Goal: Feedback & Contribution: Leave review/rating

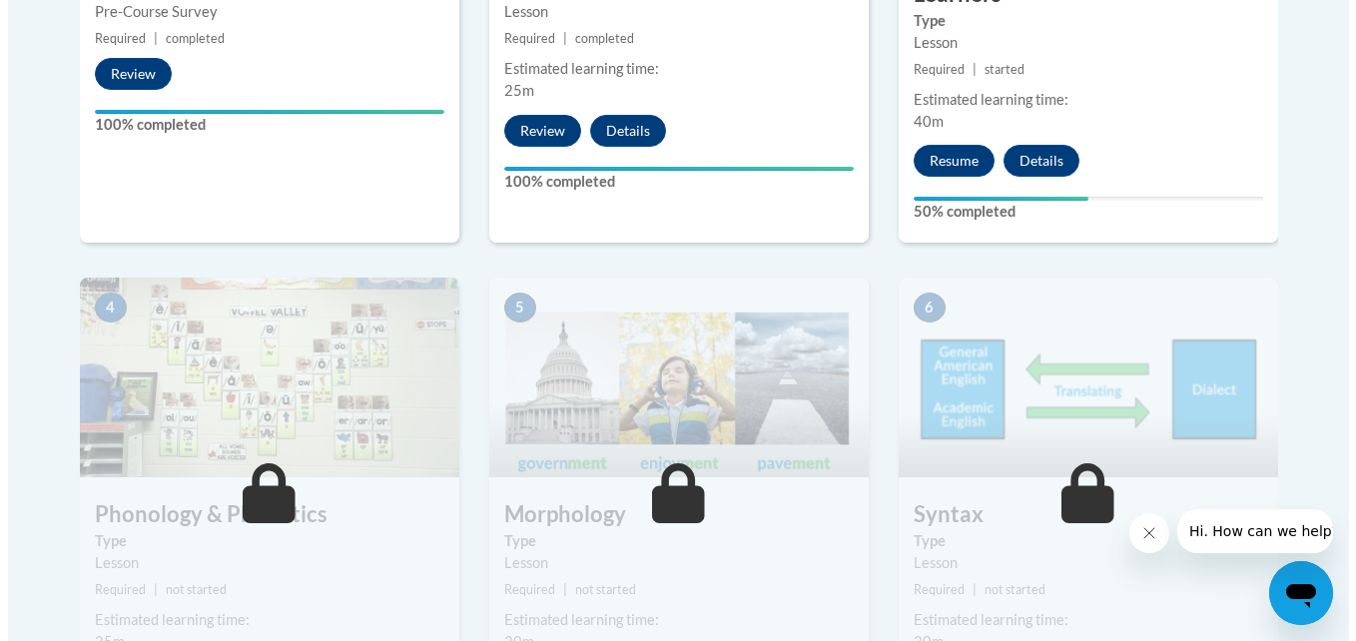
scroll to position [855, 0]
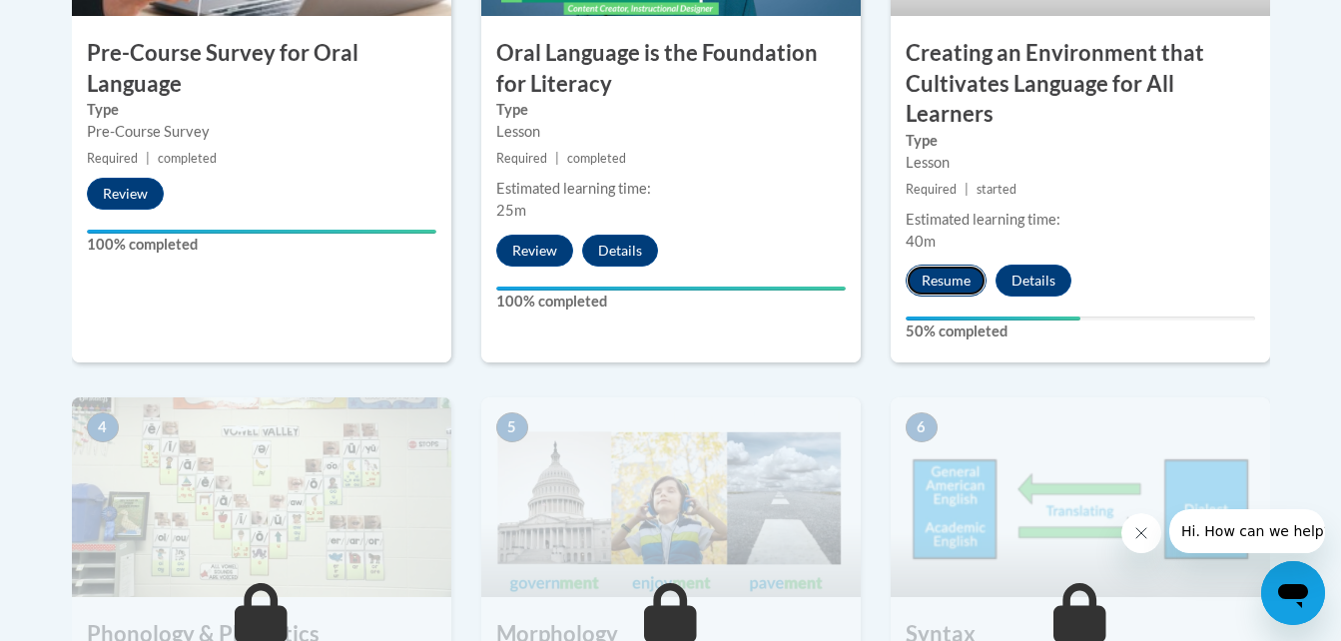
click at [953, 286] on button "Resume" at bounding box center [946, 281] width 81 height 32
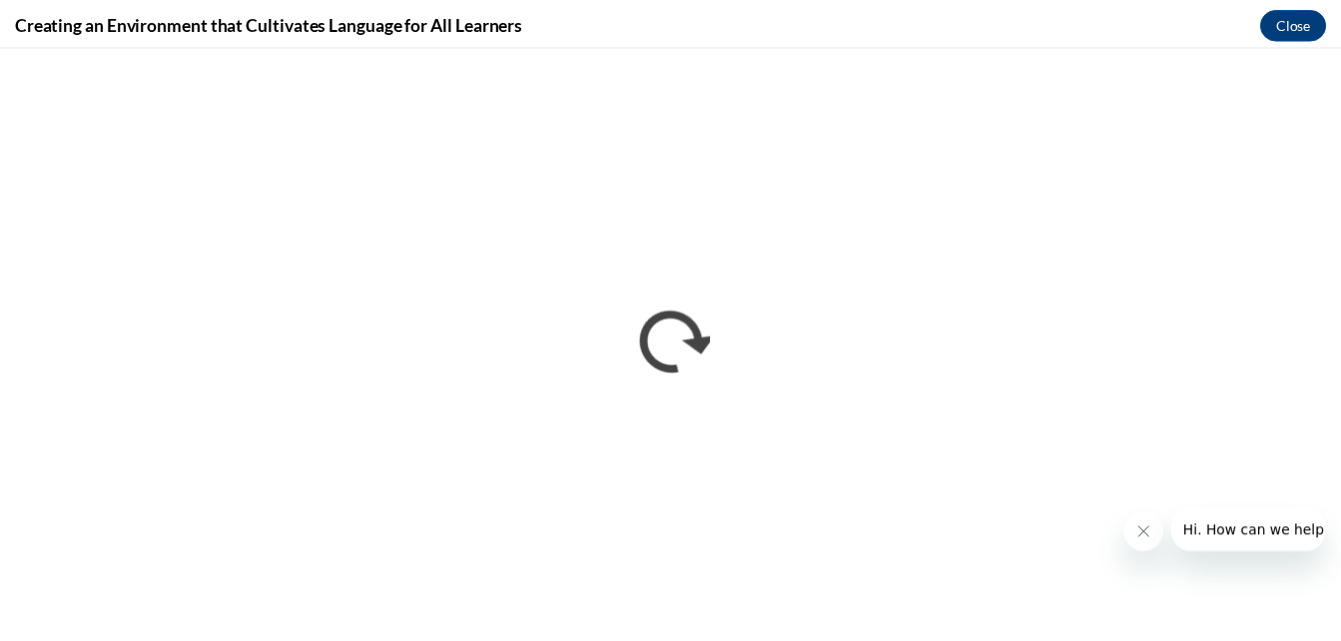
scroll to position [0, 0]
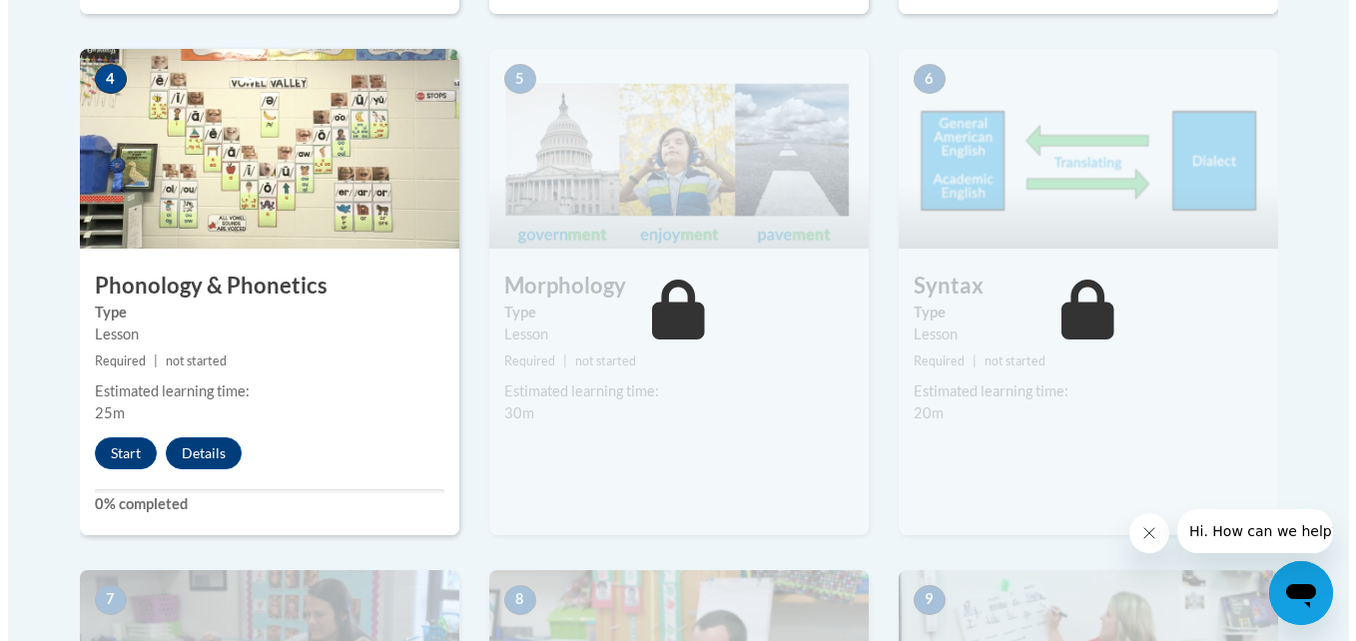
scroll to position [1198, 0]
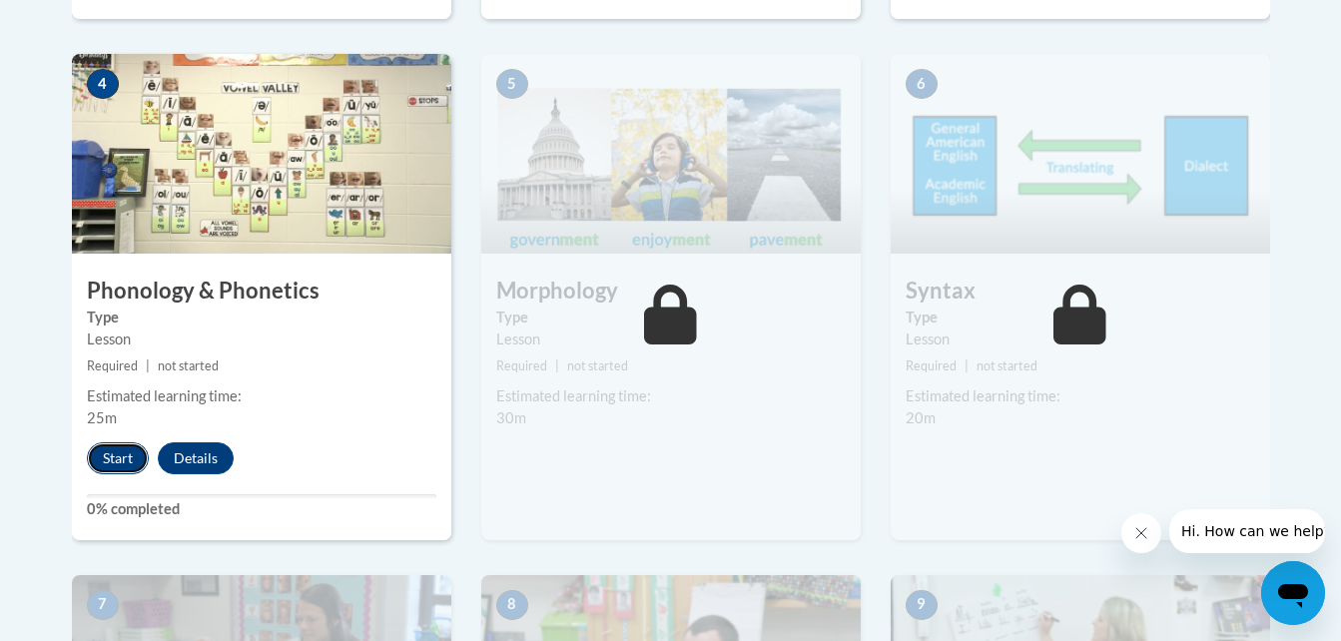
click at [111, 448] on button "Start" at bounding box center [118, 458] width 62 height 32
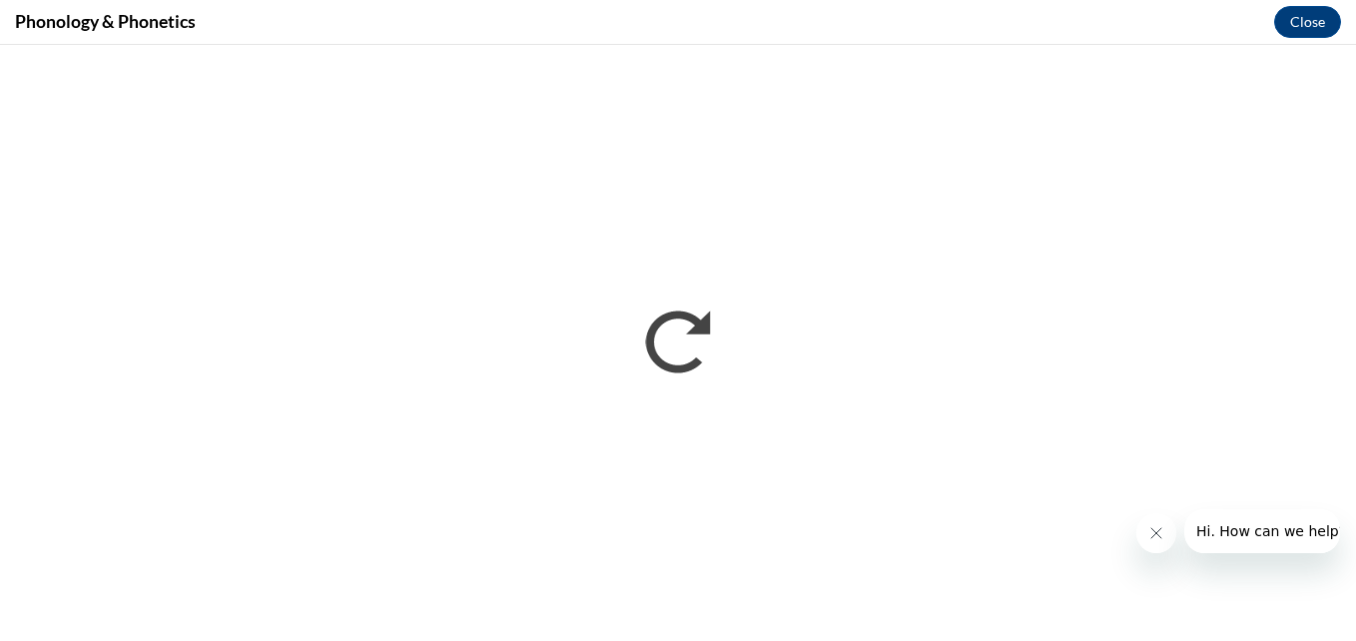
scroll to position [0, 0]
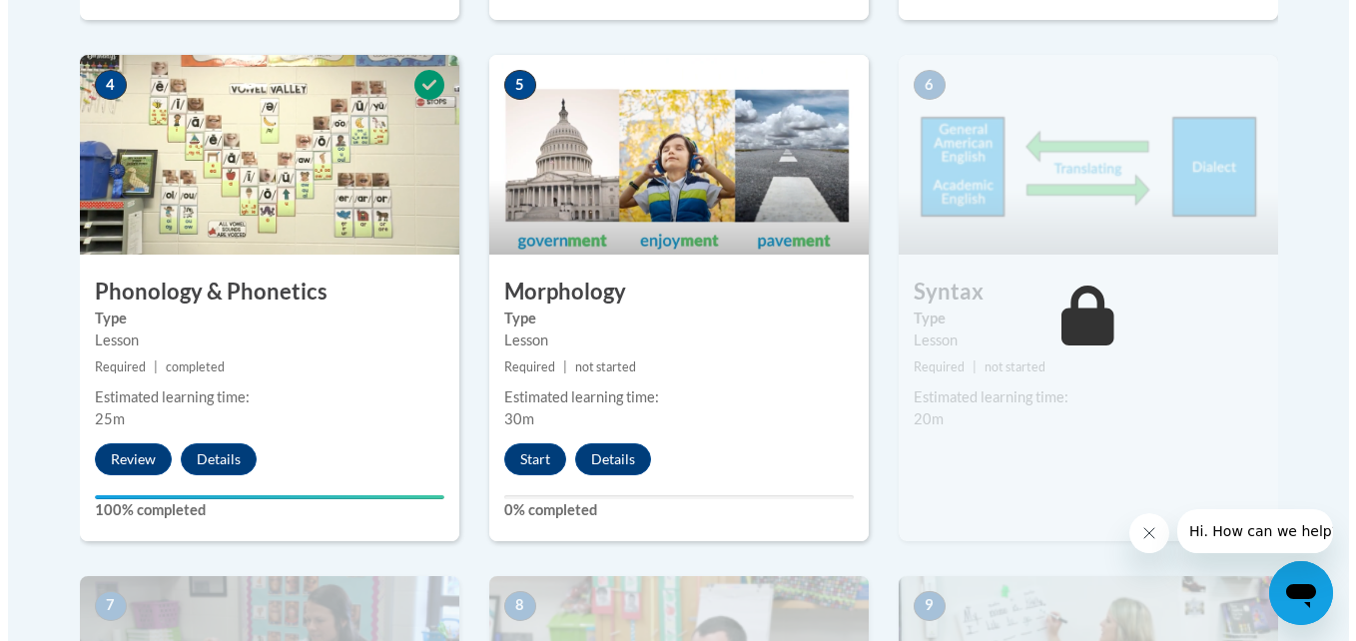
scroll to position [1198, 0]
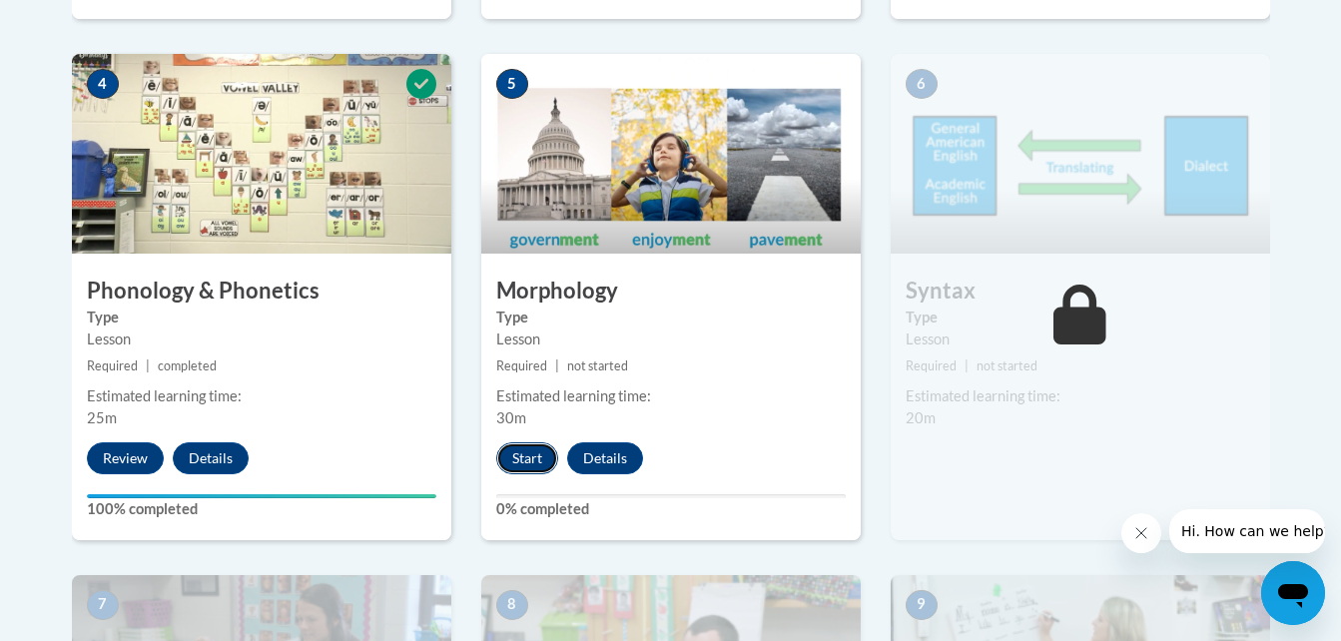
click at [529, 455] on button "Start" at bounding box center [527, 458] width 62 height 32
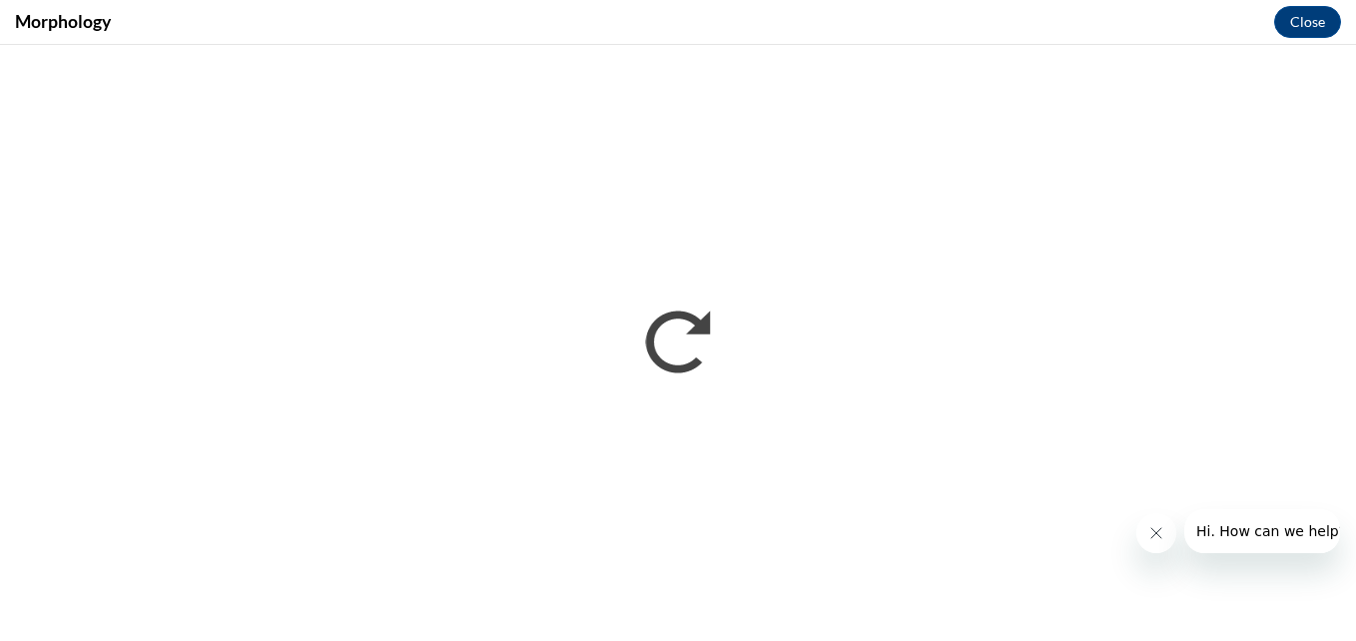
scroll to position [0, 0]
click at [1156, 527] on icon "Close message from company" at bounding box center [1155, 533] width 16 height 16
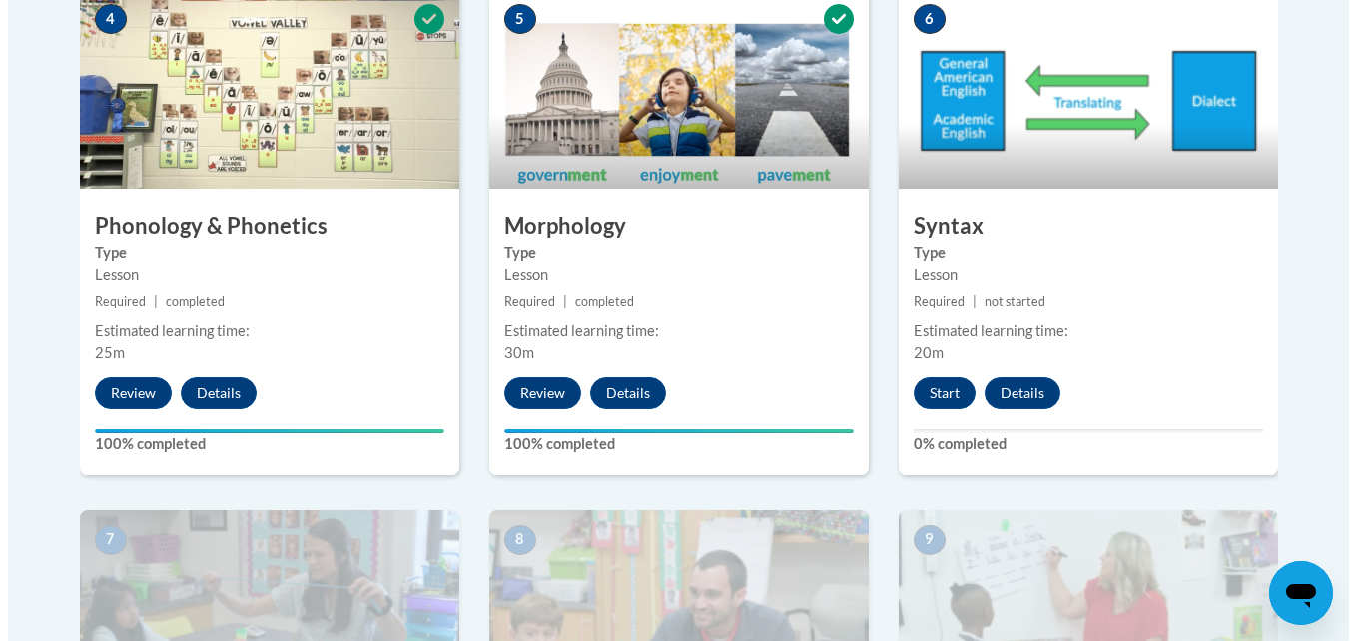
scroll to position [1298, 0]
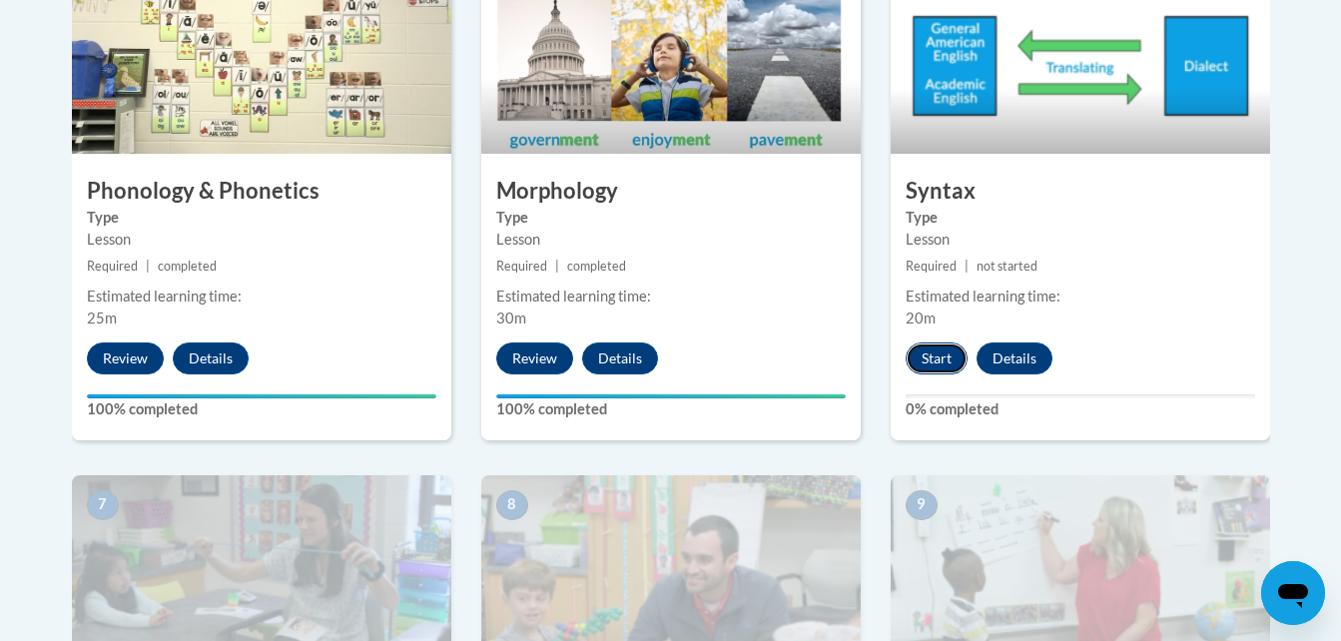
click at [937, 368] on button "Start" at bounding box center [937, 358] width 62 height 32
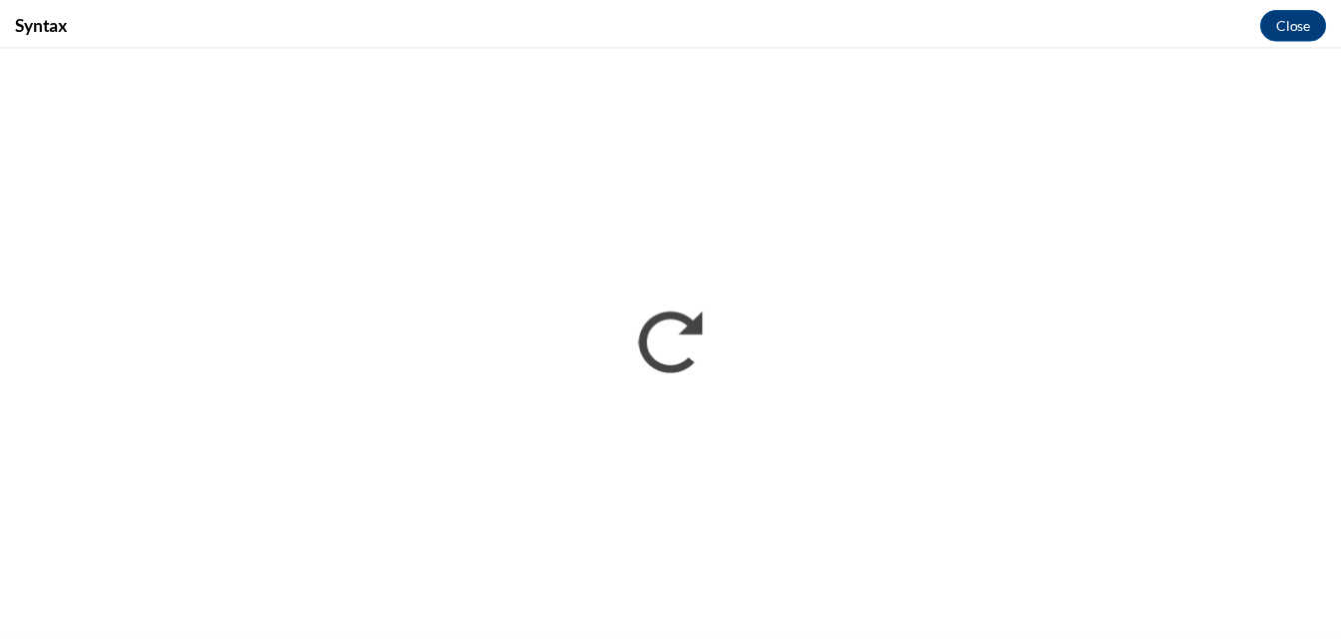
scroll to position [0, 0]
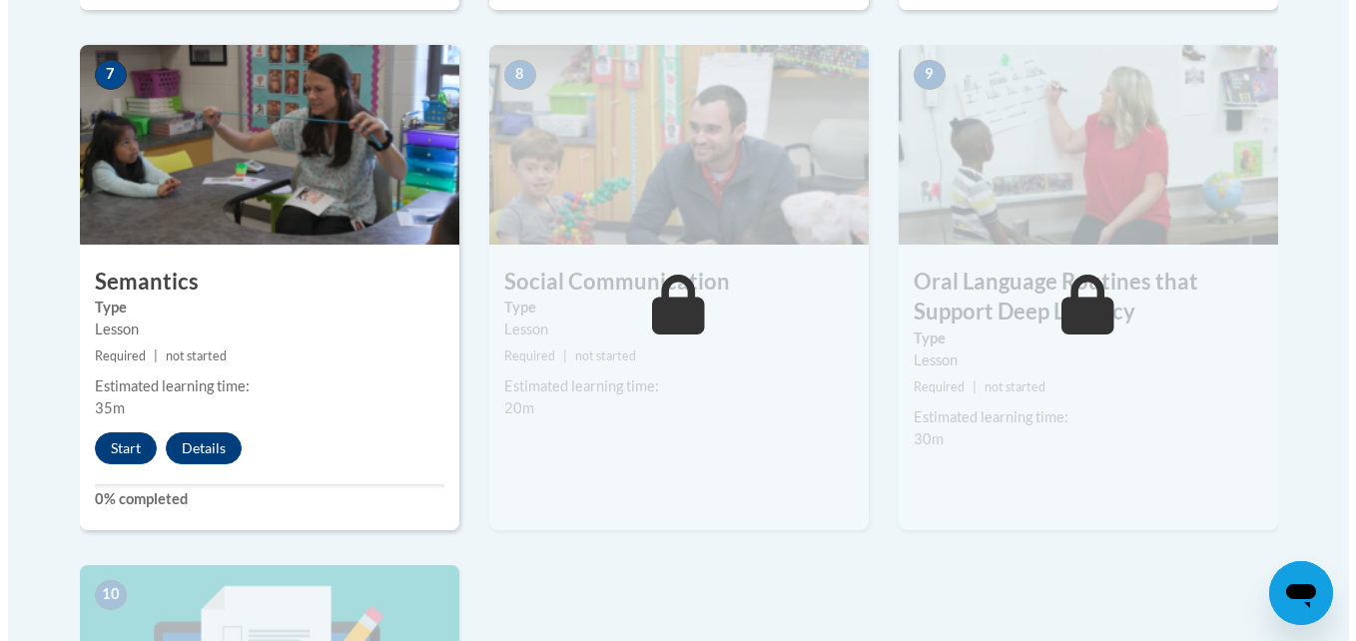
scroll to position [1697, 0]
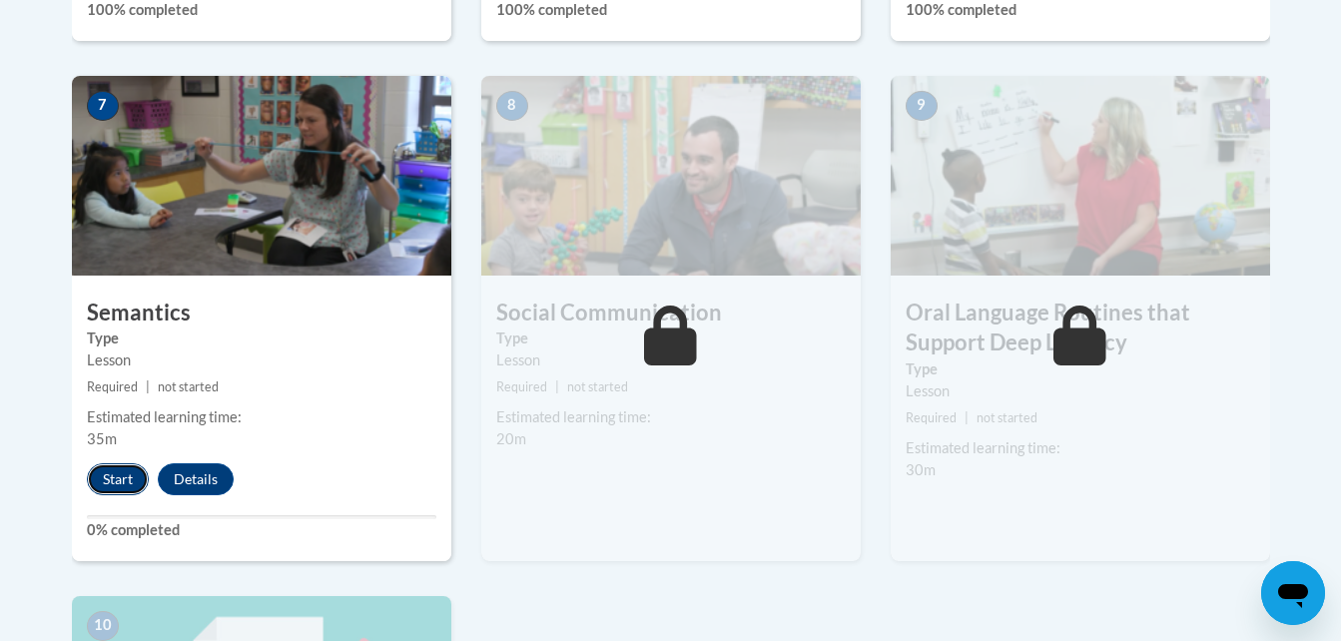
click at [108, 471] on button "Start" at bounding box center [118, 479] width 62 height 32
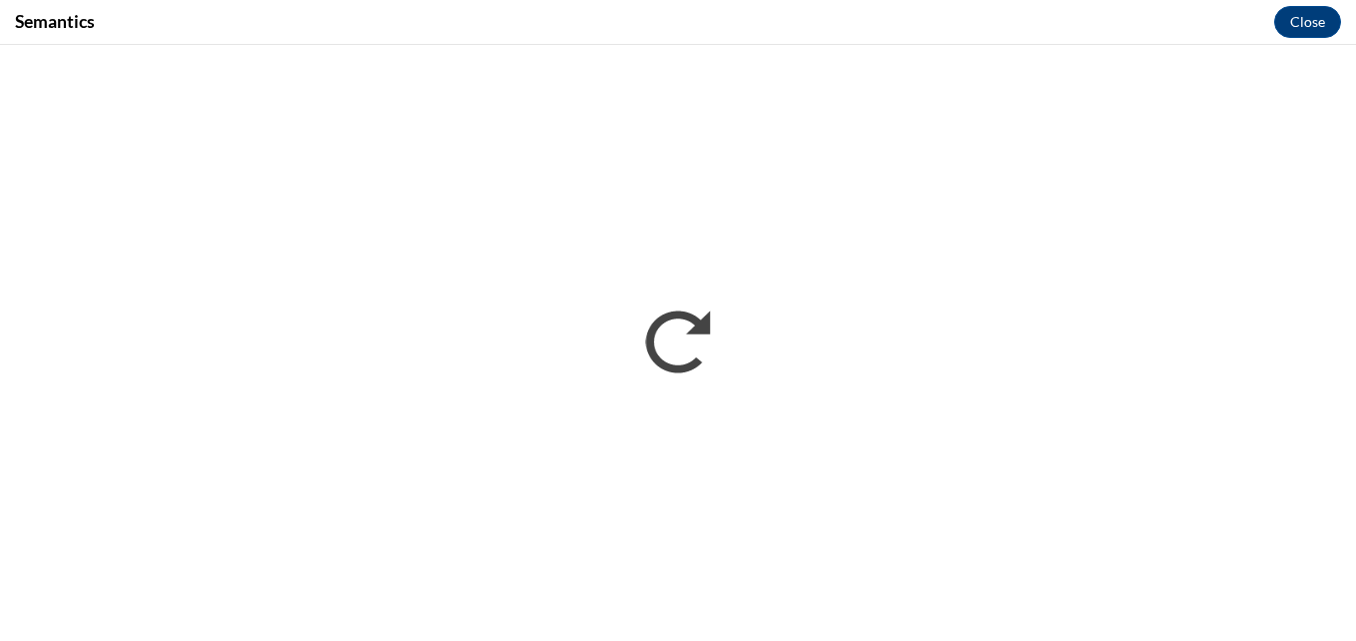
scroll to position [0, 0]
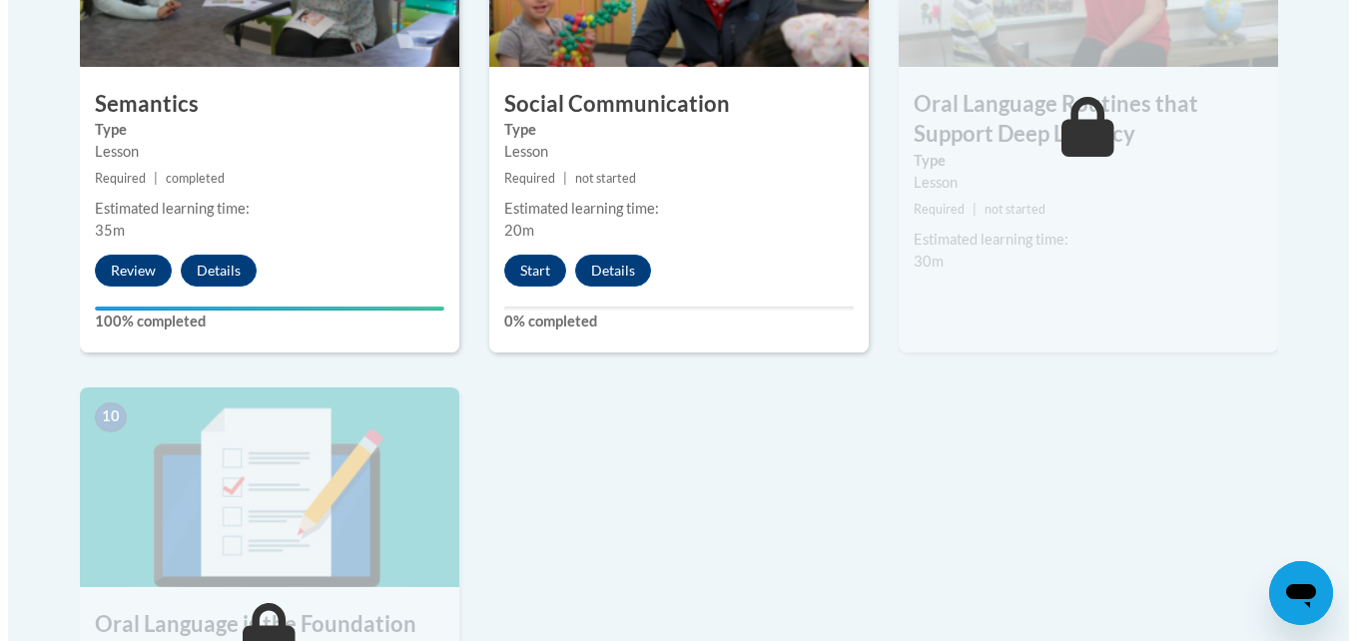
scroll to position [1897, 0]
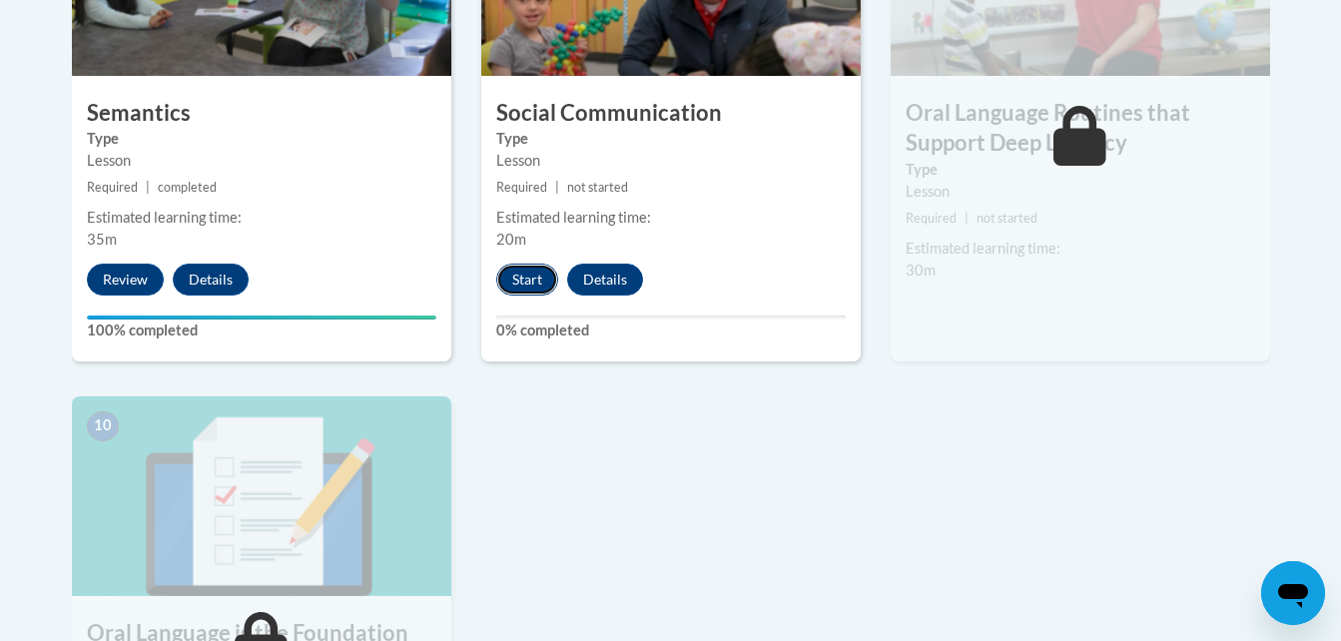
click at [516, 270] on button "Start" at bounding box center [527, 280] width 62 height 32
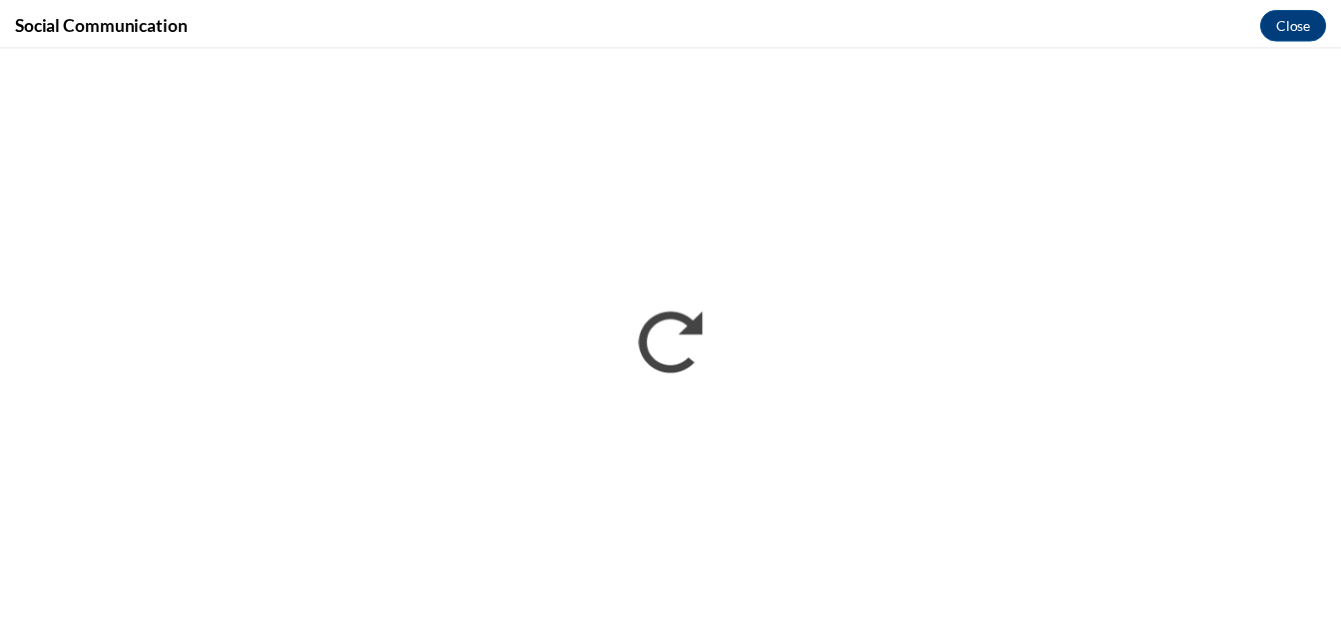
scroll to position [0, 0]
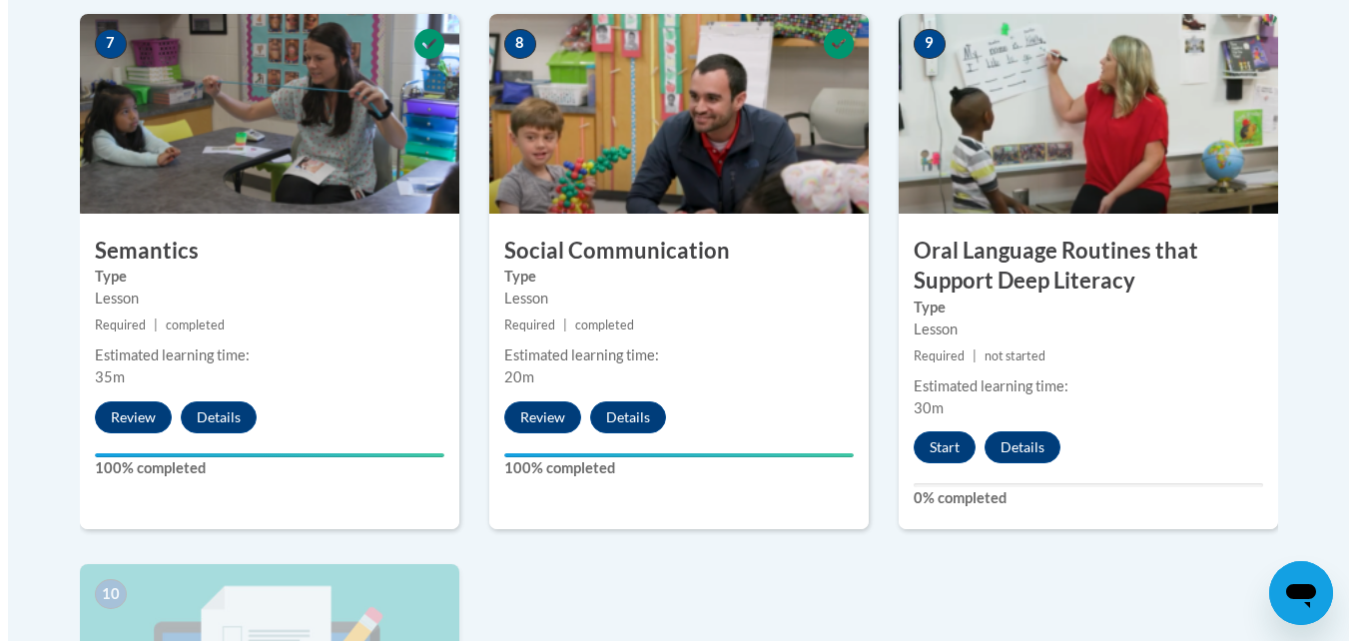
scroll to position [1797, 0]
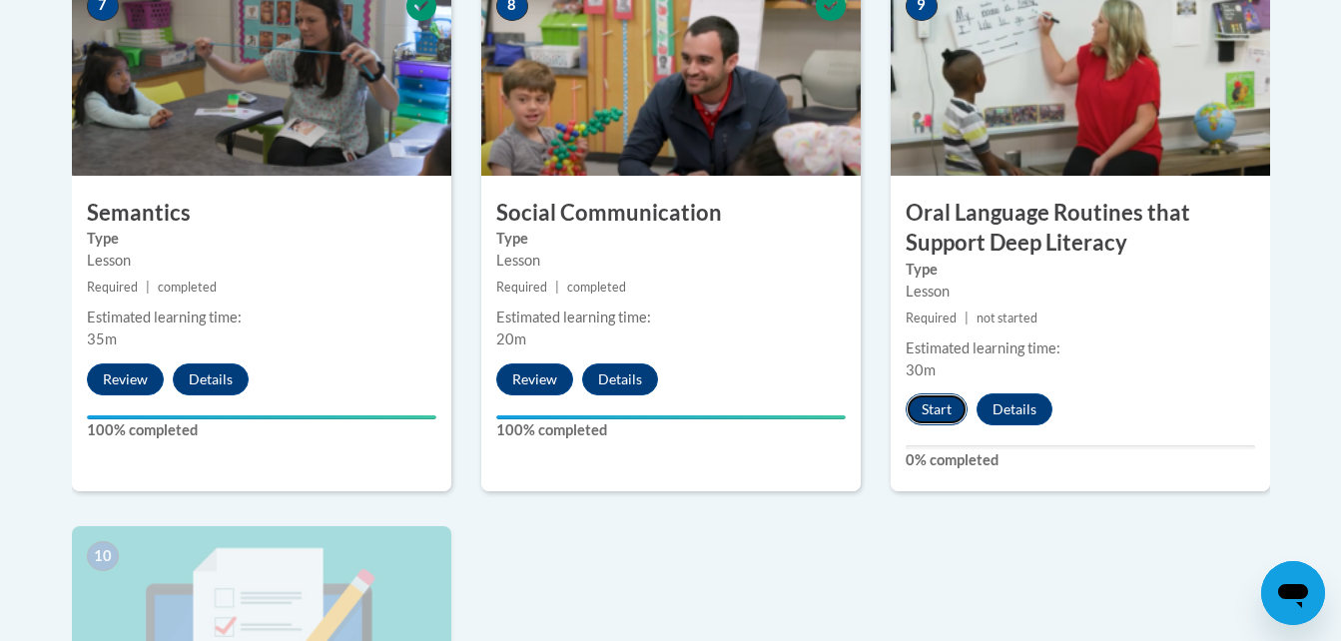
click at [934, 400] on button "Start" at bounding box center [937, 409] width 62 height 32
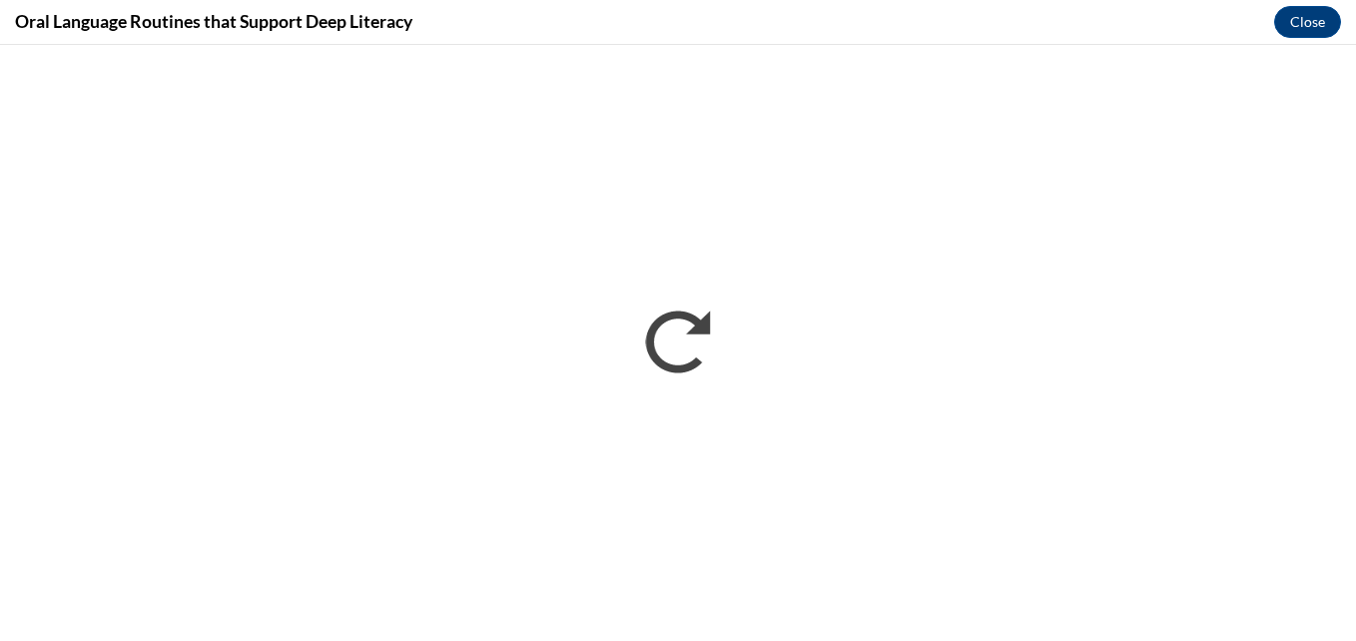
scroll to position [0, 0]
click at [1299, 27] on button "Close" at bounding box center [1307, 22] width 67 height 32
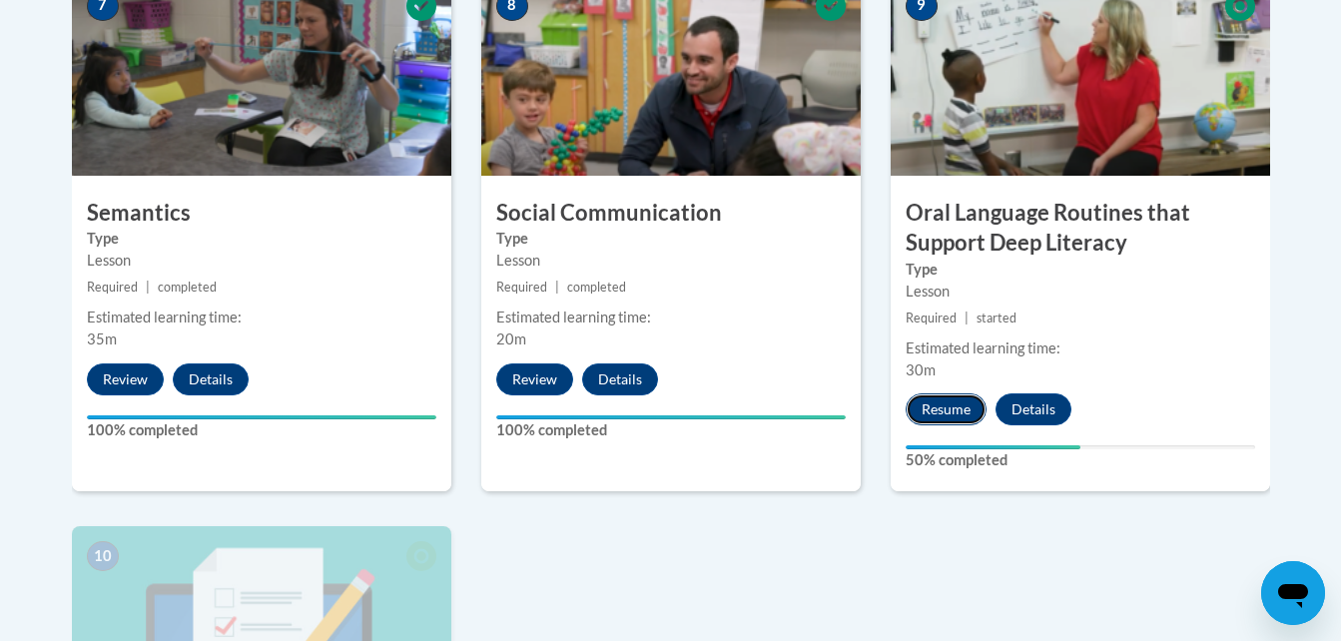
click at [945, 404] on button "Resume" at bounding box center [946, 409] width 81 height 32
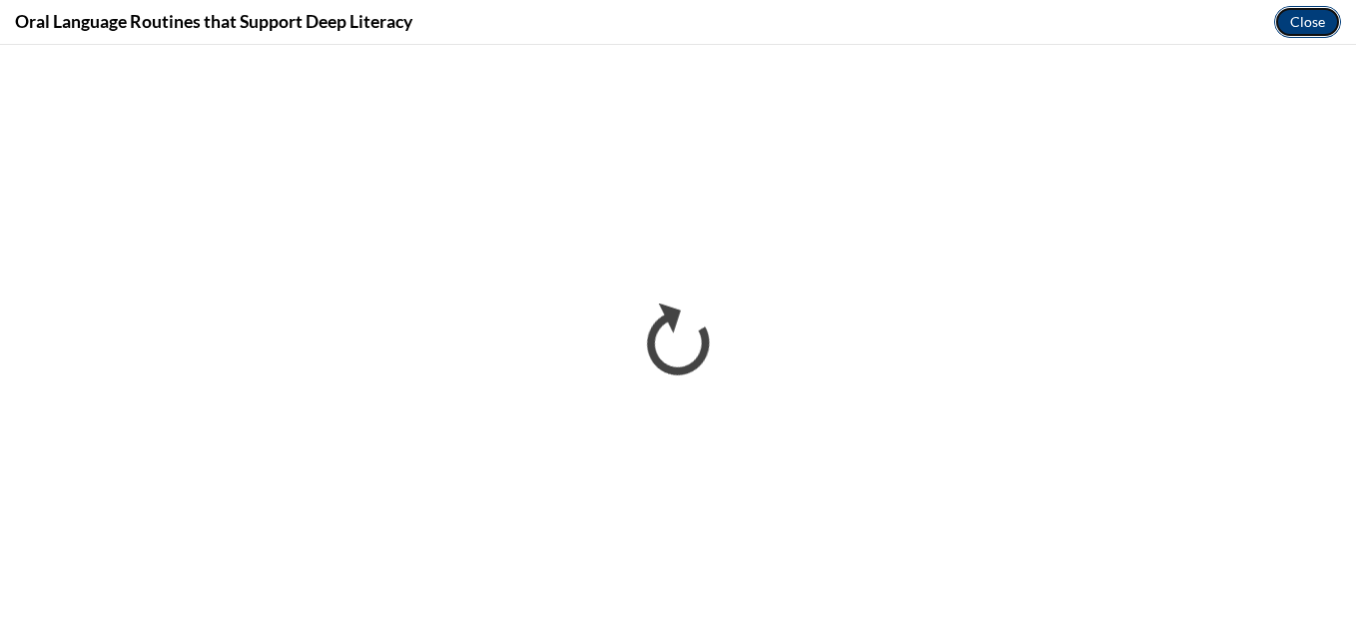
click at [1291, 21] on button "Close" at bounding box center [1307, 22] width 67 height 32
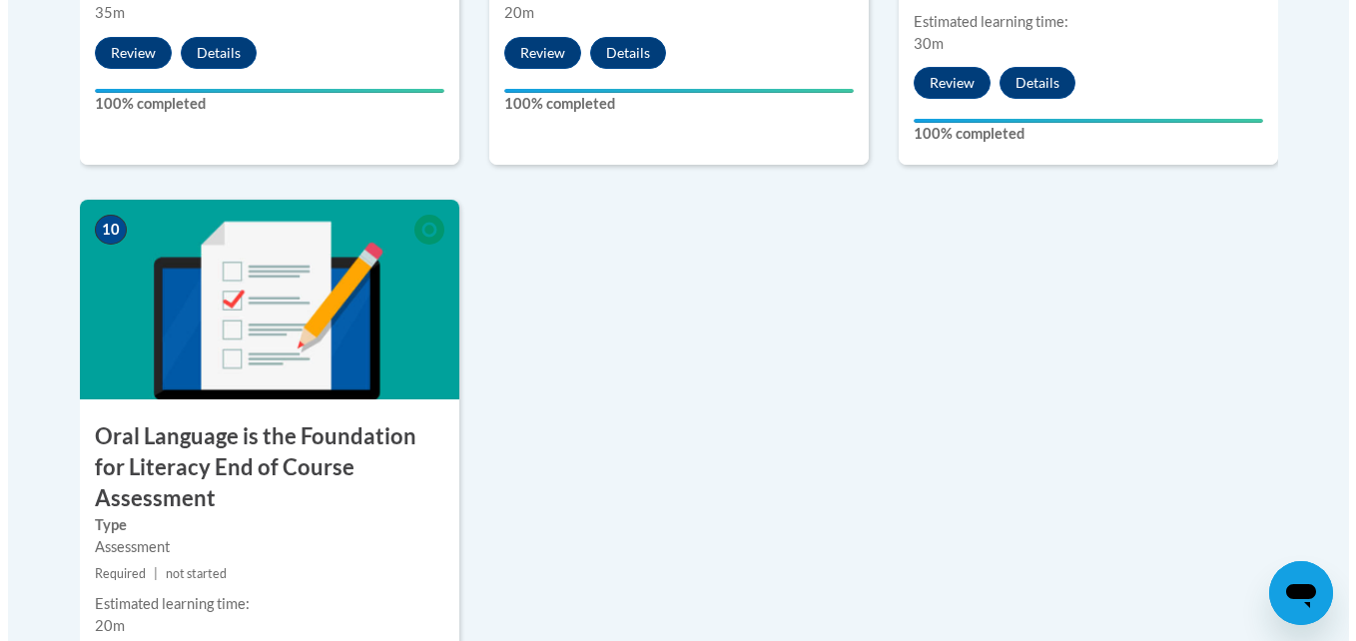
scroll to position [2196, 0]
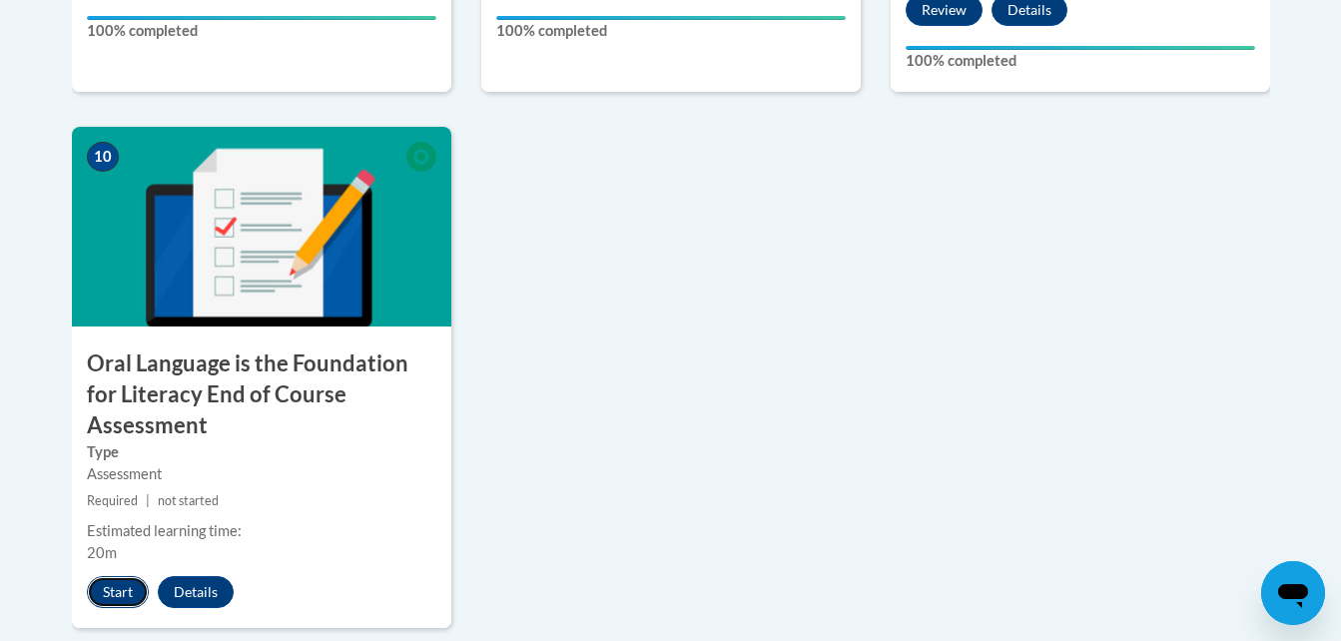
click at [109, 576] on button "Start" at bounding box center [118, 592] width 62 height 32
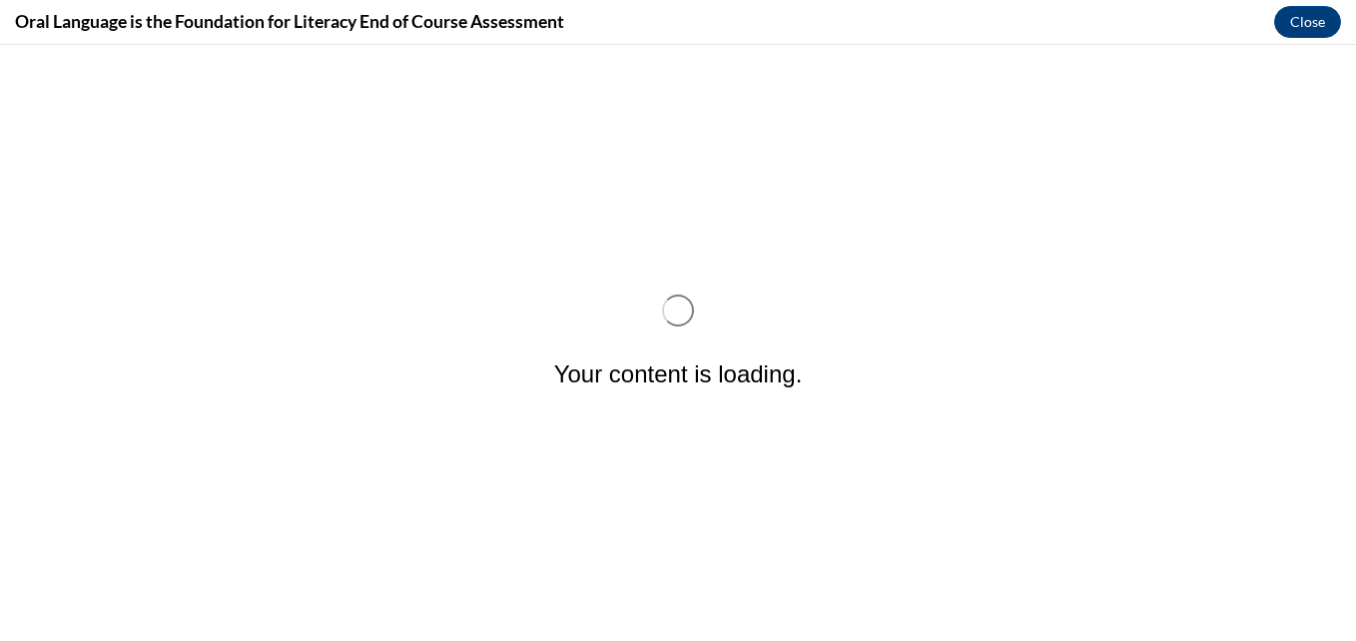
scroll to position [0, 0]
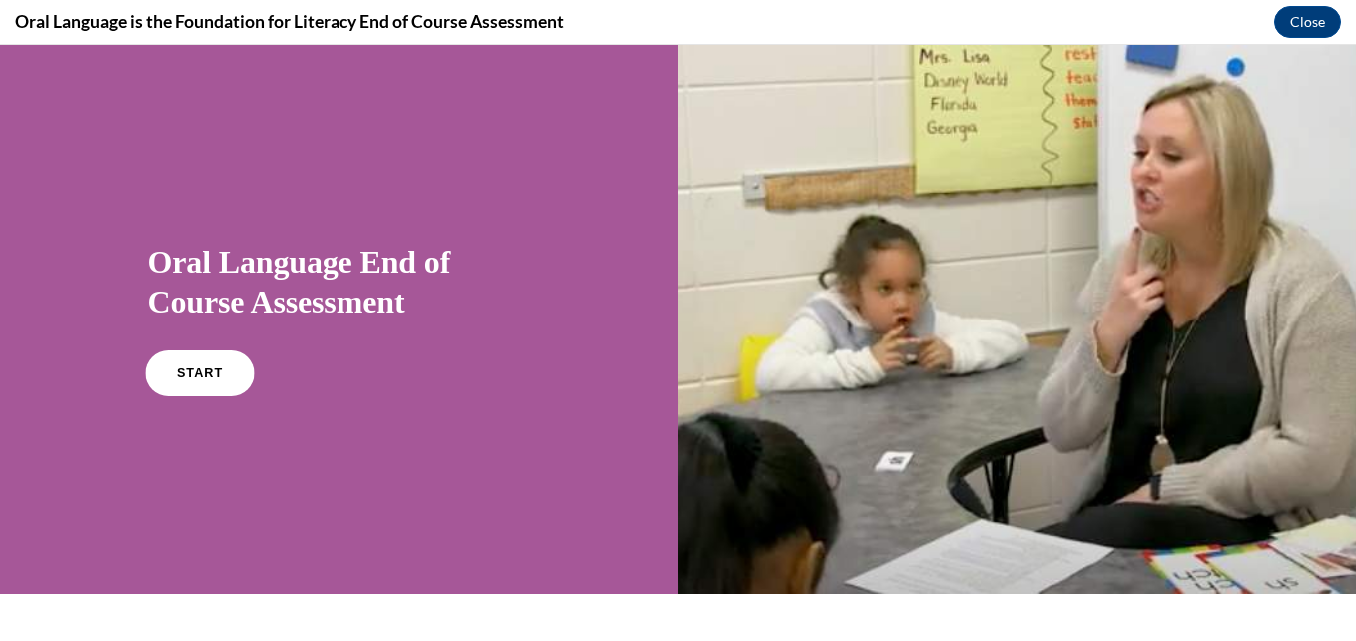
click at [214, 371] on span "START" at bounding box center [199, 373] width 46 height 15
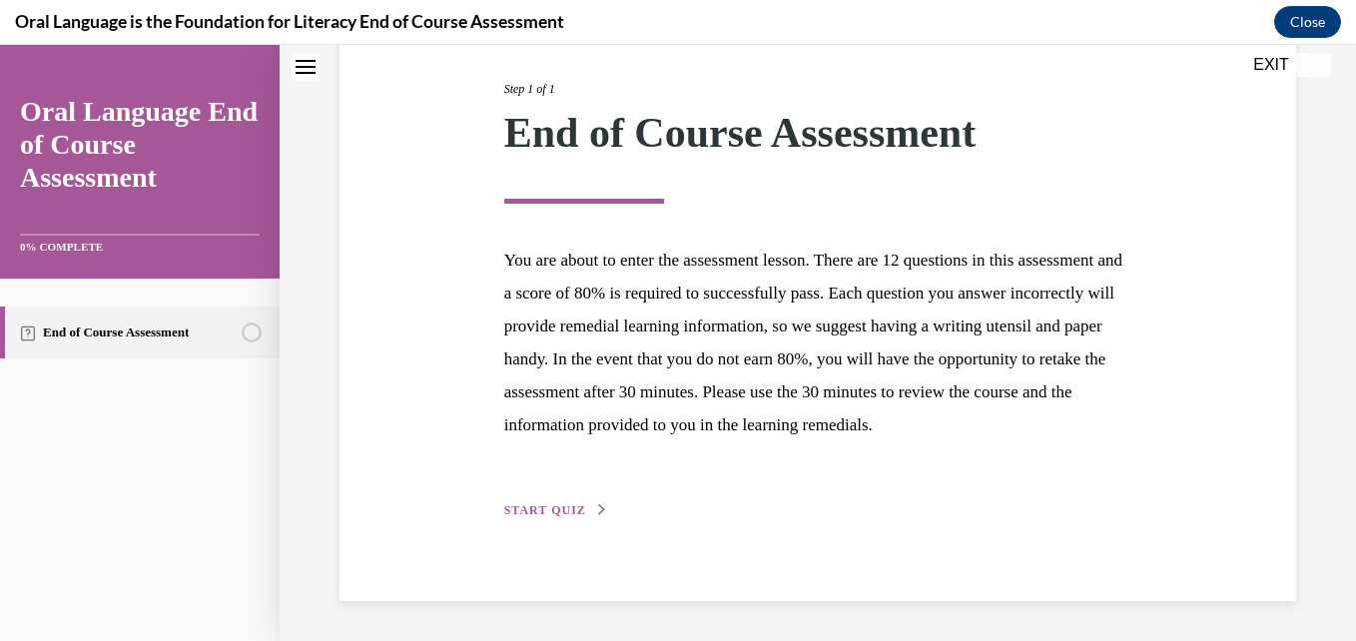
scroll to position [277, 0]
click at [543, 513] on span "START QUIZ" at bounding box center [545, 510] width 82 height 14
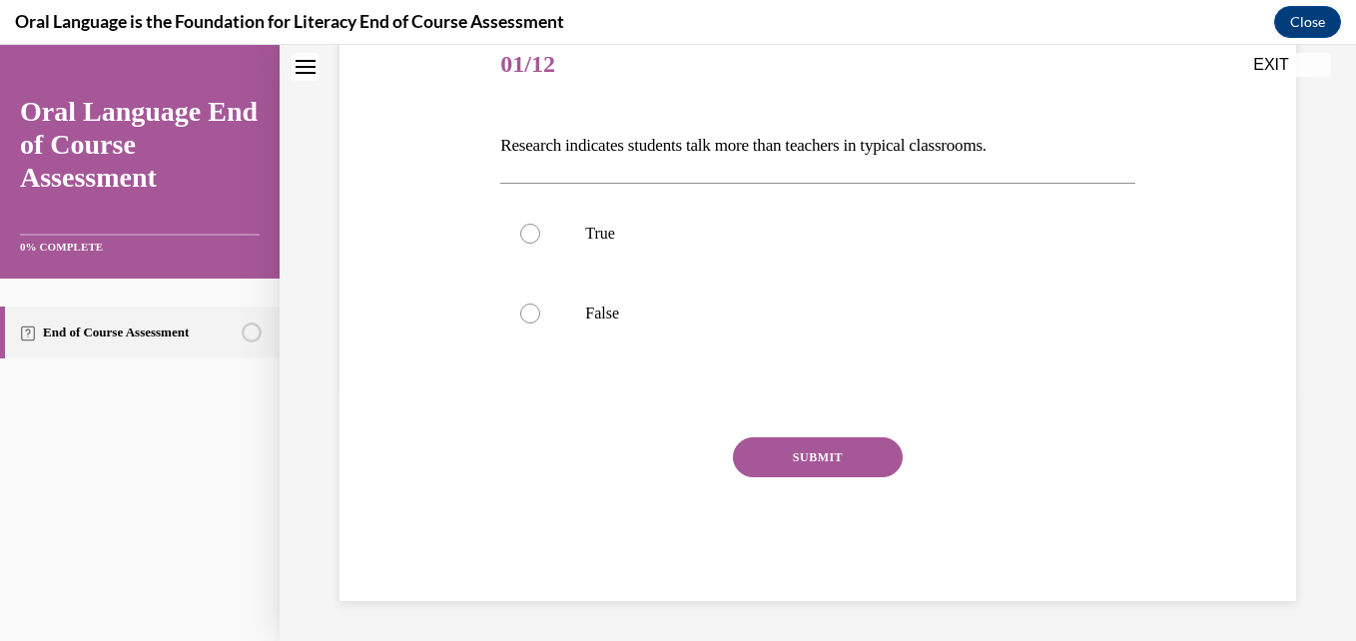
scroll to position [222, 0]
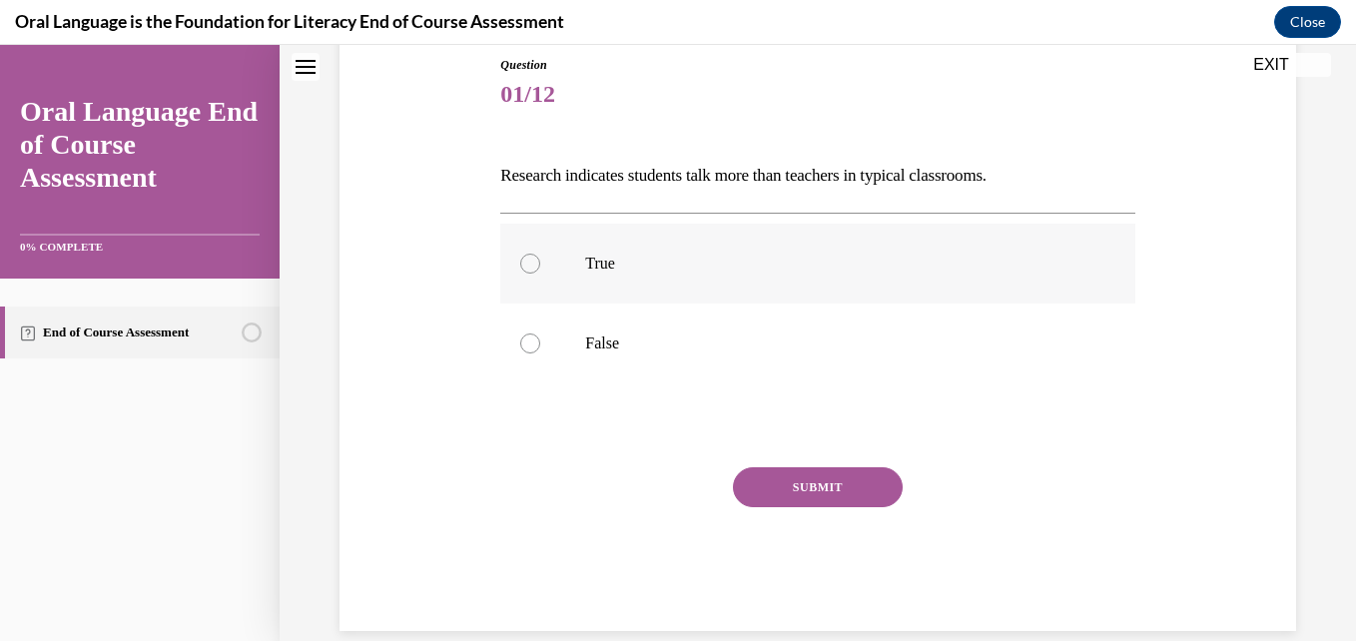
click at [544, 278] on label "True" at bounding box center [817, 264] width 634 height 80
click at [540, 274] on input "True" at bounding box center [530, 264] width 20 height 20
radio input "true"
click at [763, 494] on button "SUBMIT" at bounding box center [818, 487] width 170 height 40
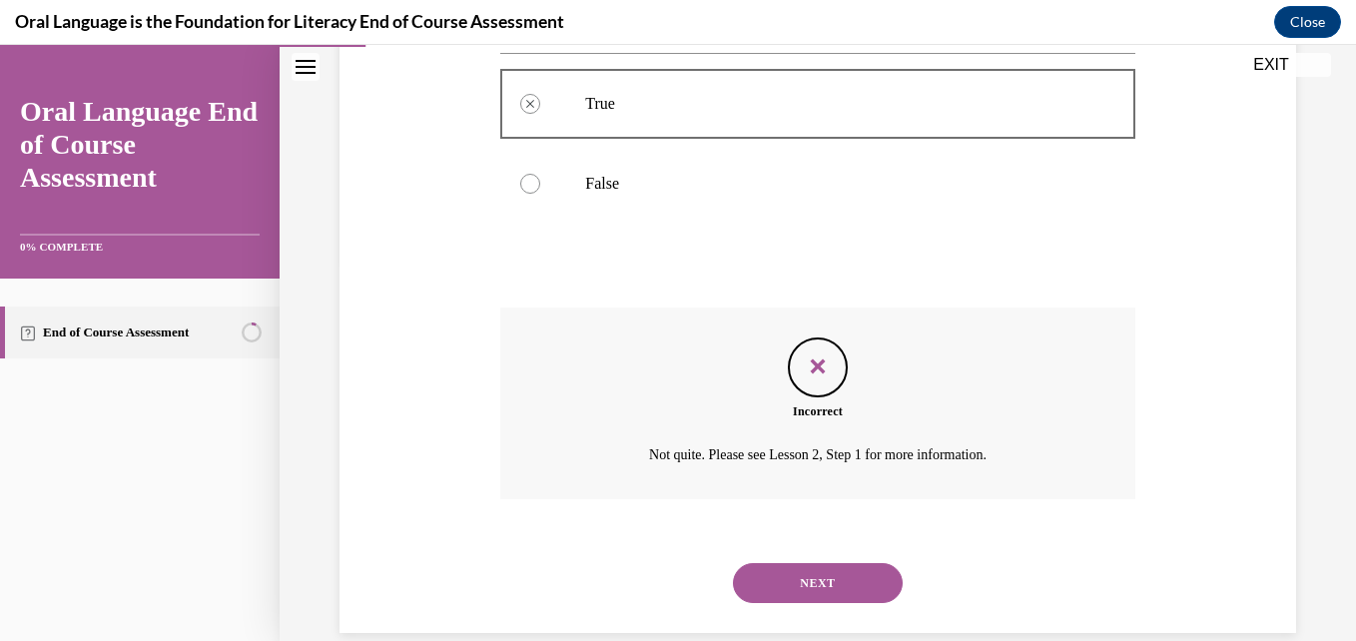
scroll to position [413, 0]
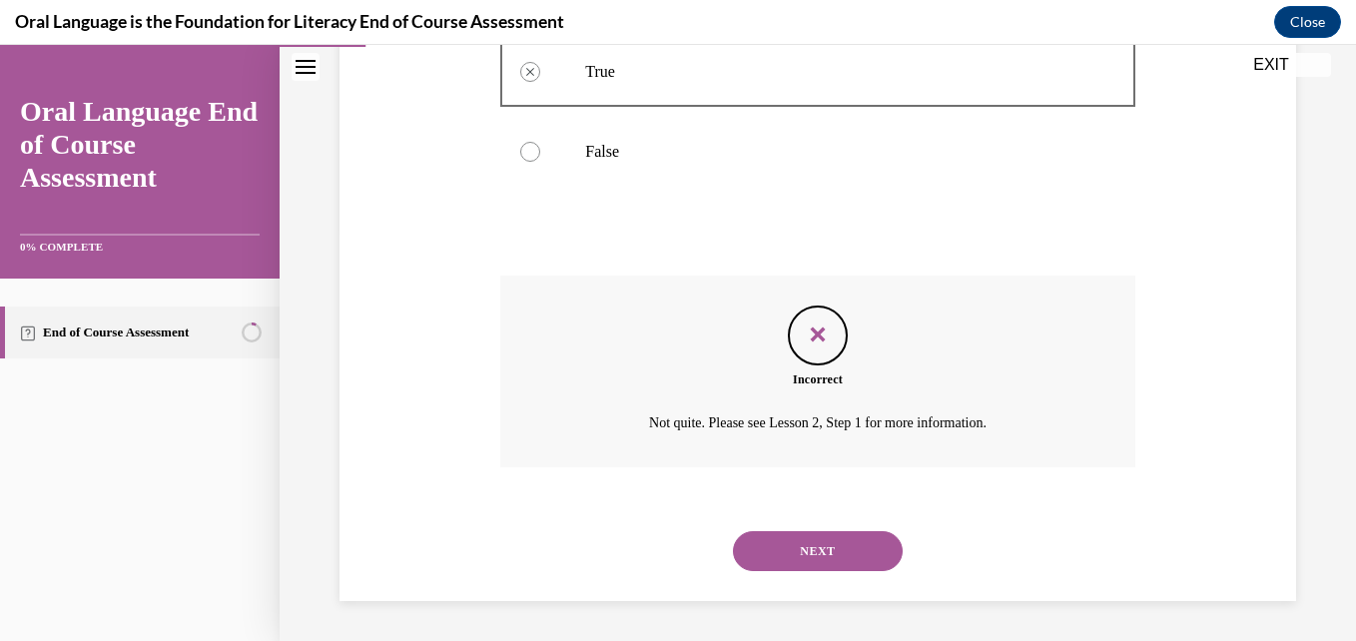
click at [812, 548] on button "NEXT" at bounding box center [818, 551] width 170 height 40
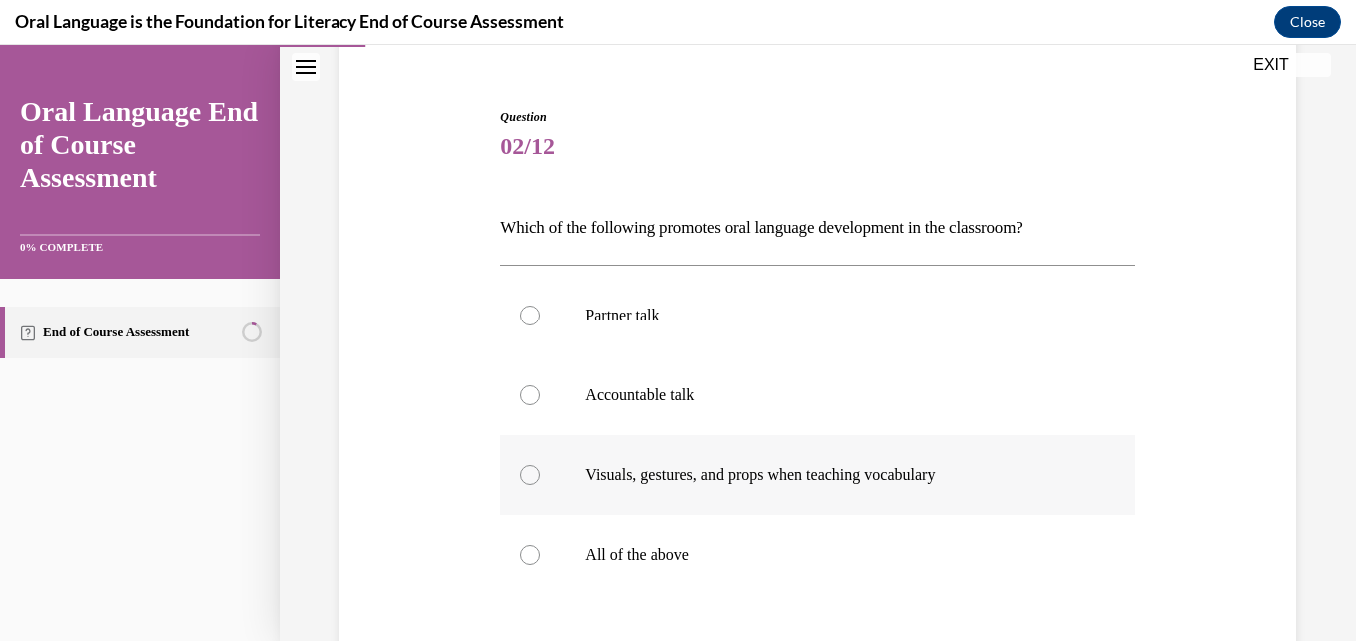
scroll to position [200, 0]
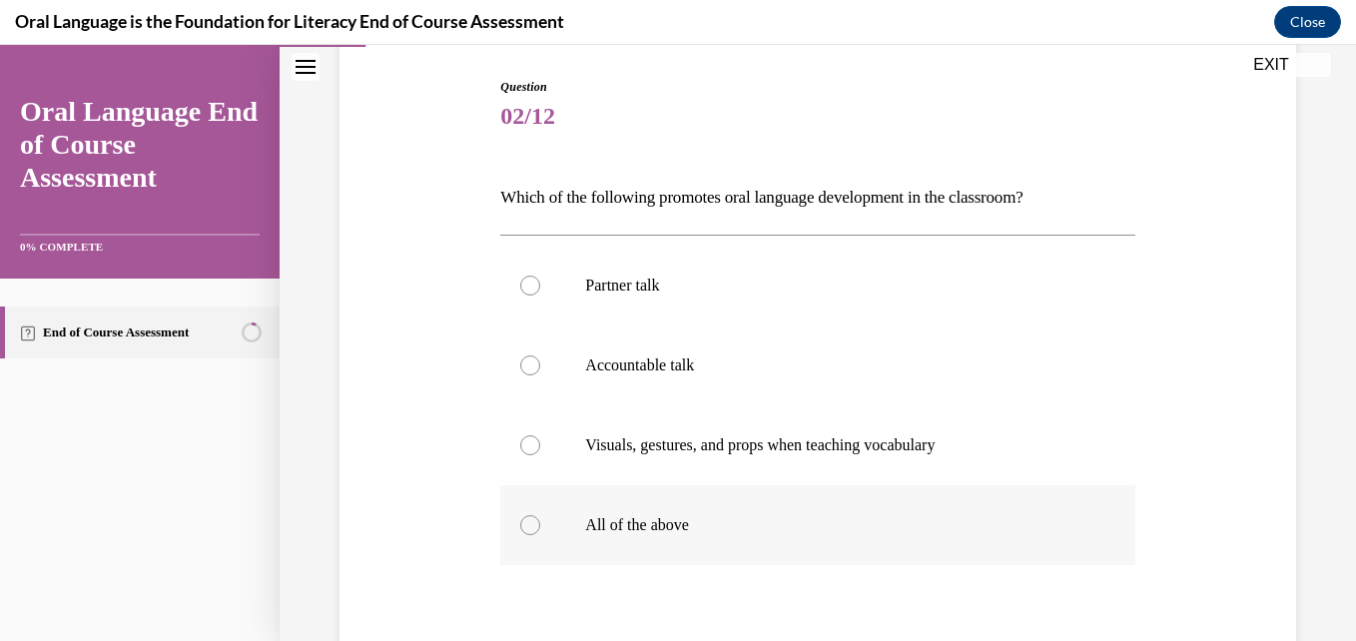
click at [512, 521] on label "All of the above" at bounding box center [817, 525] width 634 height 80
click at [520, 521] on input "All of the above" at bounding box center [530, 525] width 20 height 20
radio input "true"
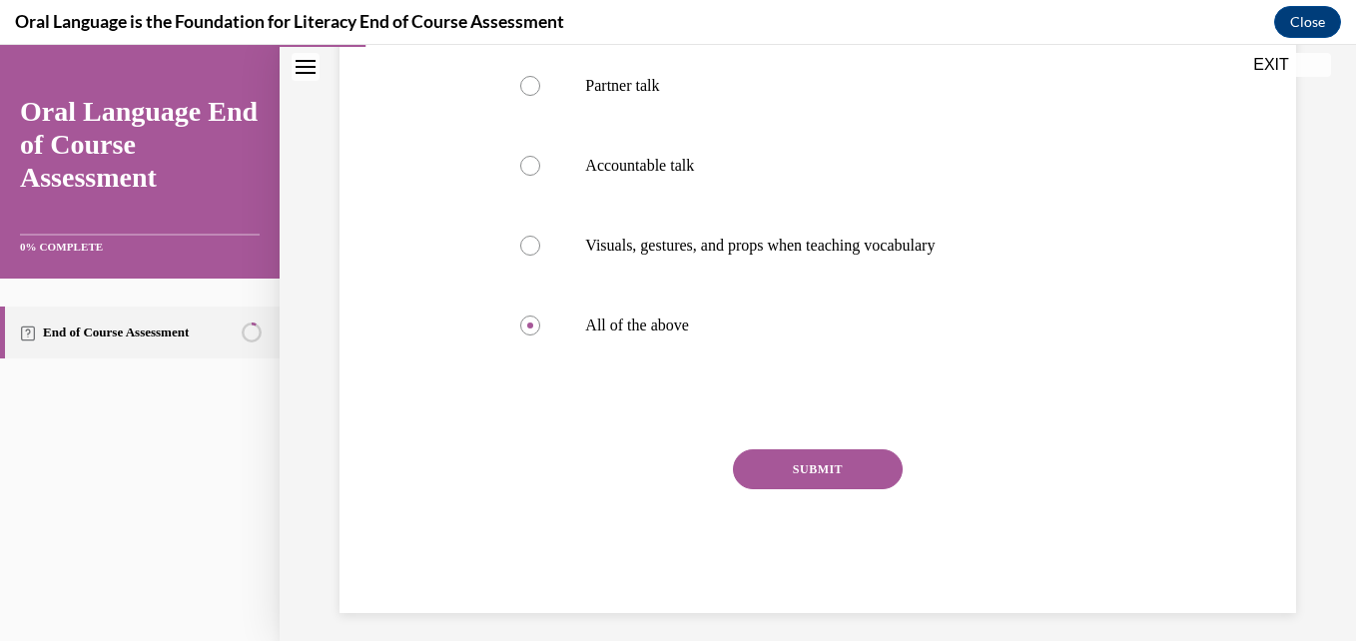
click at [783, 461] on button "SUBMIT" at bounding box center [818, 469] width 170 height 40
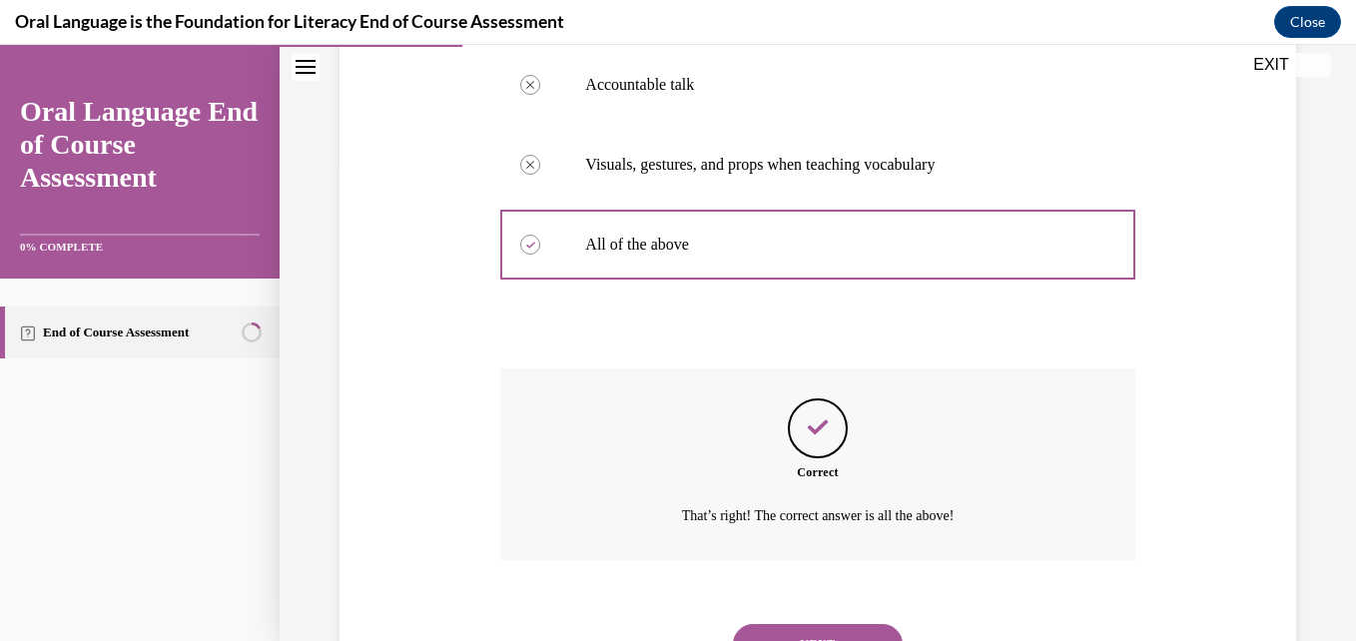
scroll to position [573, 0]
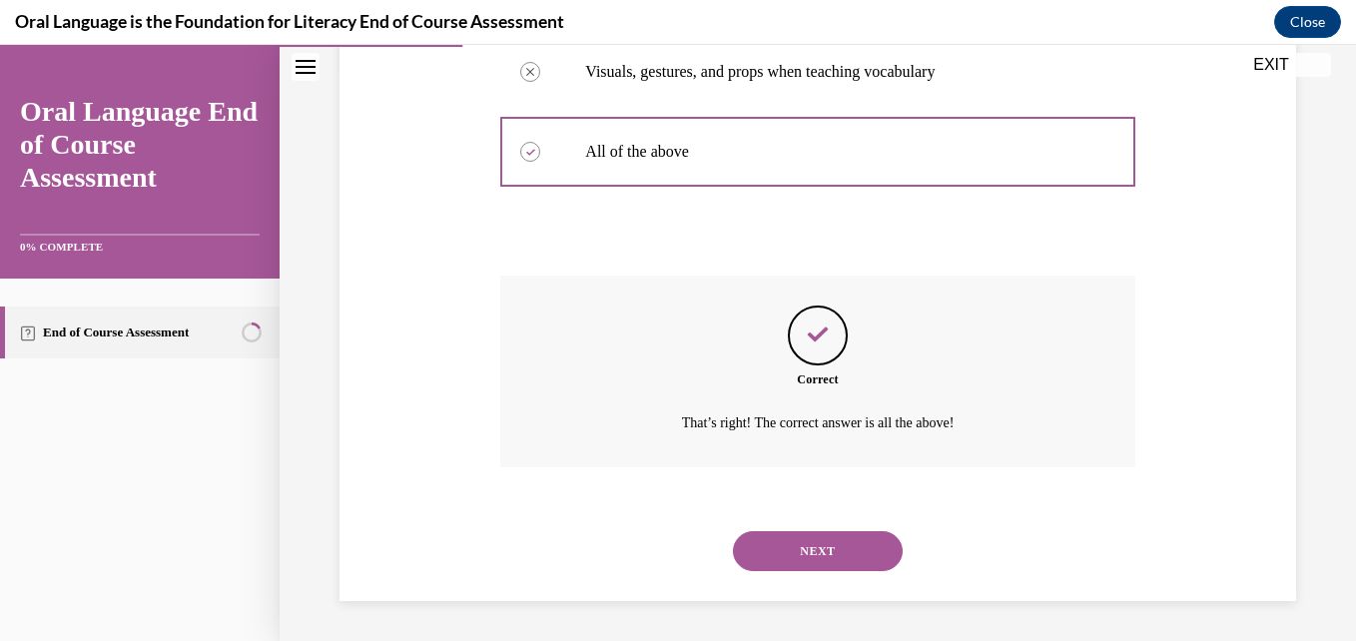
click at [809, 554] on button "NEXT" at bounding box center [818, 551] width 170 height 40
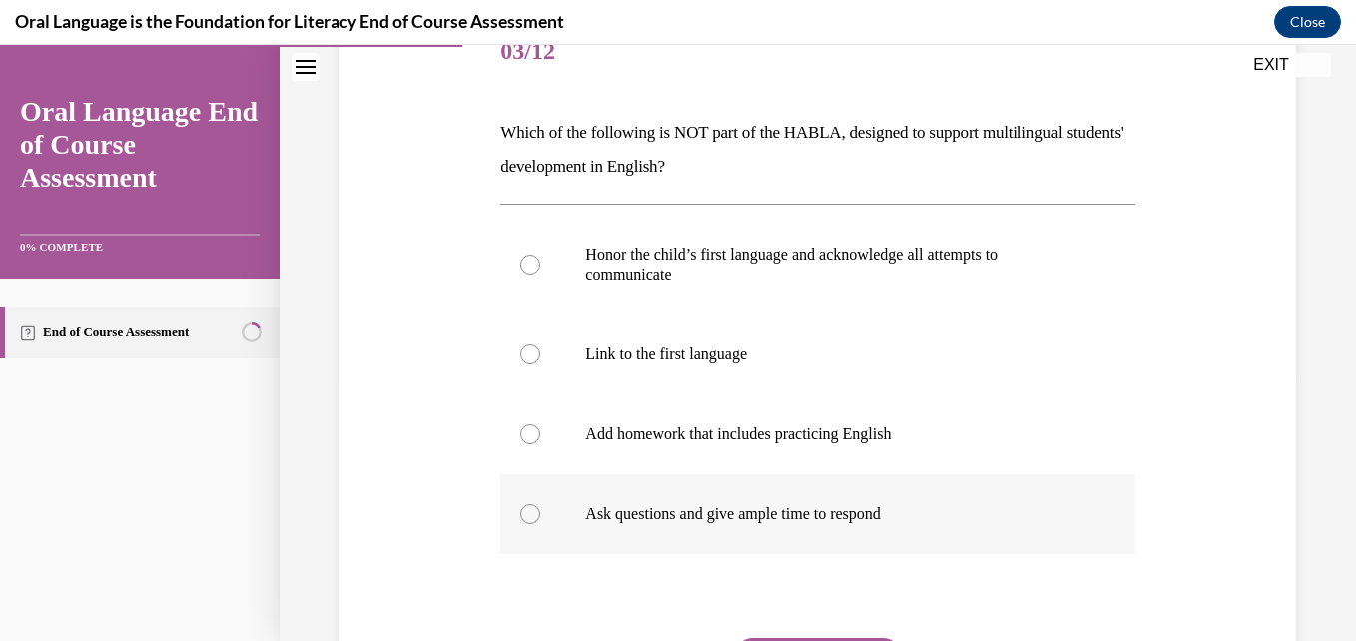
scroll to position [300, 0]
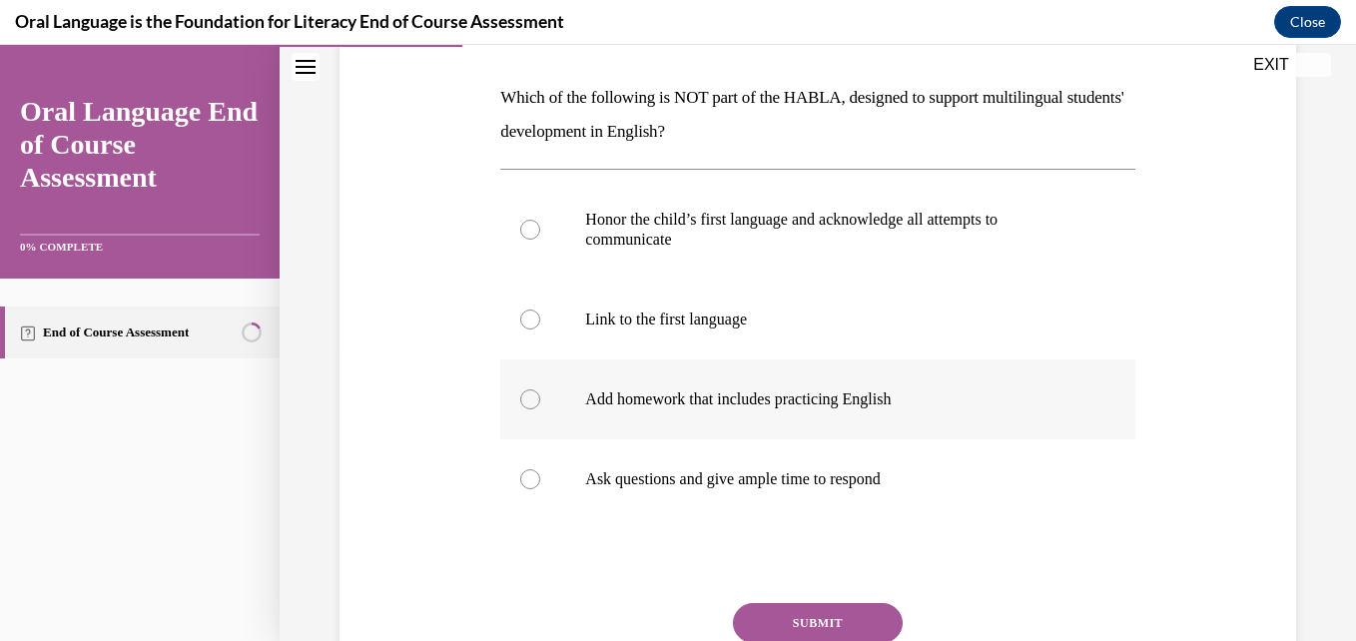
click at [535, 400] on div at bounding box center [530, 399] width 20 height 20
click at [535, 400] on input "Add homework that includes practicing English" at bounding box center [530, 399] width 20 height 20
radio input "true"
click at [779, 610] on button "SUBMIT" at bounding box center [818, 623] width 170 height 40
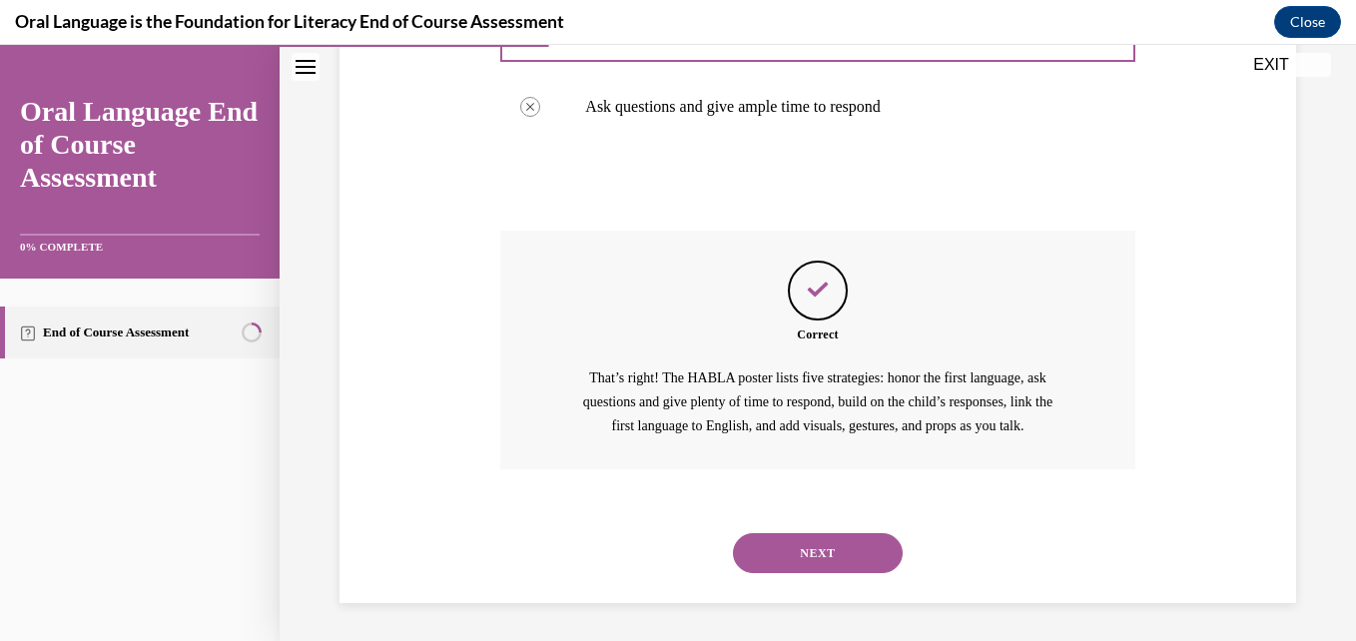
scroll to position [674, 0]
click at [809, 553] on button "NEXT" at bounding box center [818, 551] width 170 height 40
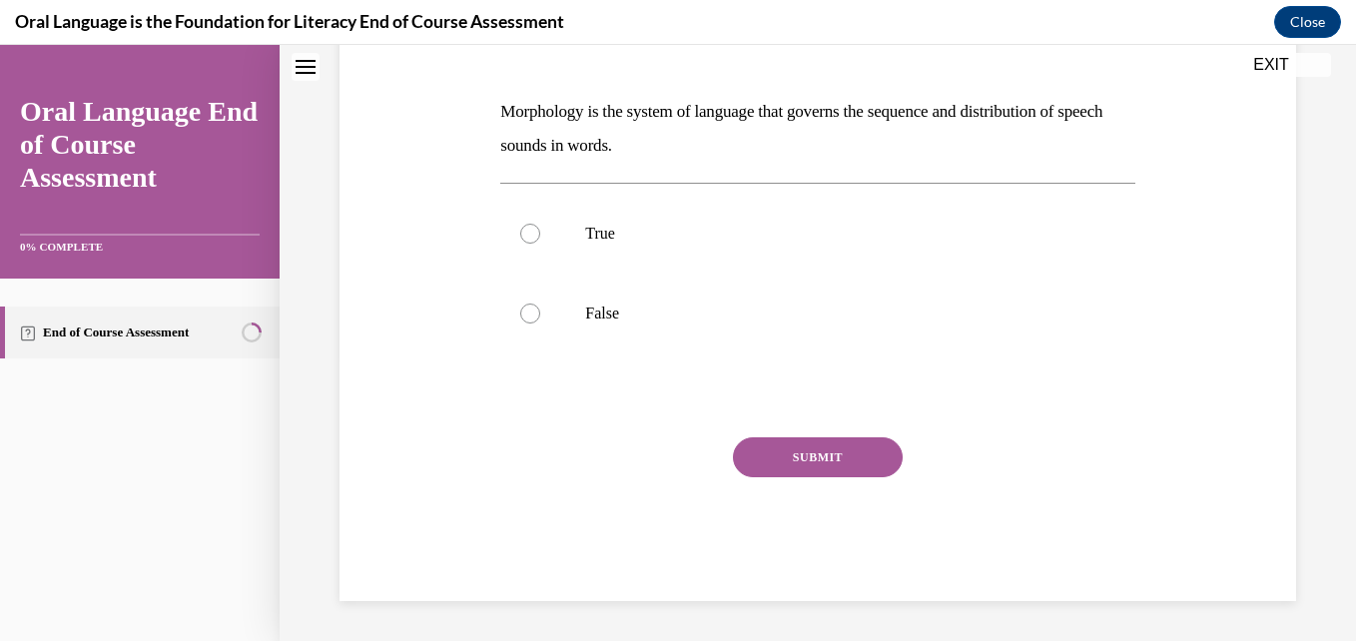
scroll to position [0, 0]
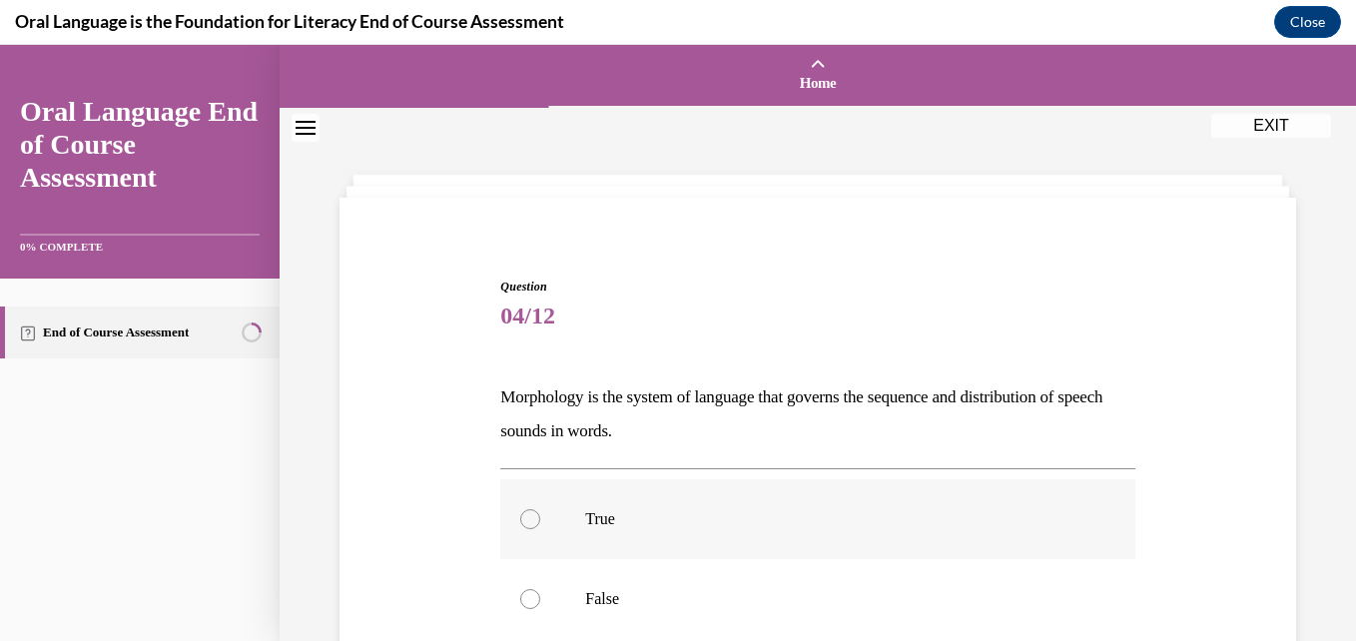
click at [536, 511] on label "True" at bounding box center [817, 519] width 634 height 80
click at [536, 511] on input "True" at bounding box center [530, 519] width 20 height 20
radio input "true"
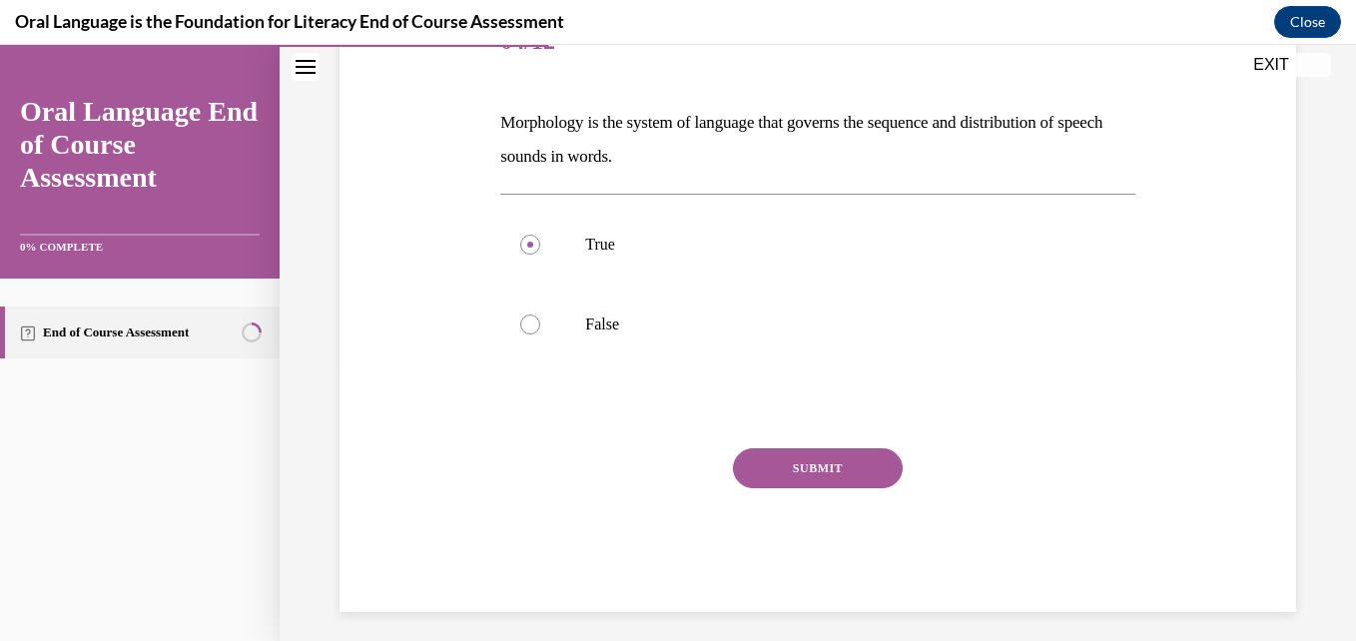
scroll to position [286, 0]
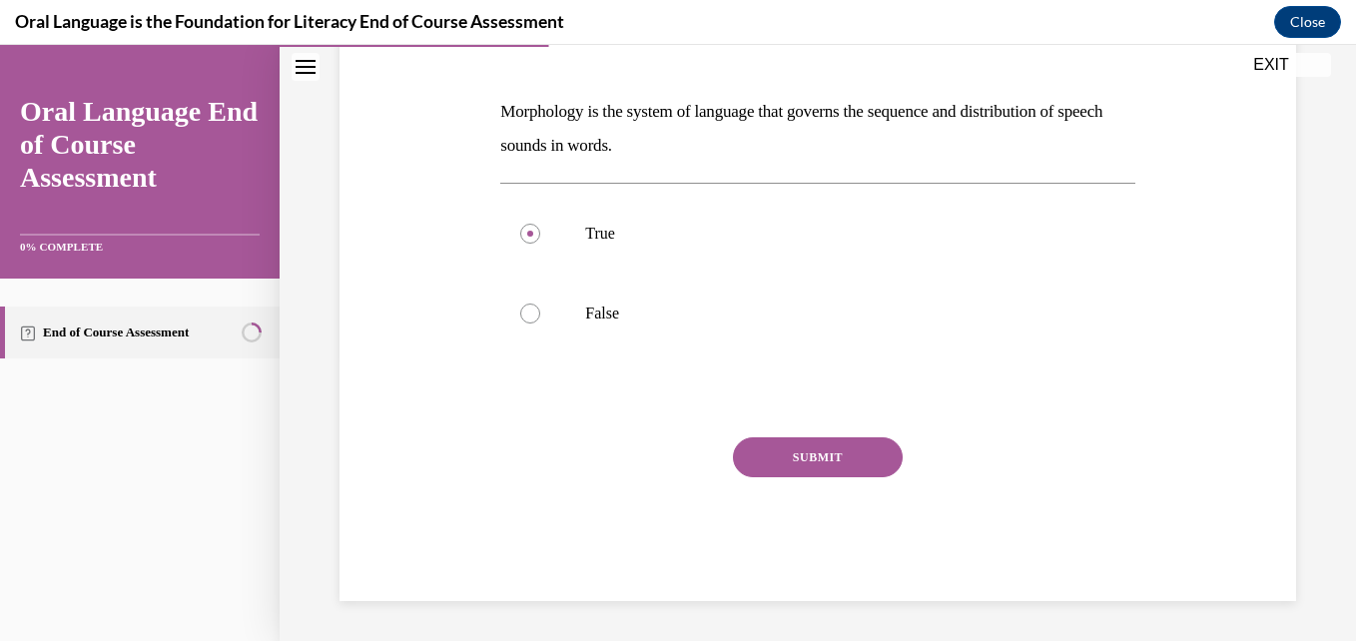
click at [830, 463] on button "SUBMIT" at bounding box center [818, 457] width 170 height 40
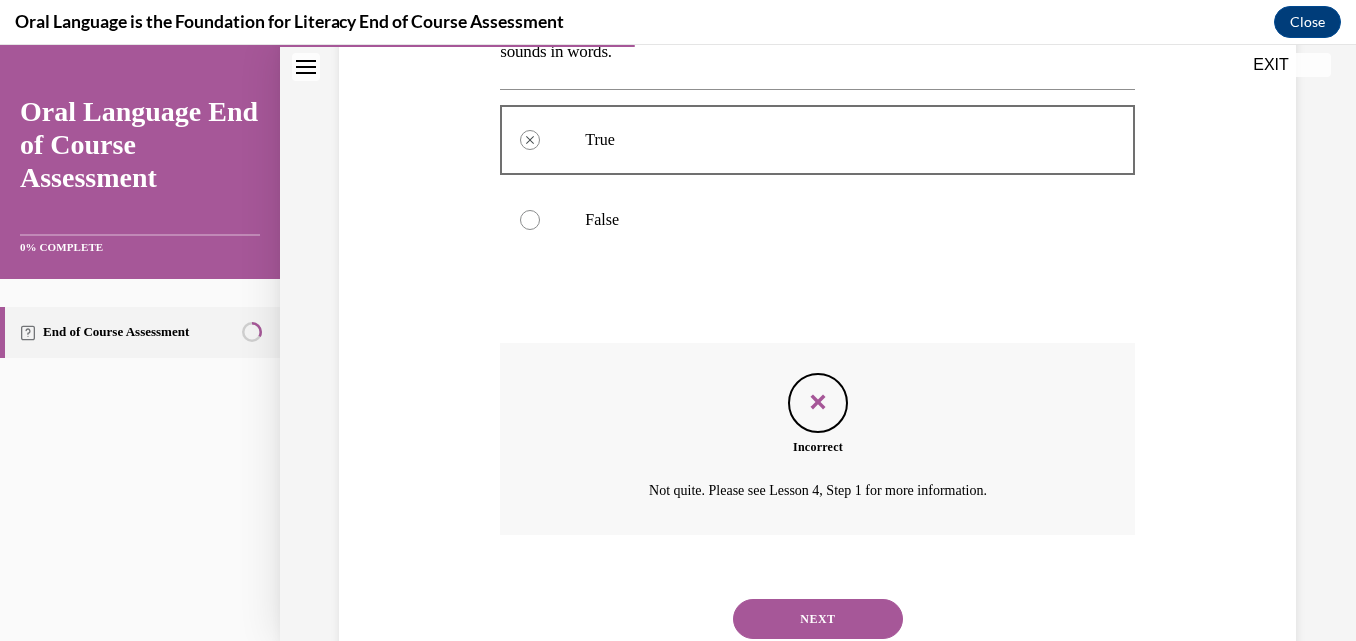
scroll to position [447, 0]
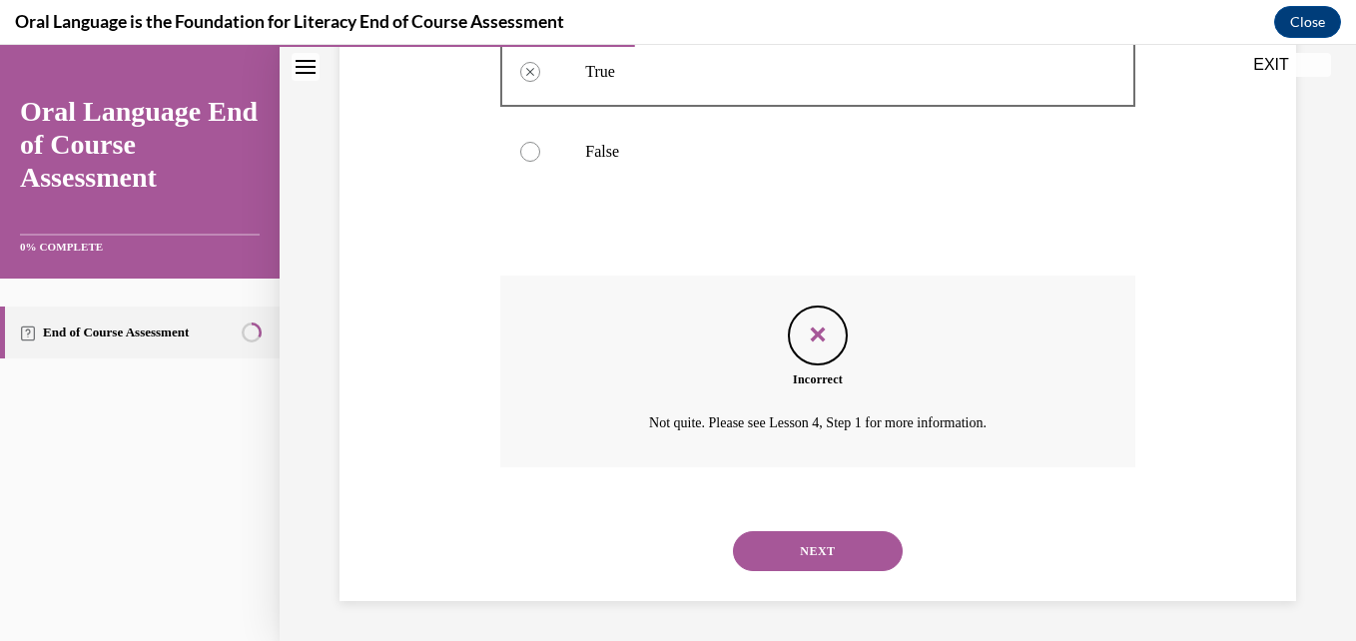
click at [799, 539] on button "NEXT" at bounding box center [818, 551] width 170 height 40
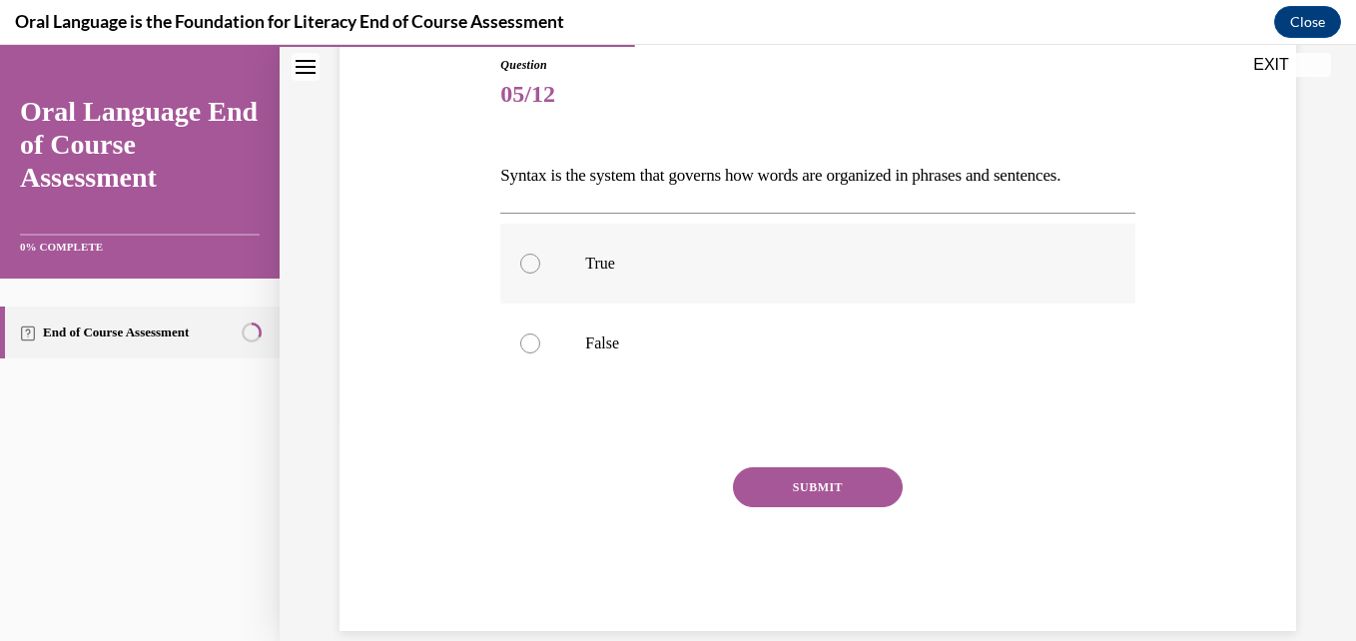
click at [533, 267] on div at bounding box center [530, 264] width 20 height 20
click at [533, 267] on input "True" at bounding box center [530, 264] width 20 height 20
radio input "true"
click at [818, 498] on button "SUBMIT" at bounding box center [818, 487] width 170 height 40
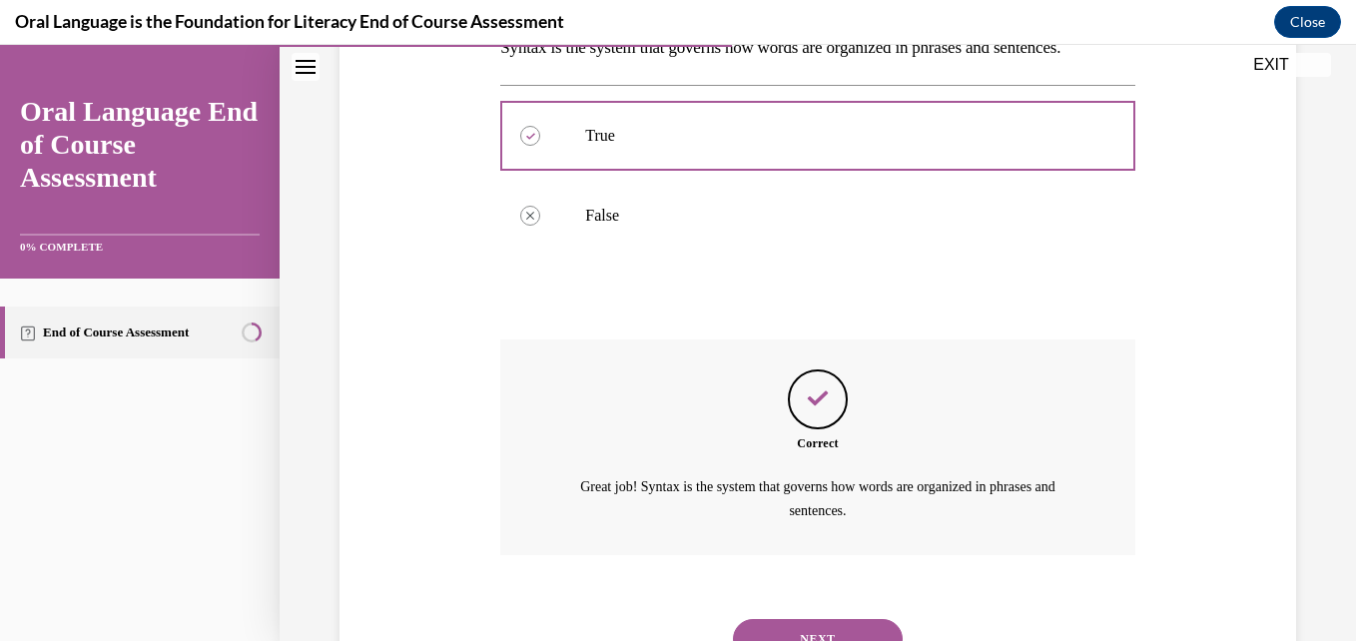
scroll to position [437, 0]
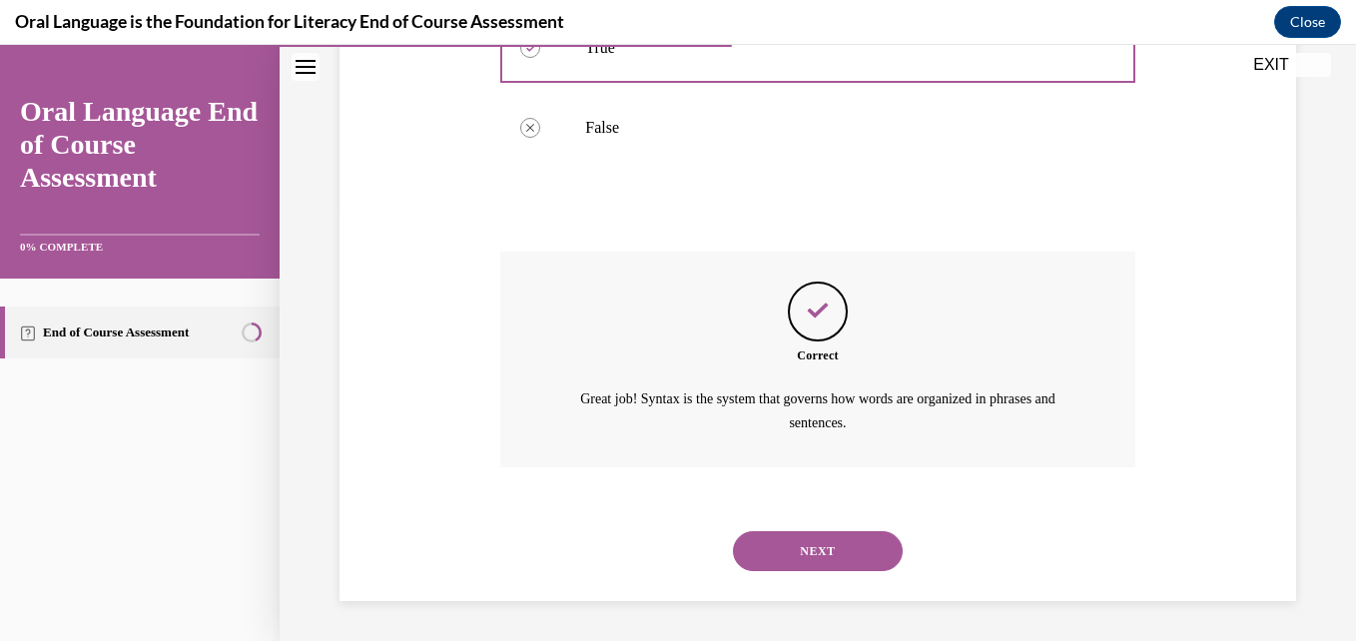
click at [823, 557] on button "NEXT" at bounding box center [818, 551] width 170 height 40
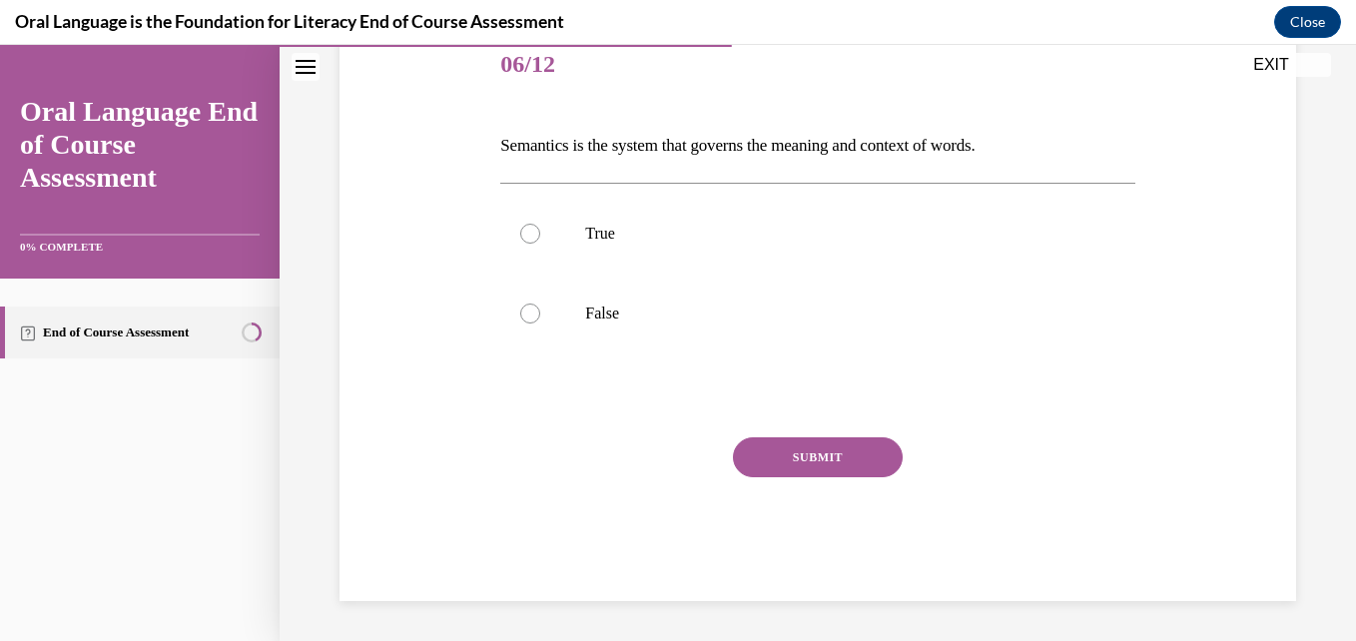
scroll to position [222, 0]
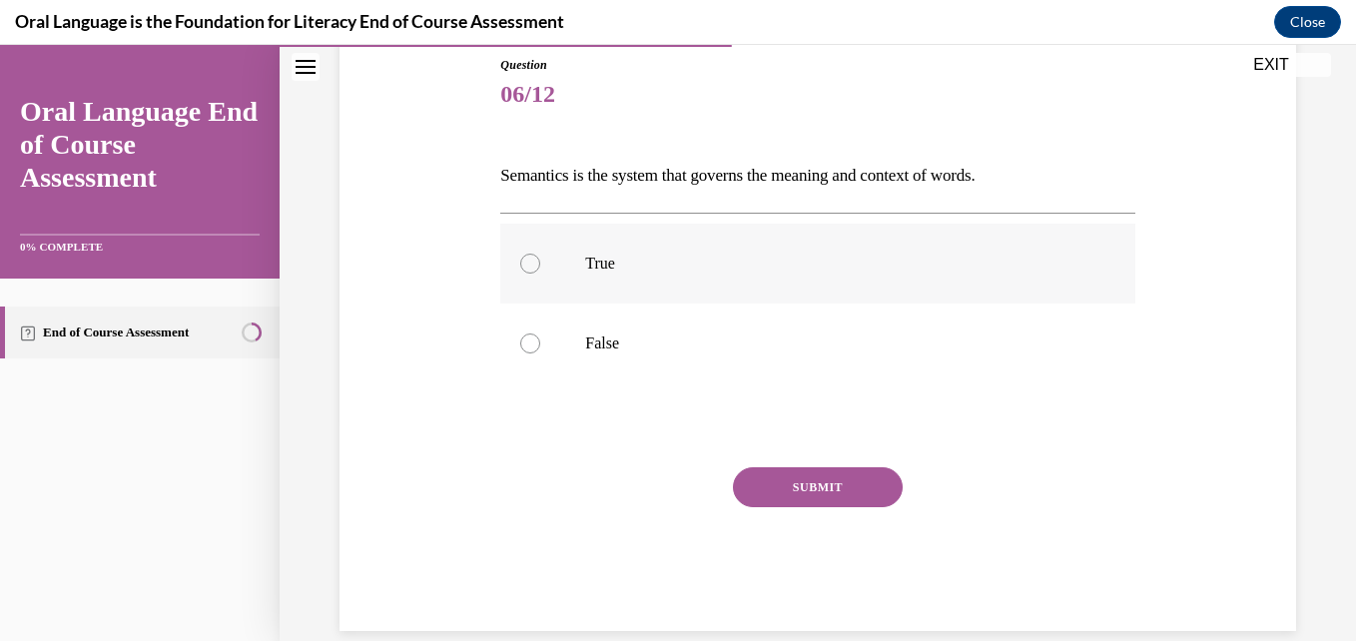
click at [527, 265] on div at bounding box center [530, 264] width 20 height 20
click at [527, 265] on input "True" at bounding box center [530, 264] width 20 height 20
radio input "true"
click at [798, 486] on button "SUBMIT" at bounding box center [818, 487] width 170 height 40
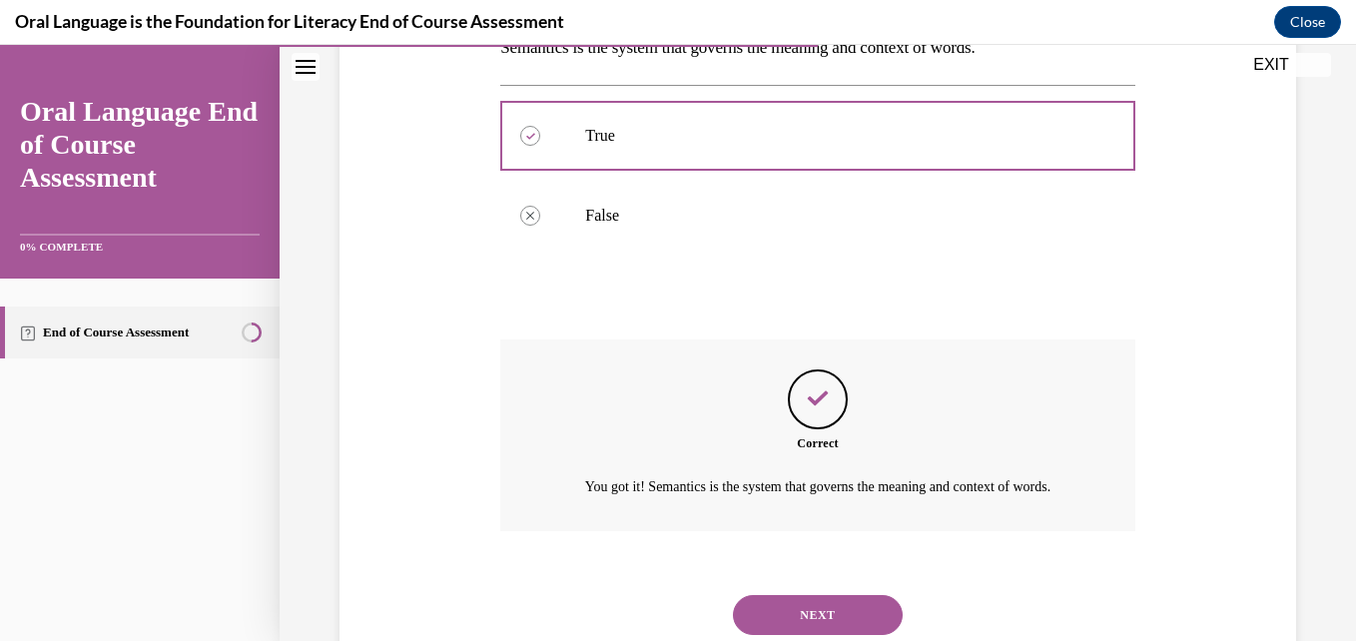
scroll to position [437, 0]
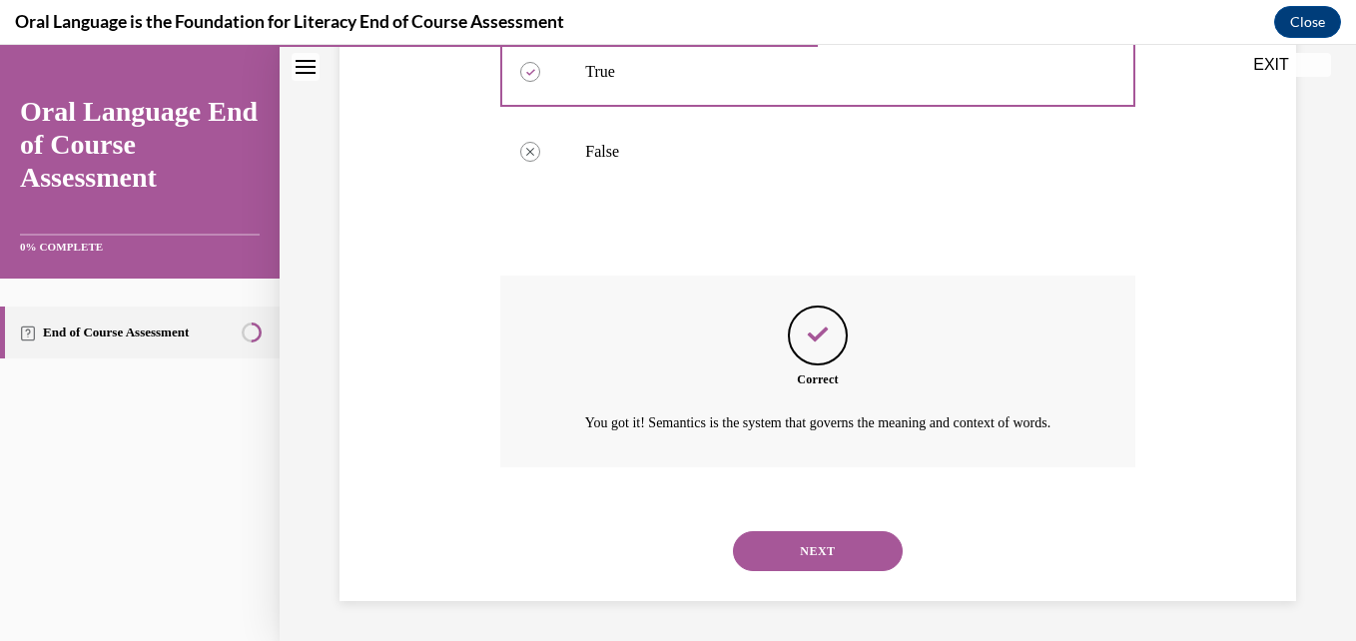
click at [803, 545] on button "NEXT" at bounding box center [818, 551] width 170 height 40
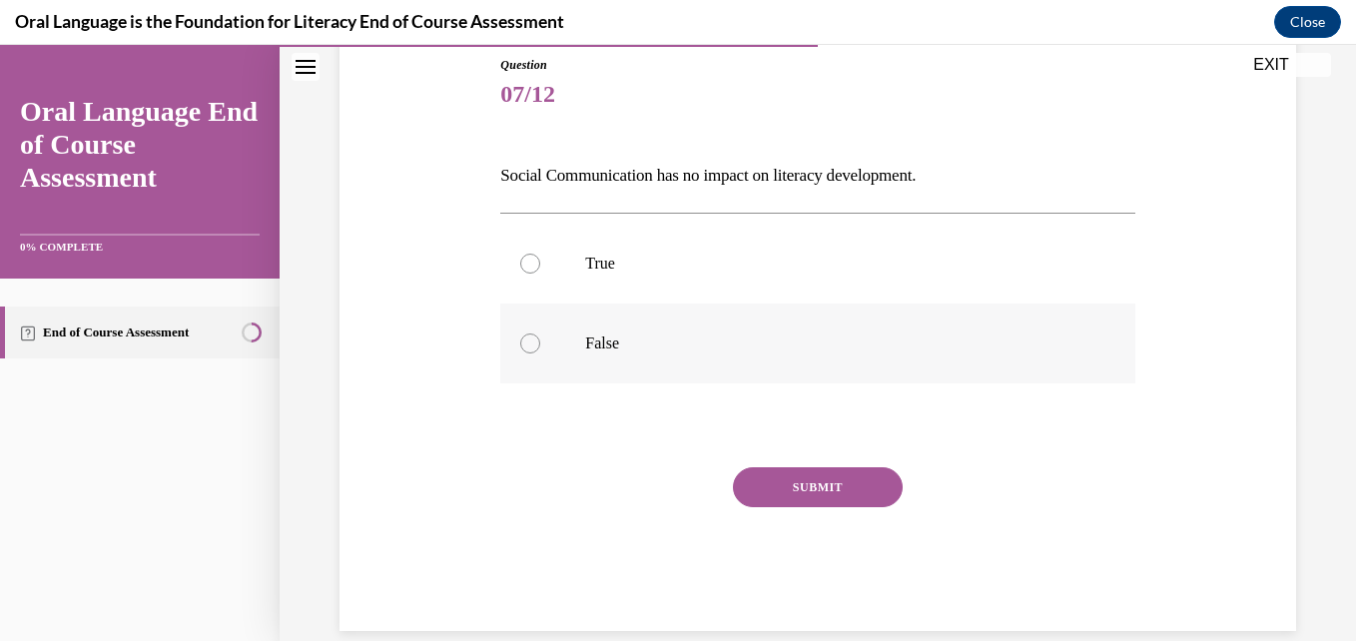
click at [531, 345] on div at bounding box center [530, 343] width 20 height 20
click at [531, 345] on input "False" at bounding box center [530, 343] width 20 height 20
radio input "true"
click at [822, 485] on button "SUBMIT" at bounding box center [818, 487] width 170 height 40
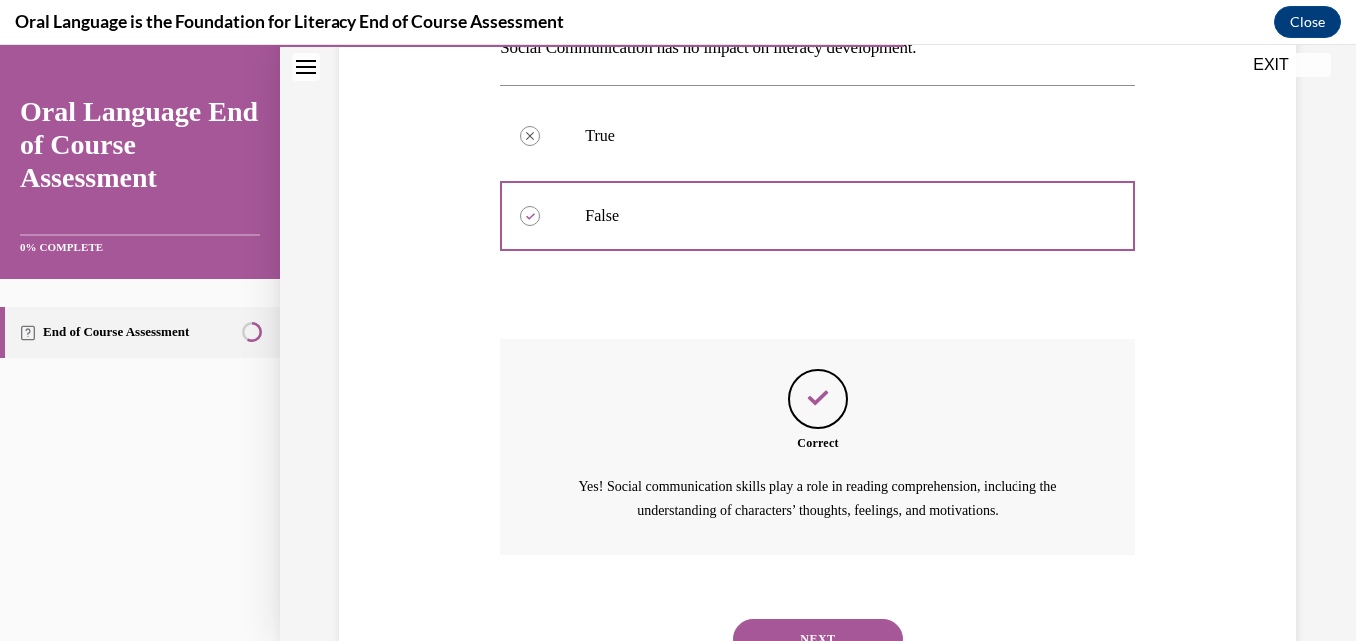
scroll to position [437, 0]
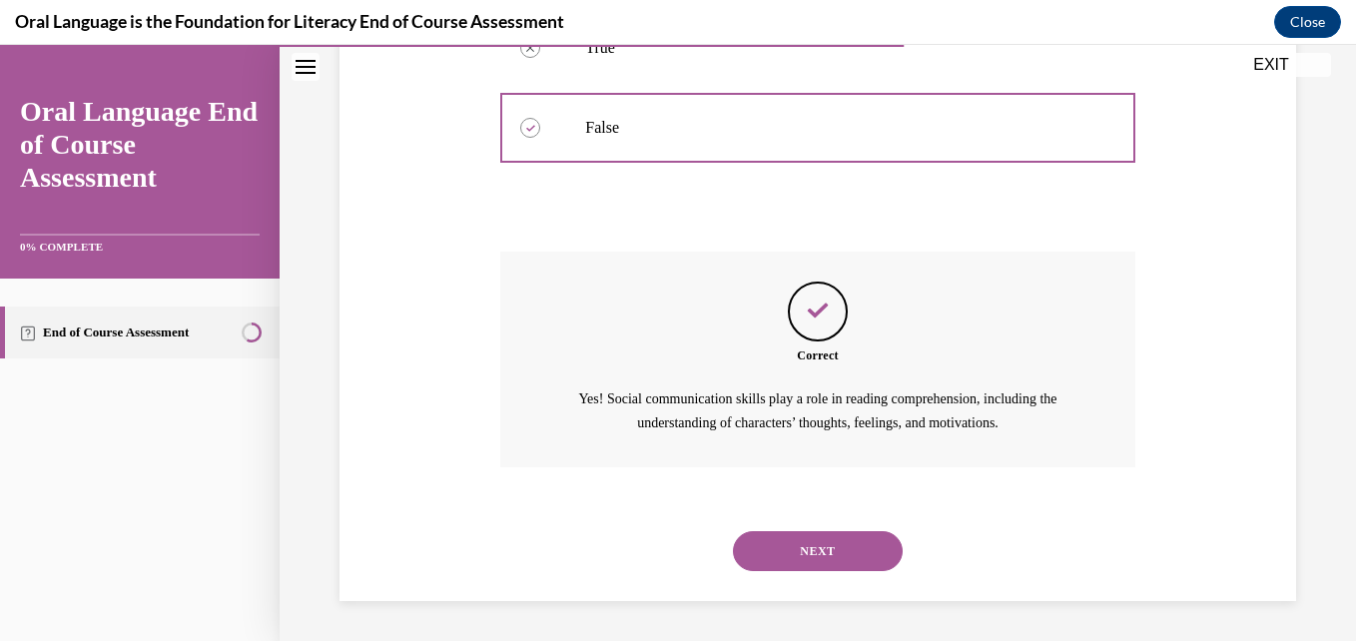
click at [822, 552] on button "NEXT" at bounding box center [818, 551] width 170 height 40
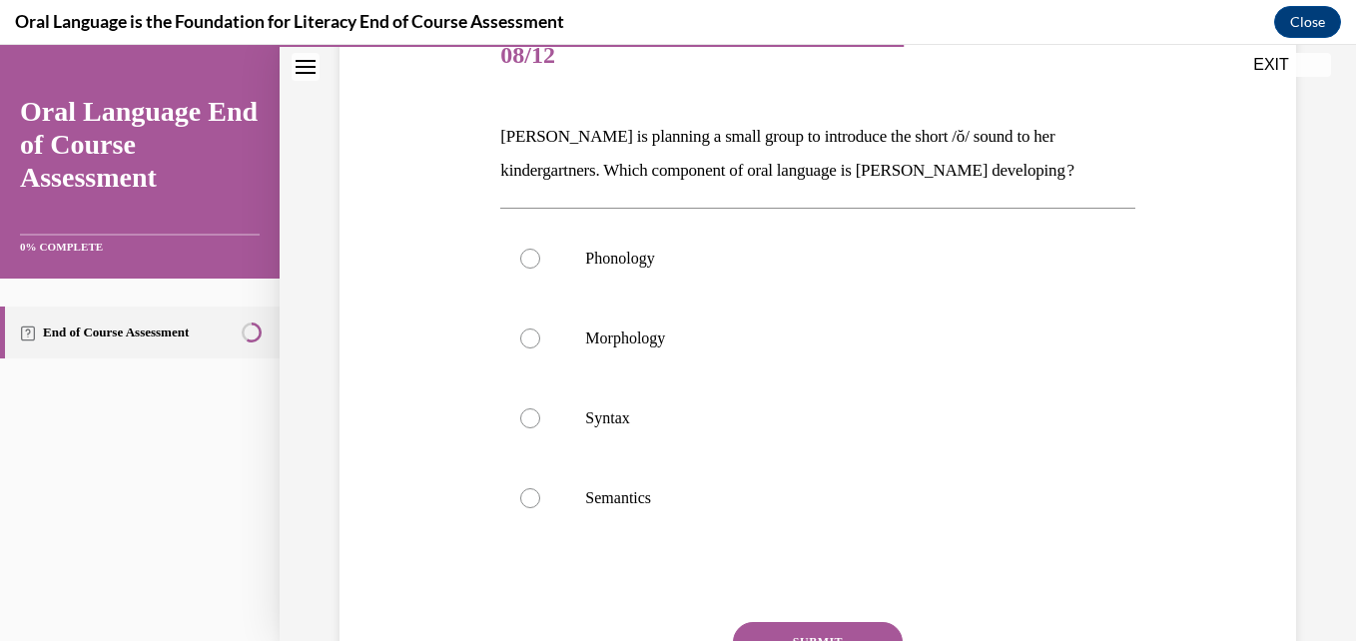
scroll to position [300, 0]
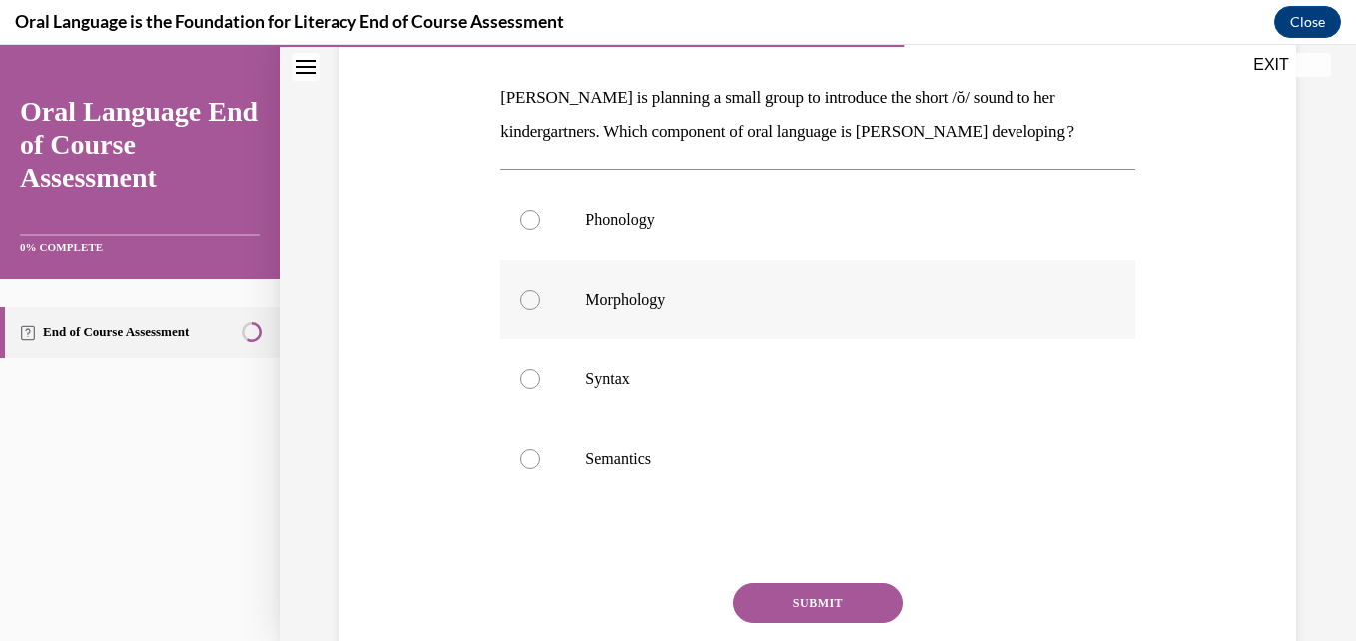
click at [535, 302] on div at bounding box center [530, 300] width 20 height 20
click at [535, 302] on input "Morphology" at bounding box center [530, 300] width 20 height 20
radio input "true"
click at [824, 599] on button "SUBMIT" at bounding box center [818, 603] width 170 height 40
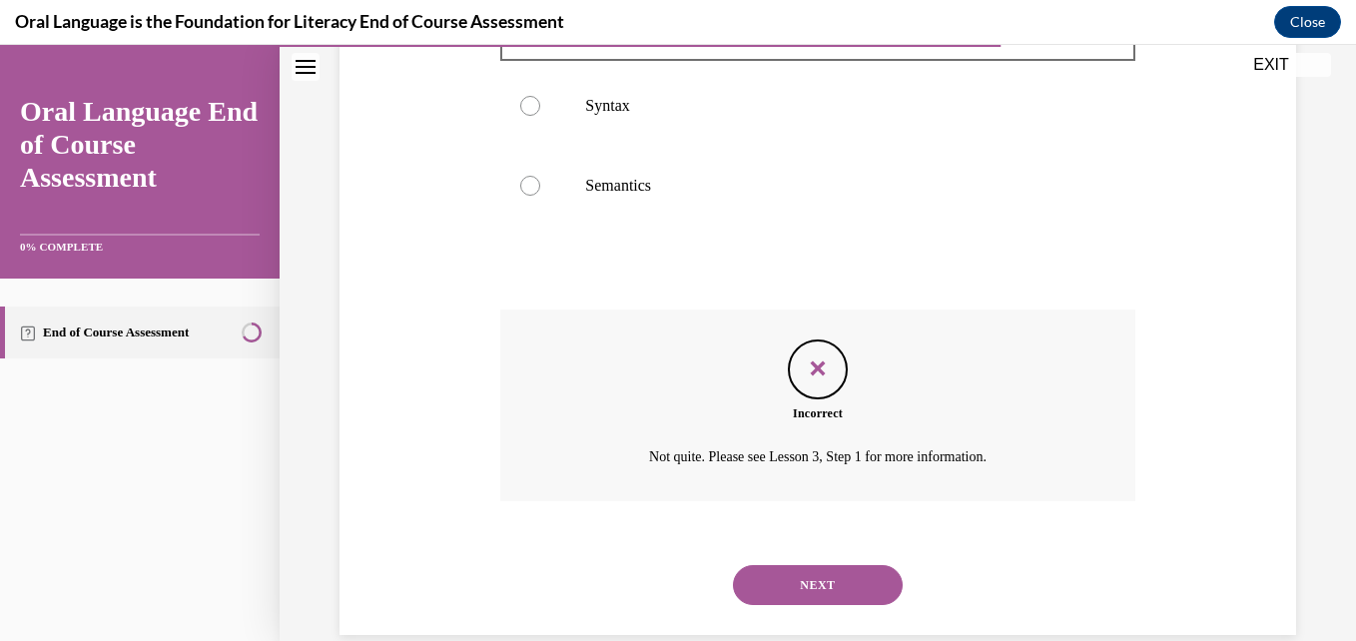
scroll to position [607, 0]
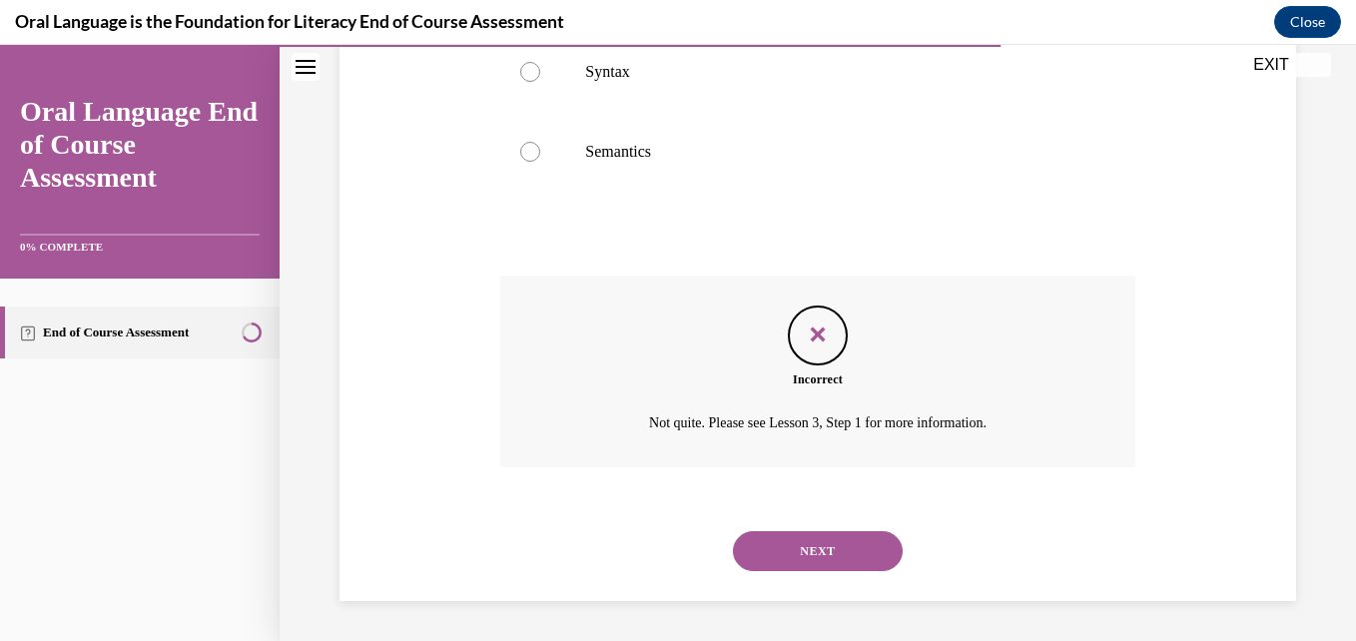
click at [836, 557] on button "NEXT" at bounding box center [818, 551] width 170 height 40
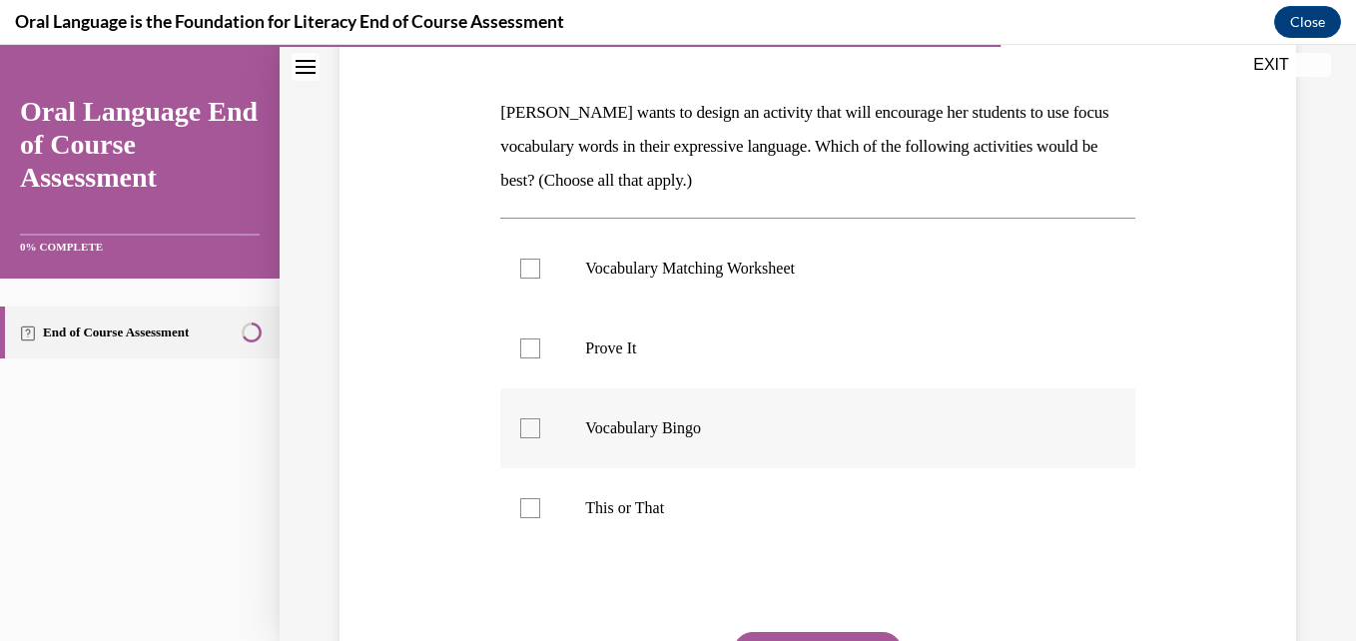
scroll to position [300, 0]
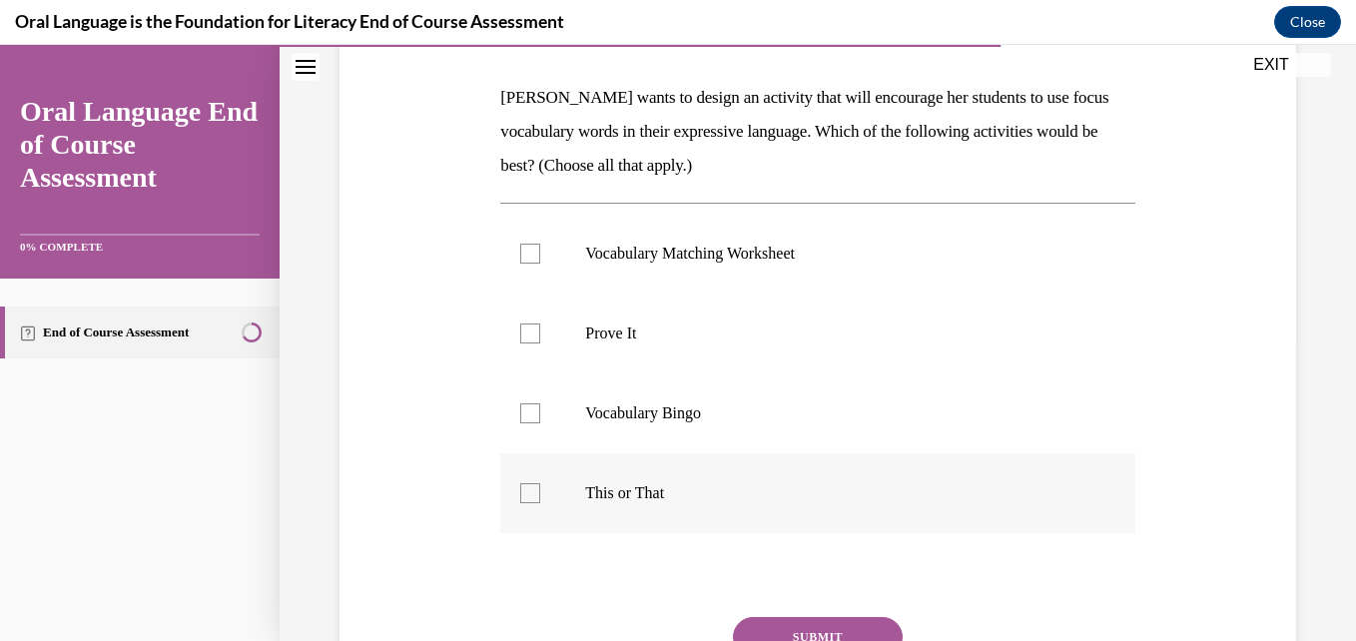
click at [536, 481] on label "This or That" at bounding box center [817, 493] width 634 height 80
click at [536, 483] on input "This or That" at bounding box center [530, 493] width 20 height 20
checkbox input "true"
drag, startPoint x: 542, startPoint y: 408, endPoint x: 544, endPoint y: 382, distance: 26.0
click at [542, 407] on label "Vocabulary Bingo" at bounding box center [817, 413] width 634 height 80
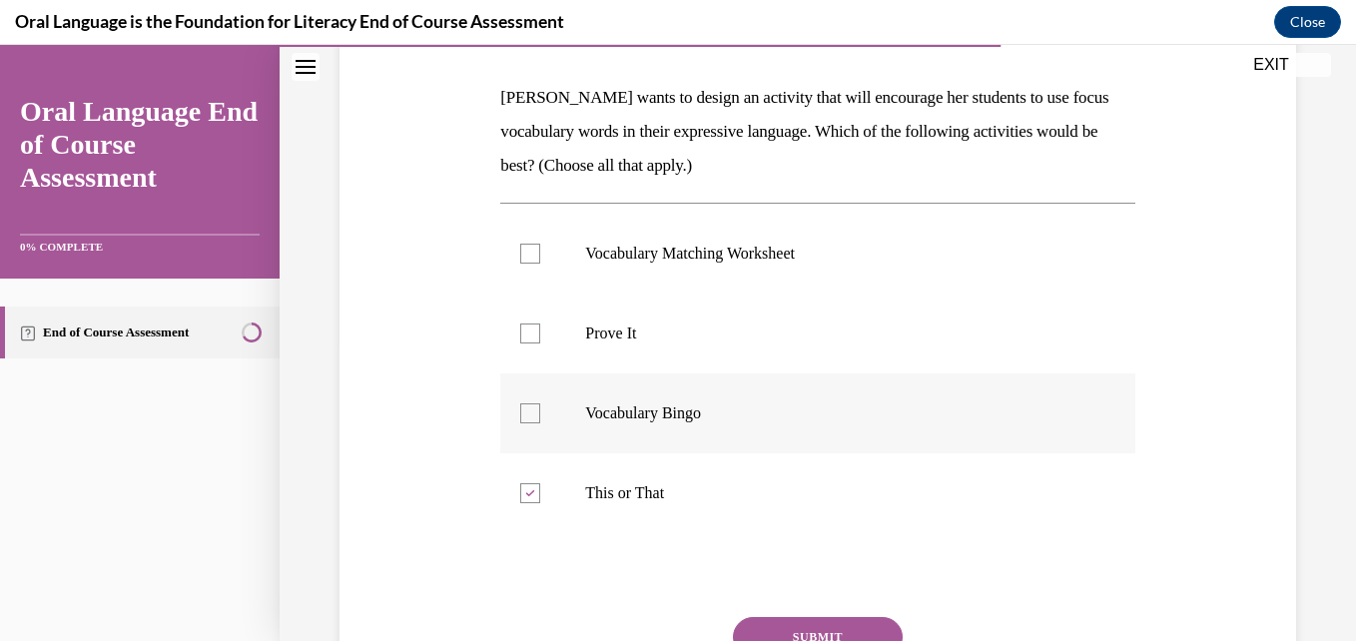
click at [540, 407] on input "Vocabulary Bingo" at bounding box center [530, 413] width 20 height 20
checkbox input "true"
click at [544, 345] on label "Prove It" at bounding box center [817, 334] width 634 height 80
click at [540, 343] on input "Prove It" at bounding box center [530, 333] width 20 height 20
checkbox input "true"
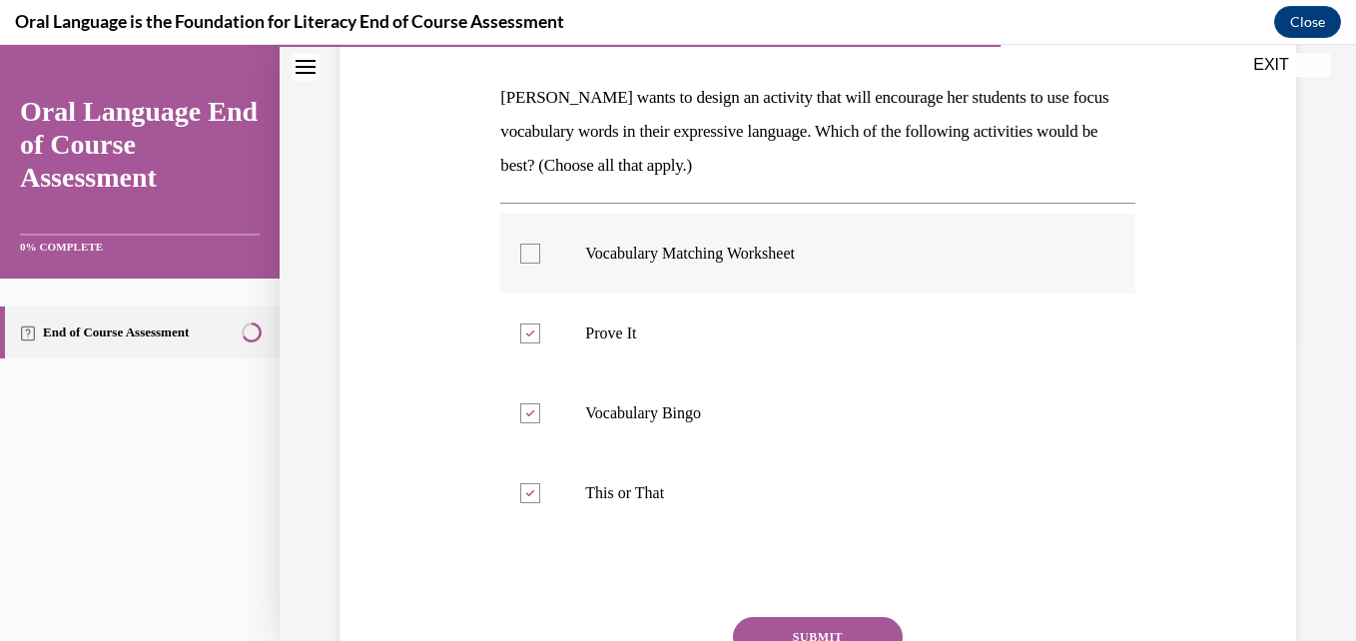
click at [550, 261] on label "Vocabulary Matching Worksheet" at bounding box center [817, 254] width 634 height 80
click at [540, 261] on input "Vocabulary Matching Worksheet" at bounding box center [530, 254] width 20 height 20
checkbox input "true"
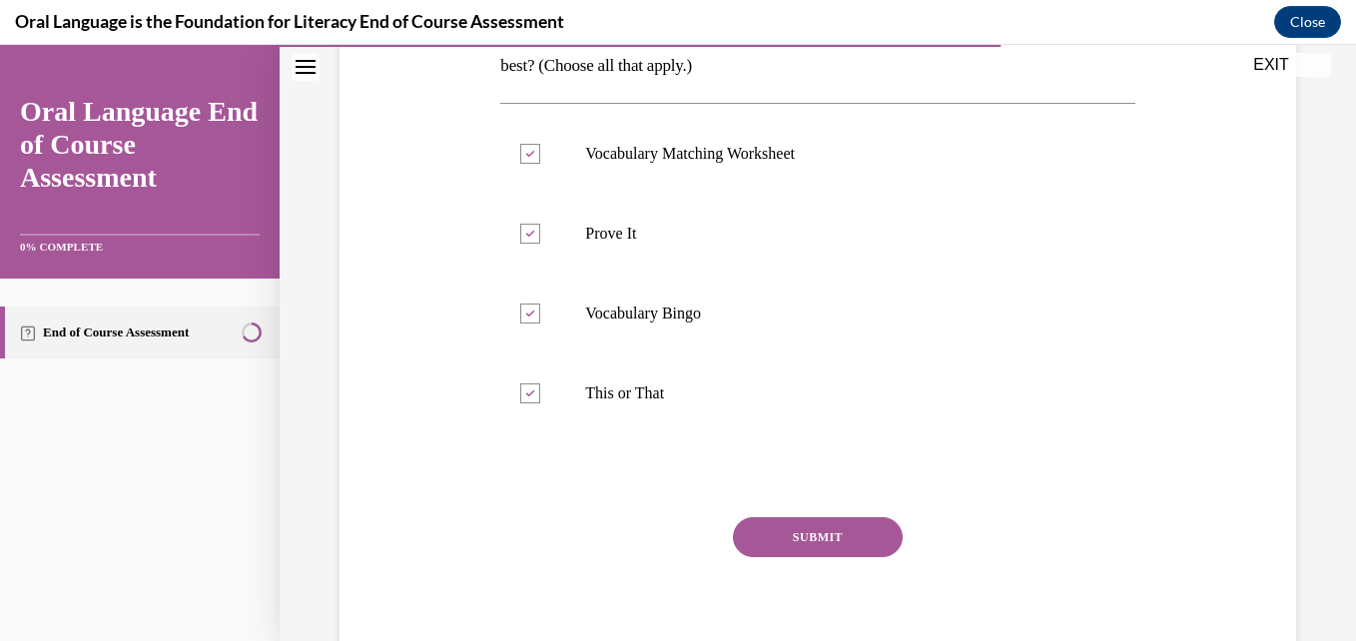
click at [830, 531] on button "SUBMIT" at bounding box center [818, 537] width 170 height 40
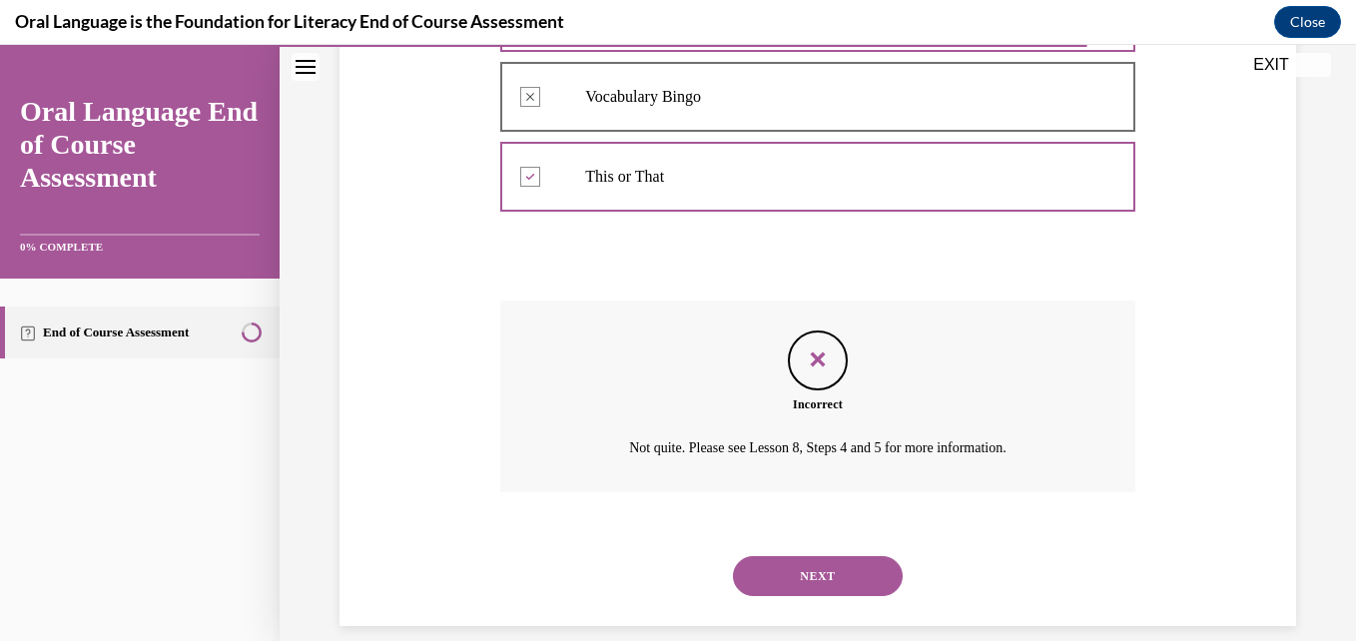
scroll to position [641, 0]
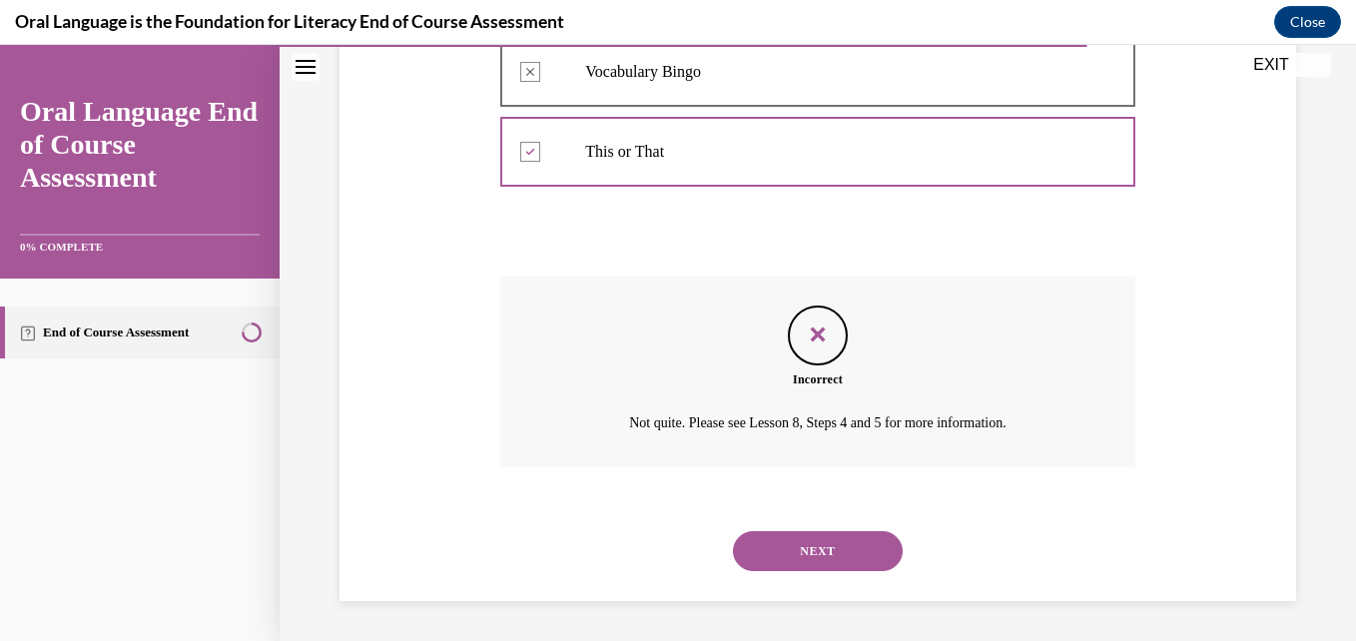
click at [803, 551] on button "NEXT" at bounding box center [818, 551] width 170 height 40
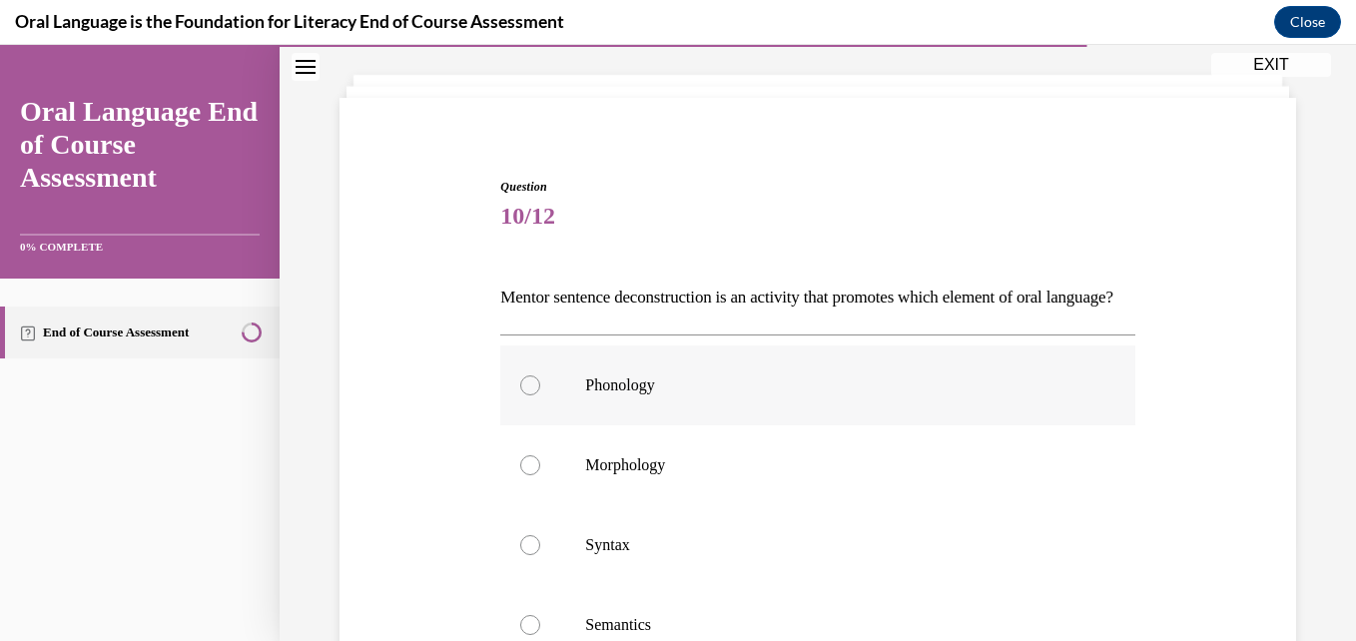
scroll to position [200, 0]
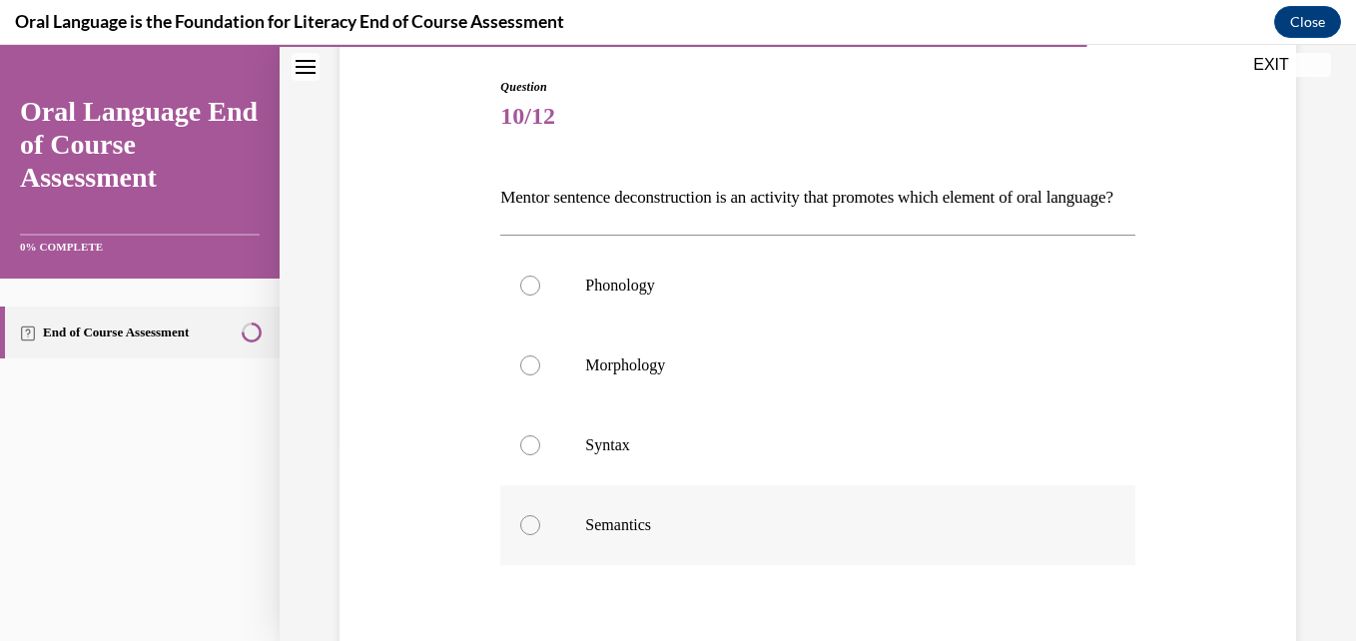
click at [539, 565] on label "Semantics" at bounding box center [817, 525] width 634 height 80
click at [539, 535] on input "Semantics" at bounding box center [530, 525] width 20 height 20
radio input "true"
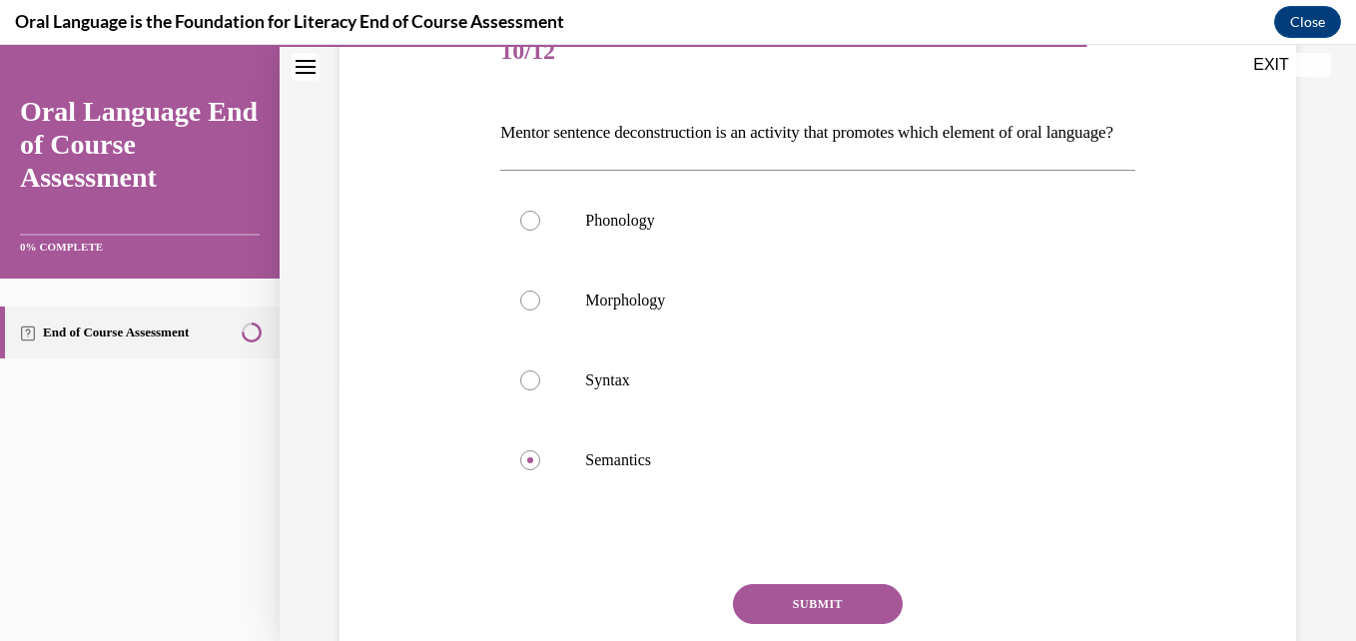
scroll to position [300, 0]
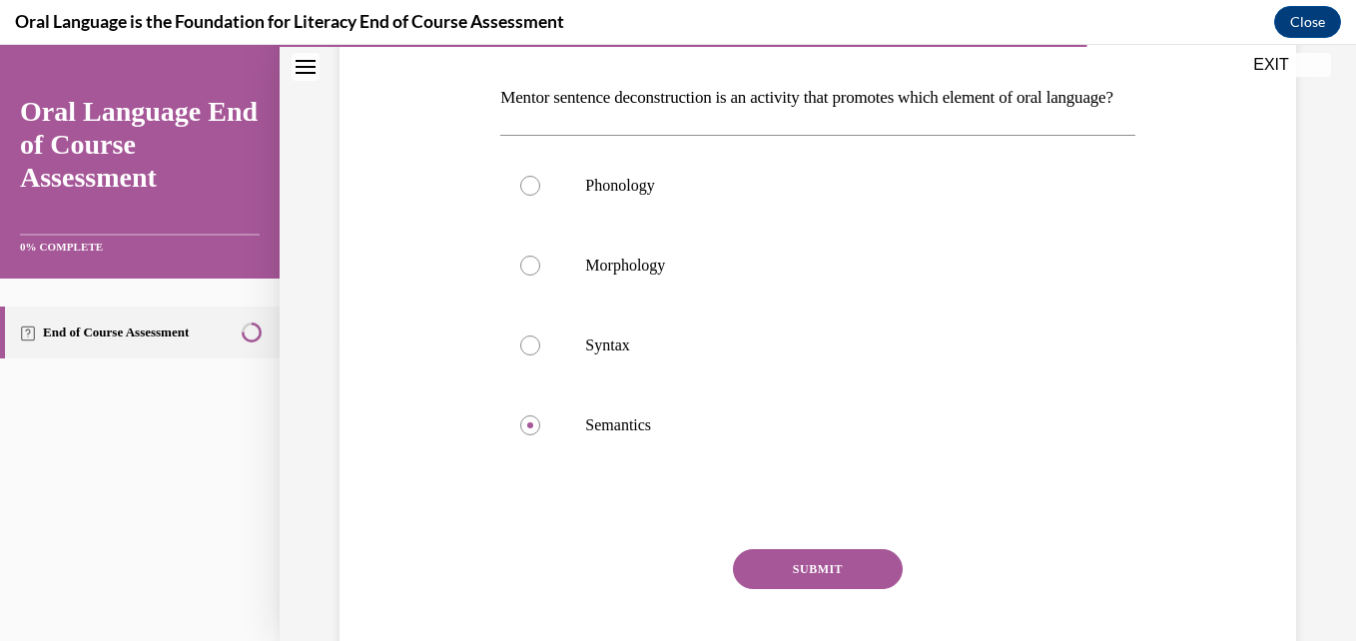
click at [790, 589] on button "SUBMIT" at bounding box center [818, 569] width 170 height 40
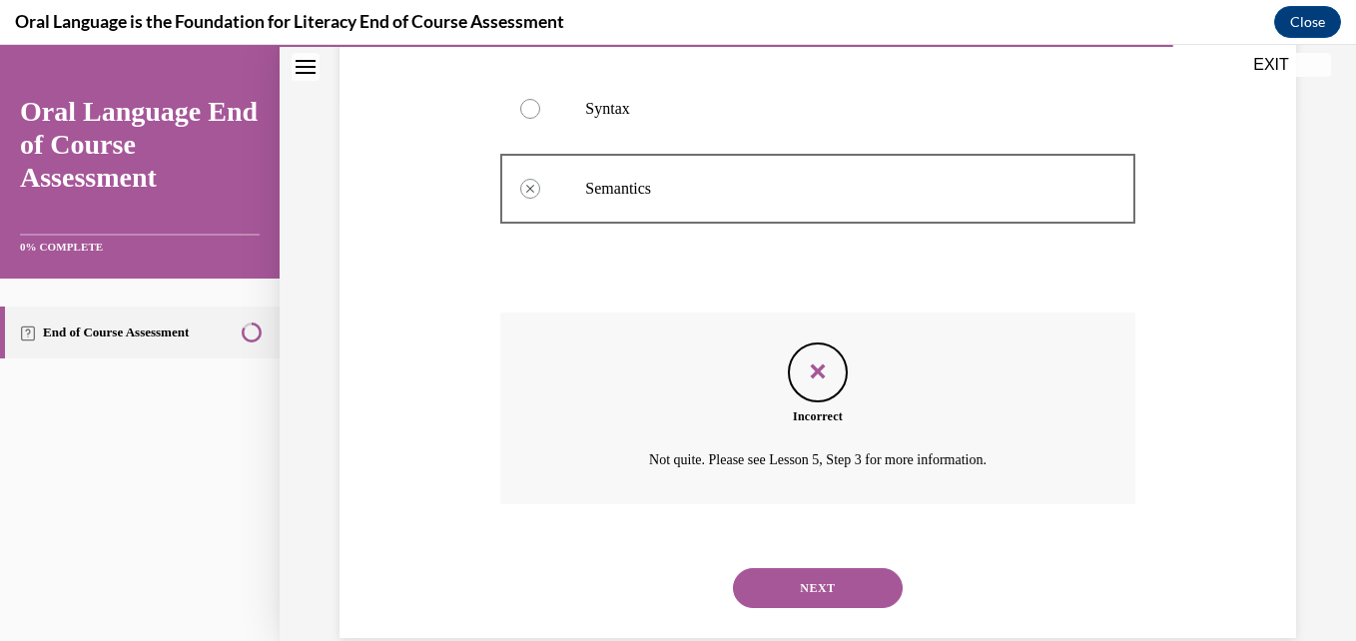
scroll to position [607, 0]
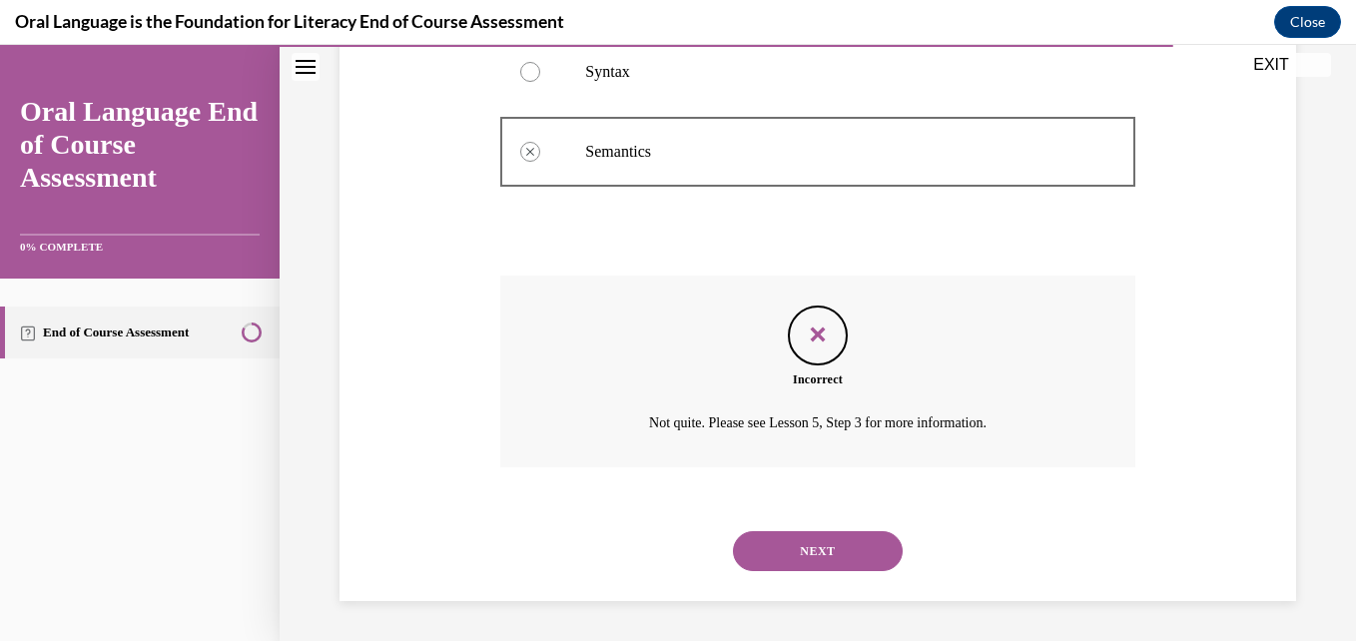
click at [817, 553] on button "NEXT" at bounding box center [818, 551] width 170 height 40
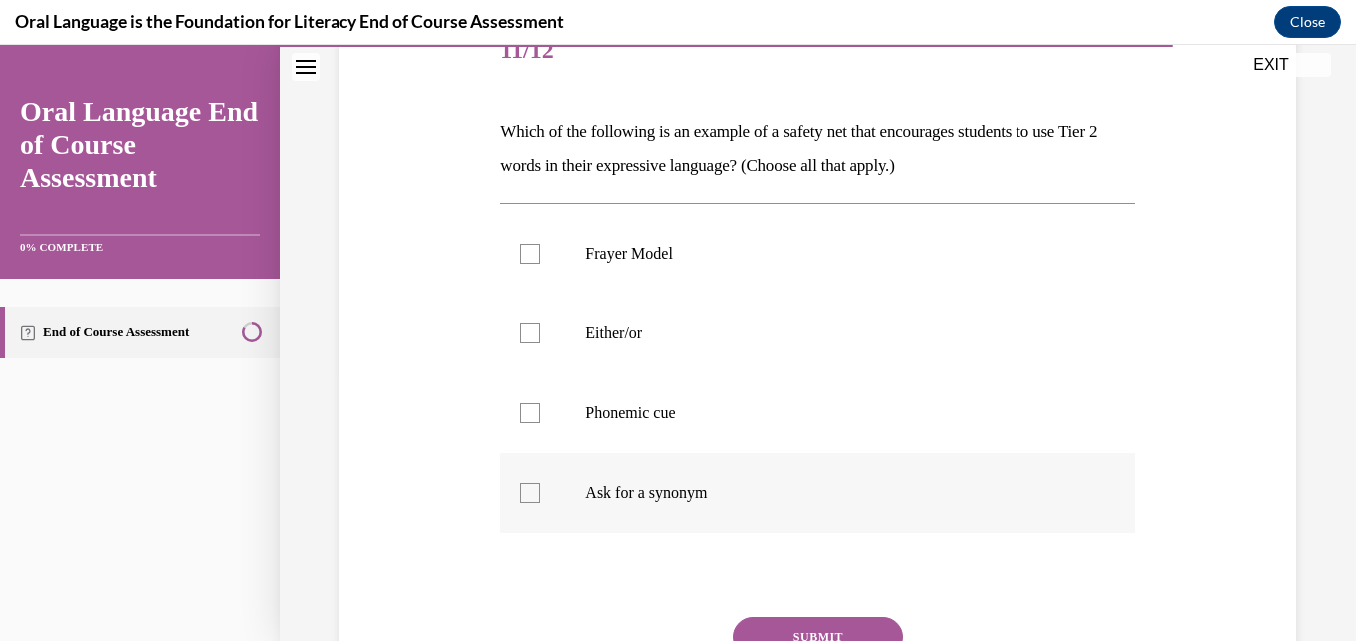
scroll to position [300, 0]
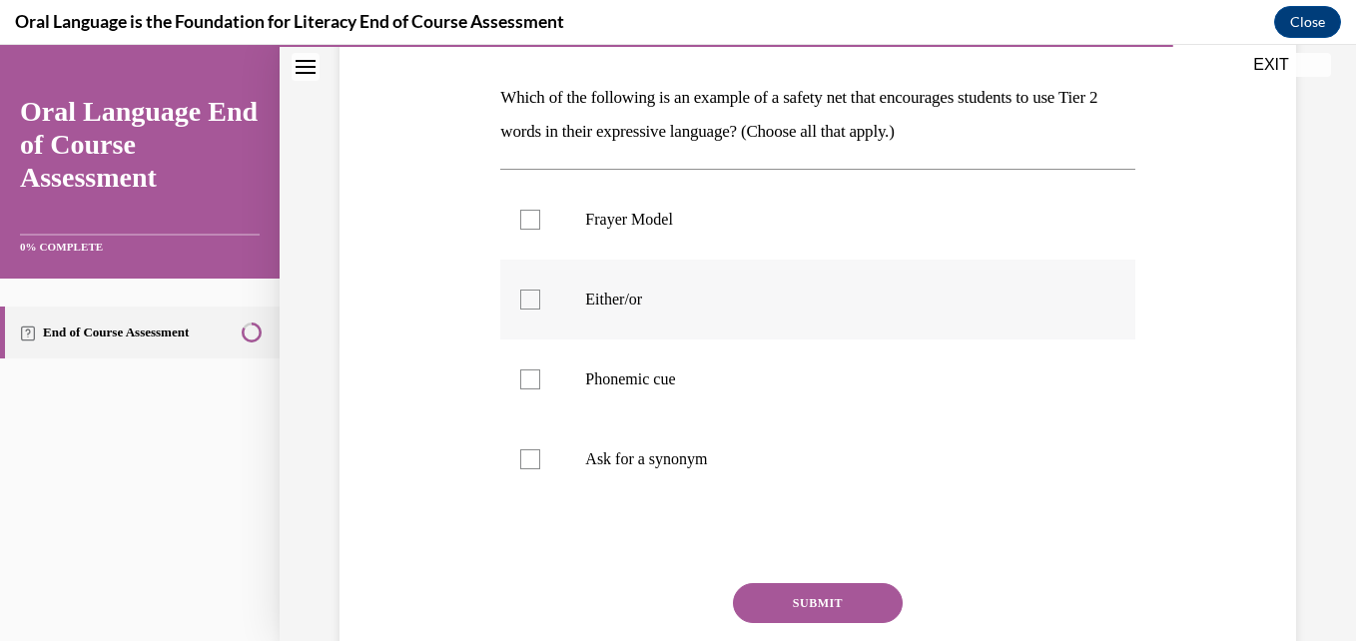
click at [529, 296] on div at bounding box center [530, 300] width 20 height 20
click at [529, 296] on input "Either/or" at bounding box center [530, 300] width 20 height 20
checkbox input "true"
click at [528, 223] on div at bounding box center [530, 220] width 20 height 20
click at [528, 223] on input "Frayer Model" at bounding box center [530, 220] width 20 height 20
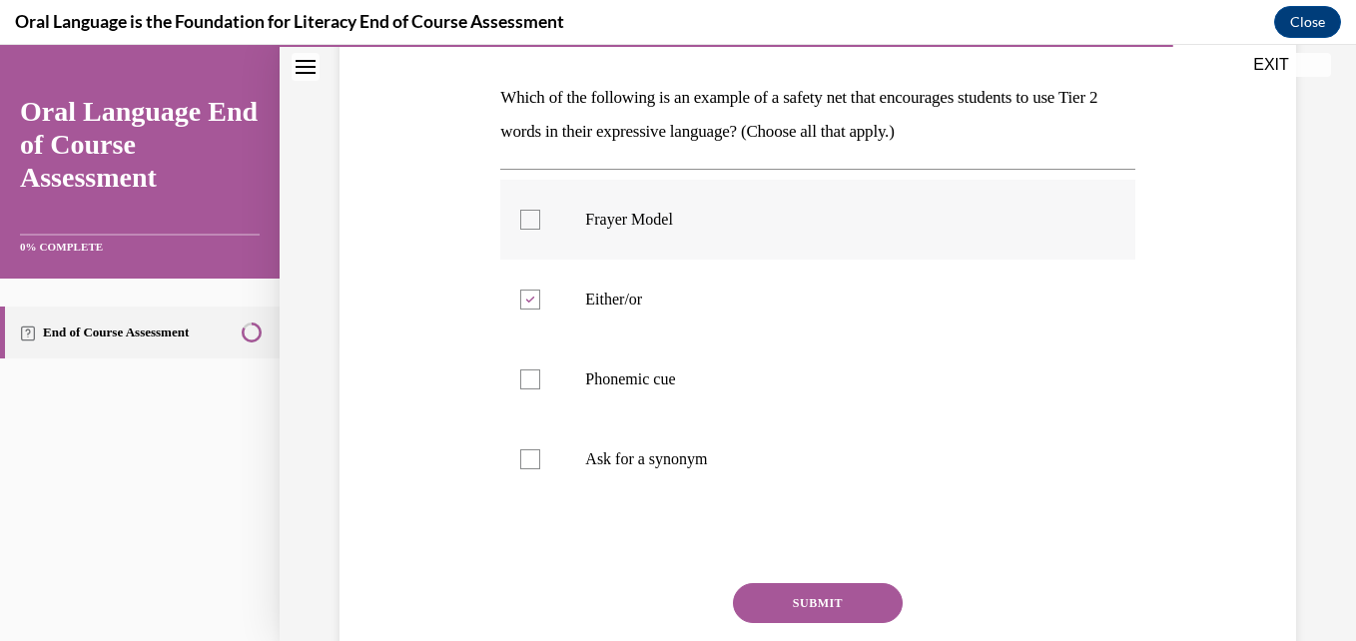
checkbox input "true"
click at [534, 388] on div at bounding box center [530, 379] width 20 height 20
click at [534, 388] on input "Phonemic cue" at bounding box center [530, 379] width 20 height 20
checkbox input "true"
click at [535, 445] on label "Ask for a synonym" at bounding box center [817, 459] width 634 height 80
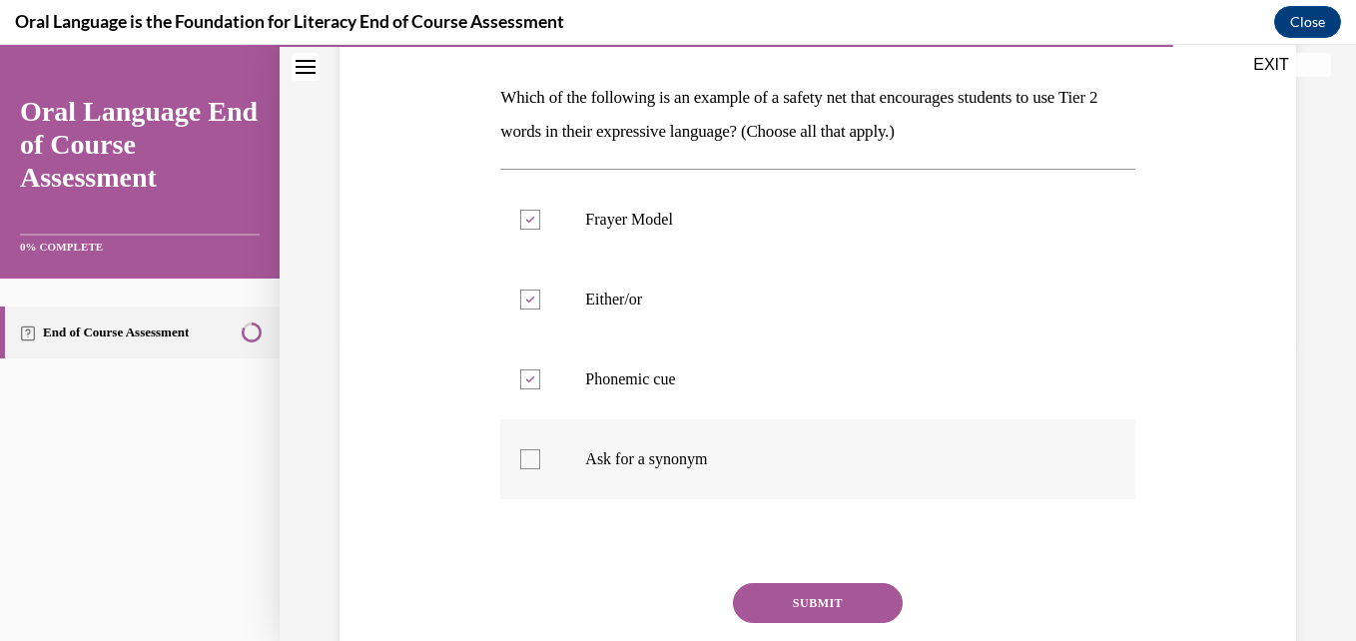
click at [535, 449] on input "Ask for a synonym" at bounding box center [530, 459] width 20 height 20
checkbox input "true"
click at [791, 610] on button "SUBMIT" at bounding box center [818, 603] width 170 height 40
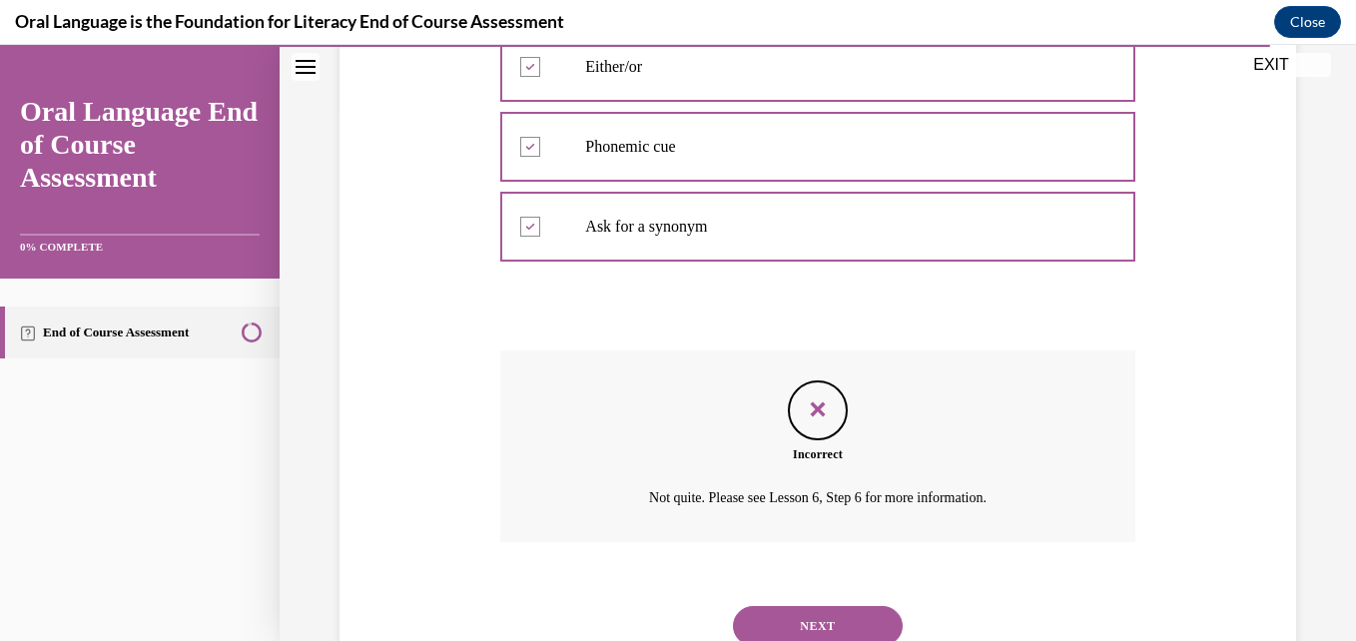
scroll to position [607, 0]
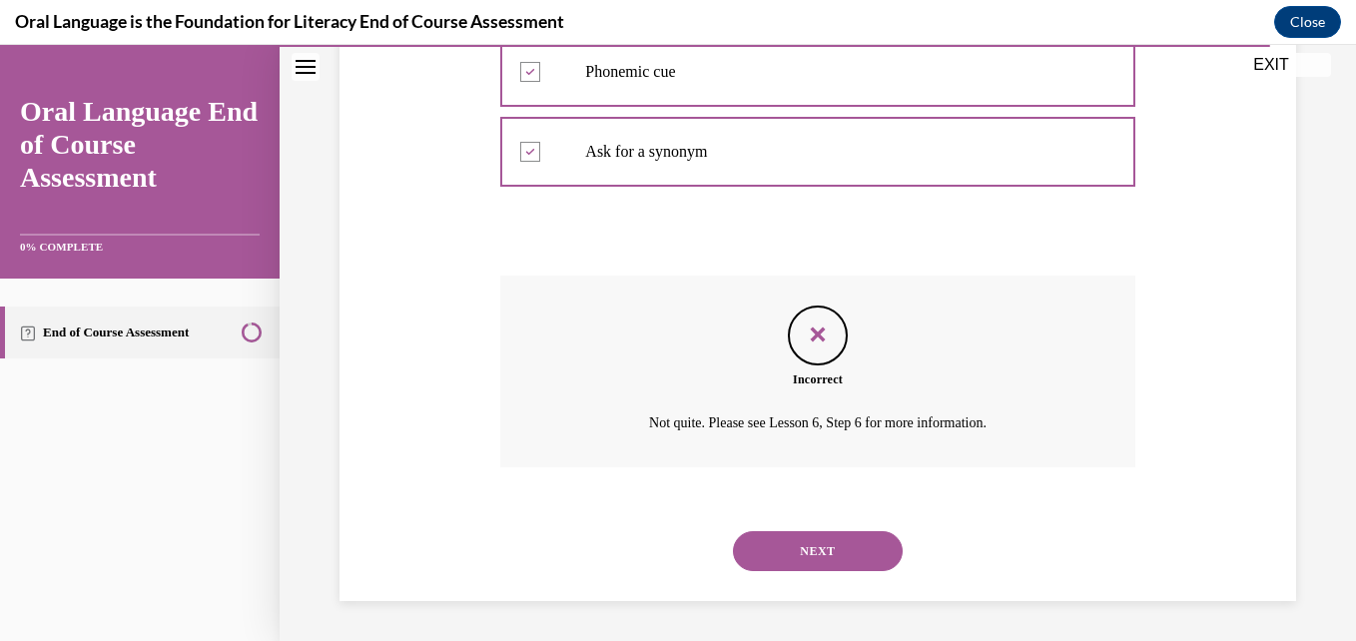
click at [824, 544] on button "NEXT" at bounding box center [818, 551] width 170 height 40
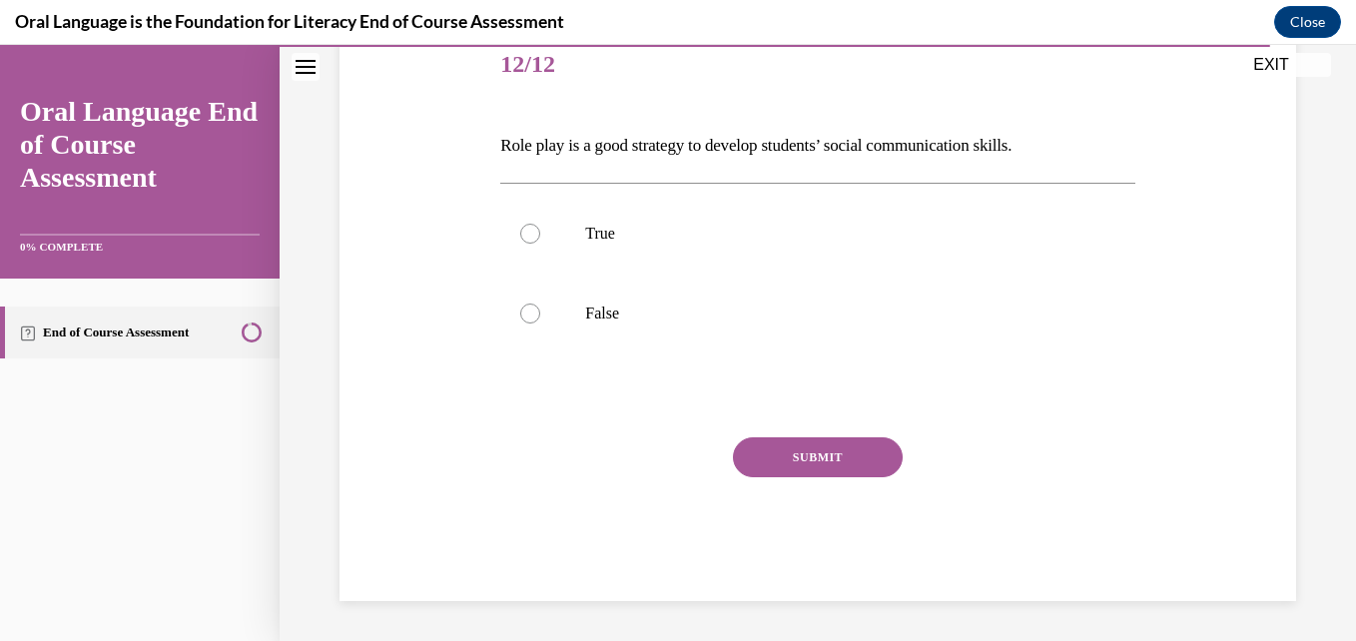
scroll to position [222, 0]
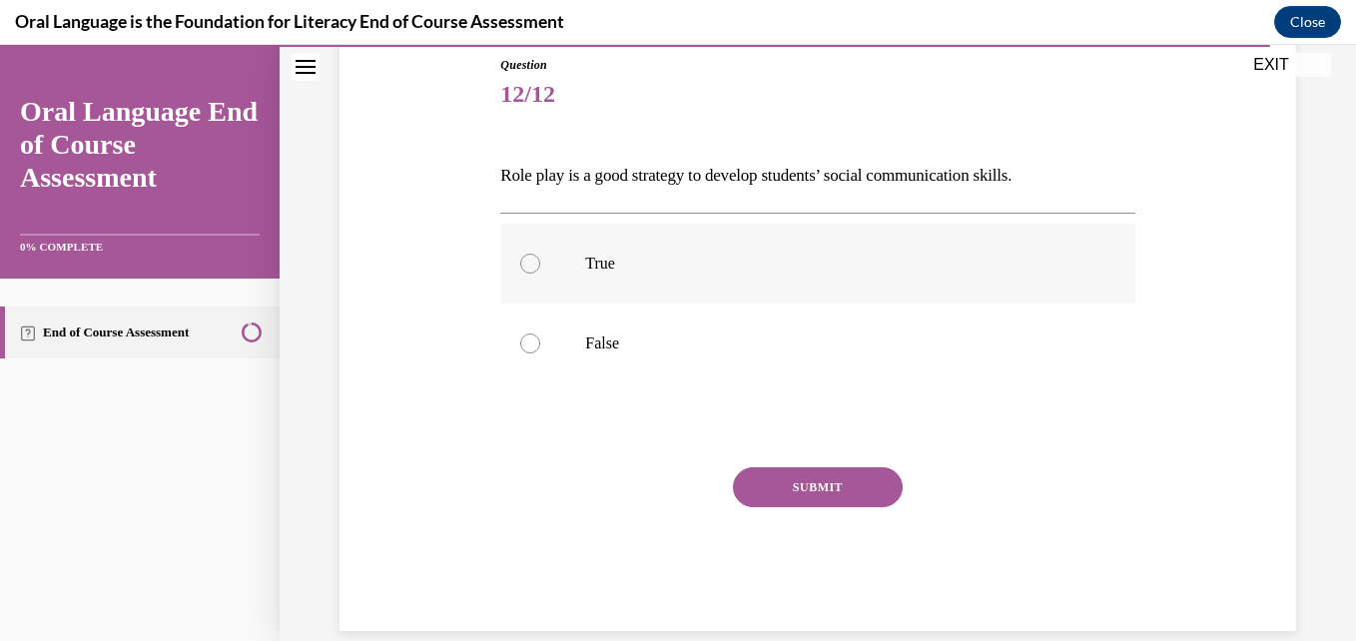
click at [532, 259] on div at bounding box center [530, 264] width 20 height 20
click at [532, 259] on input "True" at bounding box center [530, 264] width 20 height 20
radio input "true"
click at [782, 483] on button "SUBMIT" at bounding box center [818, 487] width 170 height 40
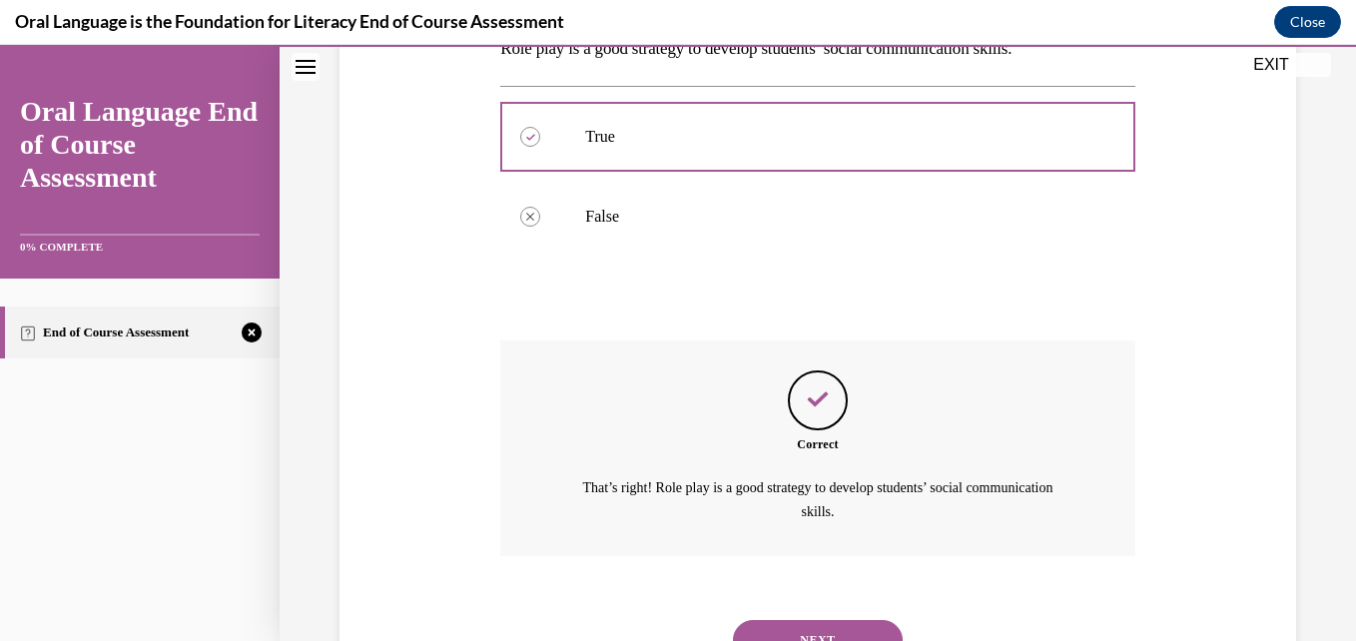
scroll to position [437, 0]
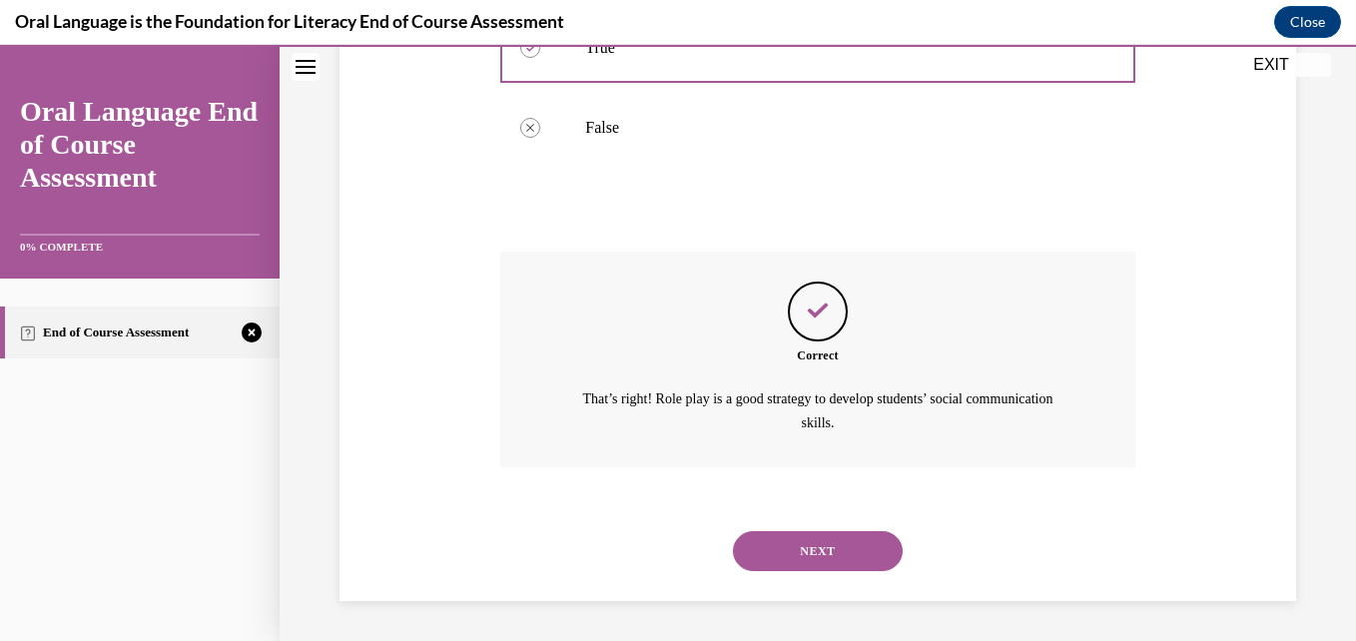
click at [787, 547] on button "NEXT" at bounding box center [818, 551] width 170 height 40
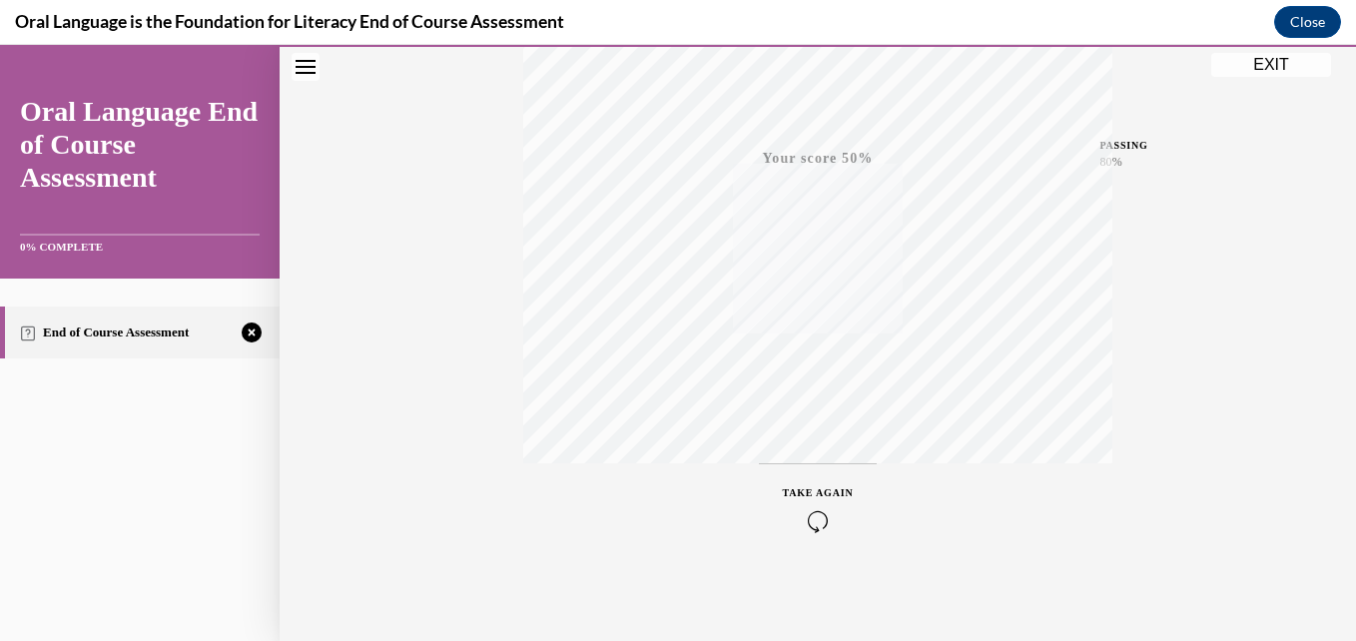
scroll to position [427, 0]
click at [800, 508] on icon "button" at bounding box center [818, 519] width 71 height 22
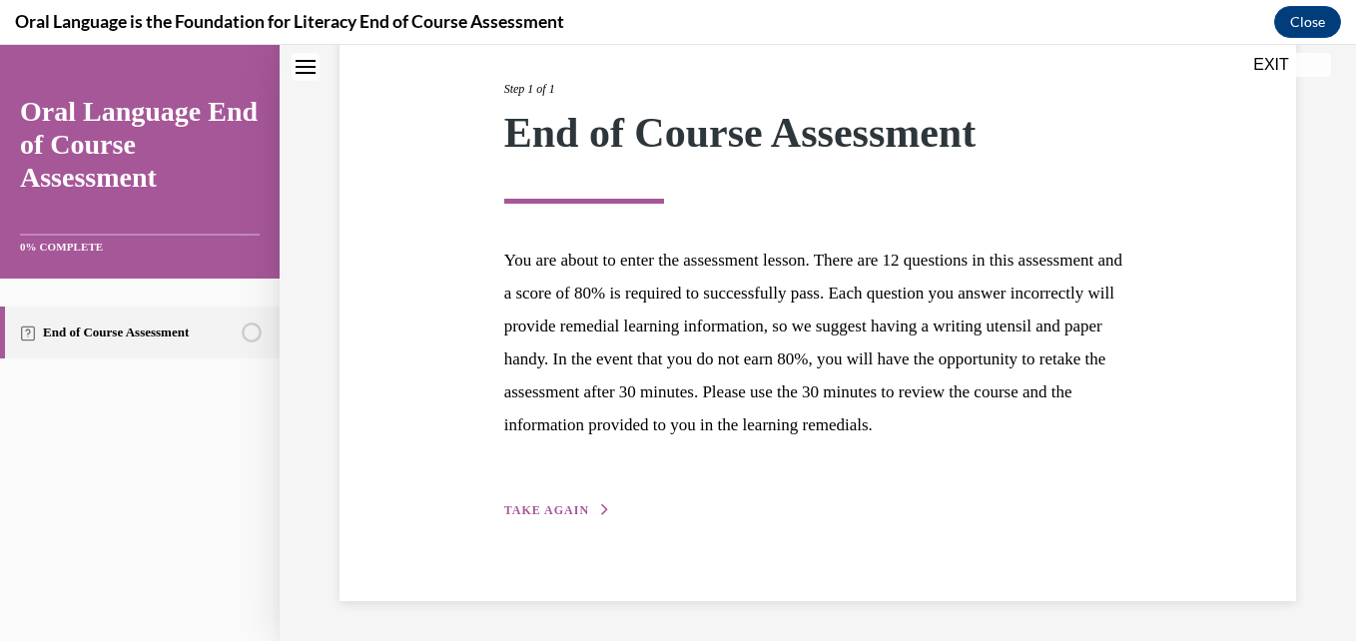
click at [561, 505] on span "TAKE AGAIN" at bounding box center [546, 510] width 85 height 14
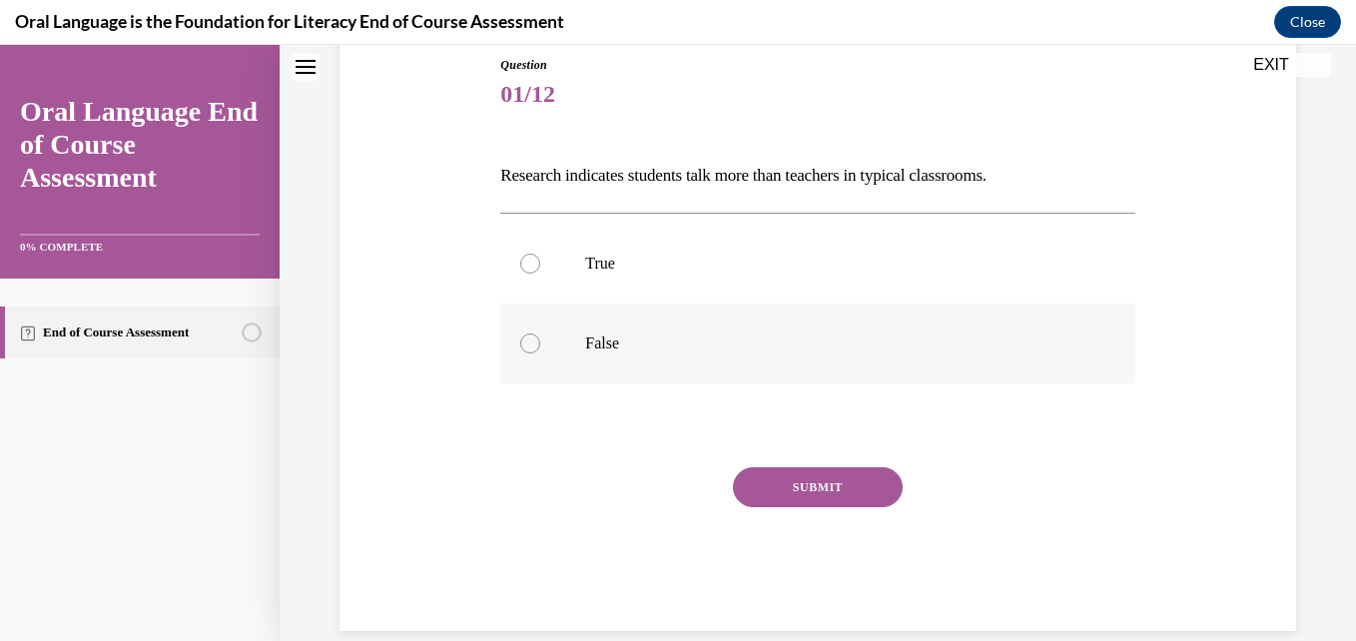
click at [520, 336] on div at bounding box center [530, 343] width 20 height 20
click at [520, 336] on input "False" at bounding box center [530, 343] width 20 height 20
radio input "true"
click at [787, 474] on button "SUBMIT" at bounding box center [818, 487] width 170 height 40
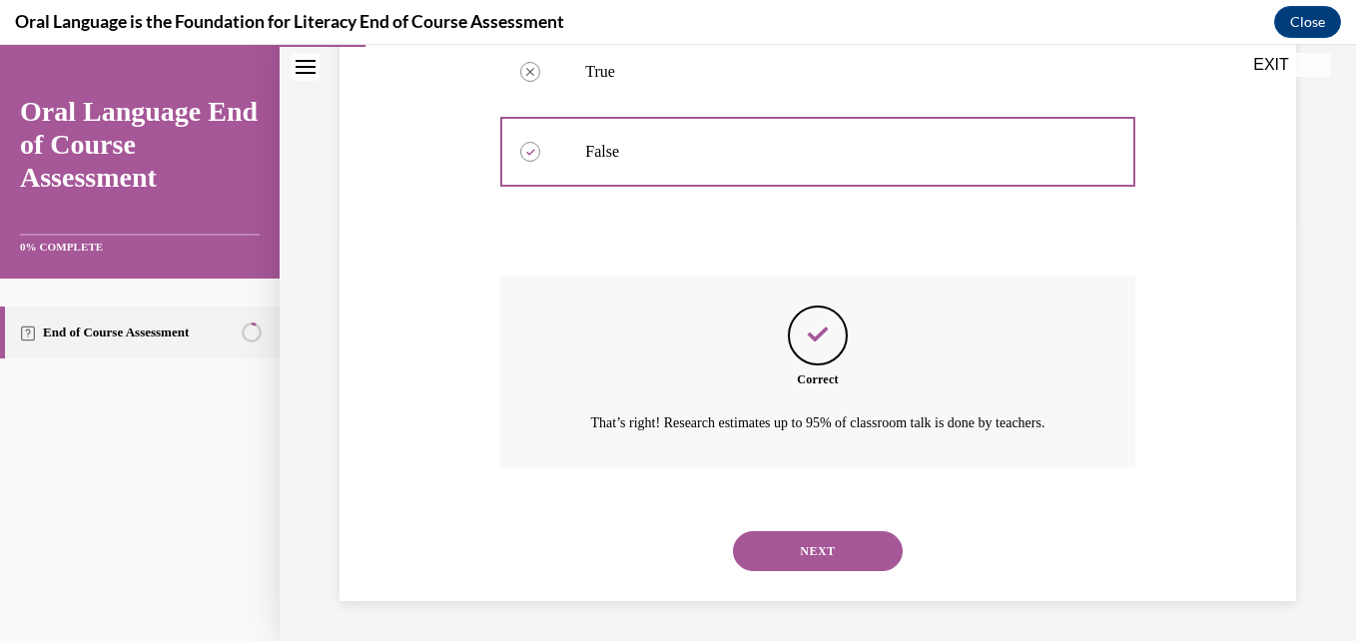
scroll to position [437, 0]
click at [803, 553] on button "NEXT" at bounding box center [818, 551] width 170 height 40
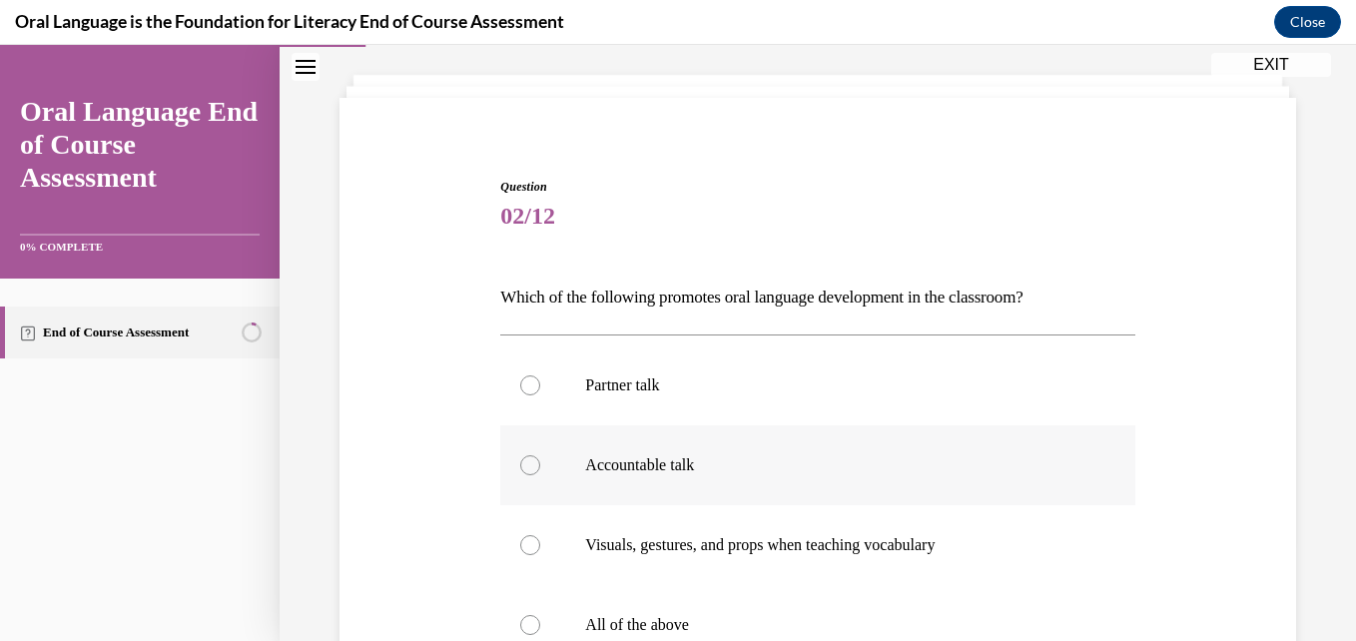
scroll to position [200, 0]
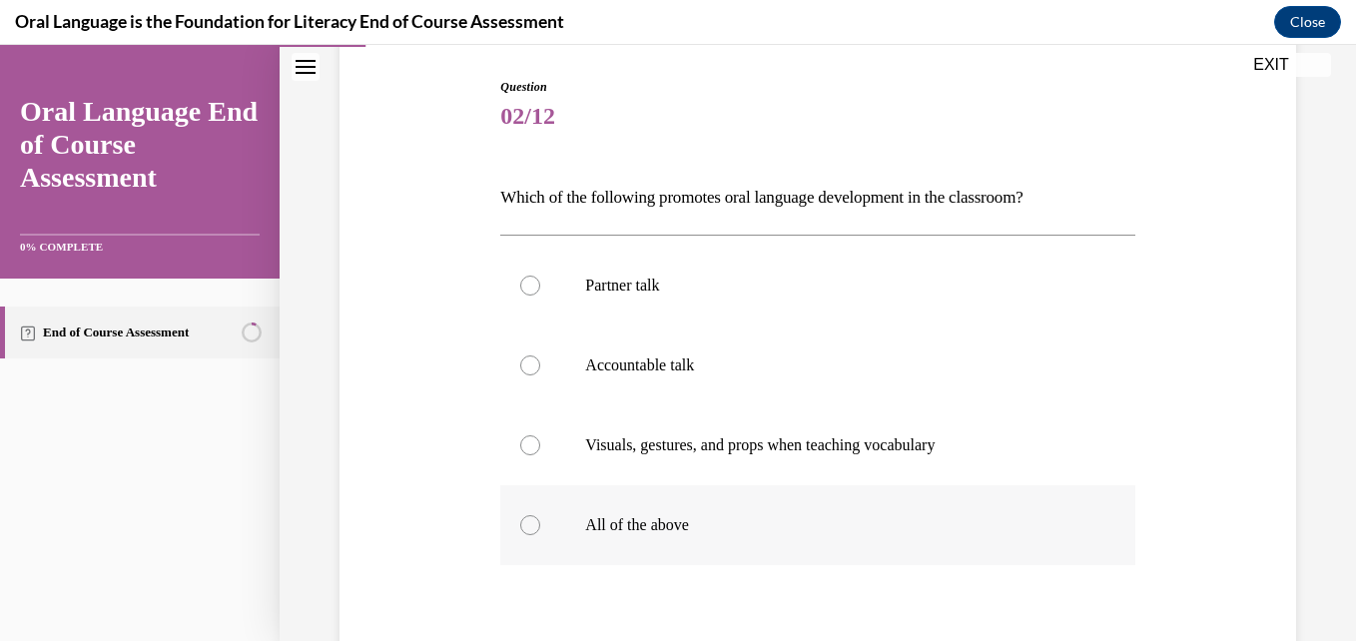
click at [524, 515] on div at bounding box center [530, 525] width 20 height 20
click at [524, 515] on input "All of the above" at bounding box center [530, 525] width 20 height 20
radio input "true"
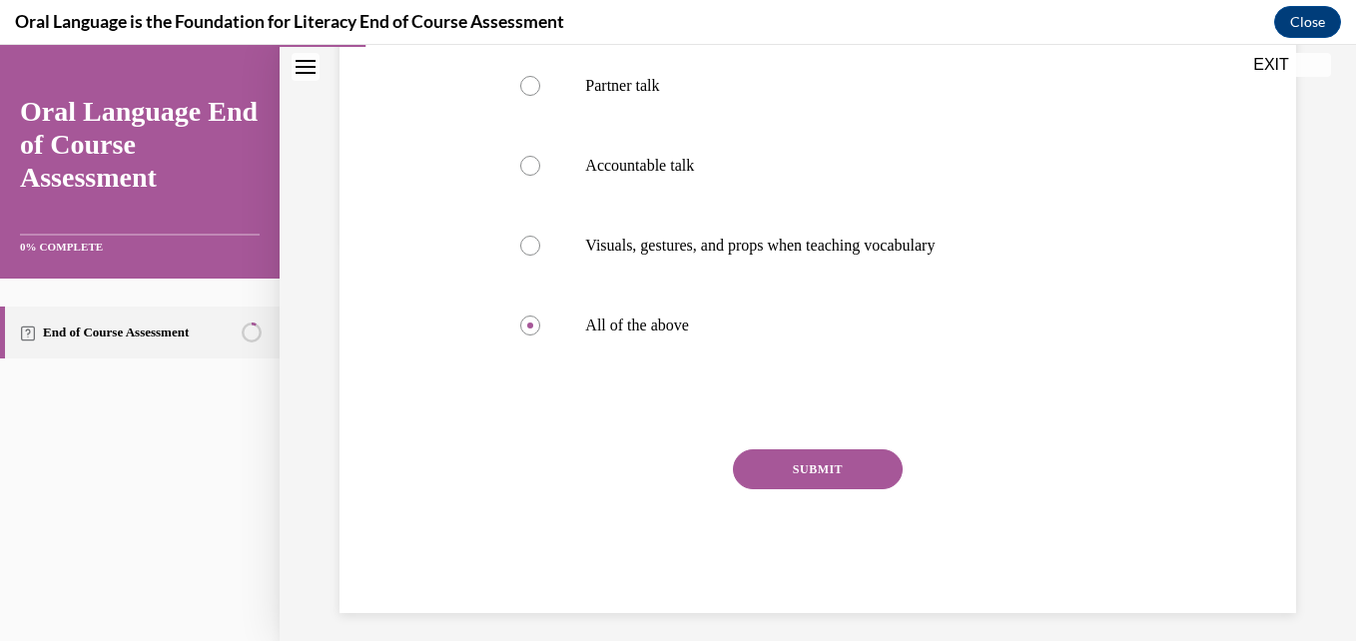
click at [832, 473] on button "SUBMIT" at bounding box center [818, 469] width 170 height 40
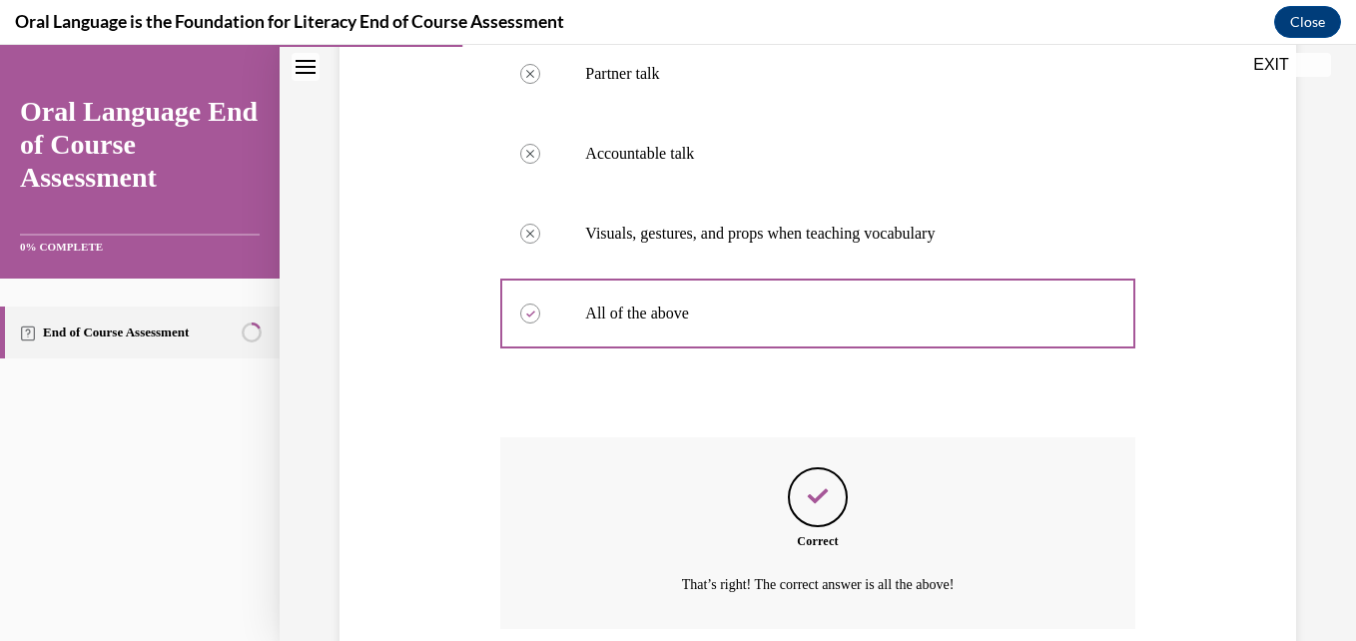
scroll to position [573, 0]
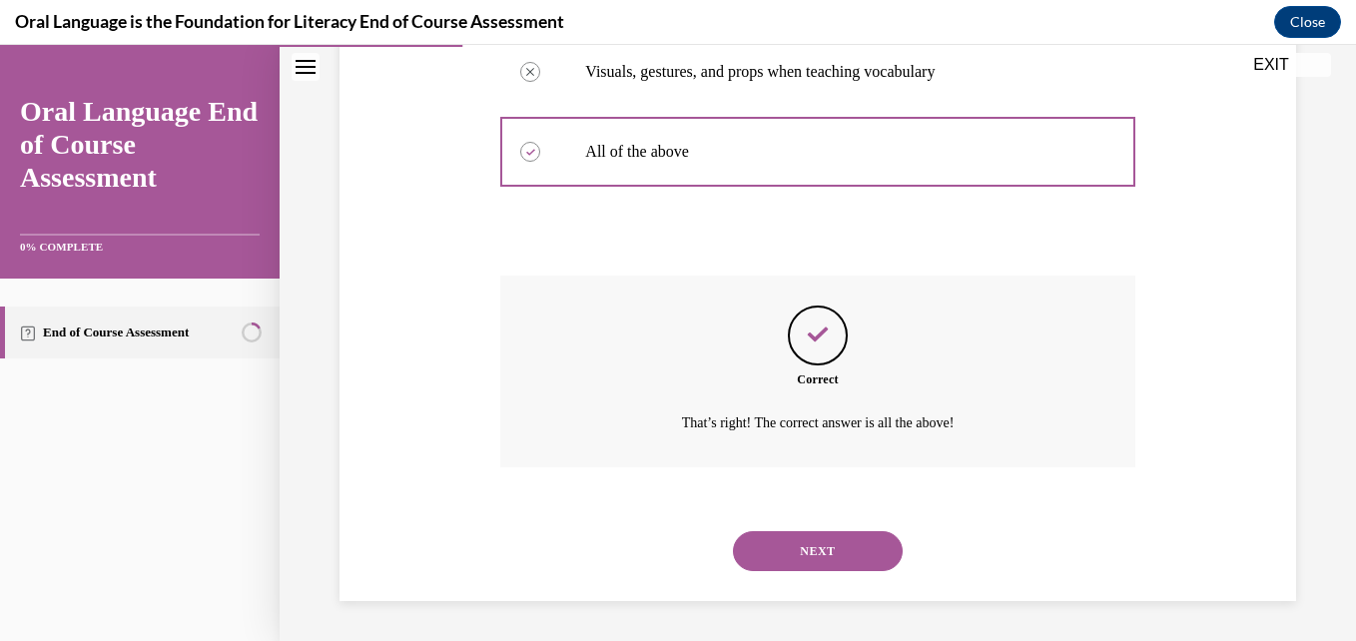
click at [811, 547] on button "NEXT" at bounding box center [818, 551] width 170 height 40
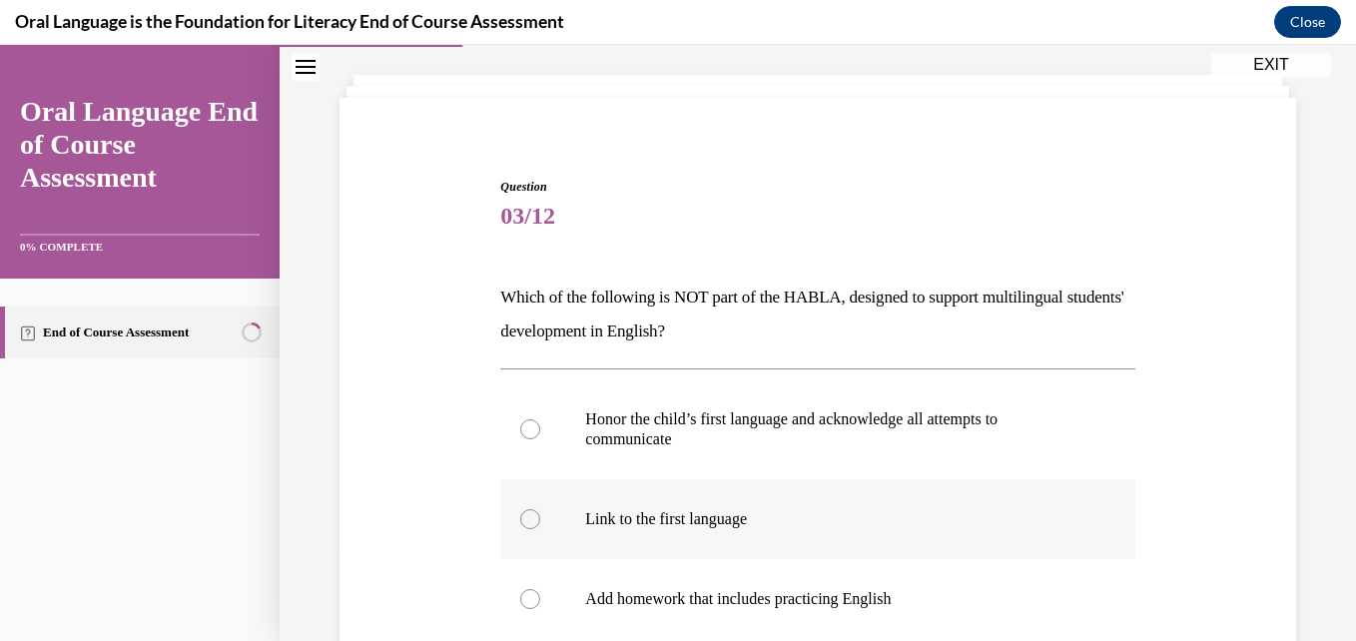
scroll to position [200, 0]
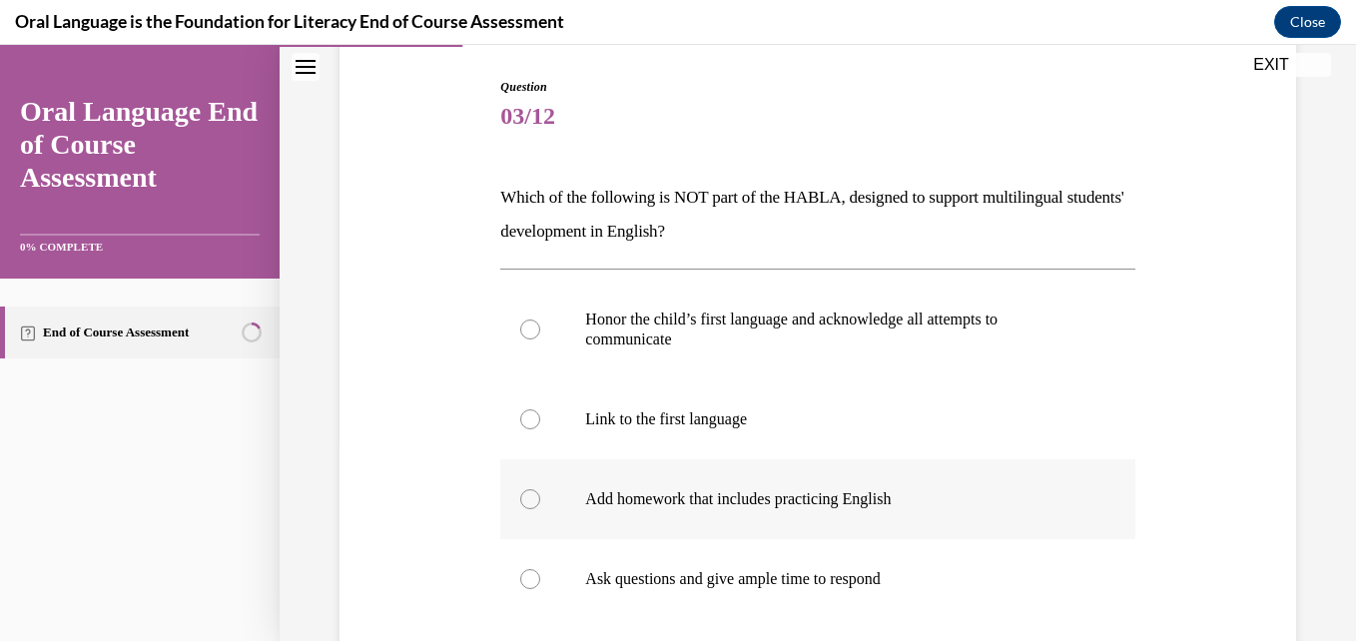
click at [527, 503] on div at bounding box center [530, 499] width 20 height 20
click at [527, 503] on input "Add homework that includes practicing English" at bounding box center [530, 499] width 20 height 20
radio input "true"
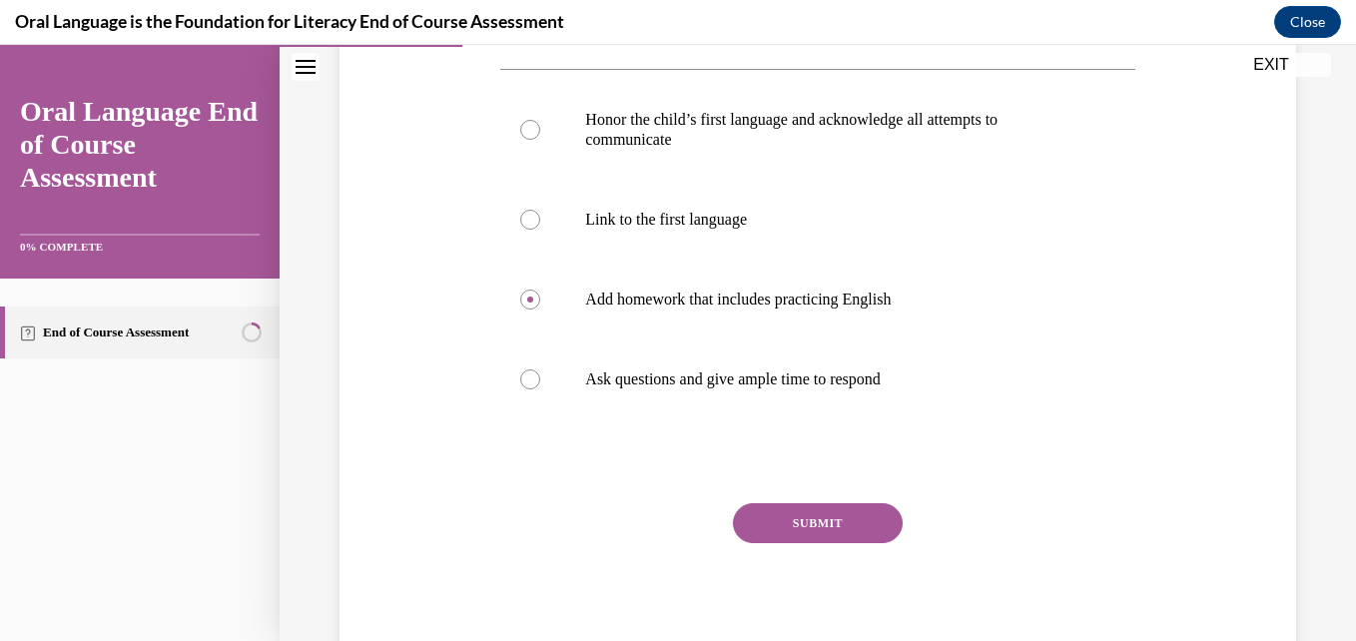
click at [795, 519] on button "SUBMIT" at bounding box center [818, 523] width 170 height 40
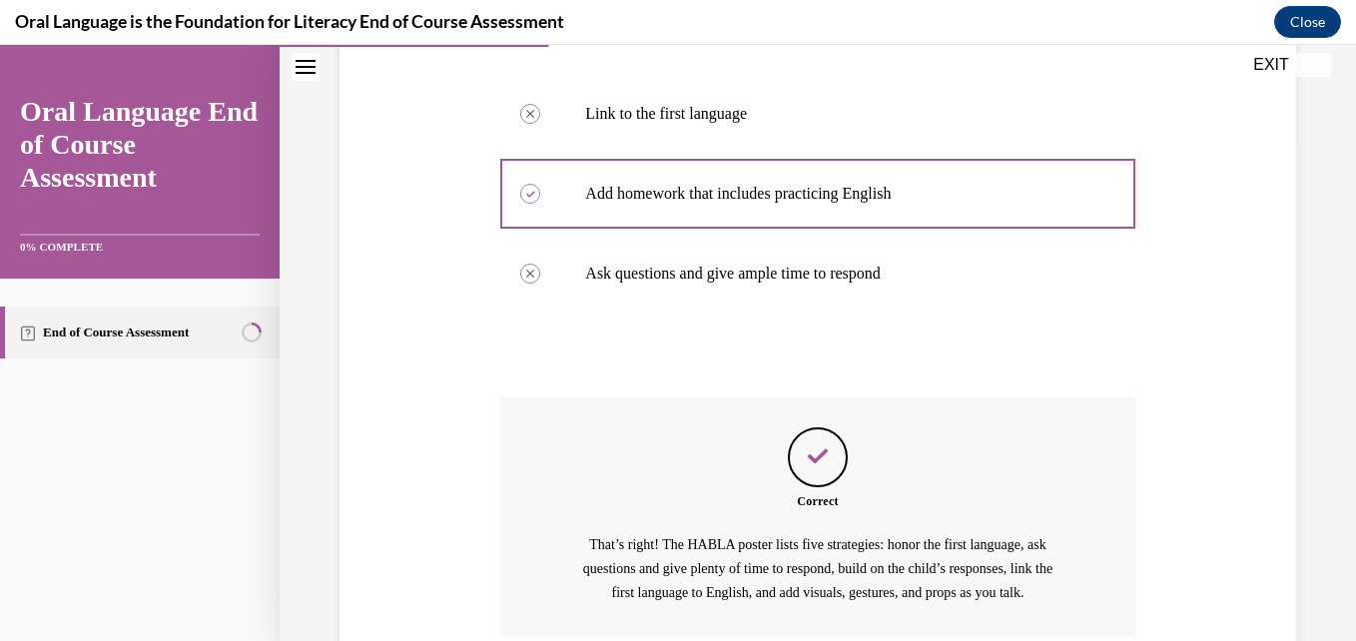
scroll to position [674, 0]
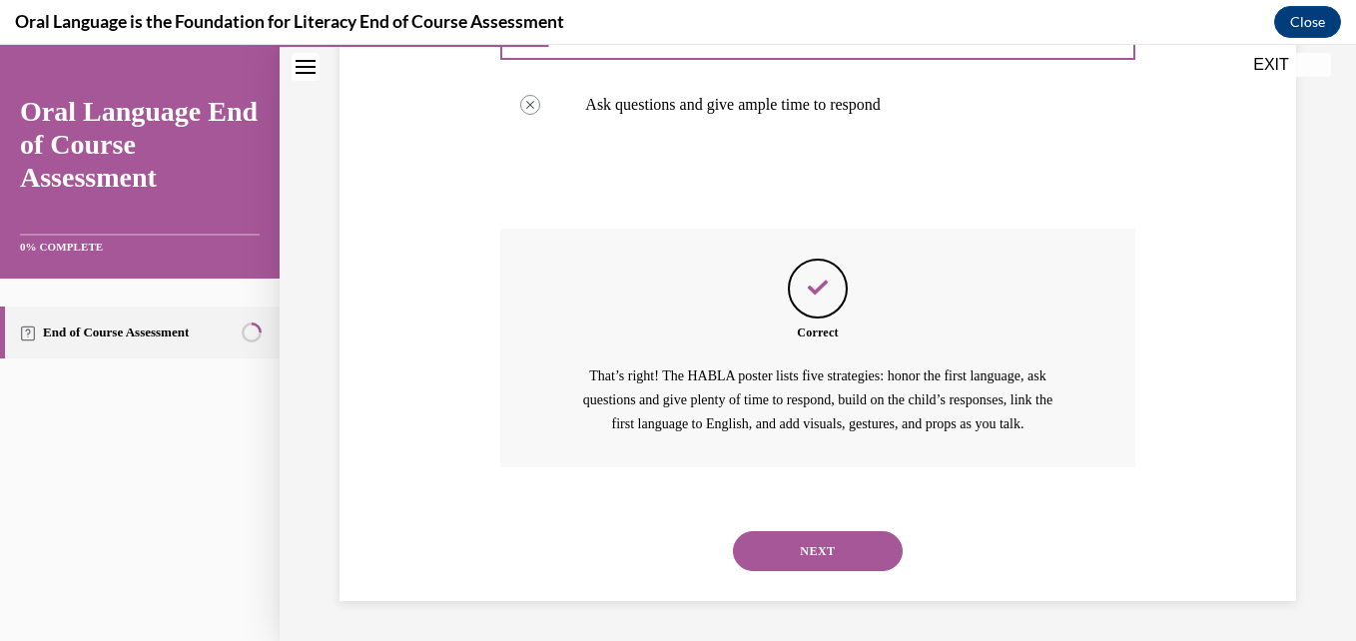
click at [805, 551] on button "NEXT" at bounding box center [818, 551] width 170 height 40
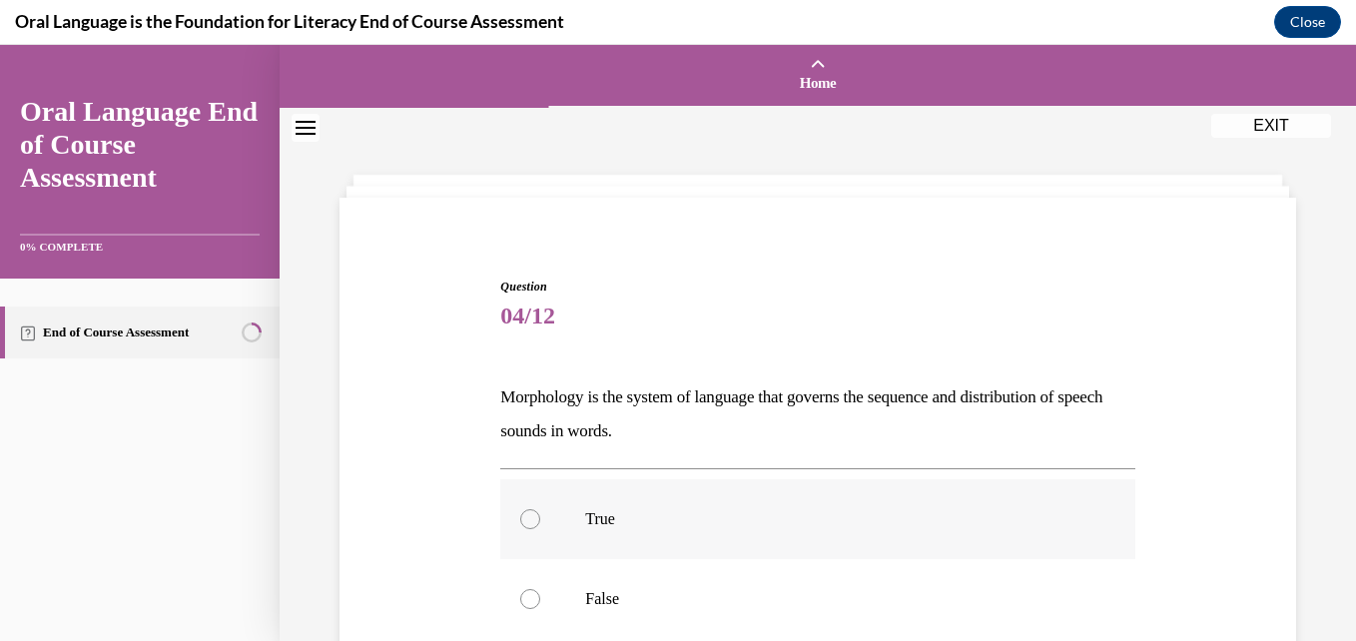
scroll to position [100, 0]
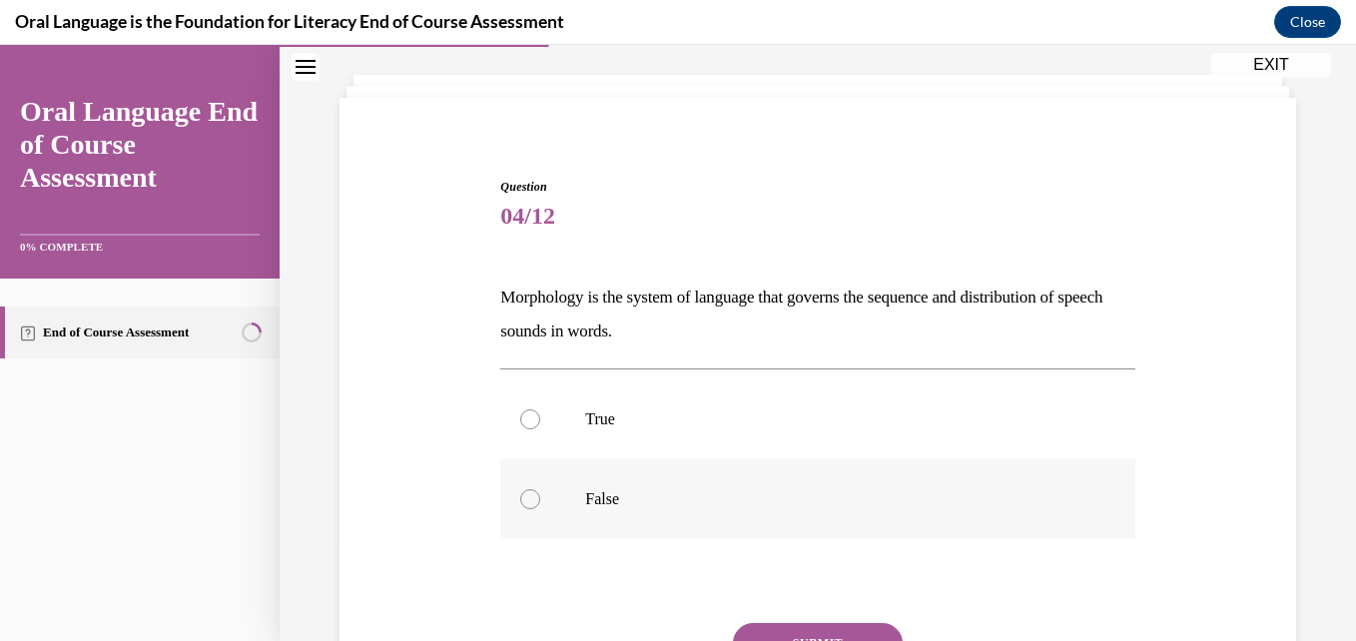
click at [540, 499] on label "False" at bounding box center [817, 499] width 634 height 80
click at [540, 499] on input "False" at bounding box center [530, 499] width 20 height 20
radio input "true"
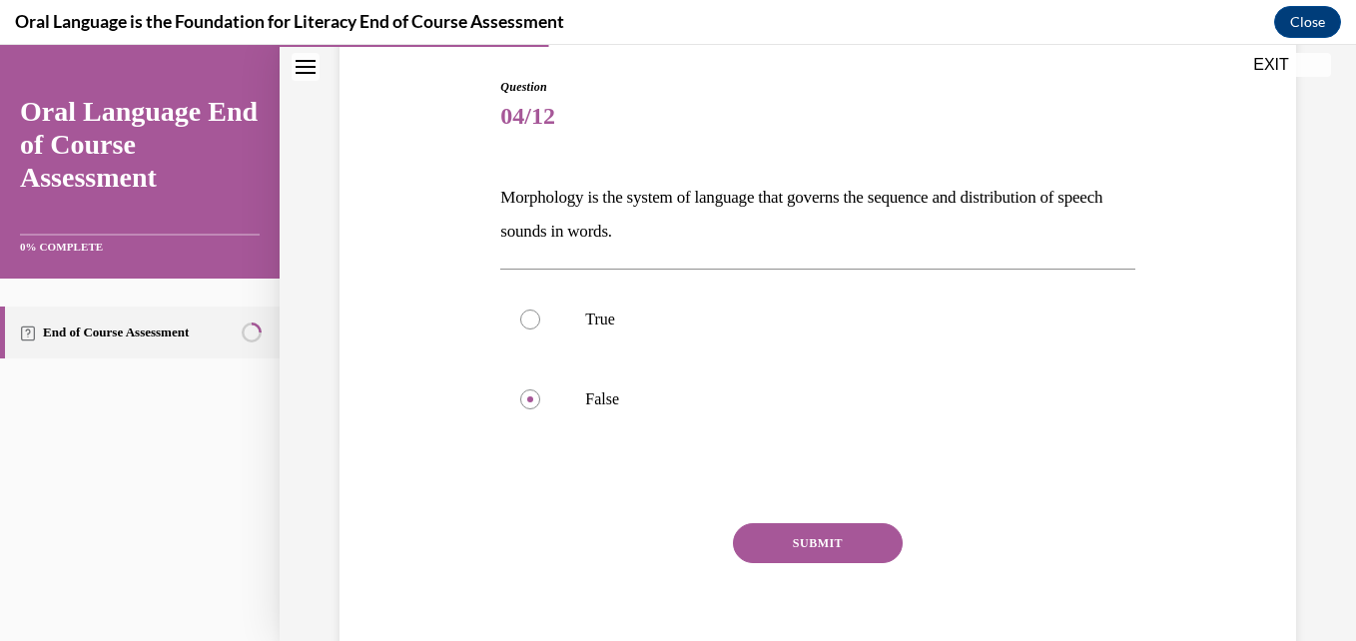
click at [793, 529] on button "SUBMIT" at bounding box center [818, 543] width 170 height 40
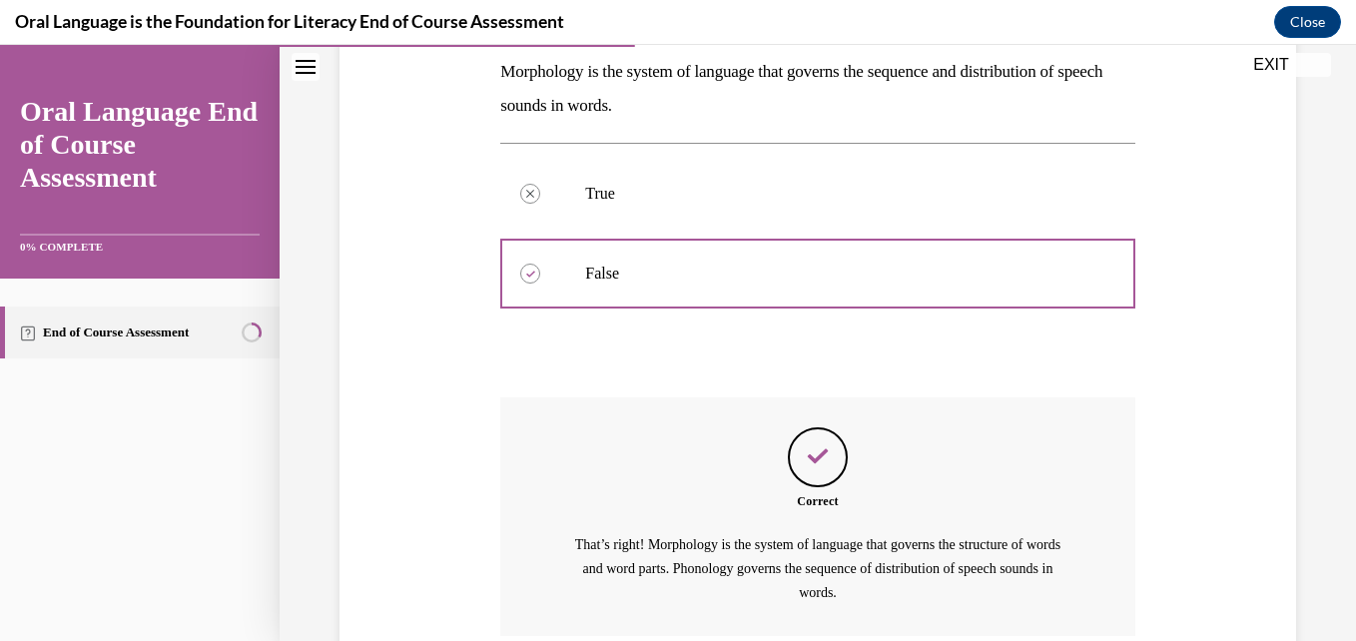
scroll to position [494, 0]
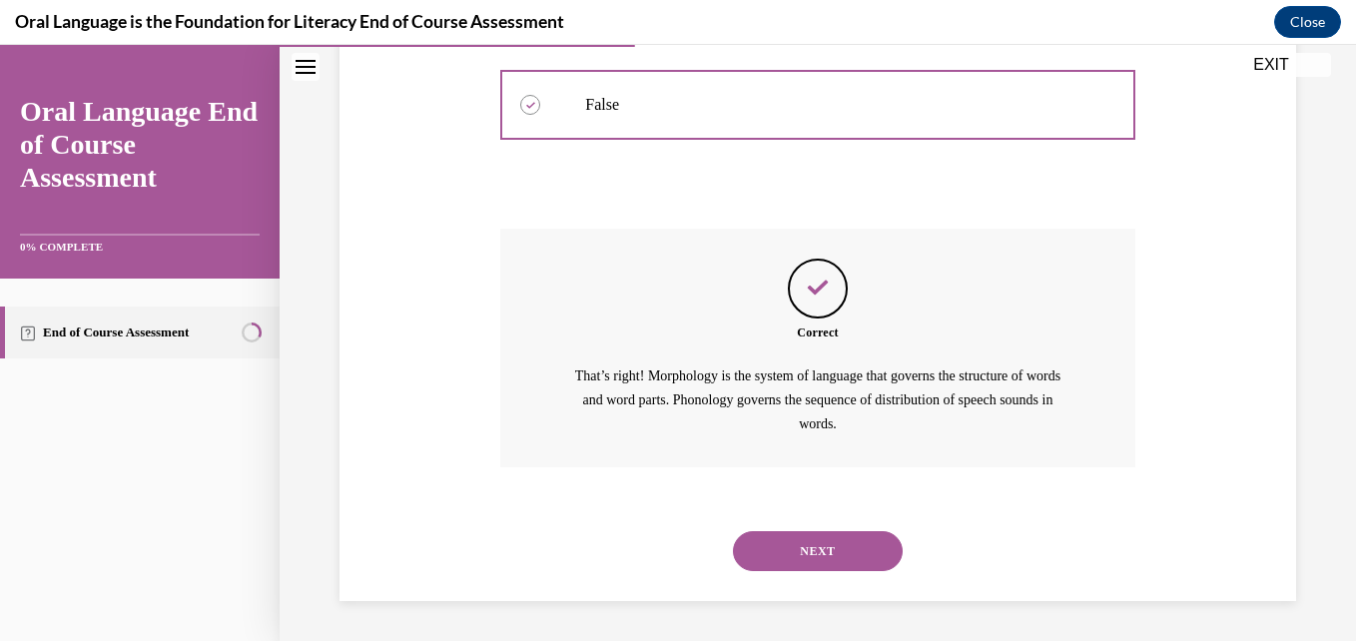
click at [800, 543] on button "NEXT" at bounding box center [818, 551] width 170 height 40
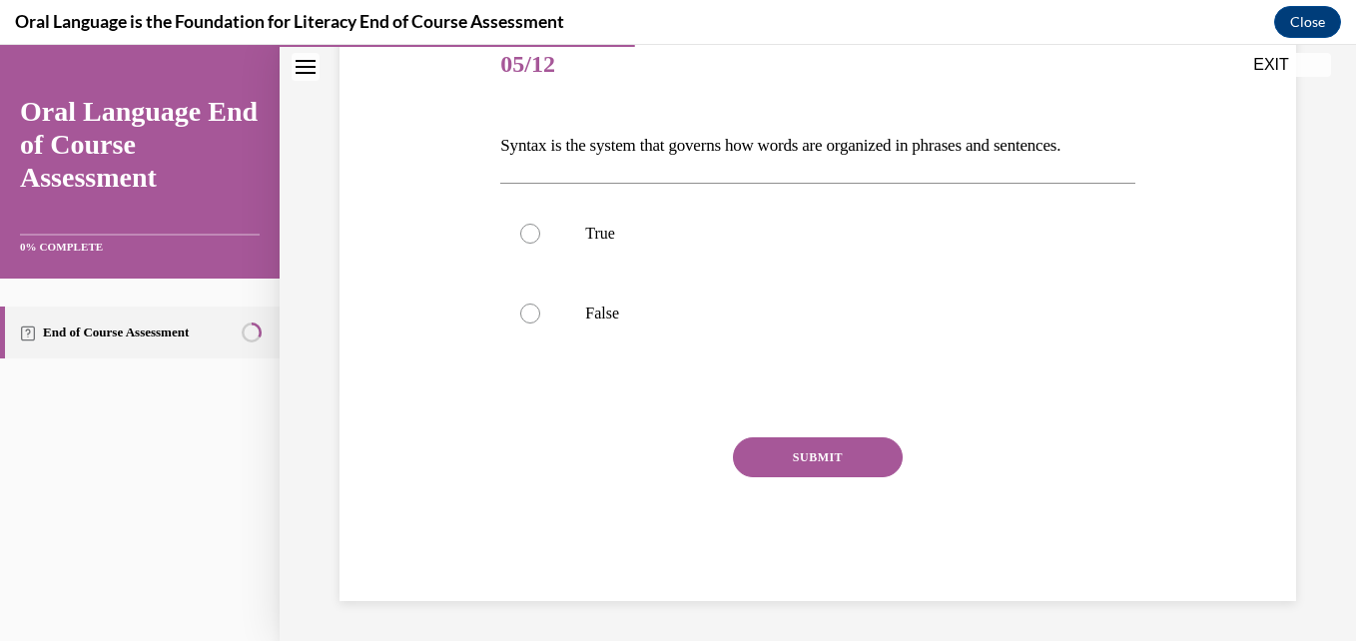
scroll to position [222, 0]
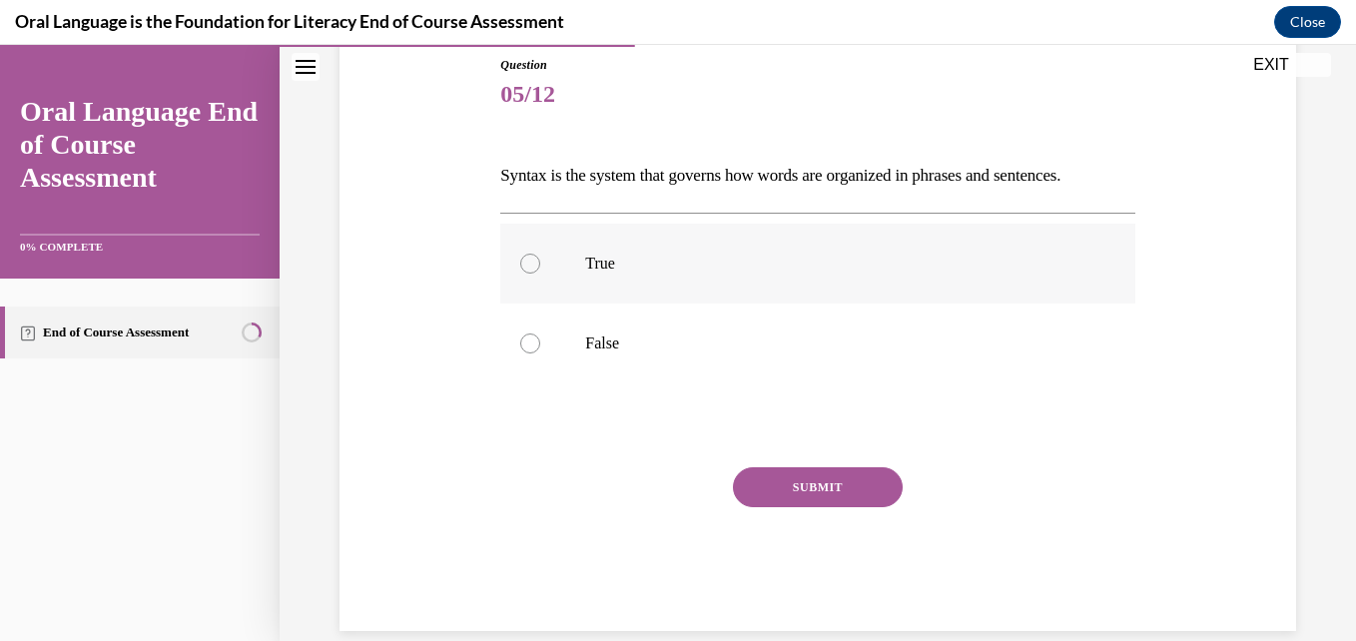
click at [536, 270] on label "True" at bounding box center [817, 264] width 634 height 80
click at [536, 270] on input "True" at bounding box center [530, 264] width 20 height 20
radio input "true"
click at [766, 481] on button "SUBMIT" at bounding box center [818, 487] width 170 height 40
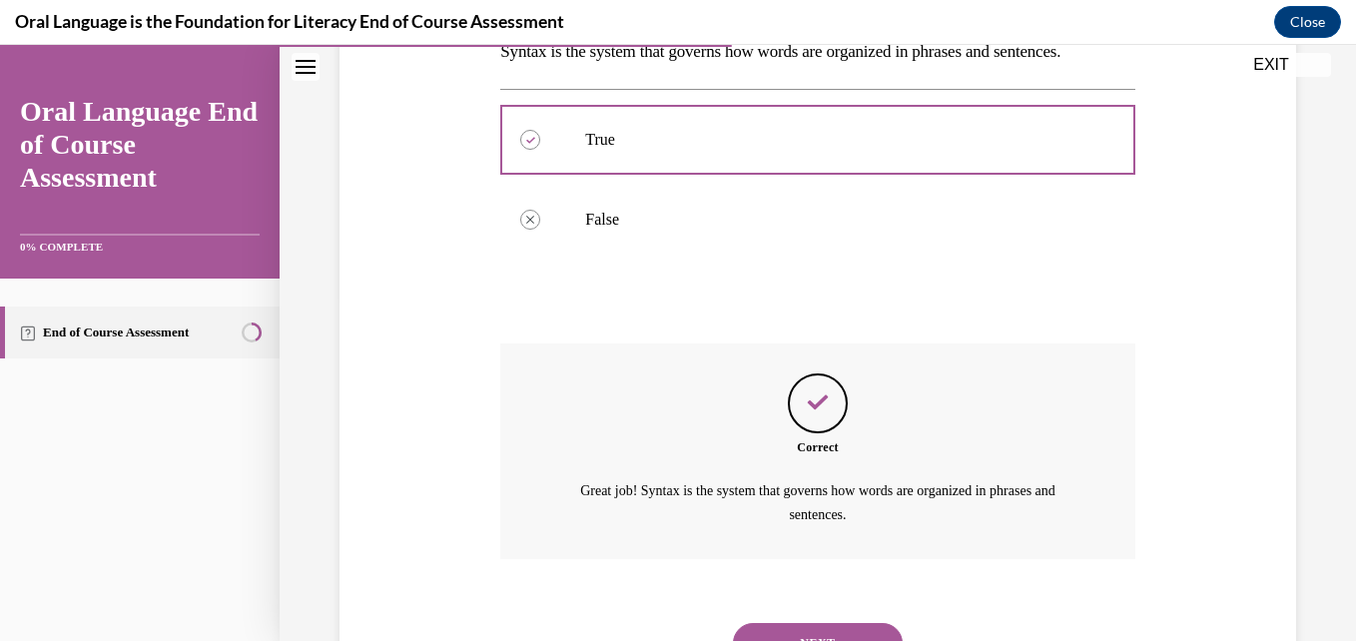
scroll to position [437, 0]
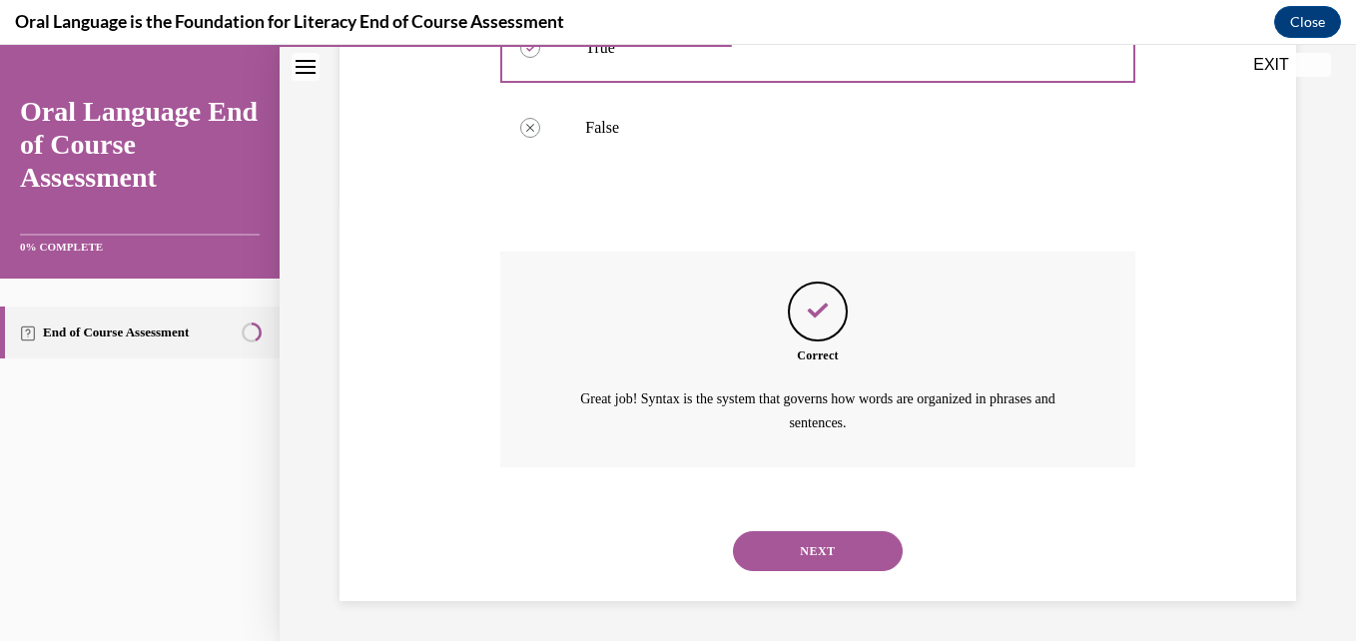
click at [814, 542] on button "NEXT" at bounding box center [818, 551] width 170 height 40
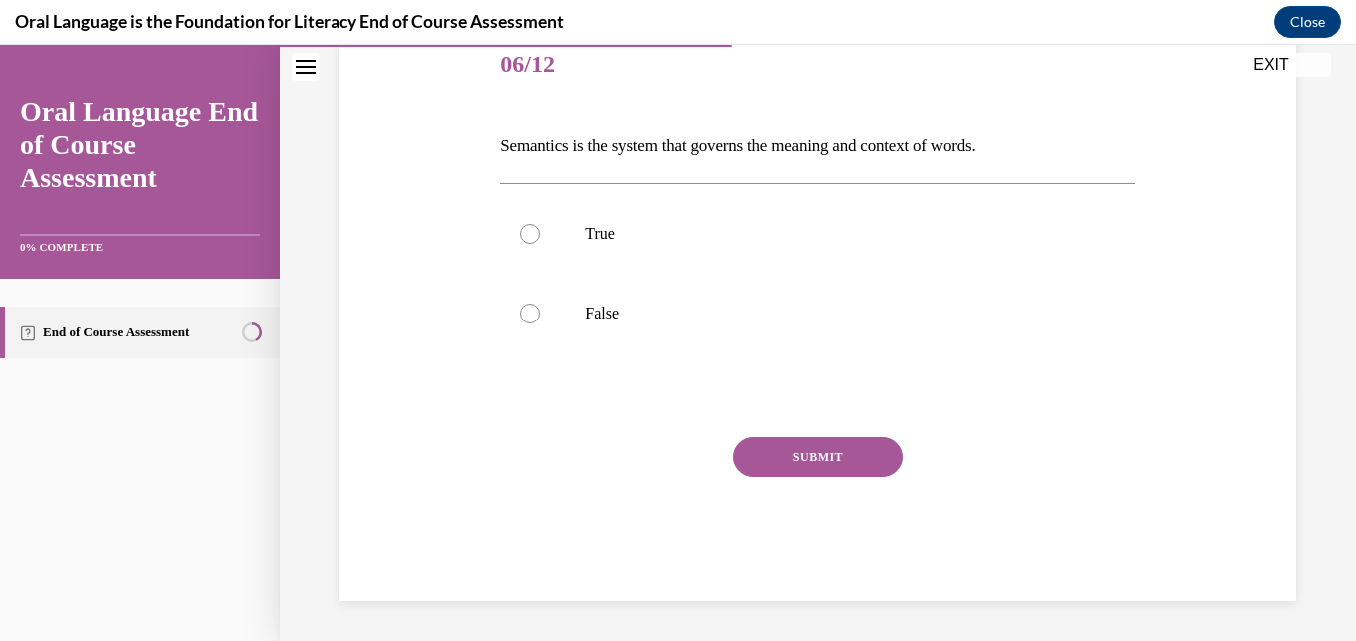
scroll to position [222, 0]
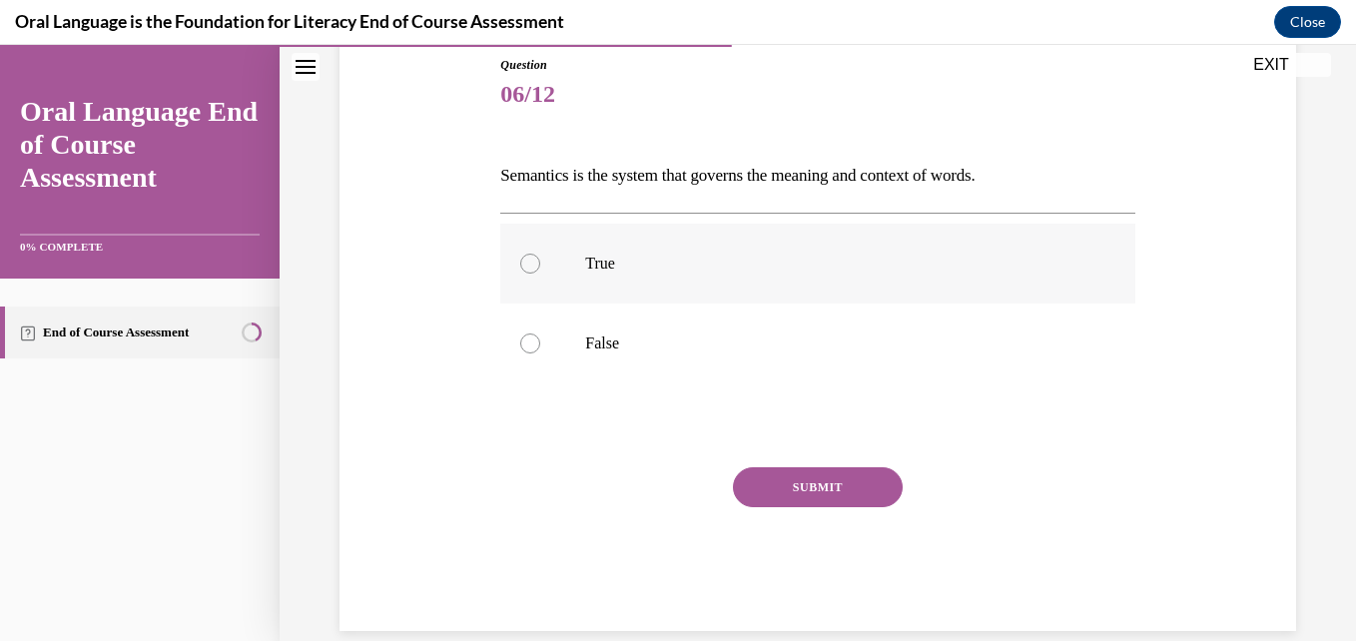
click at [531, 262] on div at bounding box center [530, 264] width 20 height 20
click at [531, 262] on input "True" at bounding box center [530, 264] width 20 height 20
radio input "true"
click at [855, 489] on button "SUBMIT" at bounding box center [818, 487] width 170 height 40
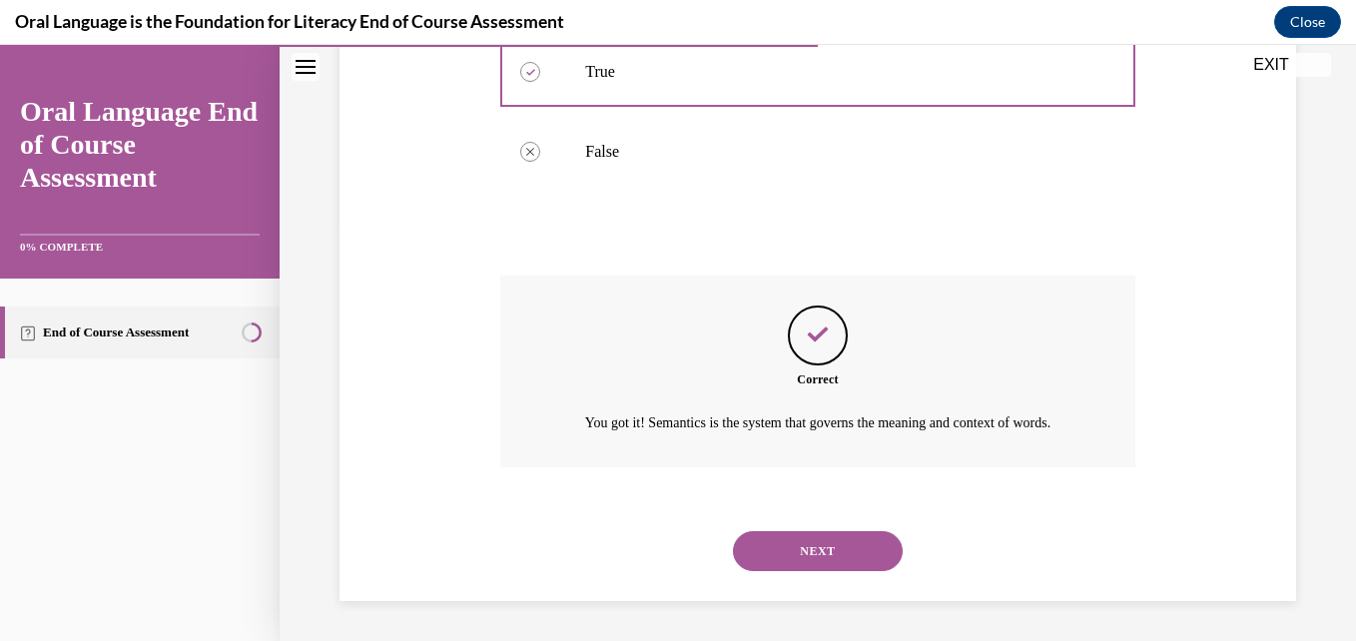
scroll to position [437, 0]
click at [822, 544] on button "NEXT" at bounding box center [818, 551] width 170 height 40
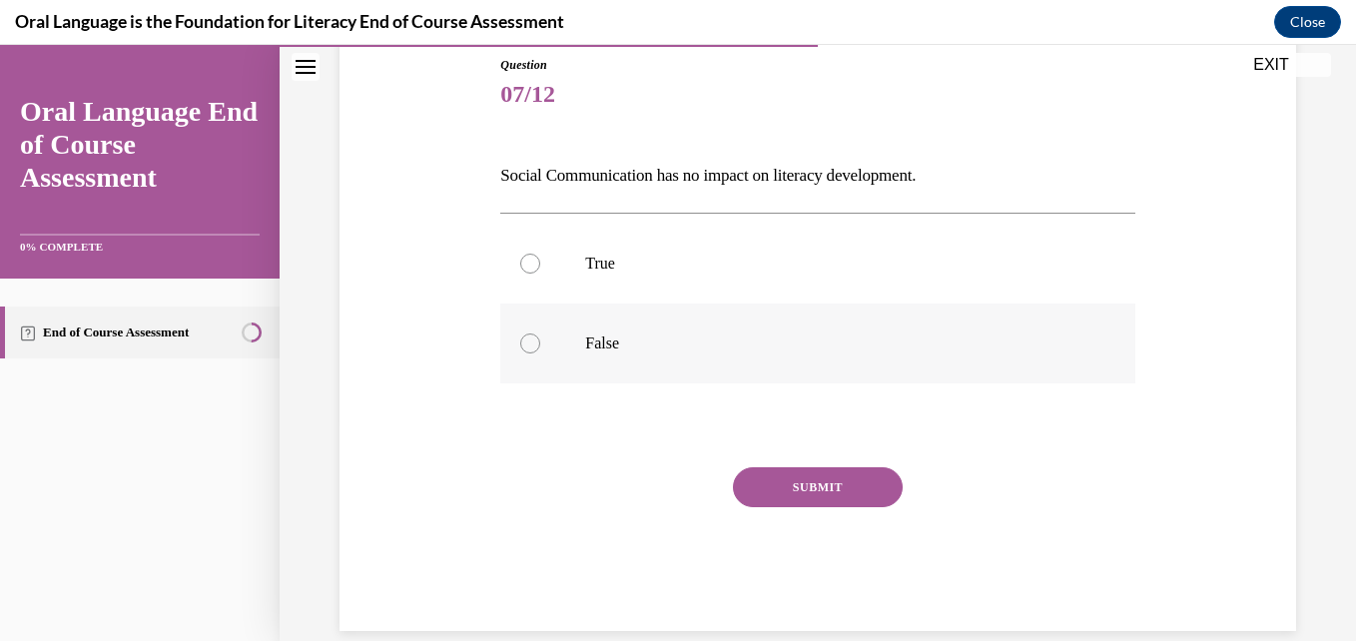
click at [533, 337] on div at bounding box center [530, 343] width 20 height 20
click at [533, 337] on input "False" at bounding box center [530, 343] width 20 height 20
radio input "true"
click at [826, 482] on button "SUBMIT" at bounding box center [818, 487] width 170 height 40
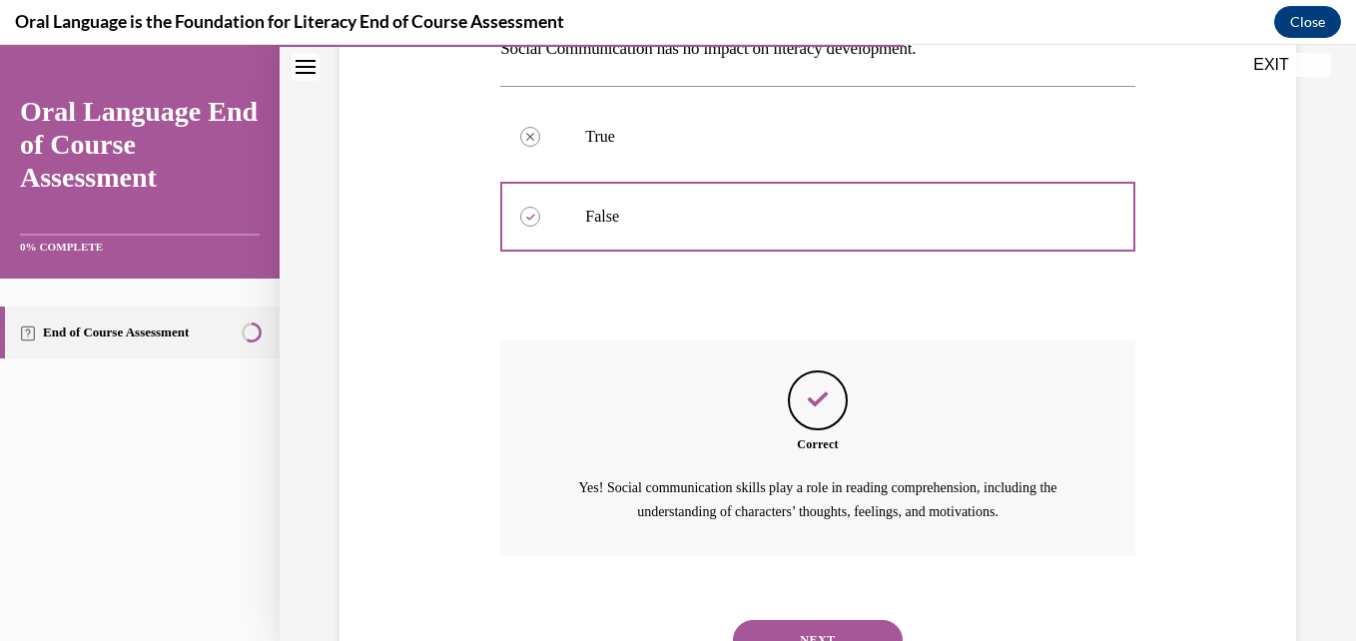
scroll to position [437, 0]
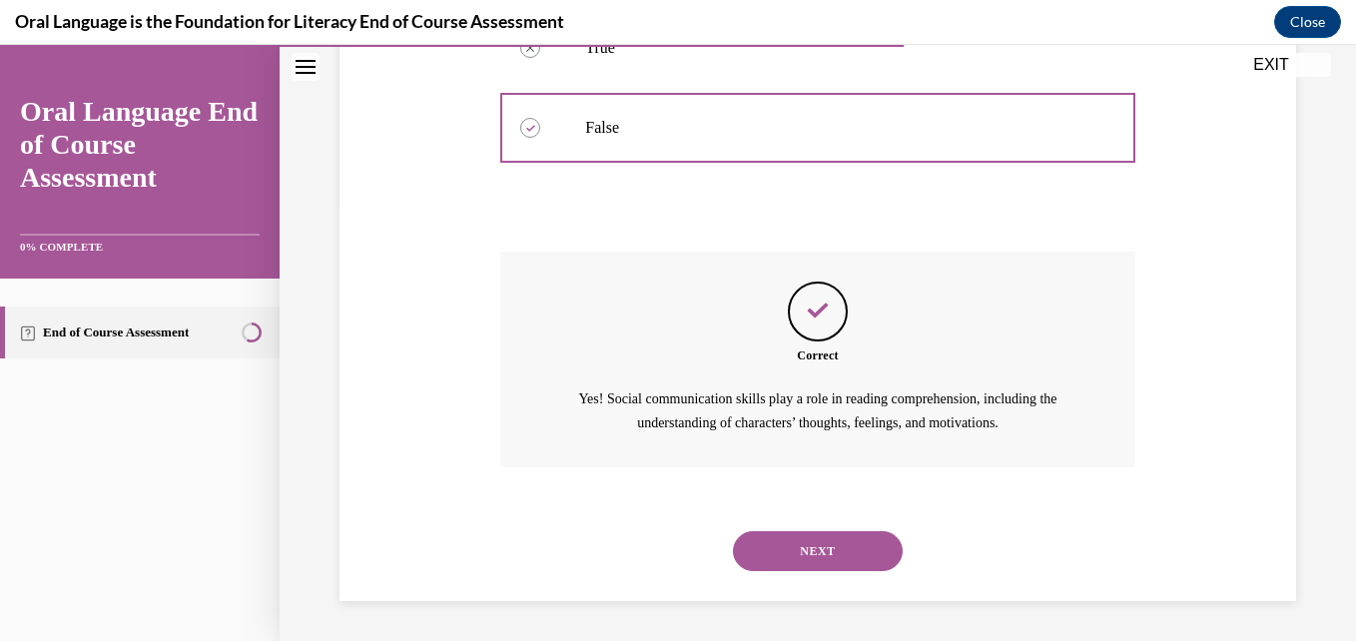
click at [820, 541] on button "NEXT" at bounding box center [818, 551] width 170 height 40
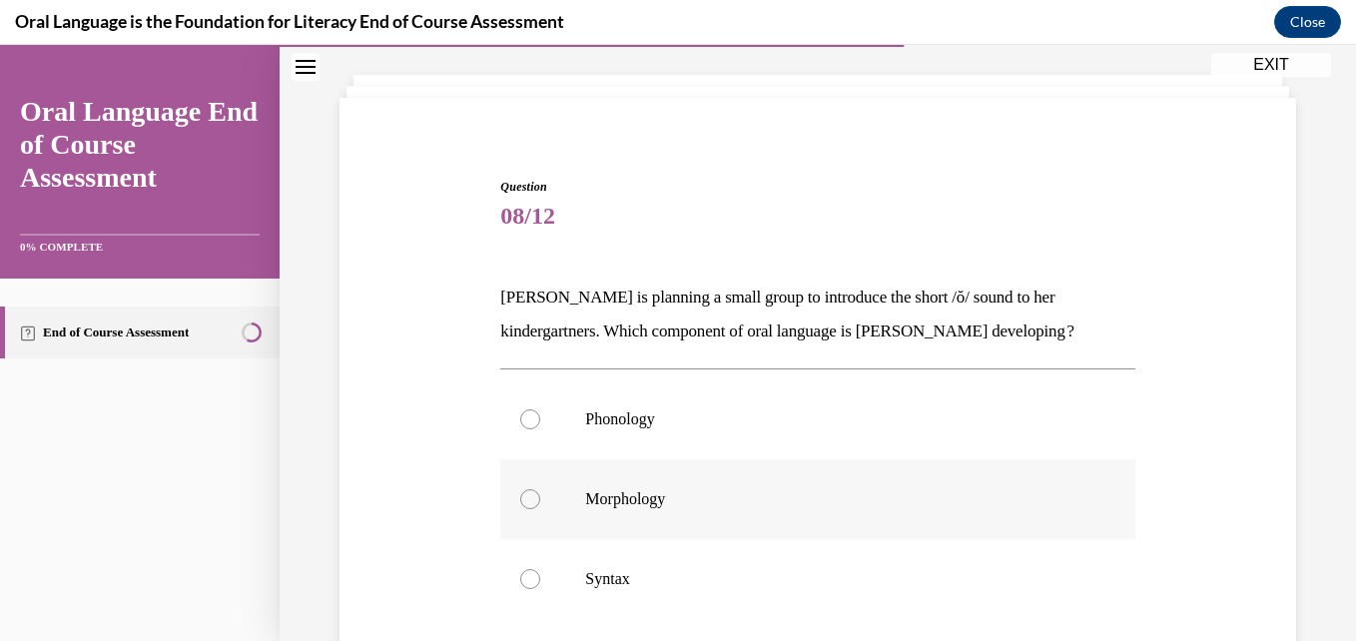
scroll to position [200, 0]
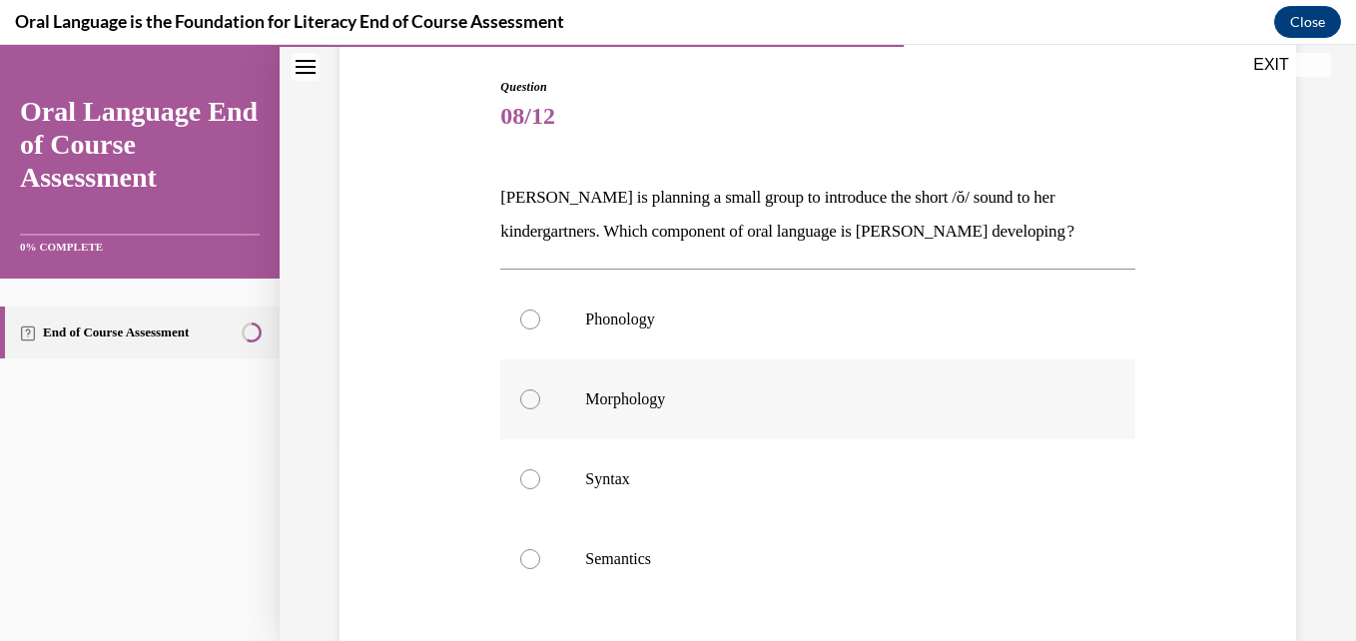
click at [530, 401] on div at bounding box center [530, 399] width 20 height 20
click at [530, 401] on input "Morphology" at bounding box center [530, 399] width 20 height 20
radio input "true"
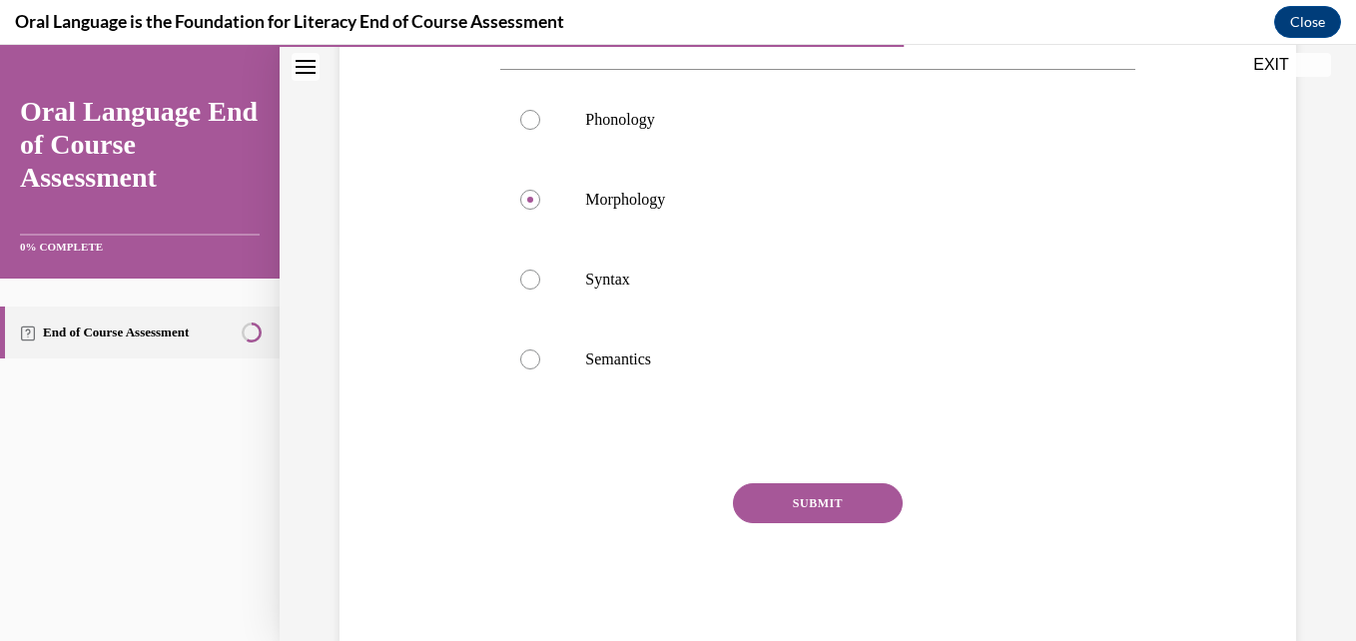
click at [782, 498] on button "SUBMIT" at bounding box center [818, 503] width 170 height 40
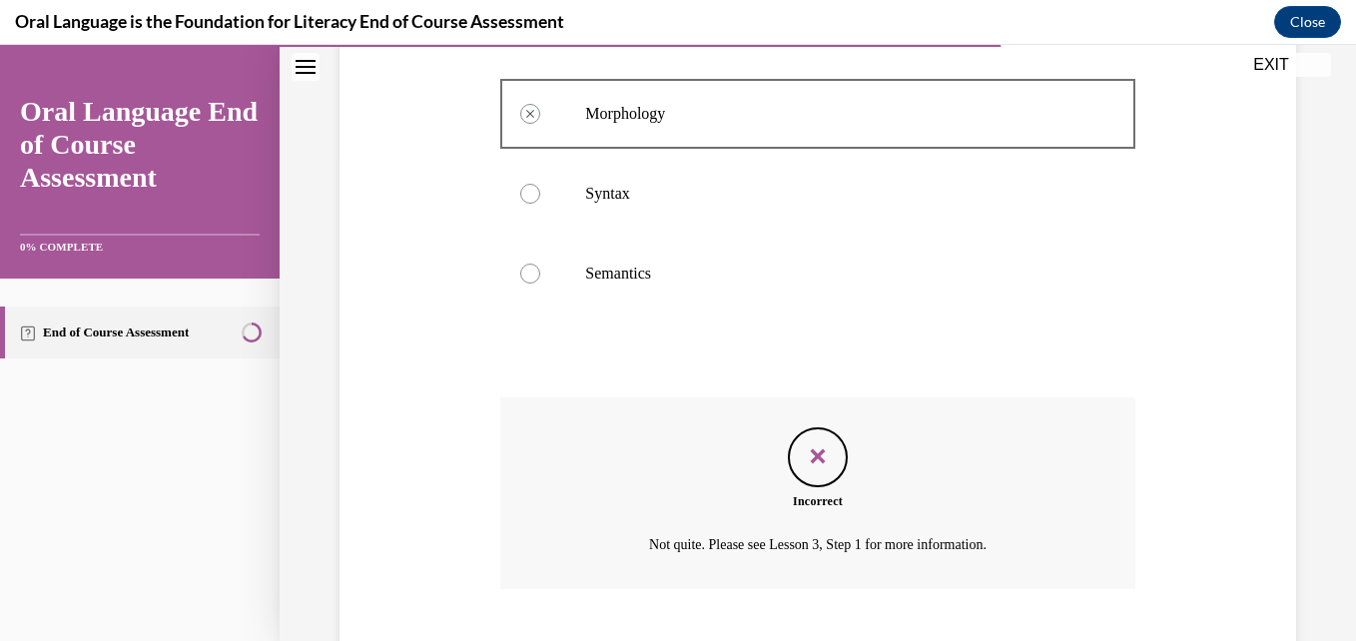
scroll to position [607, 0]
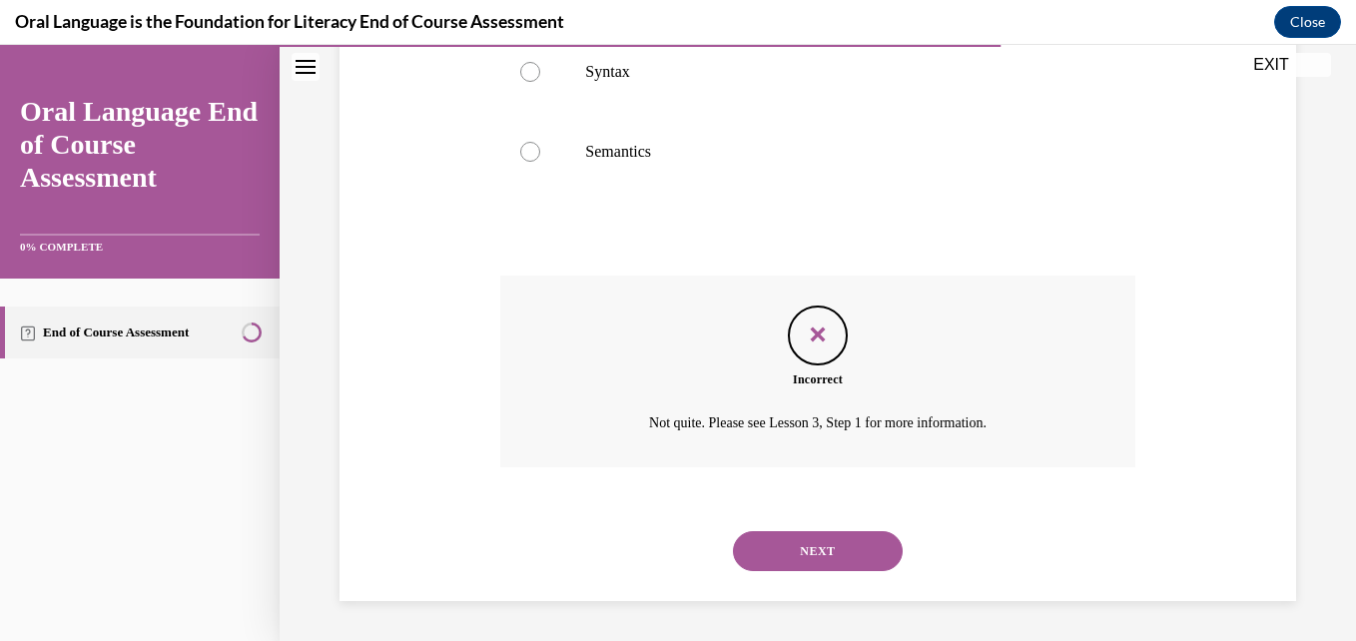
click at [795, 532] on button "NEXT" at bounding box center [818, 551] width 170 height 40
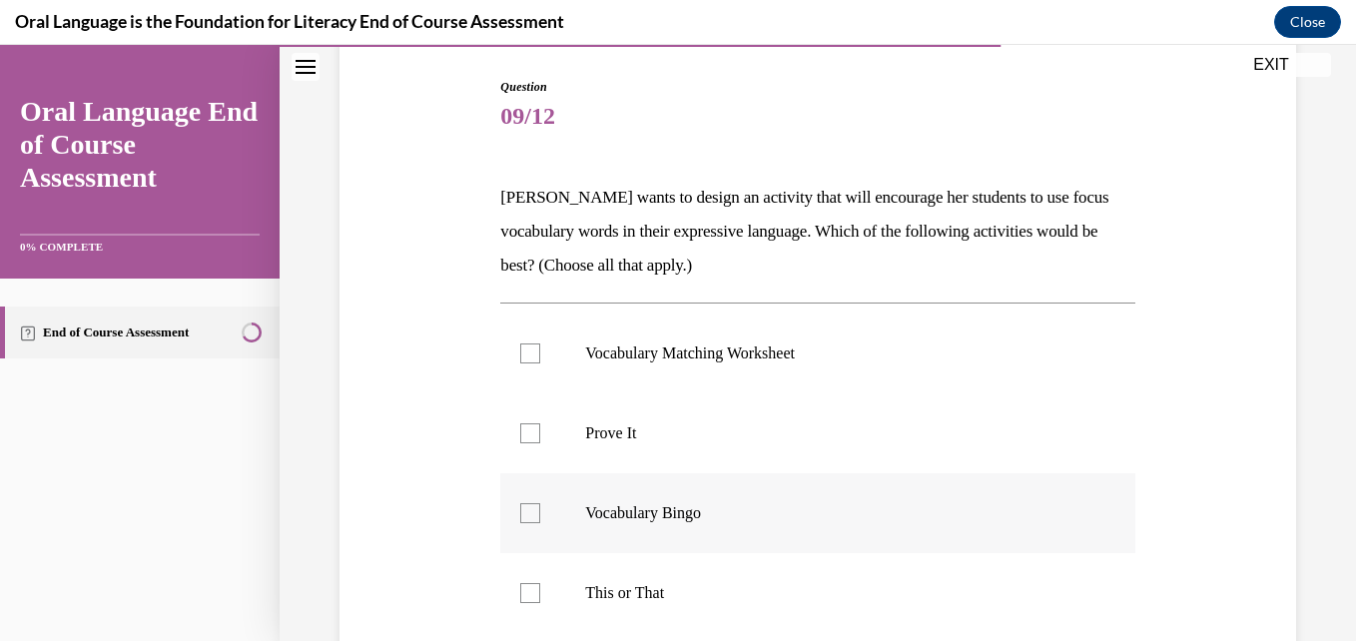
scroll to position [300, 0]
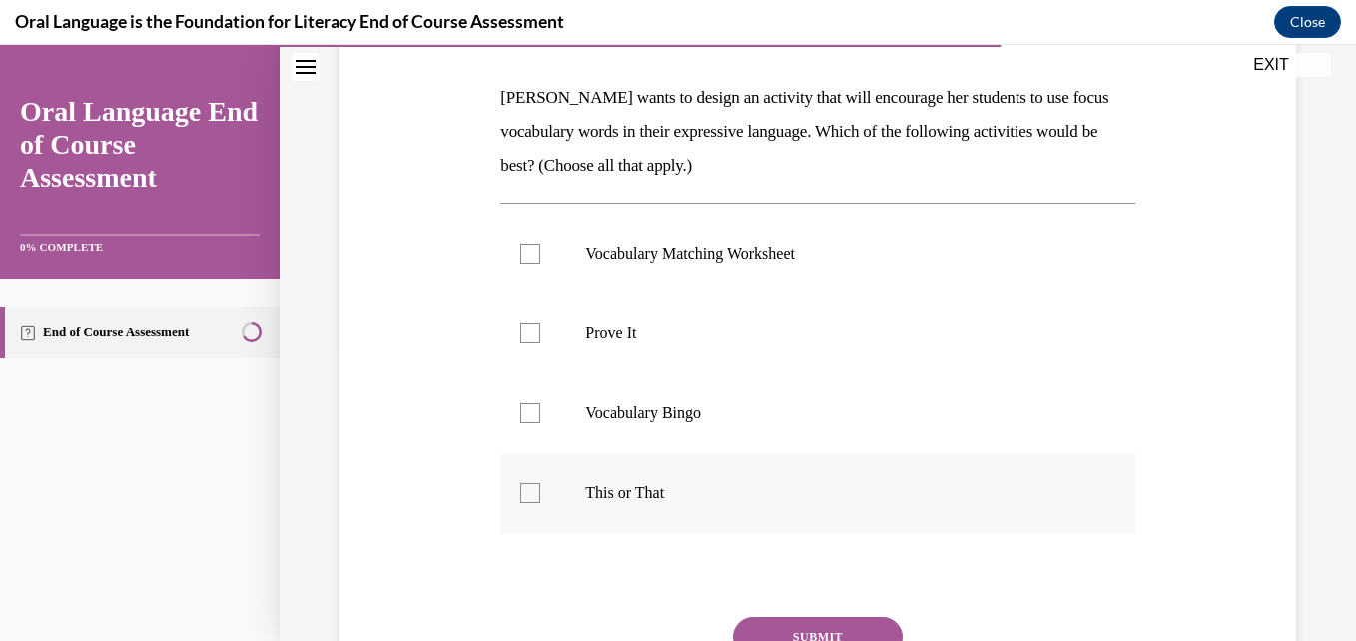
click at [529, 493] on div at bounding box center [530, 493] width 20 height 20
click at [529, 493] on input "This or That" at bounding box center [530, 493] width 20 height 20
checkbox input "true"
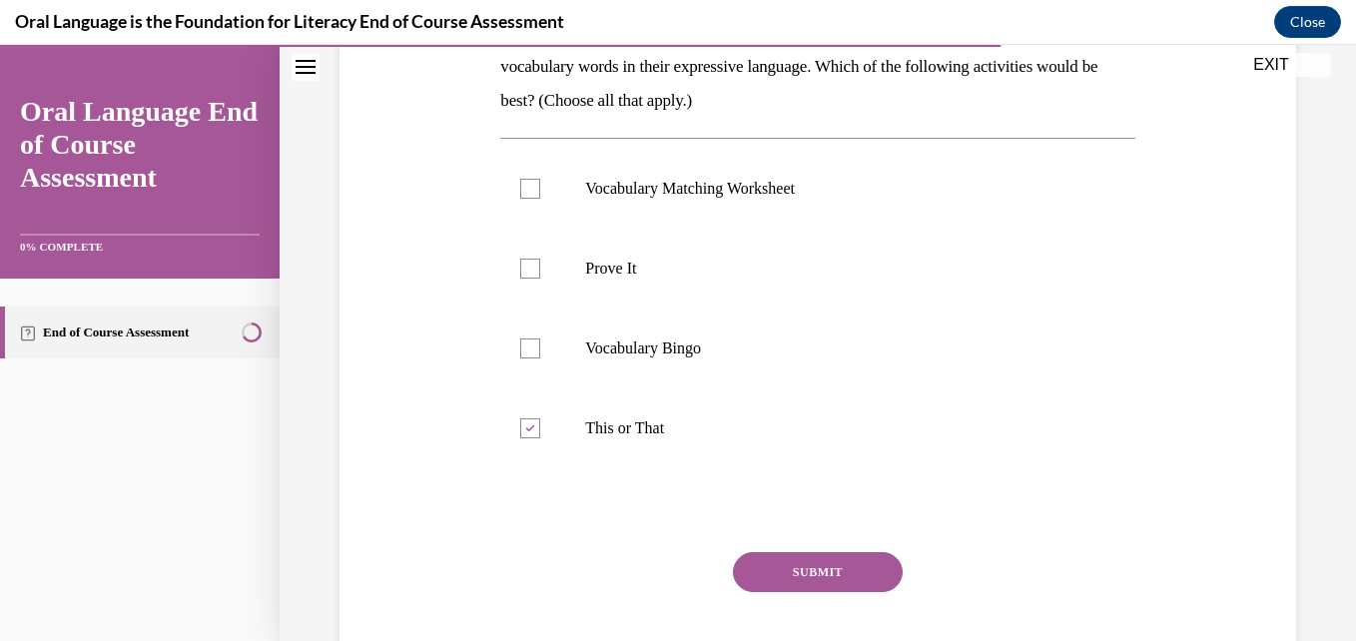
scroll to position [399, 0]
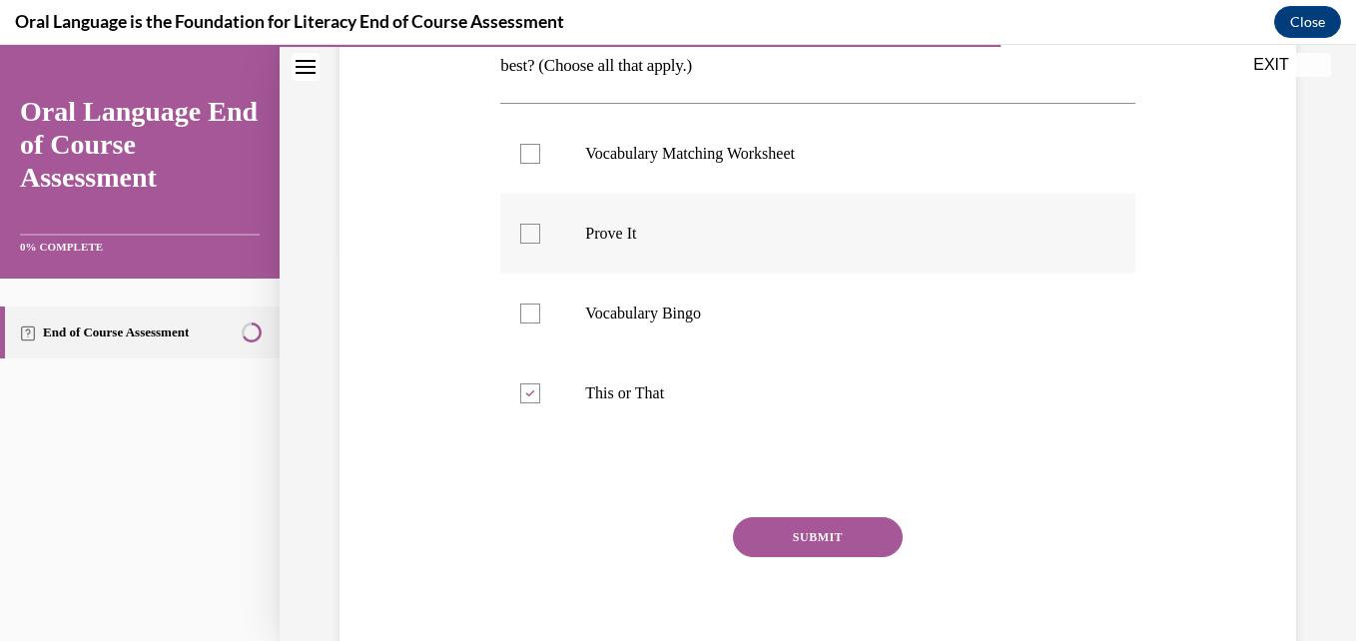
click at [523, 230] on div at bounding box center [530, 234] width 20 height 20
click at [523, 230] on input "Prove It" at bounding box center [530, 234] width 20 height 20
checkbox input "true"
click at [833, 536] on button "SUBMIT" at bounding box center [818, 537] width 170 height 40
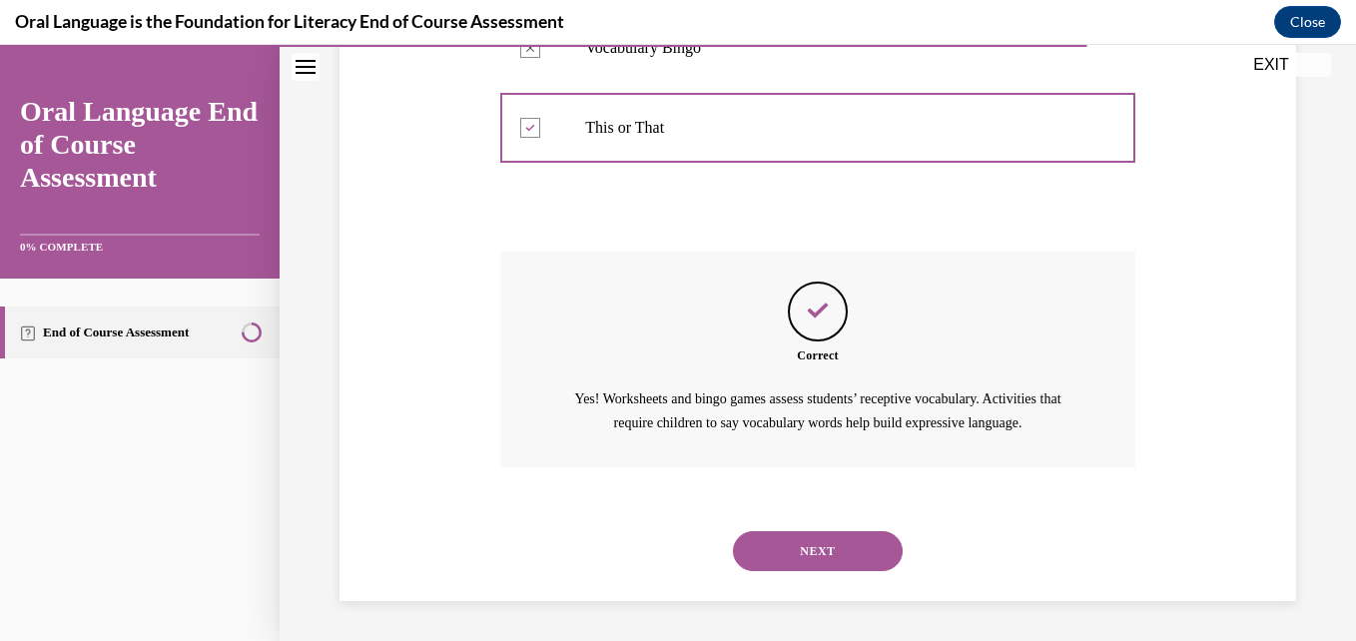
scroll to position [688, 0]
click at [816, 549] on button "NEXT" at bounding box center [818, 551] width 170 height 40
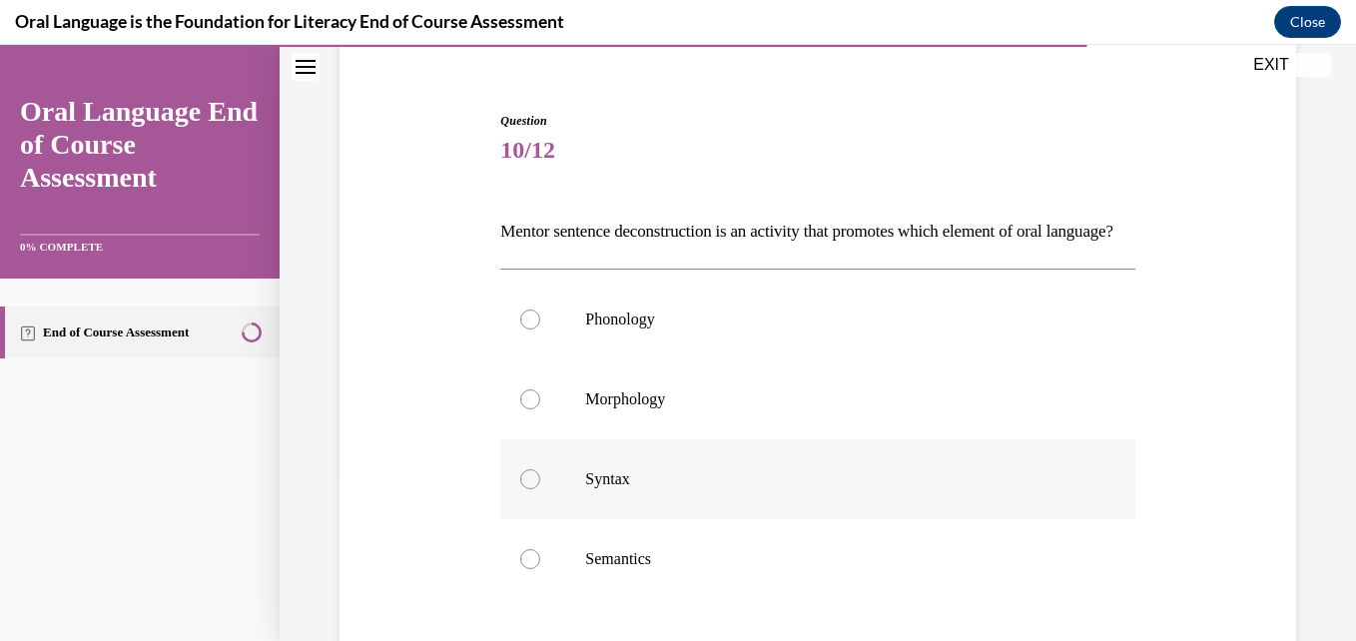
scroll to position [200, 0]
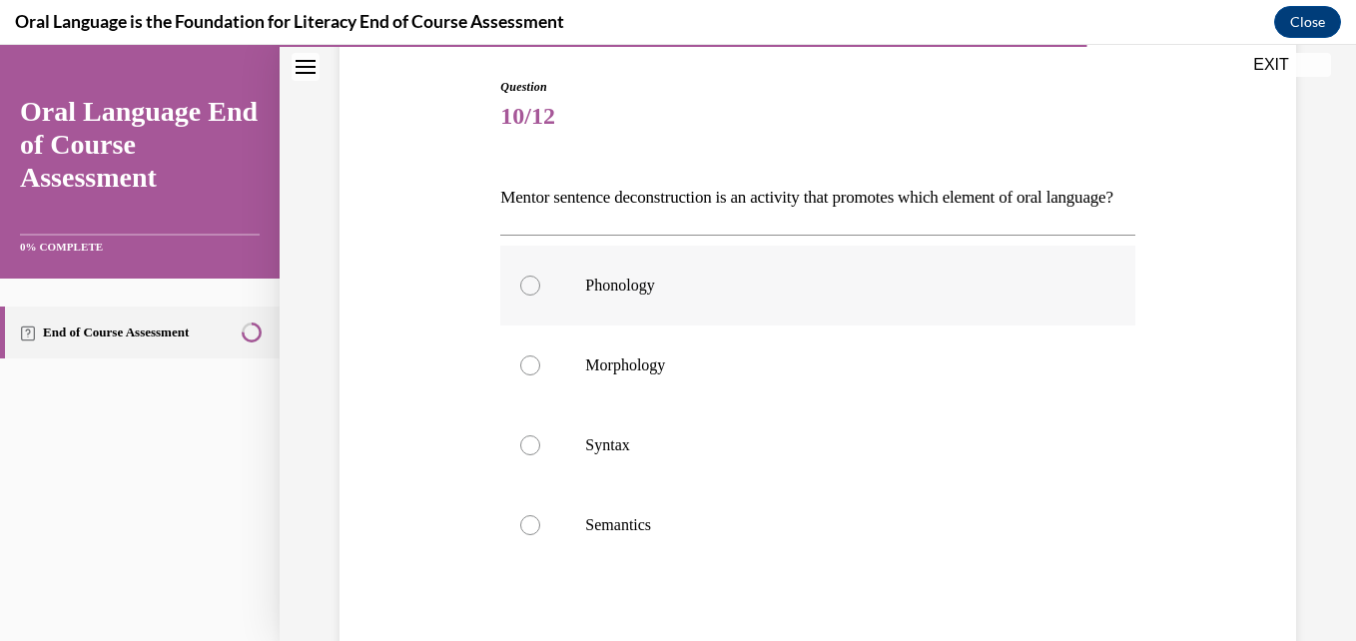
click at [533, 296] on div at bounding box center [530, 286] width 20 height 20
click at [533, 296] on input "Phonology" at bounding box center [530, 286] width 20 height 20
radio input "true"
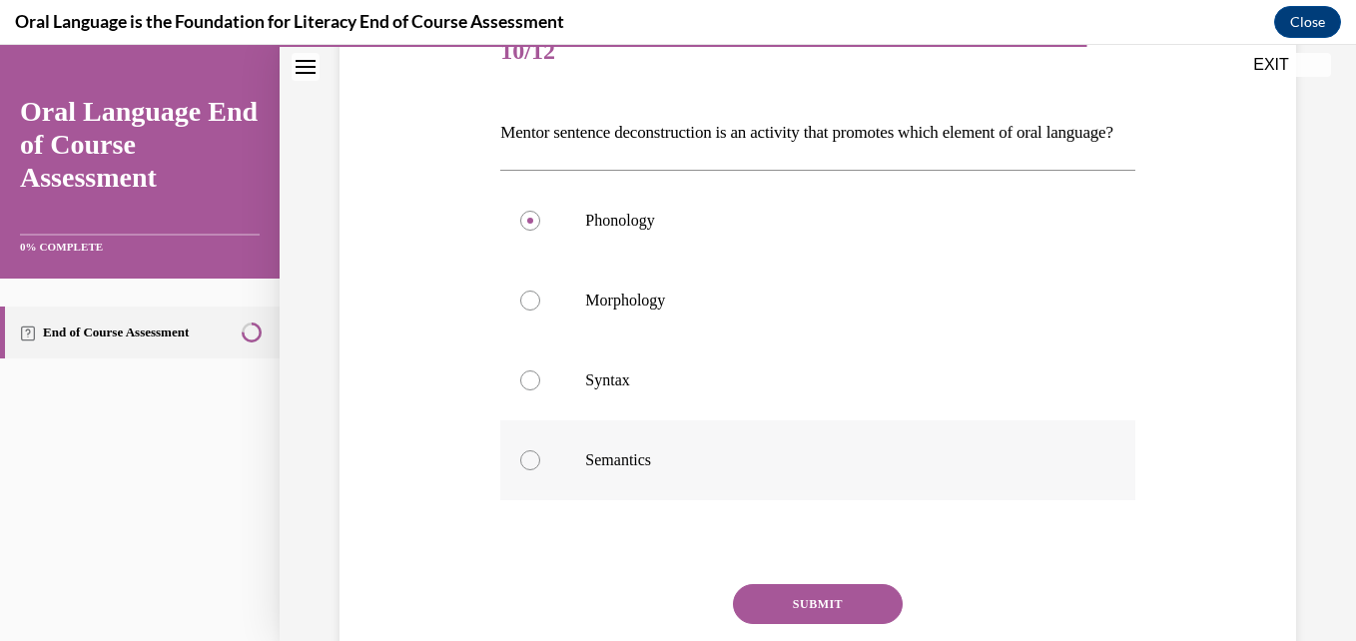
scroll to position [300, 0]
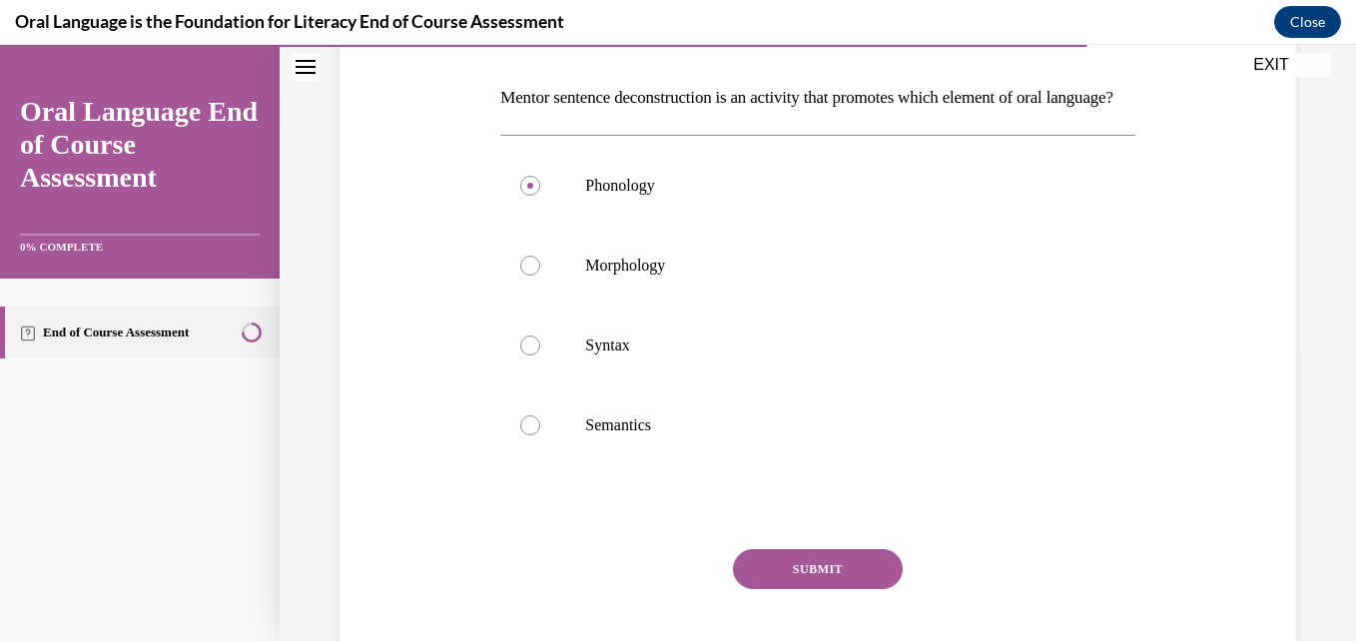
click at [834, 589] on button "SUBMIT" at bounding box center [818, 569] width 170 height 40
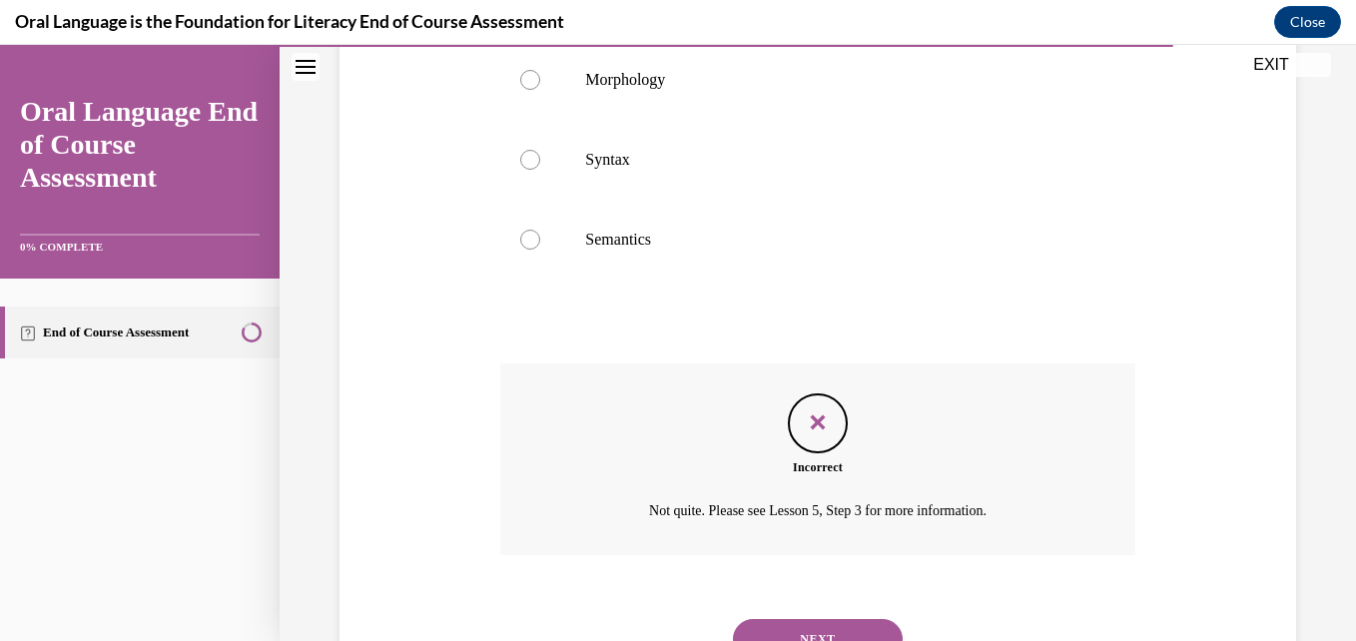
scroll to position [607, 0]
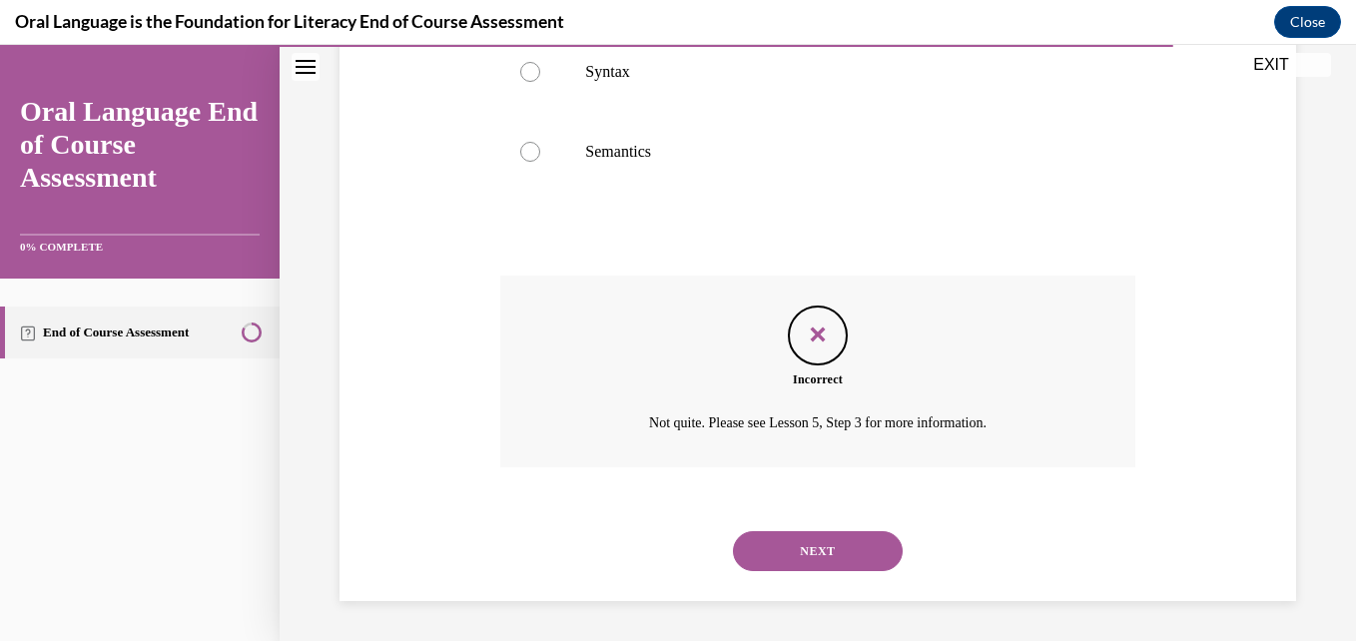
click at [844, 561] on button "NEXT" at bounding box center [818, 551] width 170 height 40
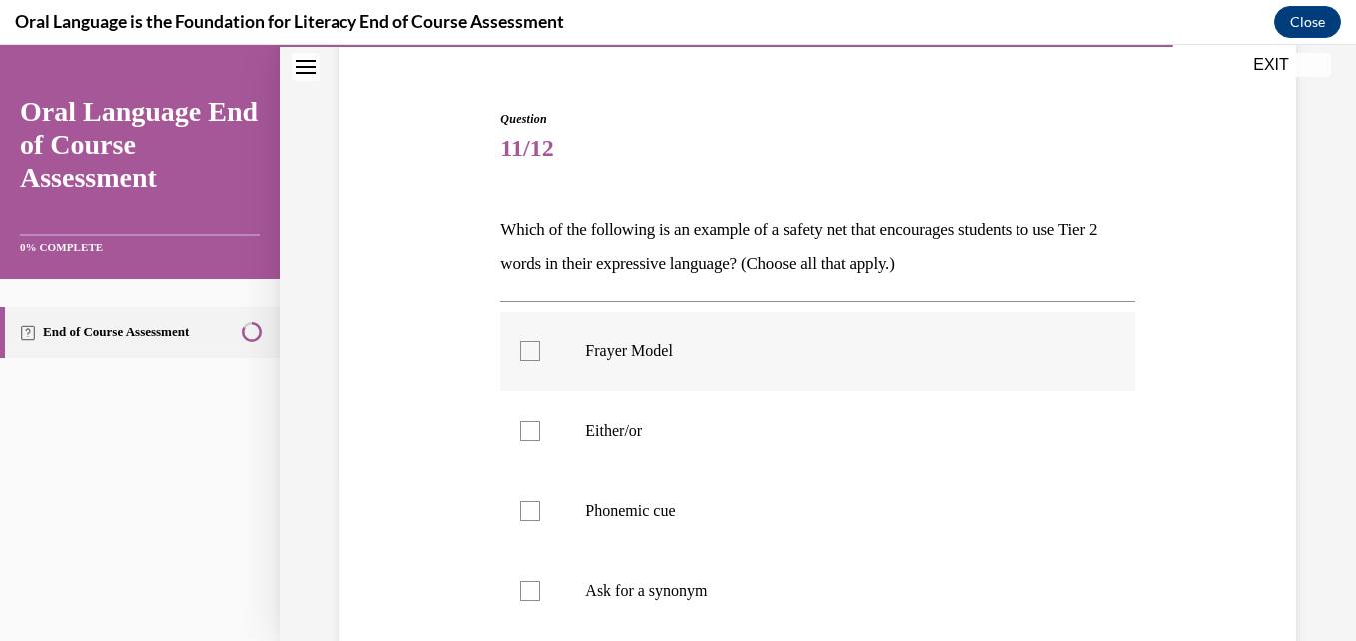
scroll to position [200, 0]
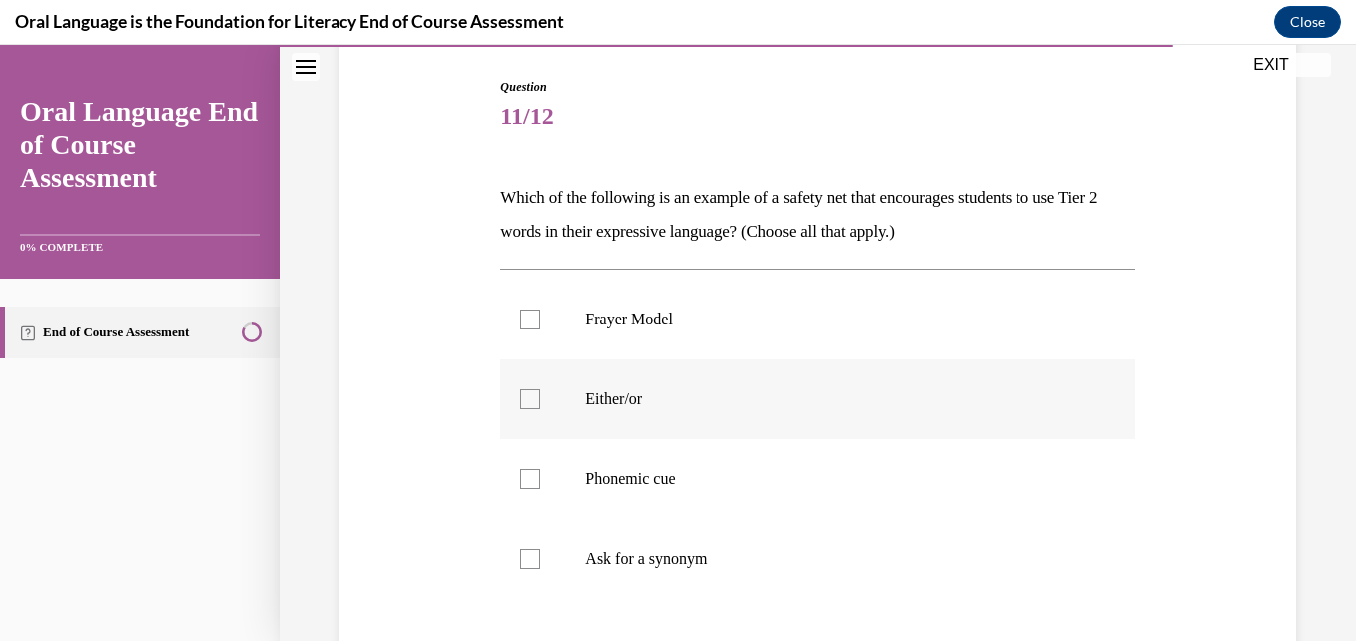
click at [527, 402] on div at bounding box center [530, 399] width 20 height 20
click at [527, 402] on input "Either/or" at bounding box center [530, 399] width 20 height 20
checkbox input "true"
click at [534, 557] on div at bounding box center [530, 559] width 20 height 20
click at [534, 557] on input "Ask for a synonym" at bounding box center [530, 559] width 20 height 20
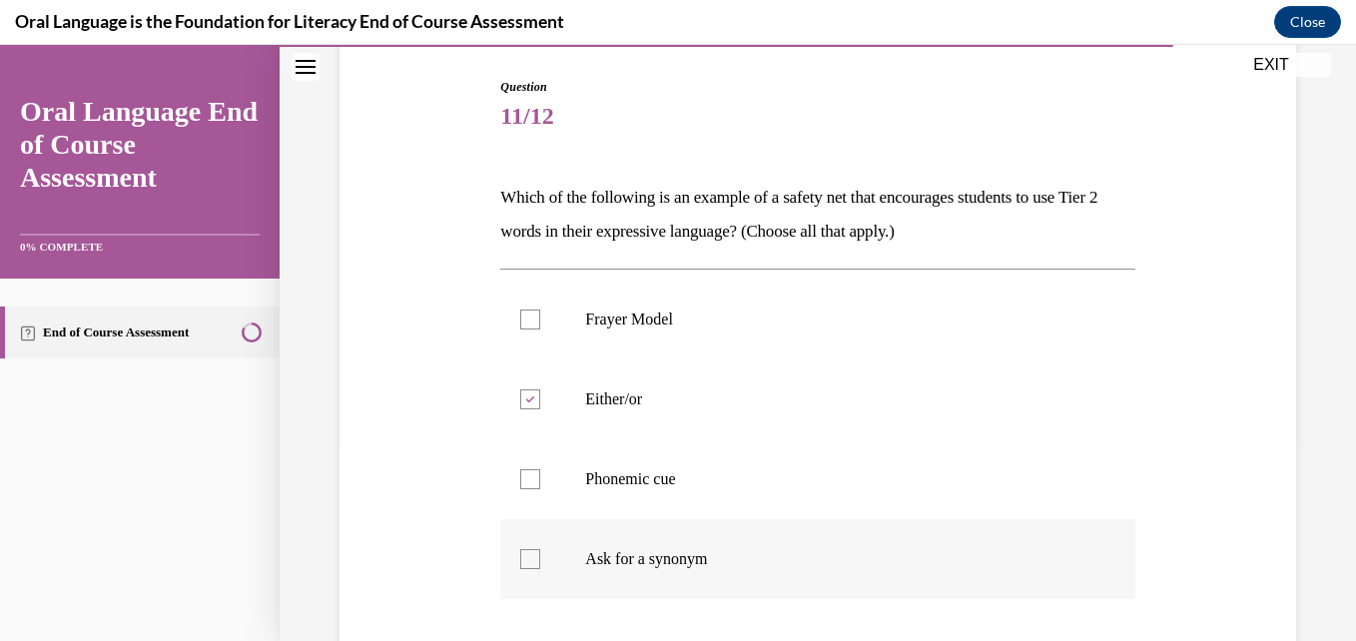
checkbox input "true"
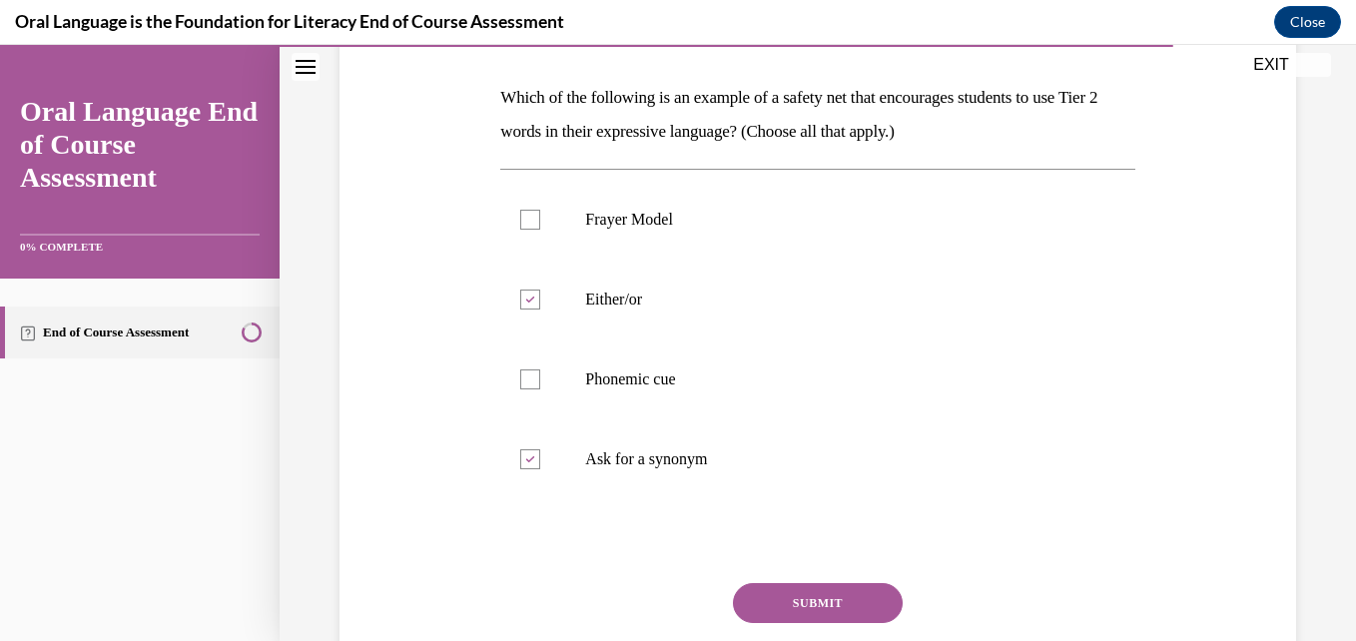
click at [828, 611] on button "SUBMIT" at bounding box center [818, 603] width 170 height 40
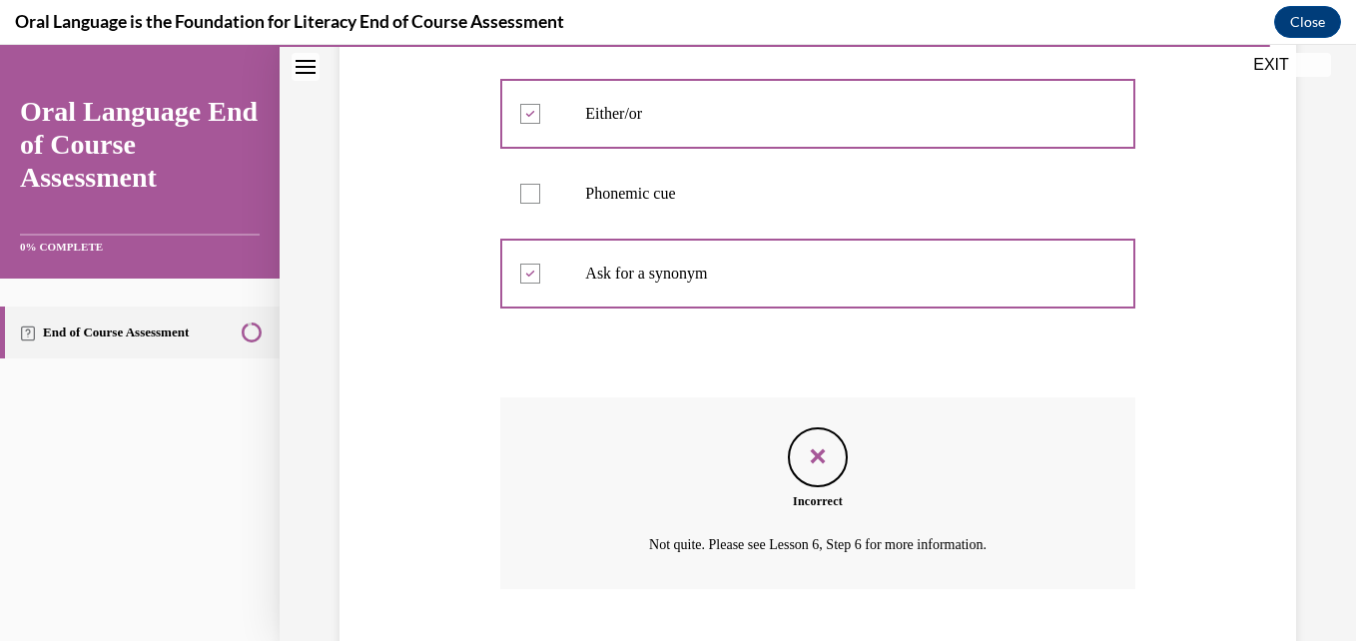
scroll to position [607, 0]
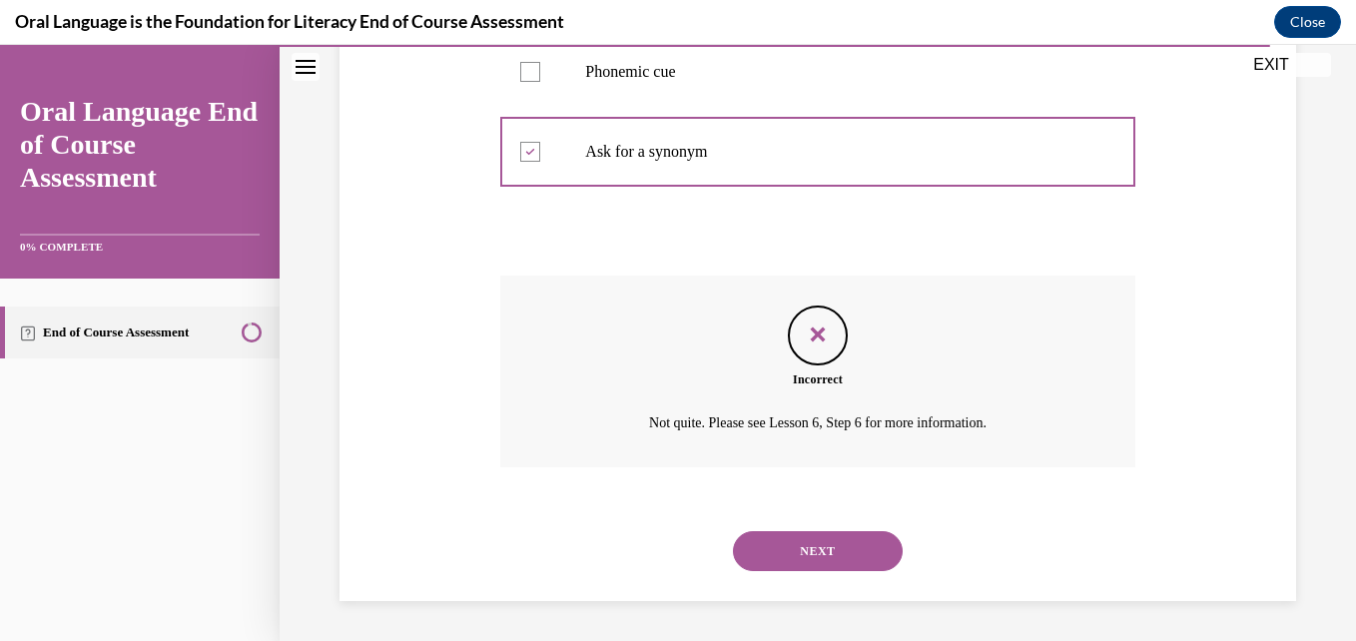
click at [821, 539] on button "NEXT" at bounding box center [818, 551] width 170 height 40
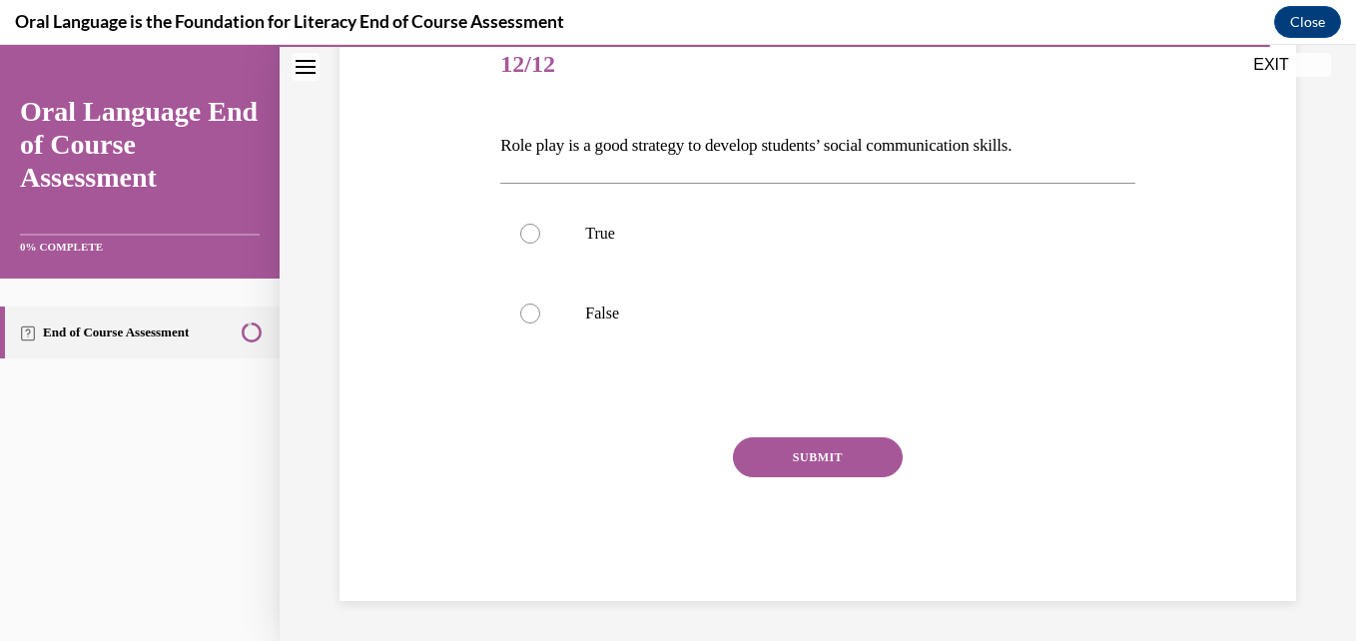
scroll to position [222, 0]
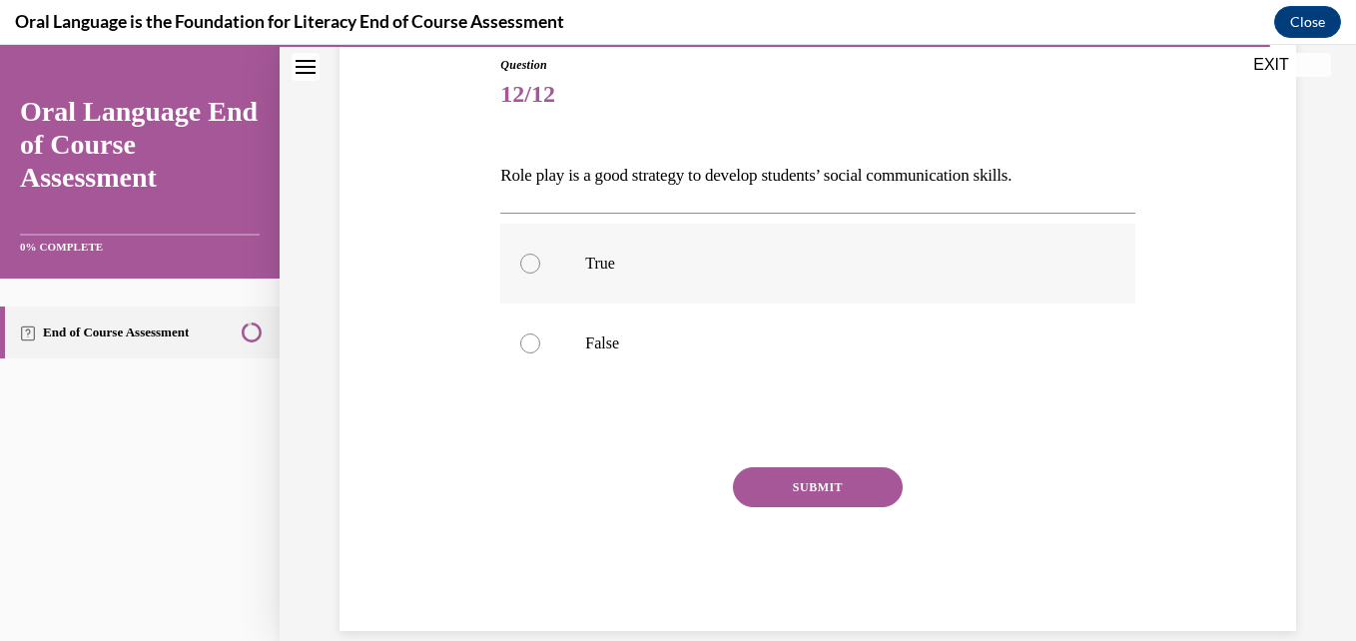
click at [525, 260] on div at bounding box center [530, 264] width 20 height 20
click at [525, 260] on input "True" at bounding box center [530, 264] width 20 height 20
radio input "true"
click at [816, 480] on button "SUBMIT" at bounding box center [818, 487] width 170 height 40
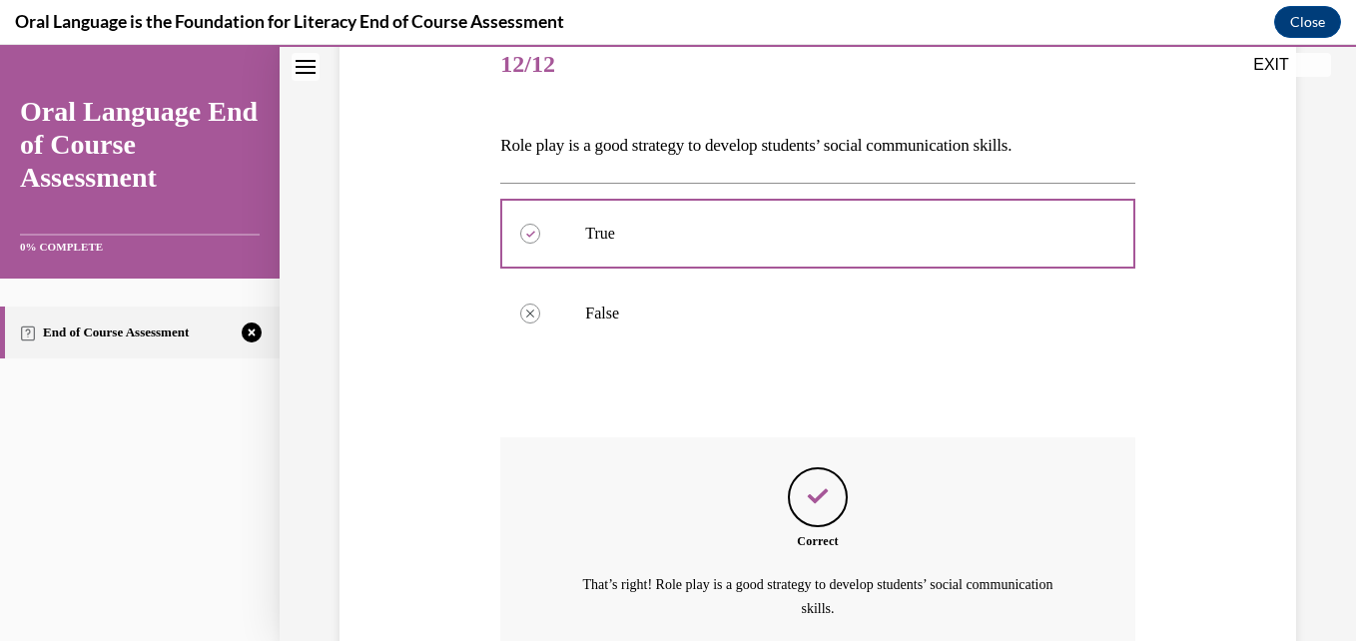
scroll to position [437, 0]
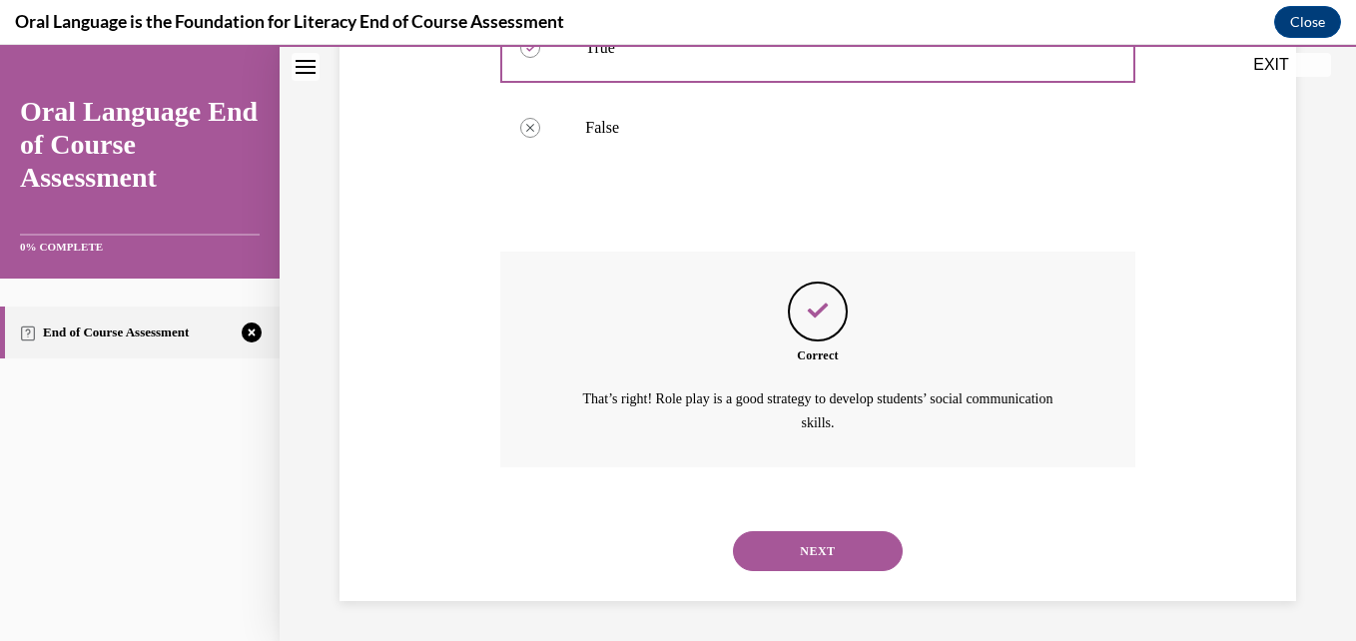
click at [815, 544] on button "NEXT" at bounding box center [818, 551] width 170 height 40
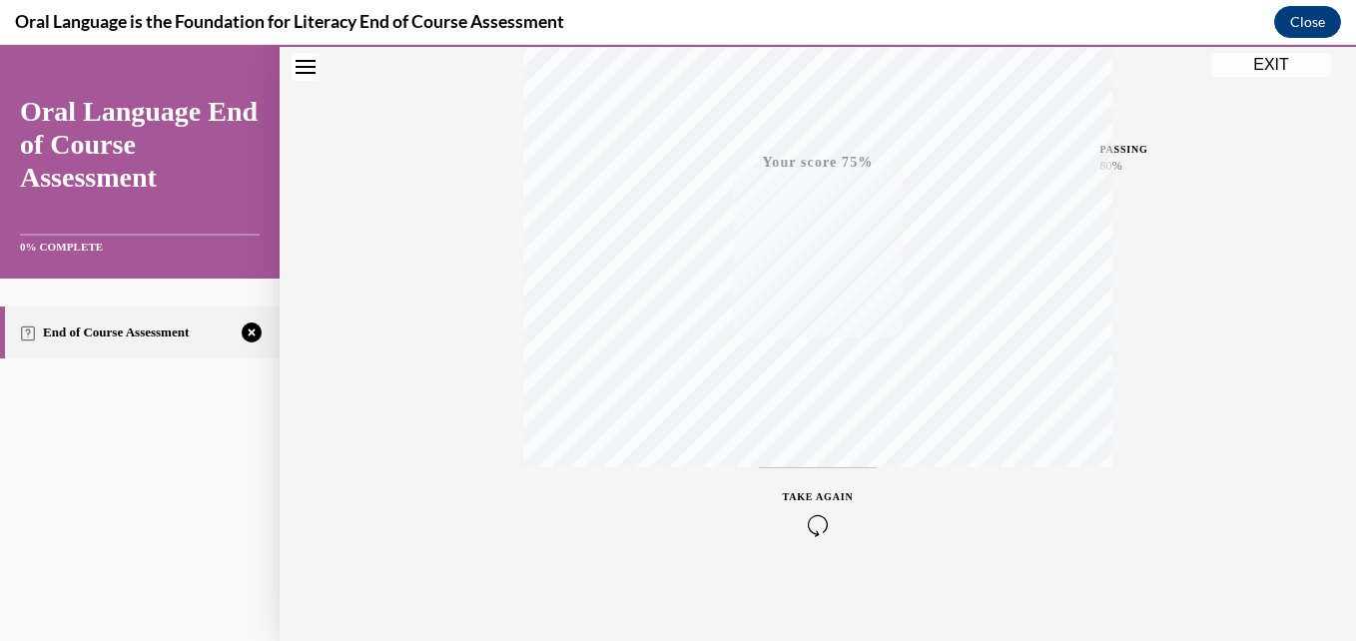
scroll to position [427, 0]
click at [804, 497] on div "TAKE AGAIN" at bounding box center [818, 506] width 71 height 47
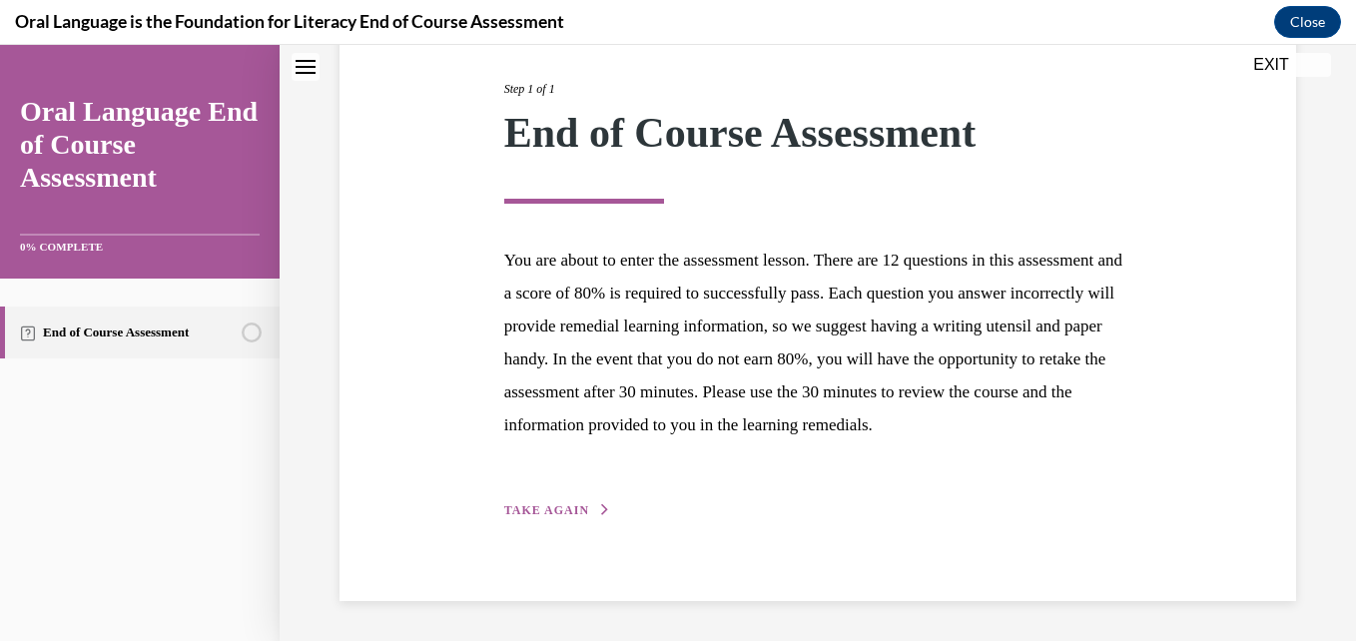
click at [561, 508] on span "TAKE AGAIN" at bounding box center [546, 510] width 85 height 14
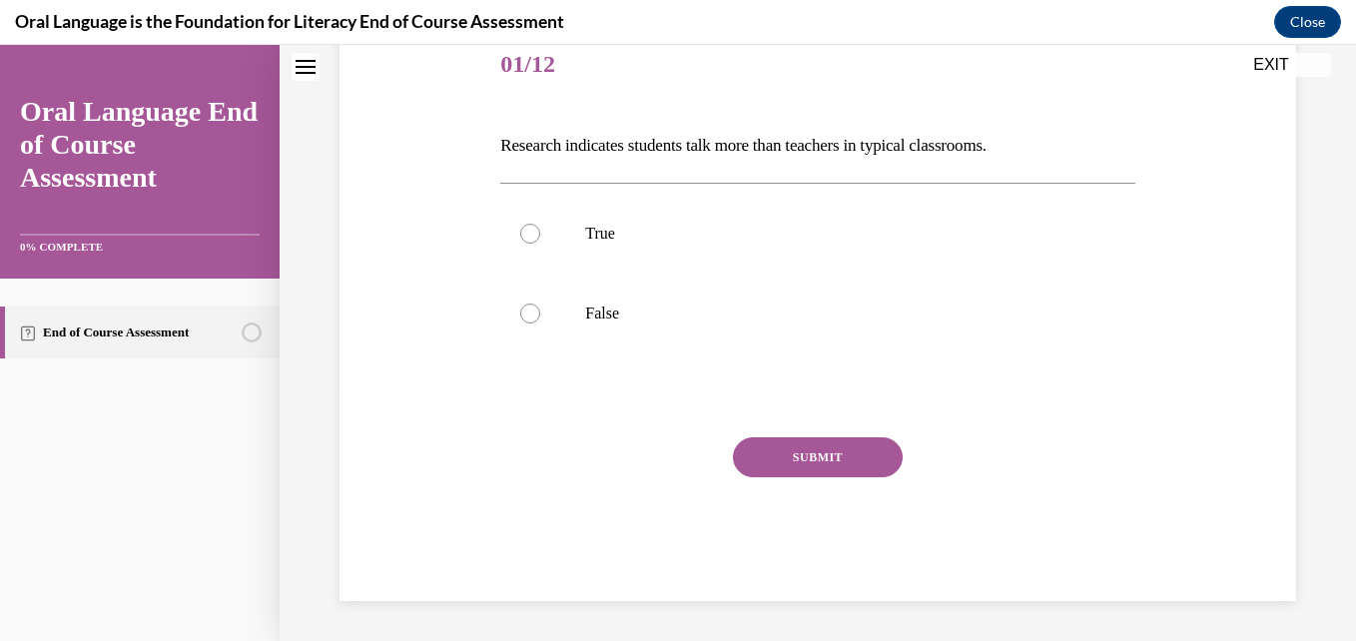
scroll to position [222, 0]
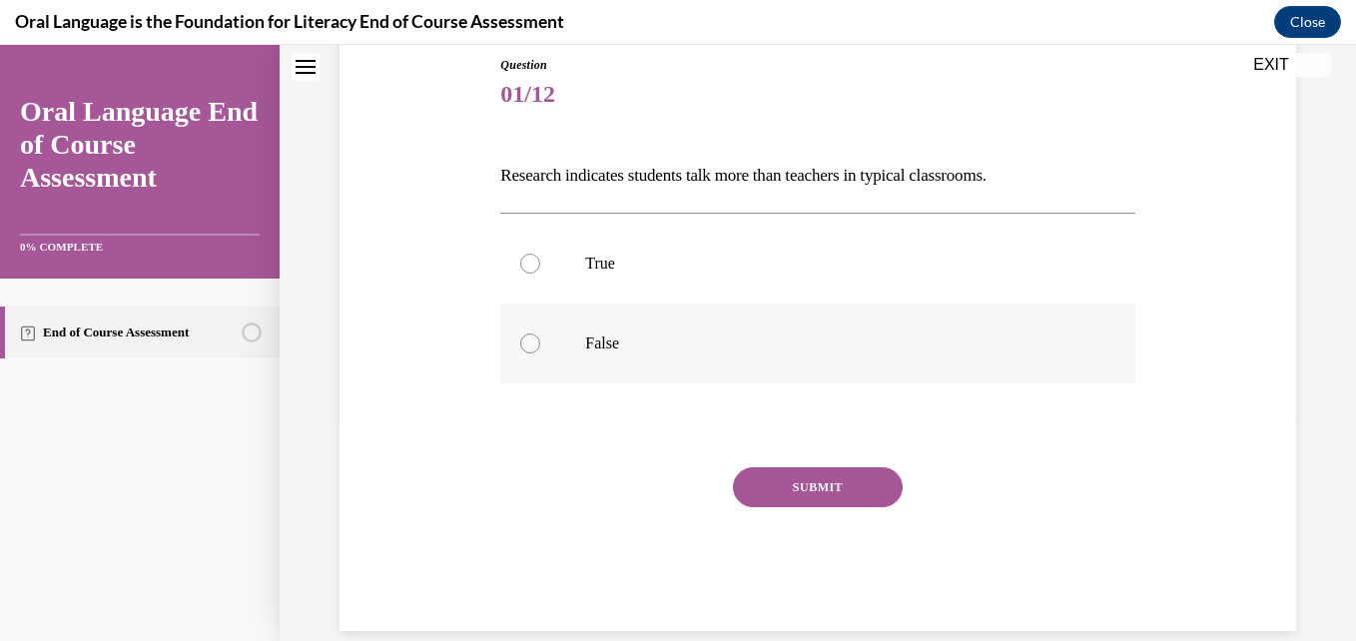
click at [522, 345] on div at bounding box center [530, 343] width 20 height 20
click at [522, 345] on input "False" at bounding box center [530, 343] width 20 height 20
radio input "true"
click at [795, 500] on button "SUBMIT" at bounding box center [818, 487] width 170 height 40
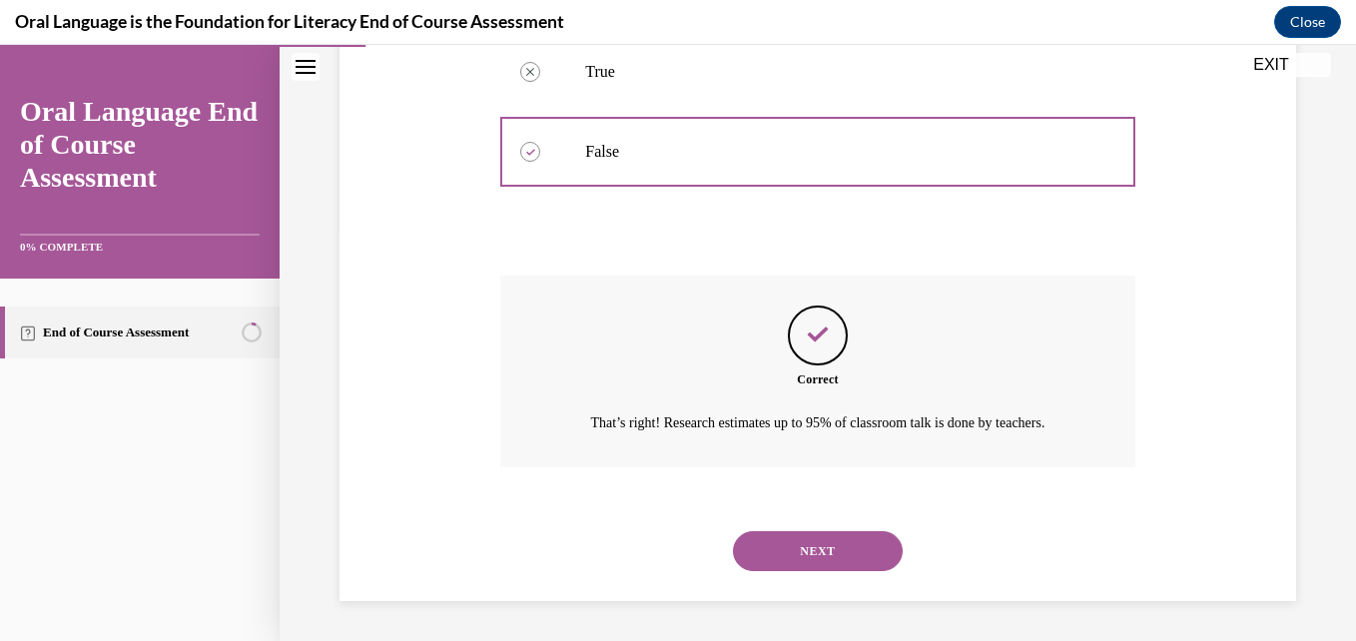
scroll to position [437, 0]
click at [798, 535] on button "NEXT" at bounding box center [818, 551] width 170 height 40
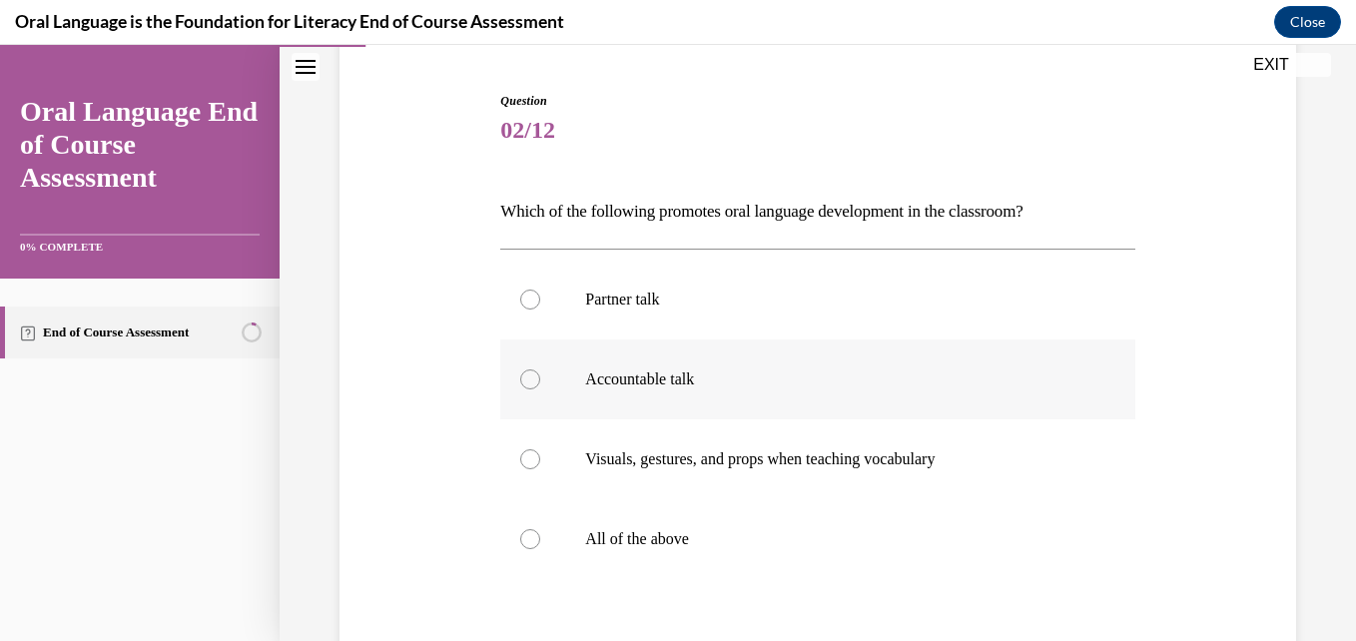
scroll to position [200, 0]
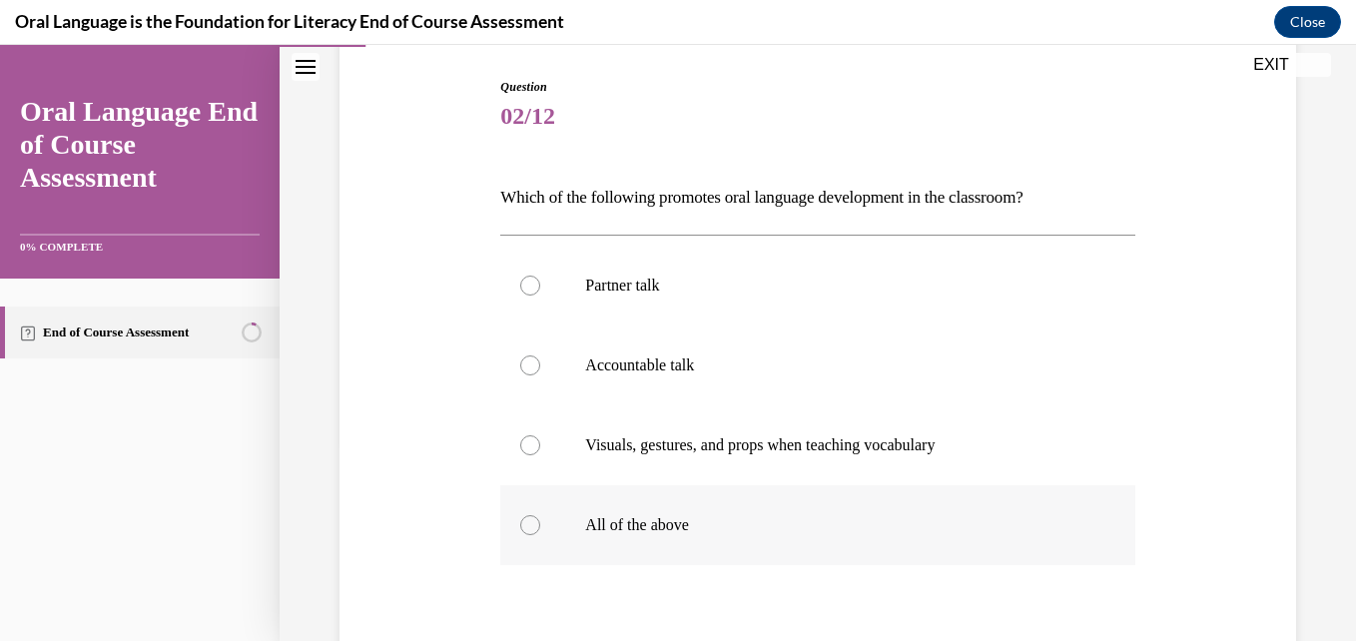
drag, startPoint x: 535, startPoint y: 522, endPoint x: 660, endPoint y: 521, distance: 124.8
click at [539, 522] on label "All of the above" at bounding box center [817, 525] width 634 height 80
click at [539, 522] on input "All of the above" at bounding box center [530, 525] width 20 height 20
radio input "true"
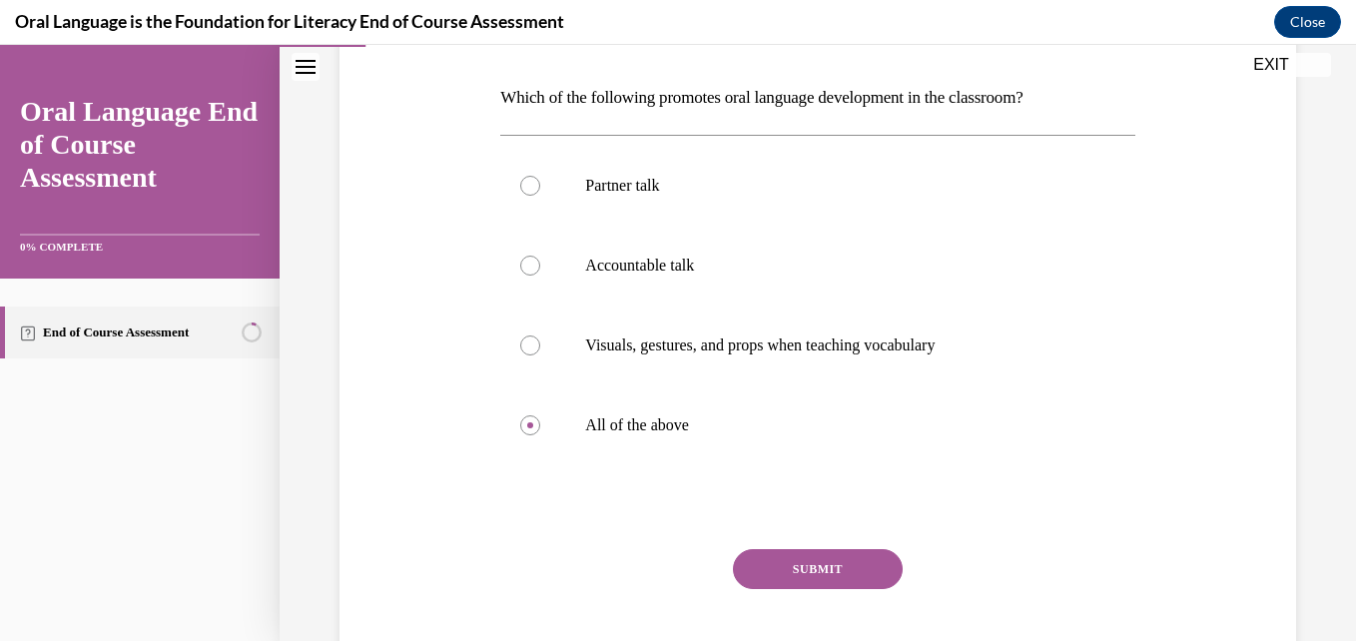
click at [804, 566] on button "SUBMIT" at bounding box center [818, 569] width 170 height 40
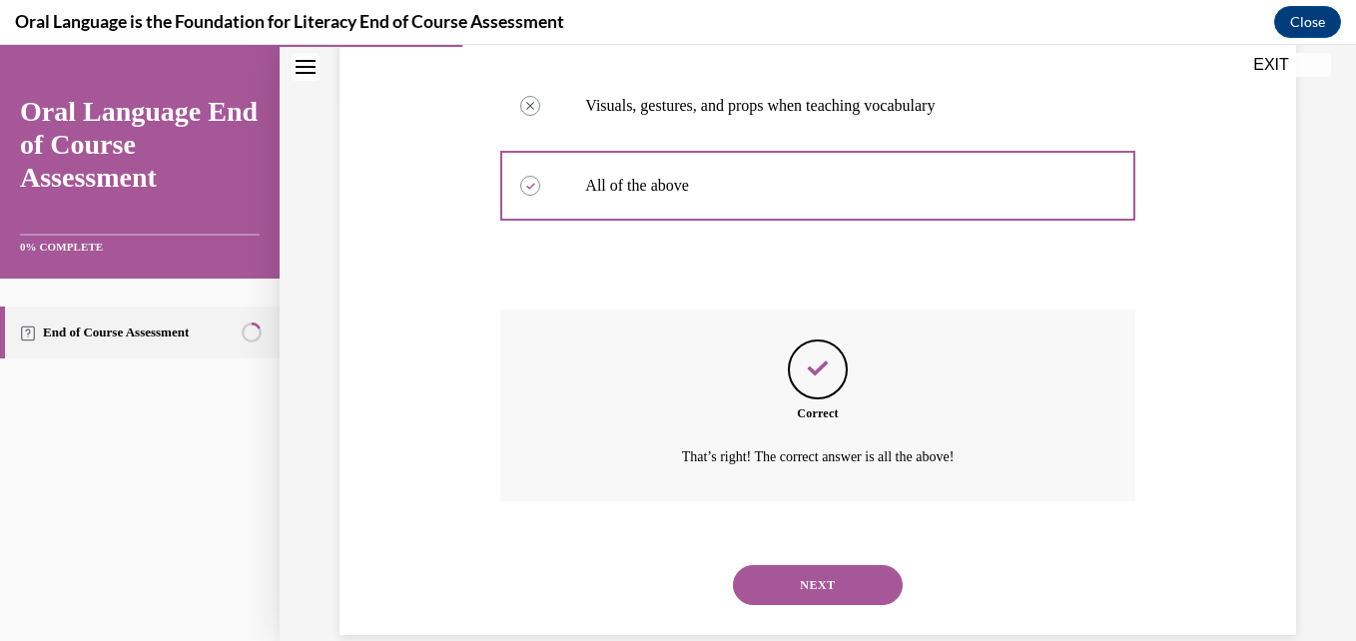
scroll to position [573, 0]
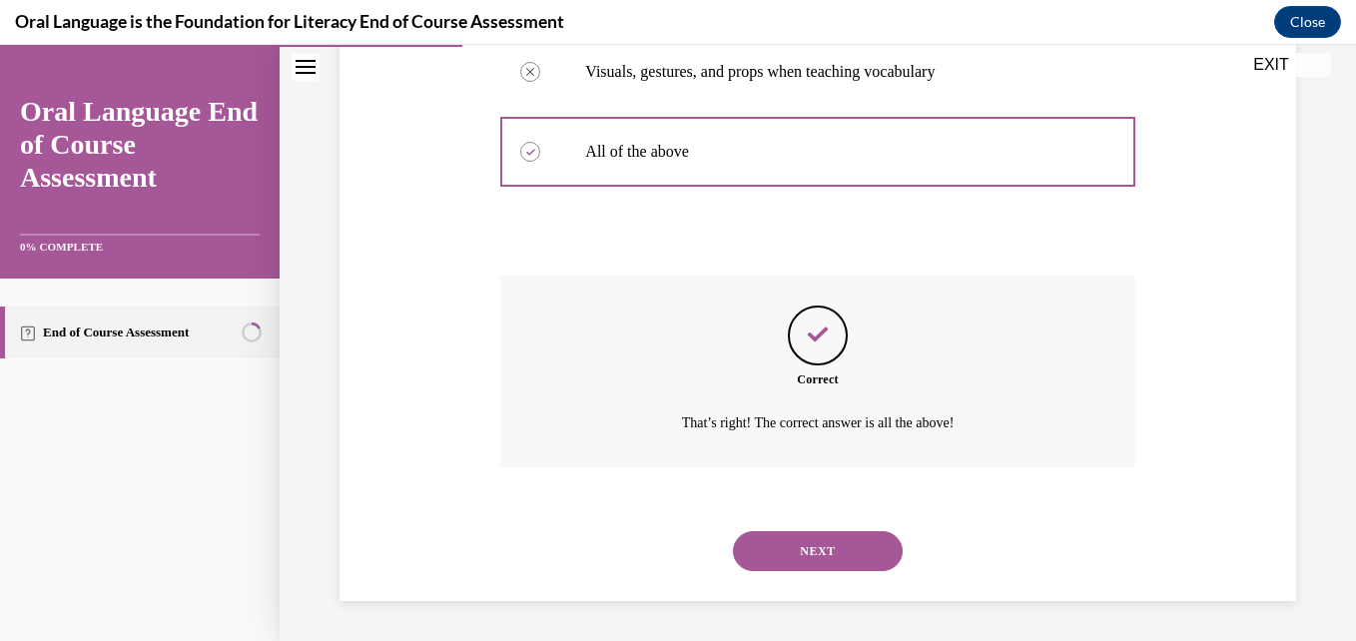
click at [804, 550] on button "NEXT" at bounding box center [818, 551] width 170 height 40
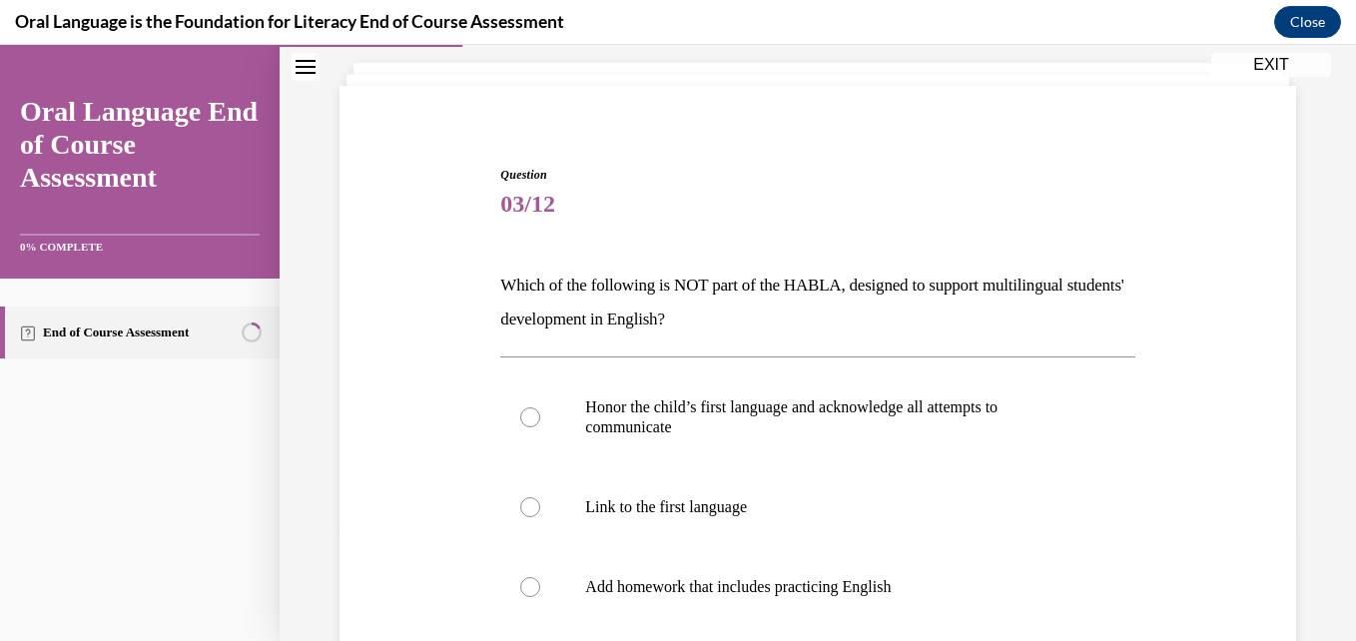
scroll to position [200, 0]
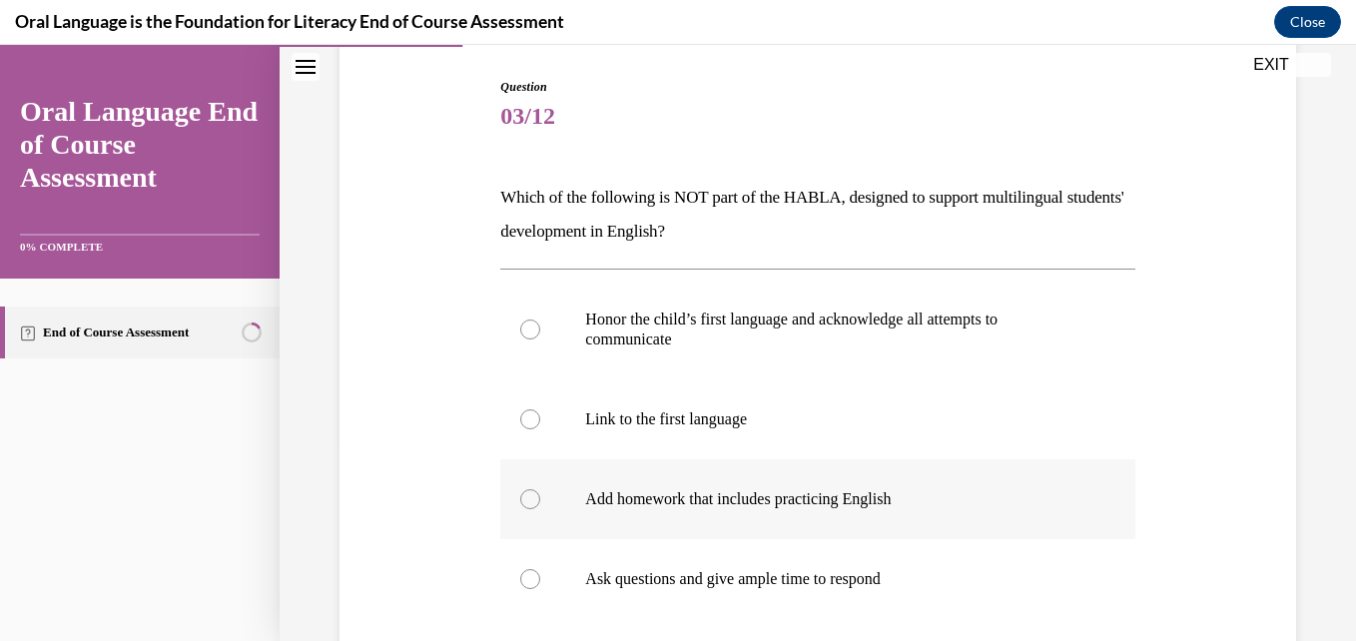
click at [585, 500] on p "Add homework that includes practicing English" at bounding box center [834, 499] width 499 height 20
click at [540, 500] on input "Add homework that includes practicing English" at bounding box center [530, 499] width 20 height 20
radio input "true"
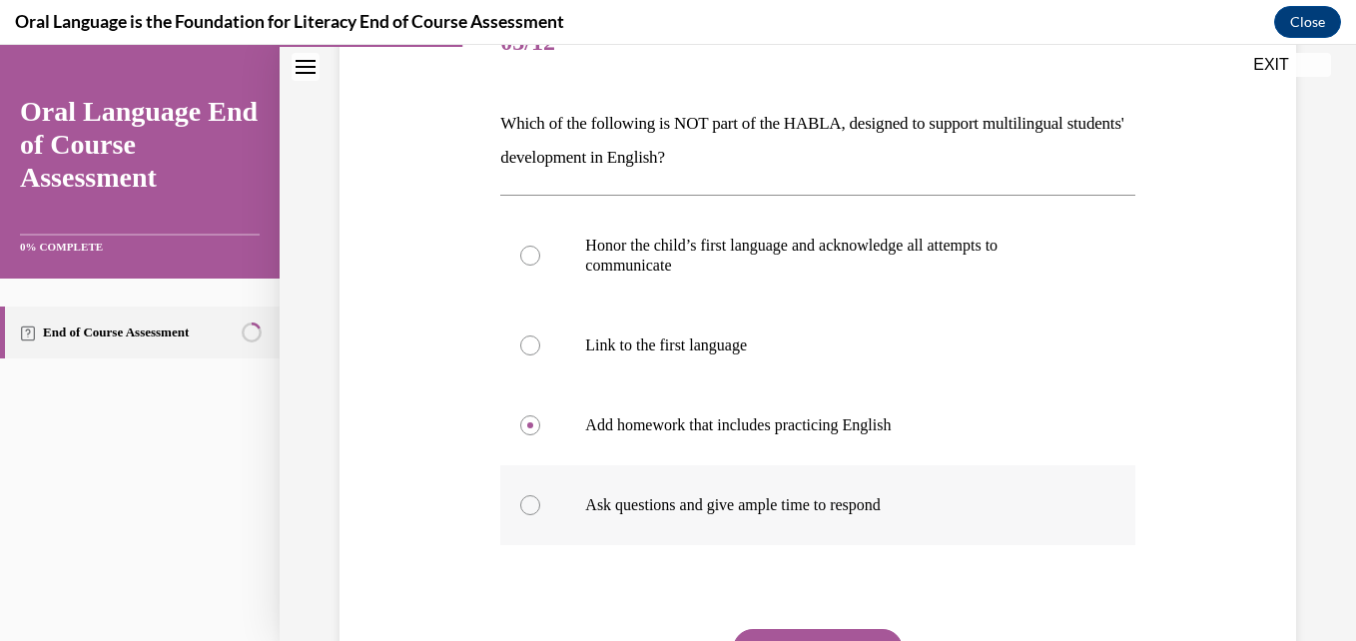
scroll to position [399, 0]
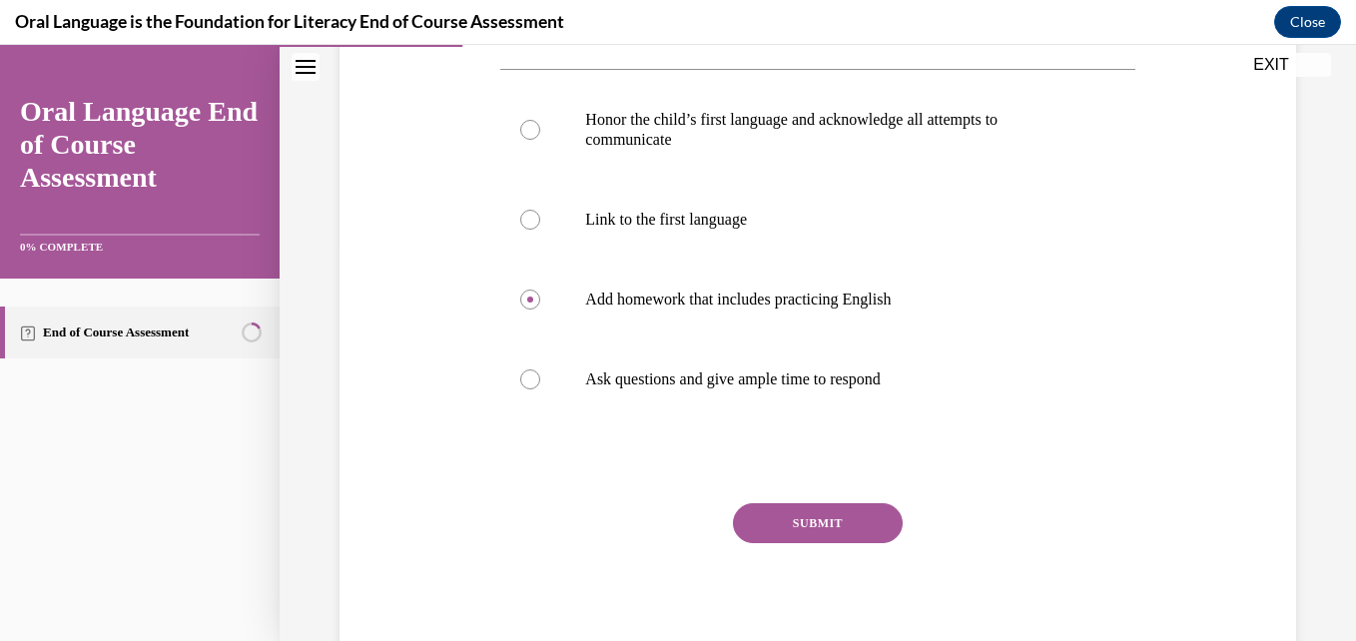
click at [818, 532] on button "SUBMIT" at bounding box center [818, 523] width 170 height 40
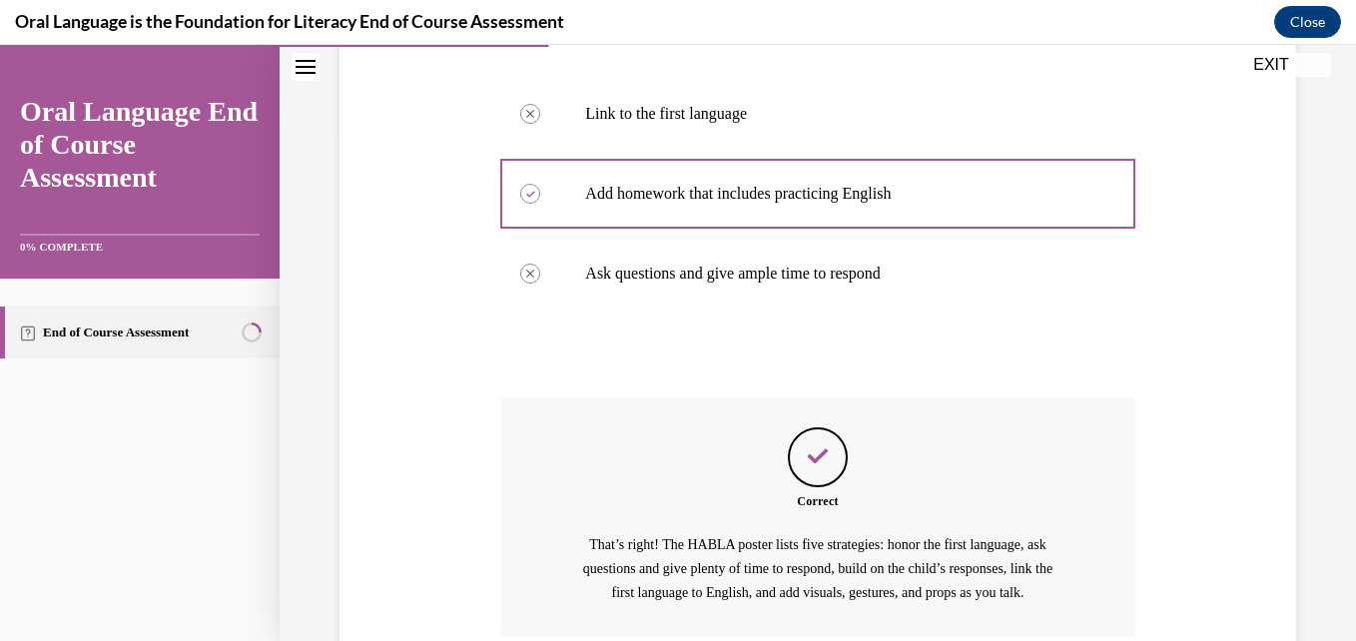
scroll to position [674, 0]
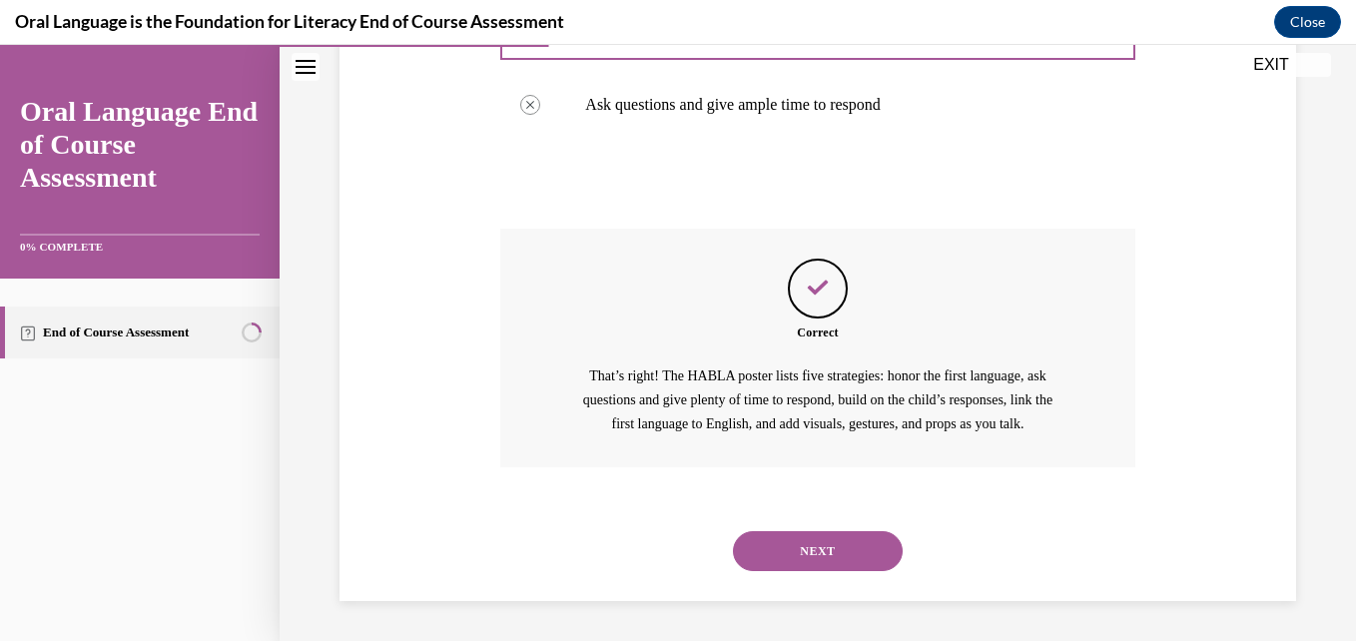
click at [811, 549] on button "NEXT" at bounding box center [818, 551] width 170 height 40
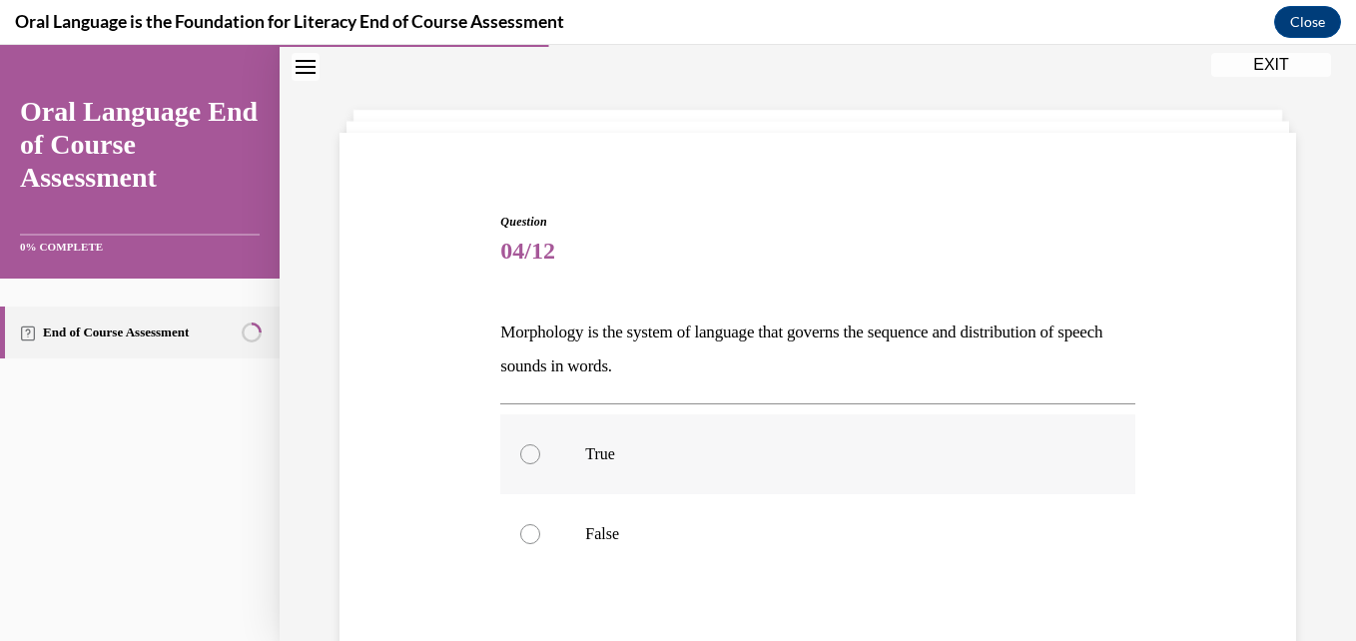
scroll to position [100, 0]
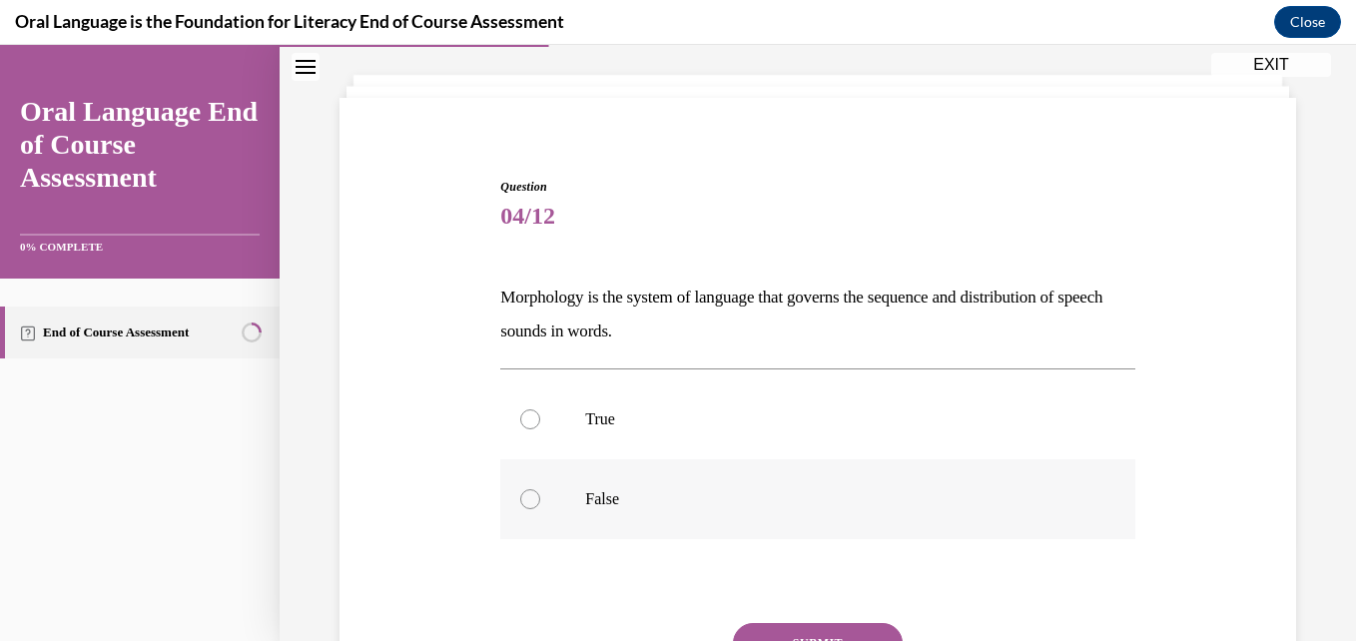
click at [533, 489] on label "False" at bounding box center [817, 499] width 634 height 80
click at [533, 489] on input "False" at bounding box center [530, 499] width 20 height 20
radio input "true"
click at [541, 415] on label "True" at bounding box center [817, 419] width 634 height 80
click at [540, 415] on input "True" at bounding box center [530, 419] width 20 height 20
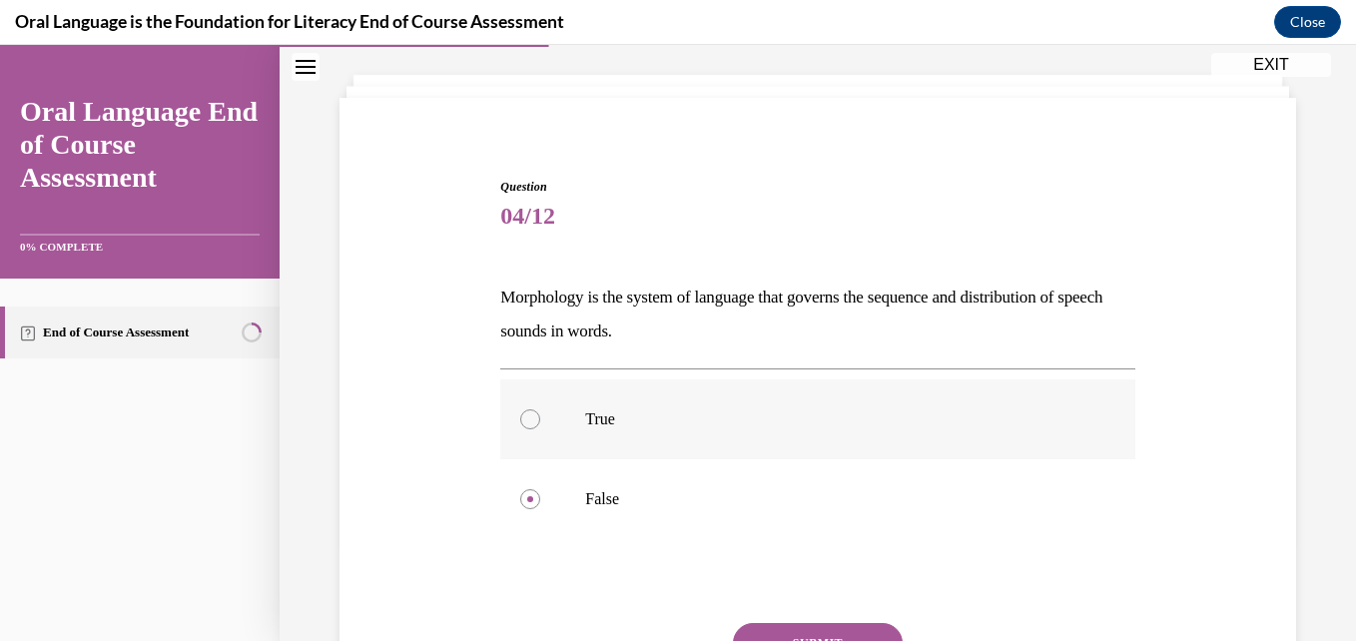
radio input "true"
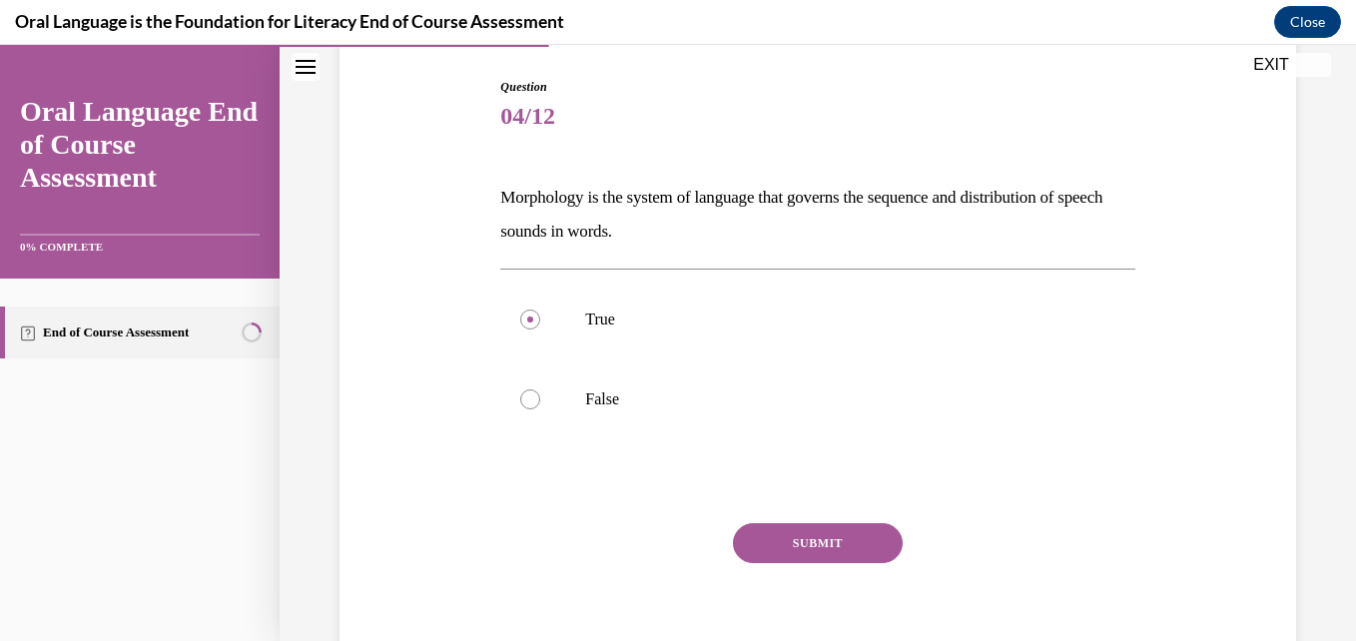
click at [819, 529] on button "SUBMIT" at bounding box center [818, 543] width 170 height 40
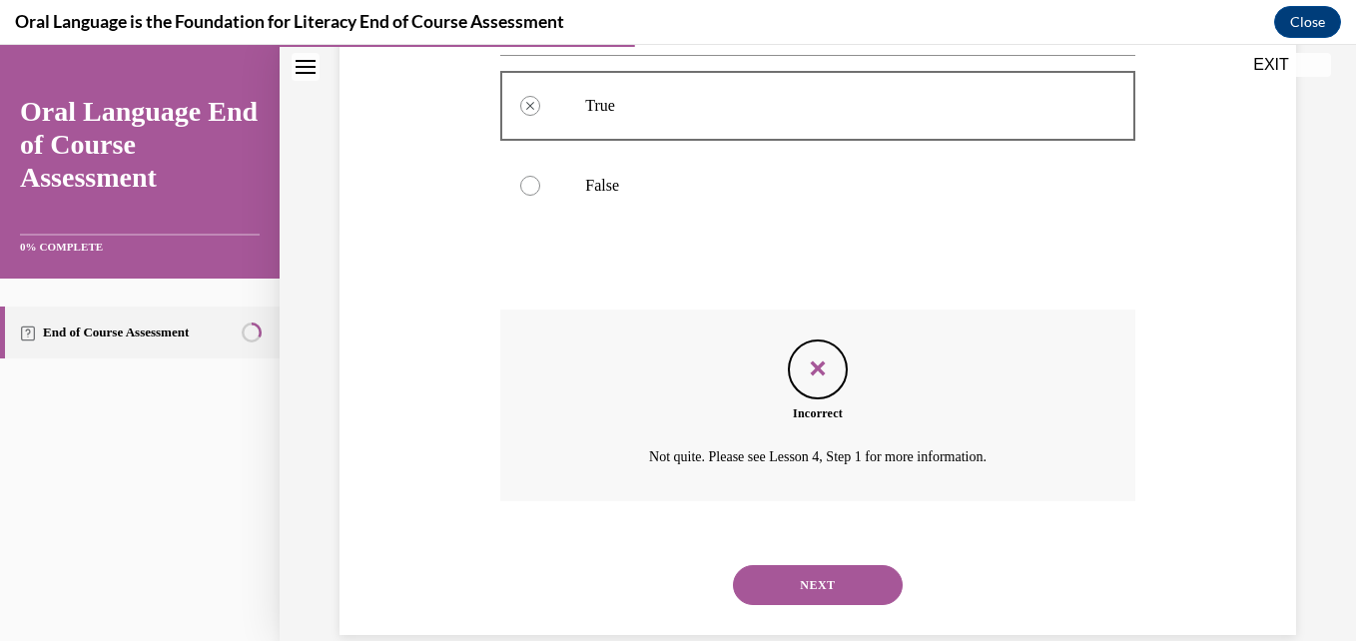
scroll to position [447, 0]
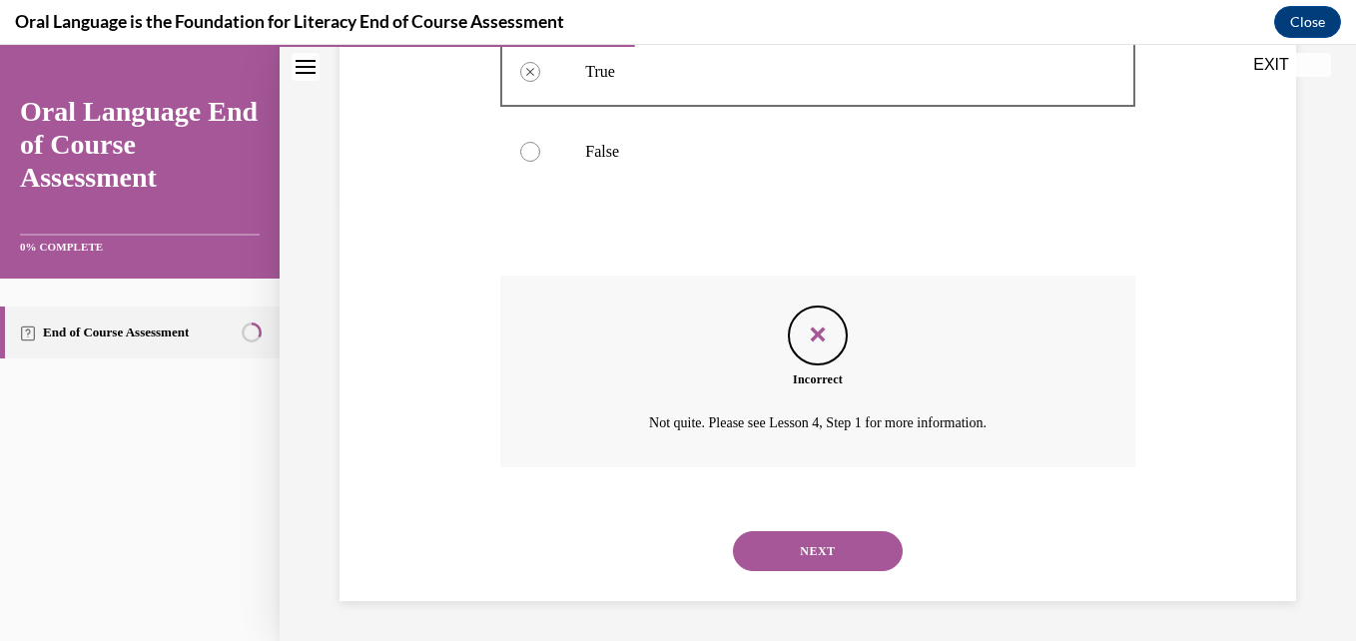
click at [806, 560] on button "NEXT" at bounding box center [818, 551] width 170 height 40
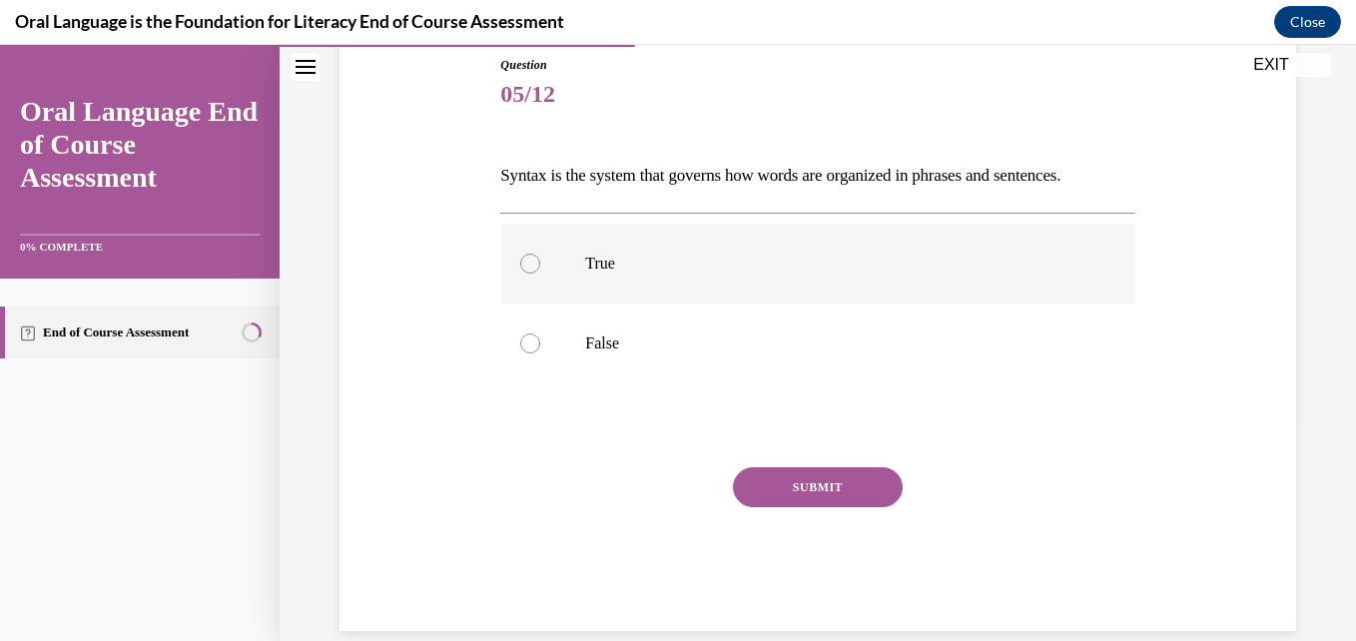
click at [524, 275] on label "True" at bounding box center [817, 264] width 634 height 80
click at [524, 274] on input "True" at bounding box center [530, 264] width 20 height 20
radio input "true"
click at [800, 481] on button "SUBMIT" at bounding box center [818, 487] width 170 height 40
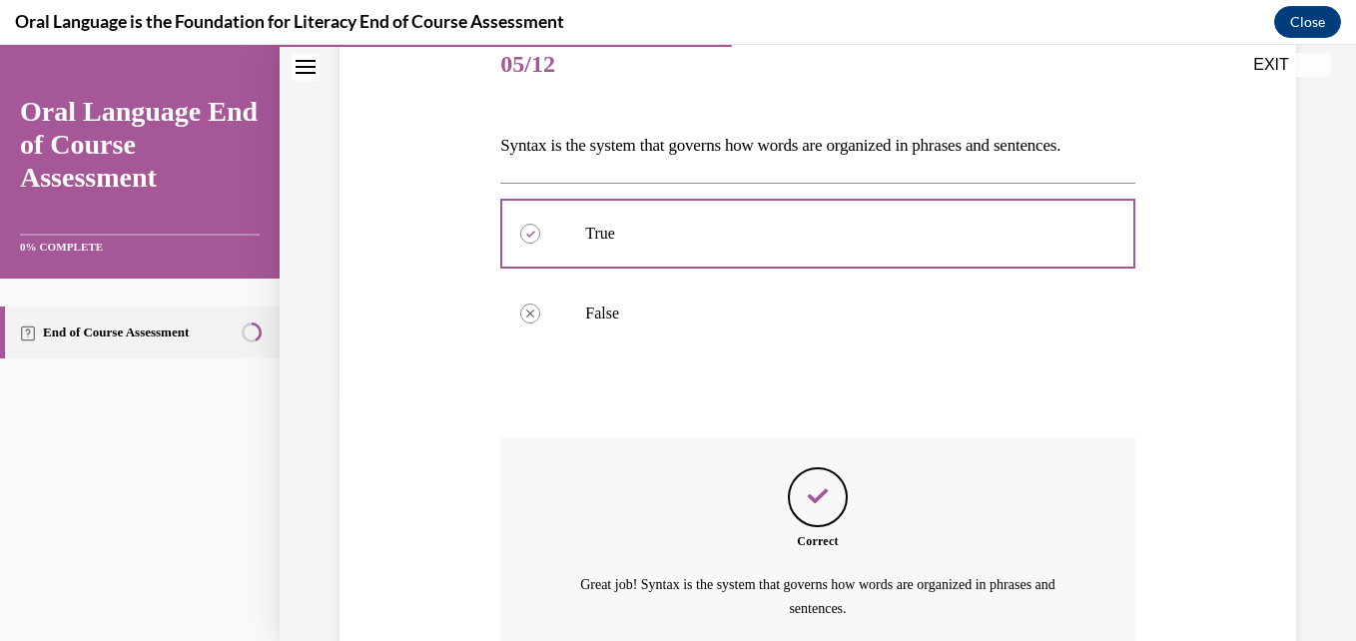
scroll to position [437, 0]
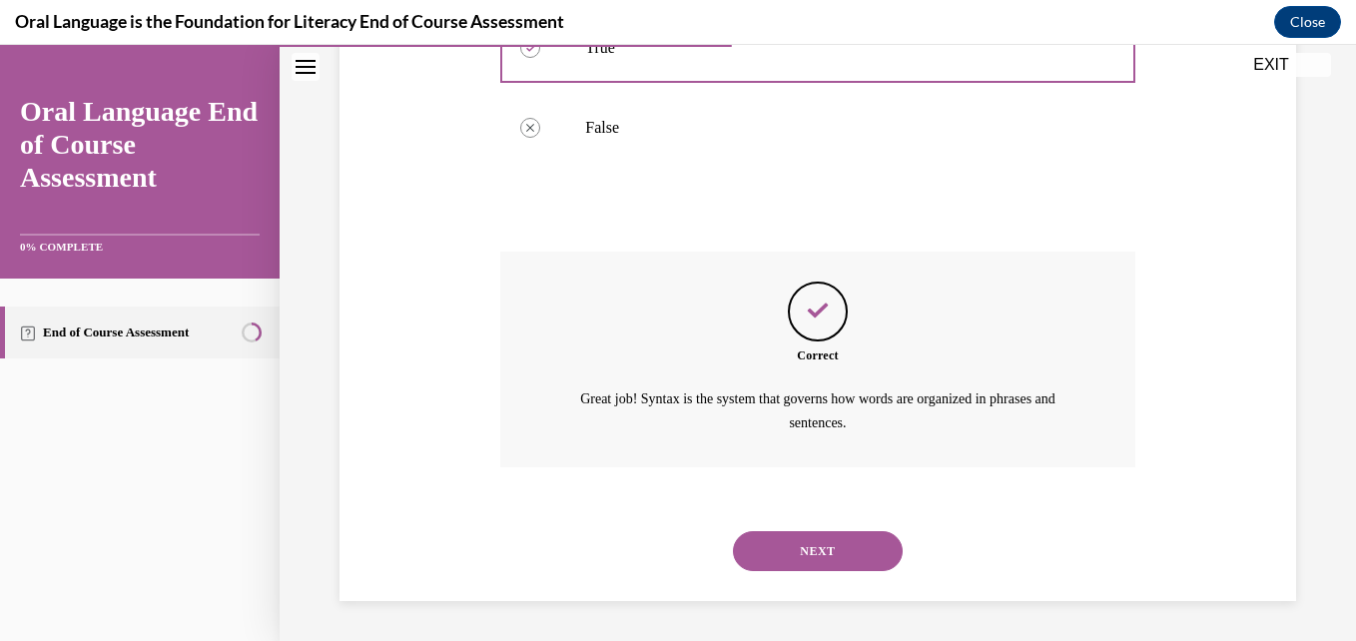
click at [810, 561] on button "NEXT" at bounding box center [818, 551] width 170 height 40
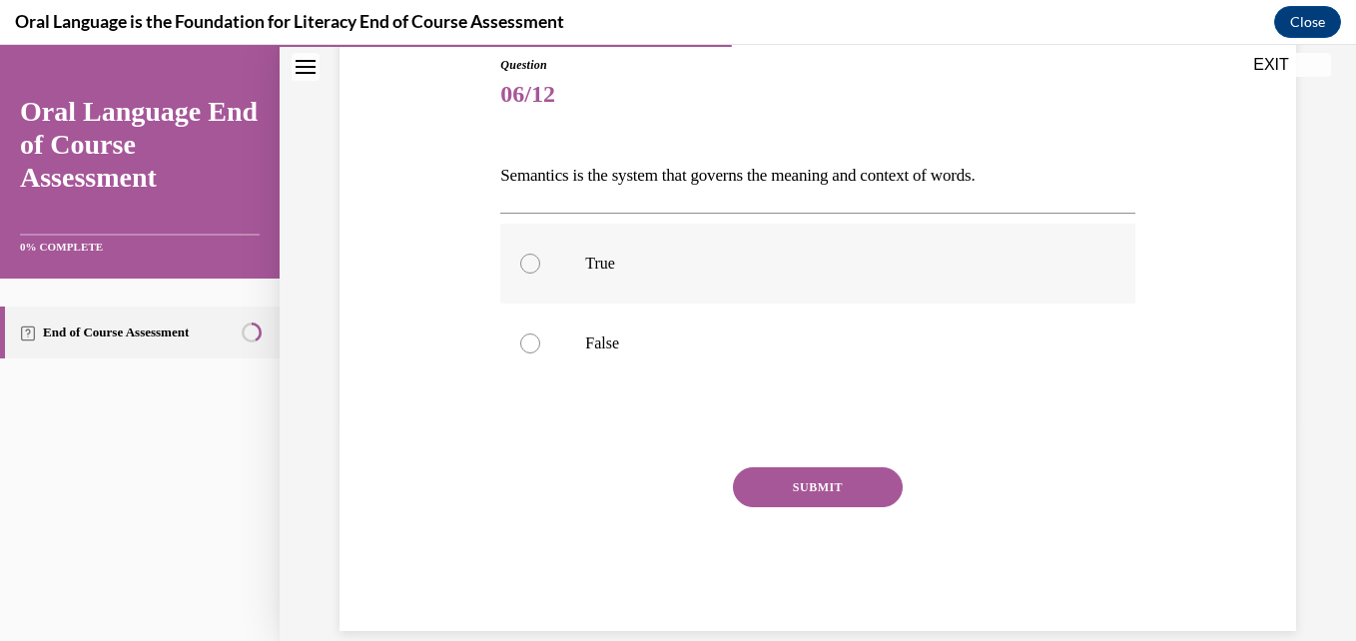
click at [520, 257] on div at bounding box center [530, 264] width 20 height 20
click at [520, 257] on input "True" at bounding box center [530, 264] width 20 height 20
radio input "true"
click at [826, 480] on button "SUBMIT" at bounding box center [818, 487] width 170 height 40
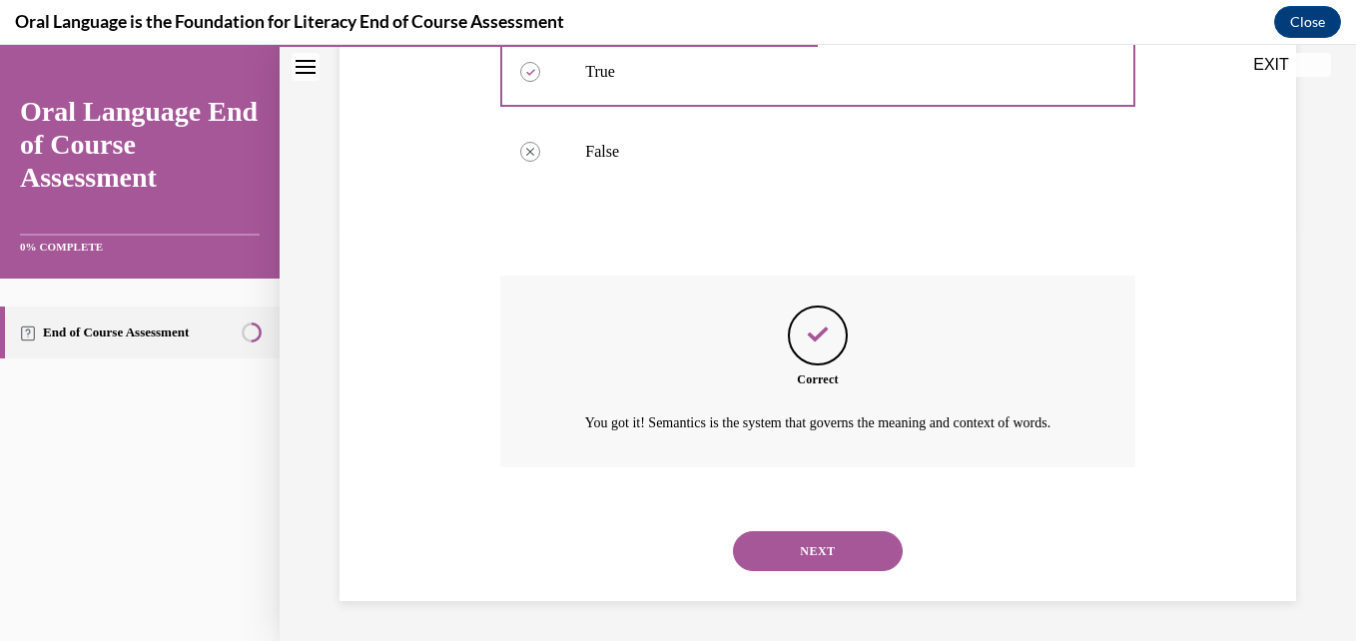
scroll to position [437, 0]
click at [821, 547] on button "NEXT" at bounding box center [818, 551] width 170 height 40
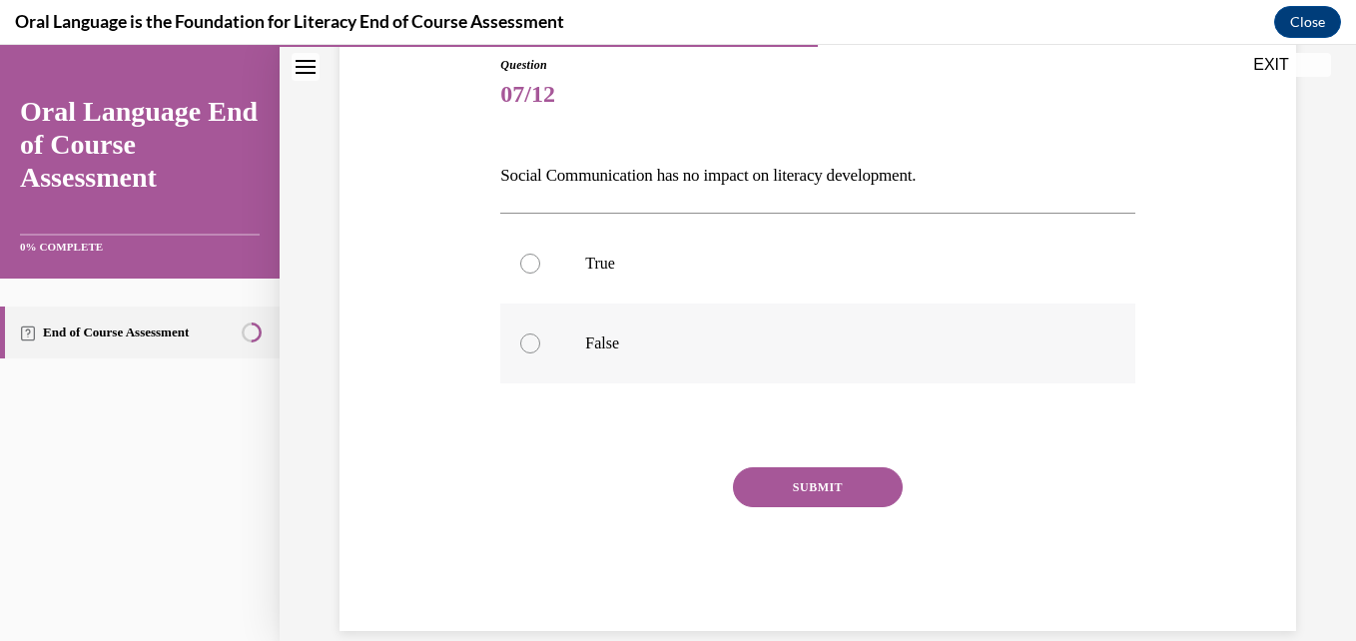
click at [546, 342] on label "False" at bounding box center [817, 344] width 634 height 80
click at [540, 342] on input "False" at bounding box center [530, 343] width 20 height 20
radio input "true"
click at [814, 488] on button "SUBMIT" at bounding box center [818, 487] width 170 height 40
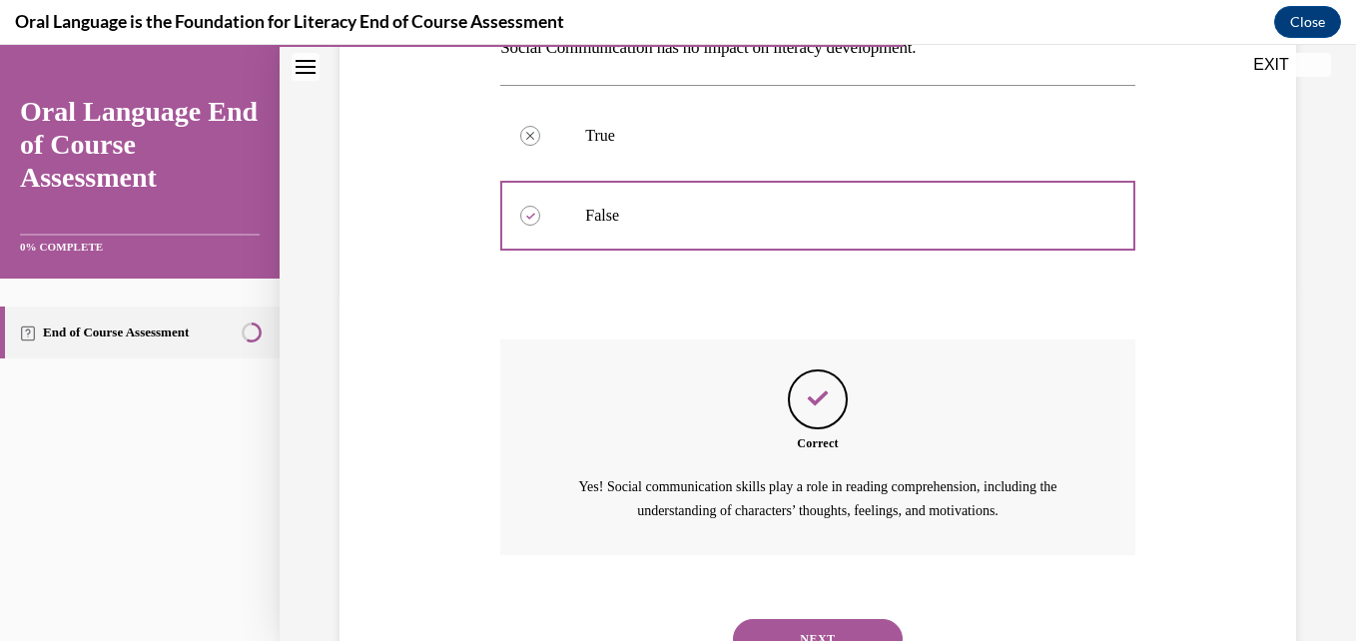
scroll to position [437, 0]
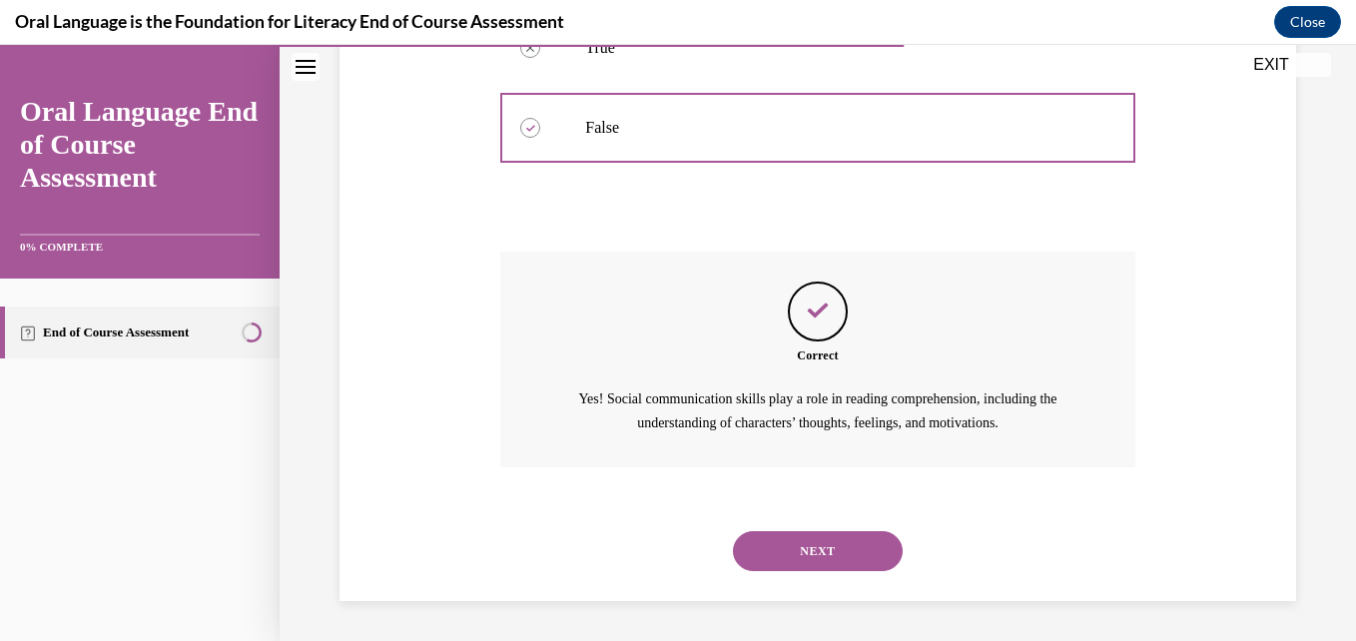
click at [816, 542] on button "NEXT" at bounding box center [818, 551] width 170 height 40
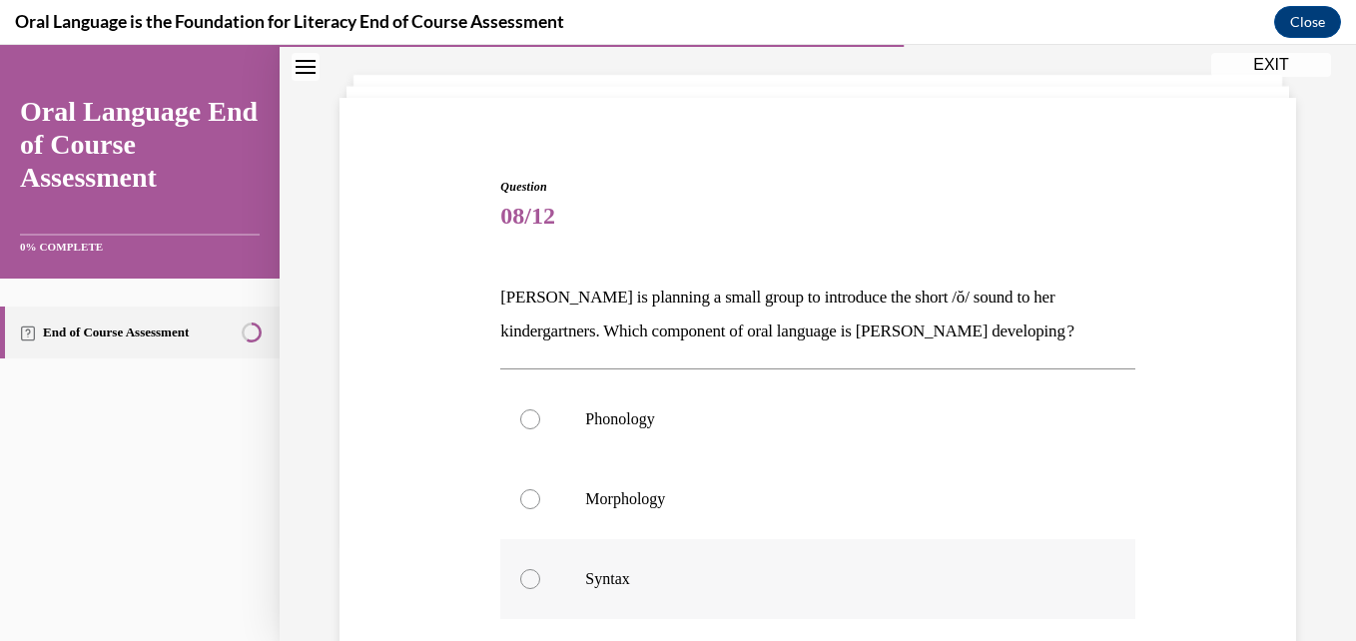
scroll to position [200, 0]
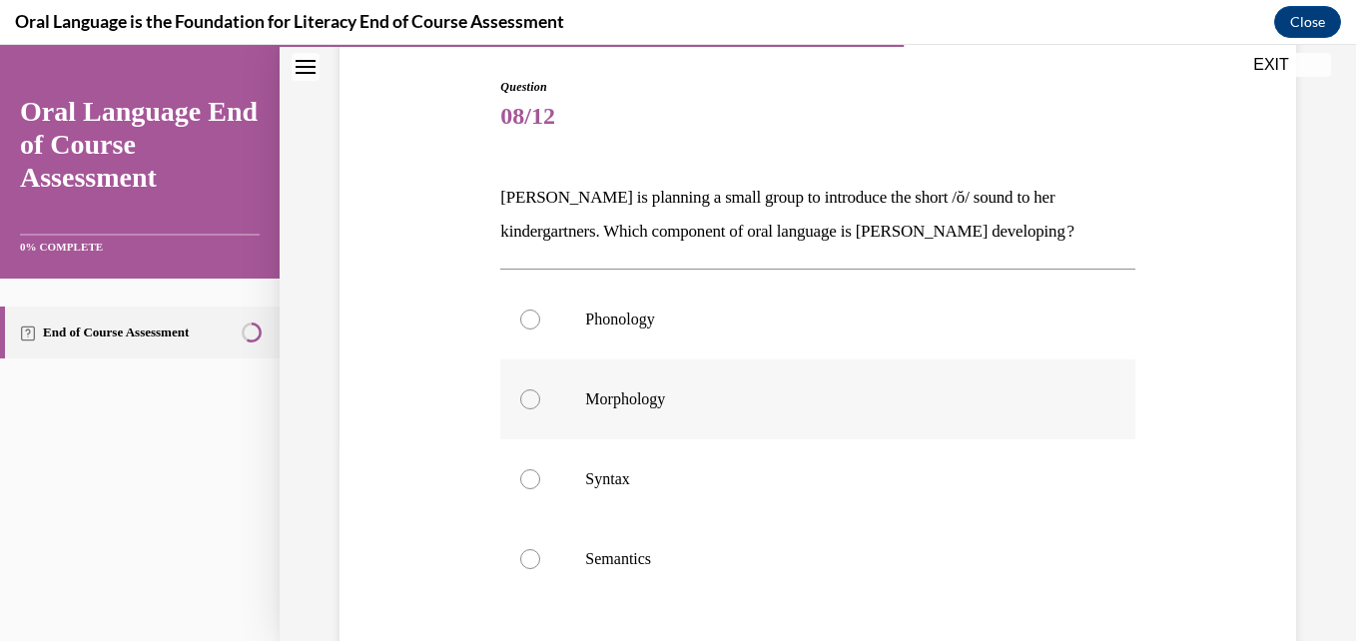
click at [561, 404] on label "Morphology" at bounding box center [817, 399] width 634 height 80
click at [540, 404] on input "Morphology" at bounding box center [530, 399] width 20 height 20
radio input "true"
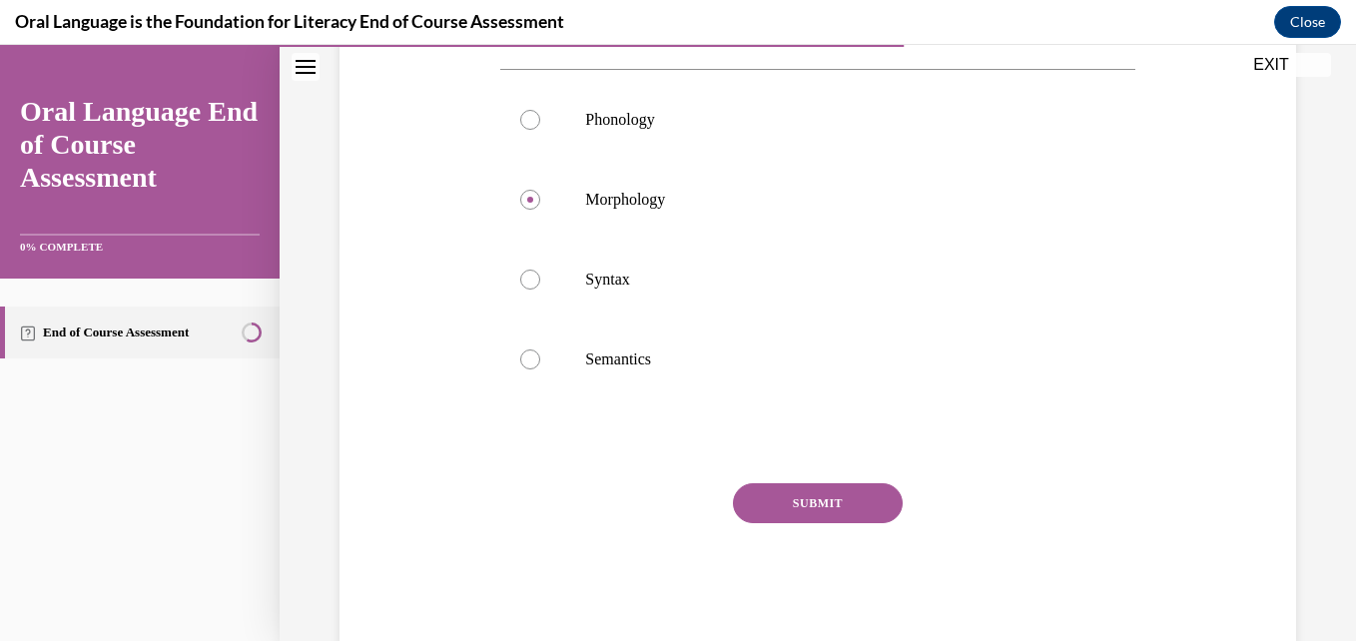
click at [842, 497] on button "SUBMIT" at bounding box center [818, 503] width 170 height 40
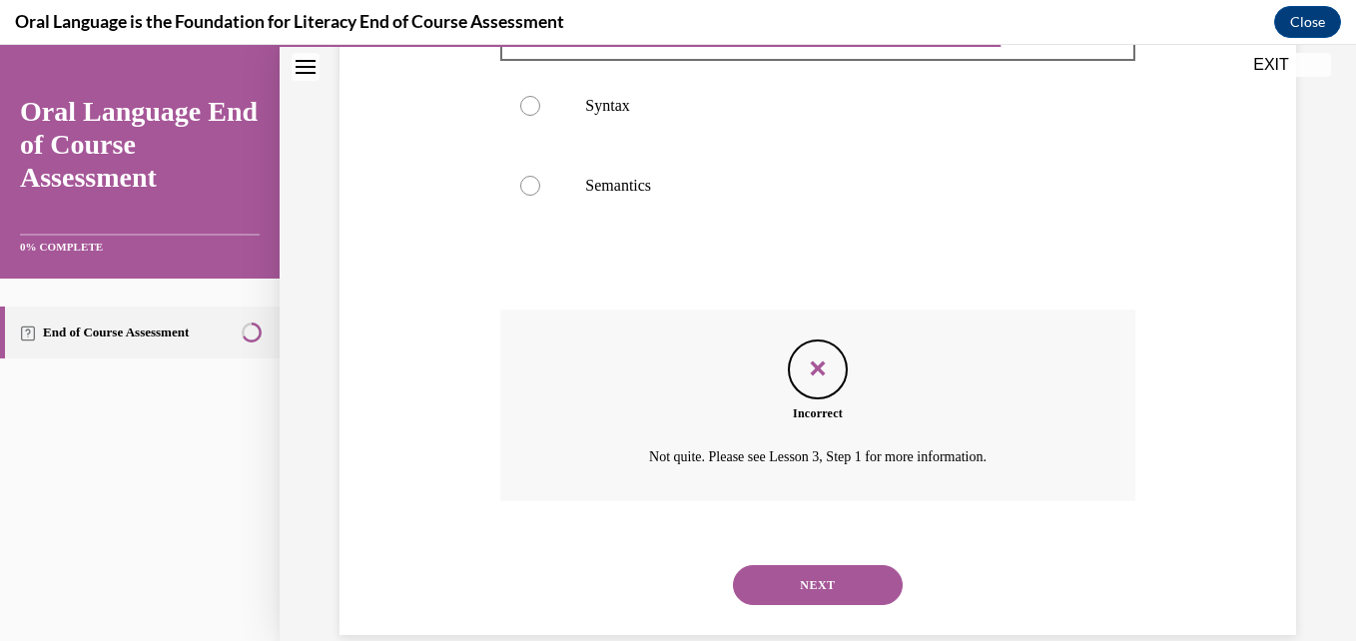
scroll to position [607, 0]
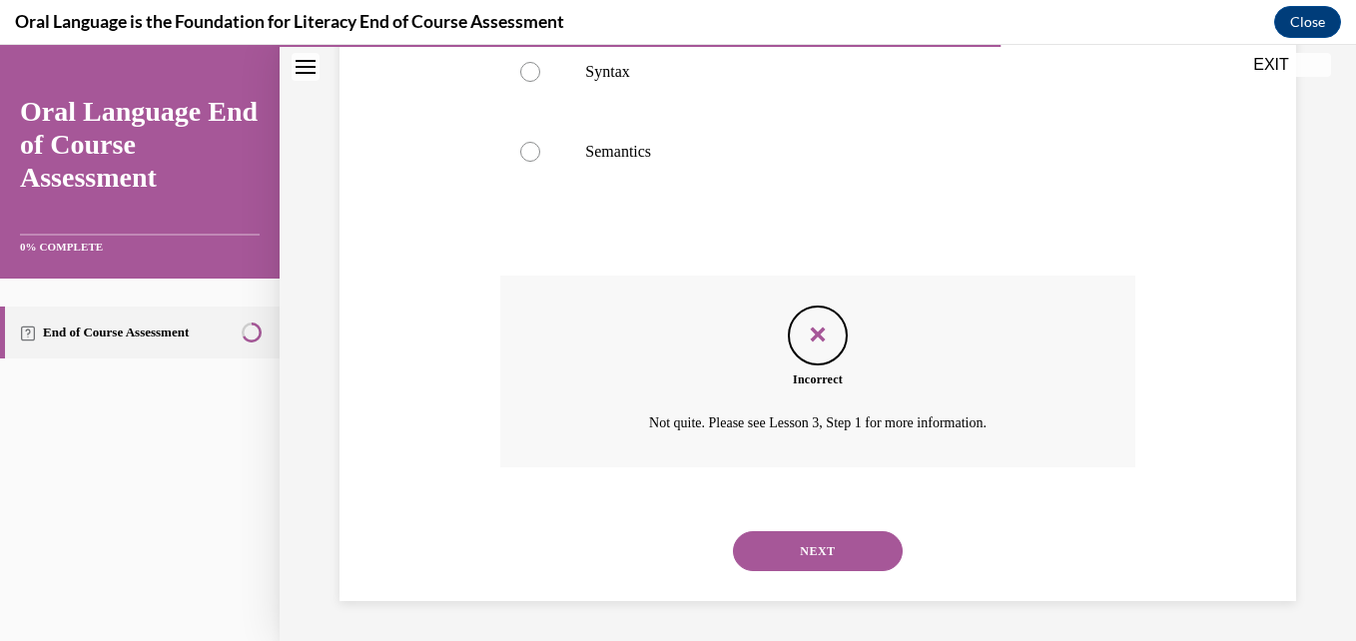
click at [823, 538] on button "NEXT" at bounding box center [818, 551] width 170 height 40
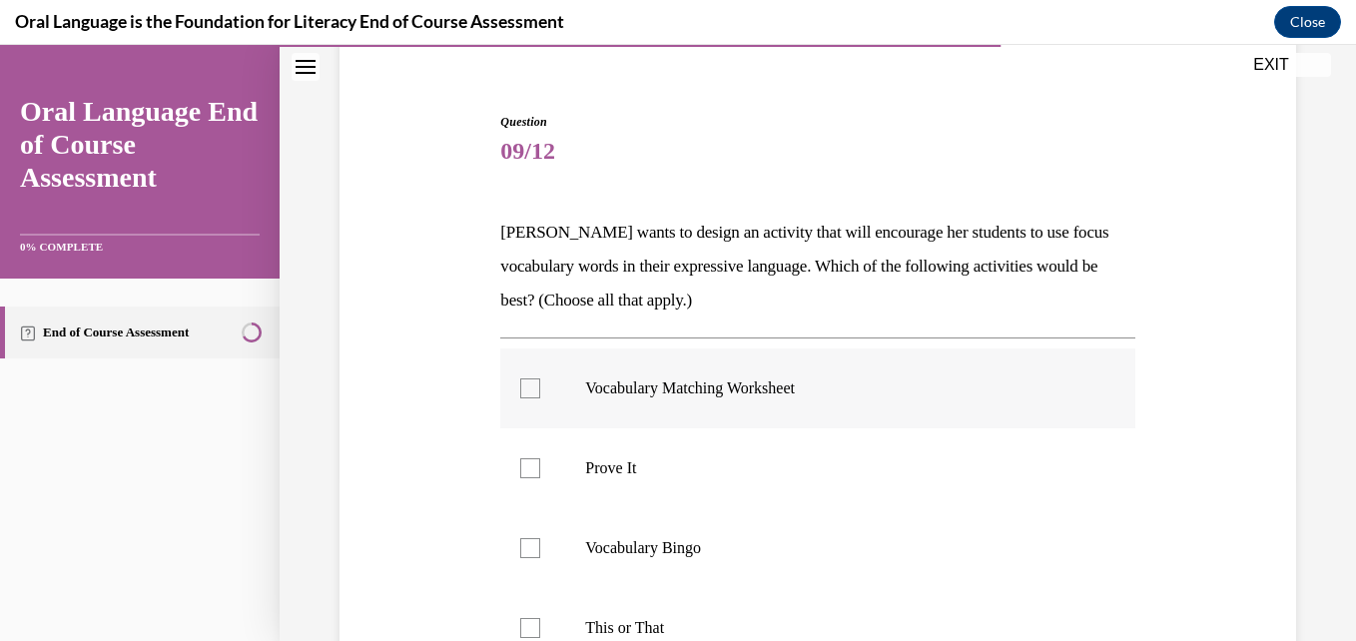
scroll to position [200, 0]
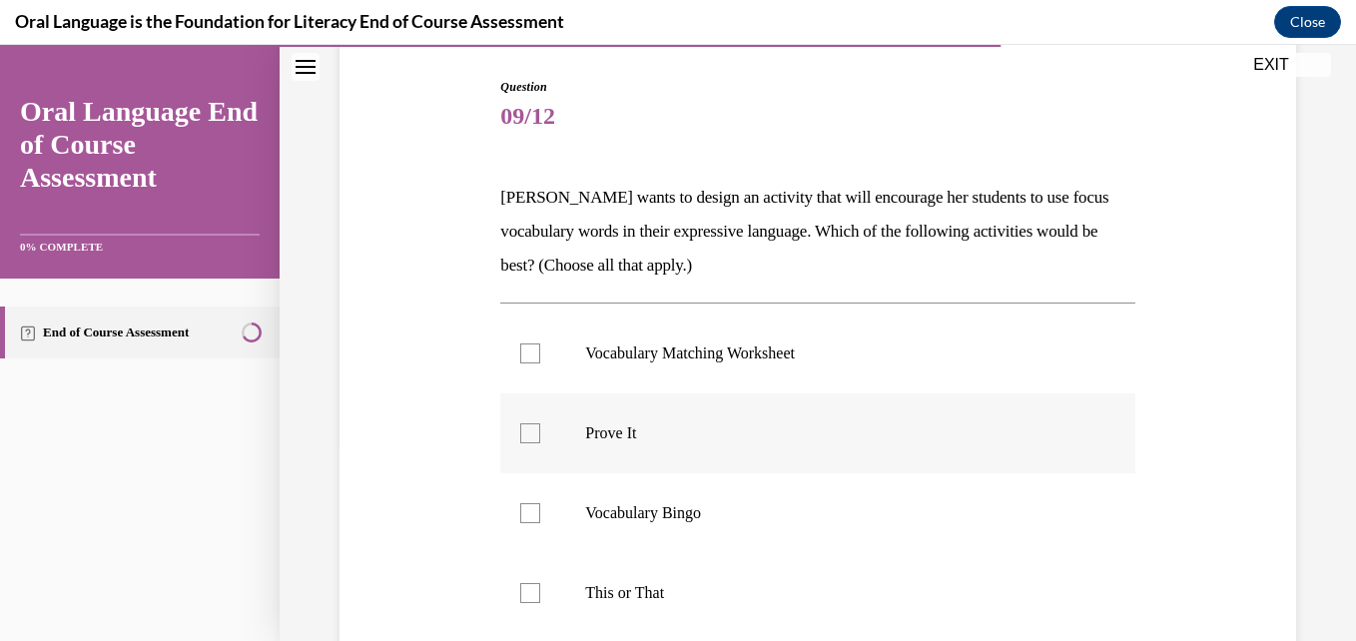
click at [562, 436] on label "Prove It" at bounding box center [817, 433] width 634 height 80
click at [540, 436] on input "Prove It" at bounding box center [530, 433] width 20 height 20
checkbox input "true"
click at [529, 600] on div at bounding box center [530, 593] width 20 height 20
click at [529, 600] on input "This or That" at bounding box center [530, 593] width 20 height 20
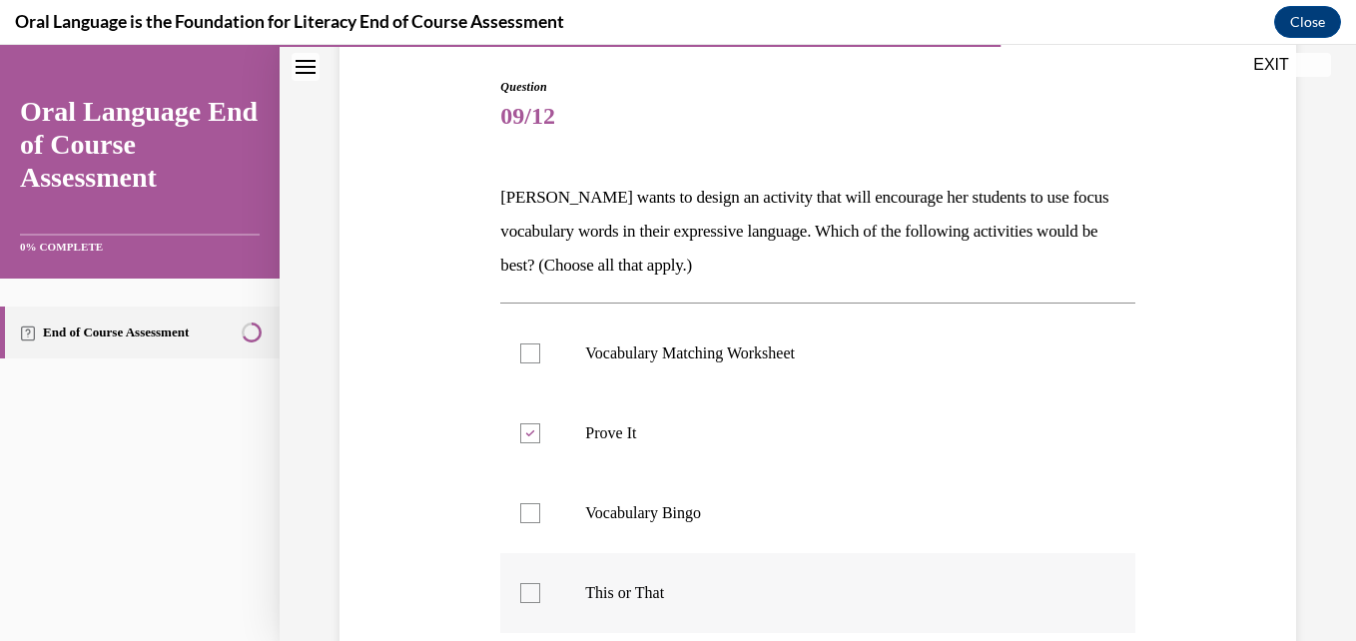
checkbox input "true"
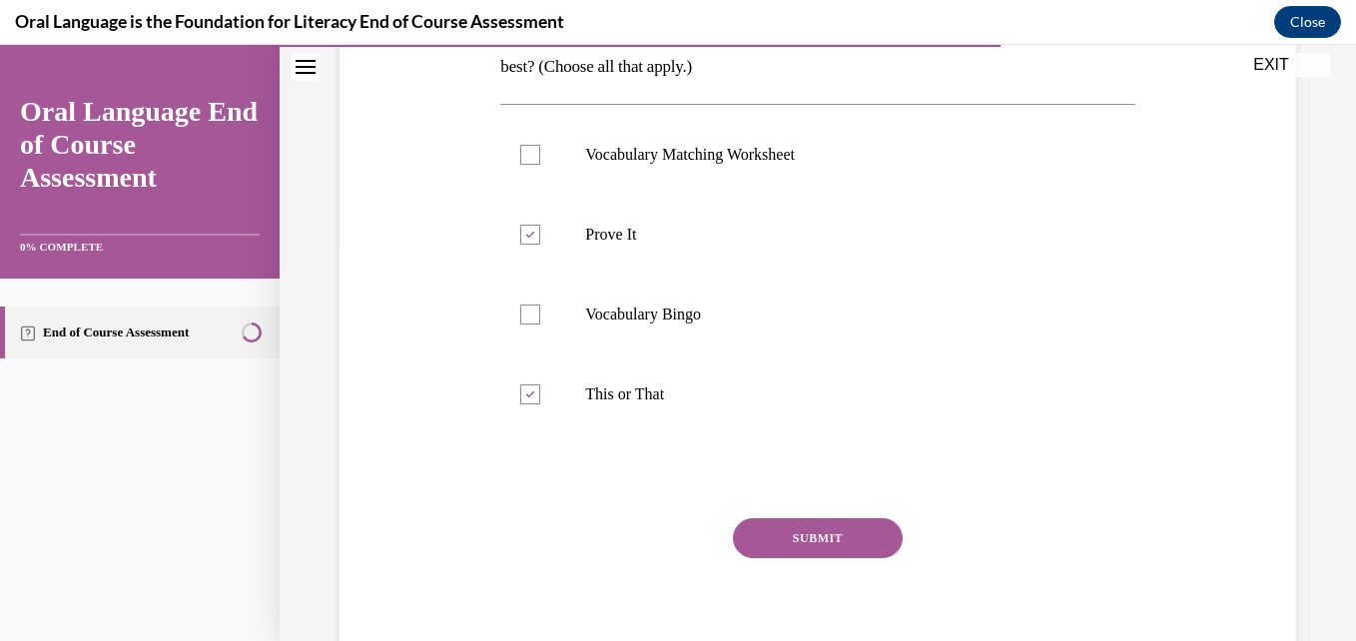
scroll to position [399, 0]
click at [783, 513] on div "Question 09/12 Mrs. Butler wants to design an activity that will encourage her …" at bounding box center [817, 279] width 634 height 803
click at [780, 530] on button "SUBMIT" at bounding box center [818, 537] width 170 height 40
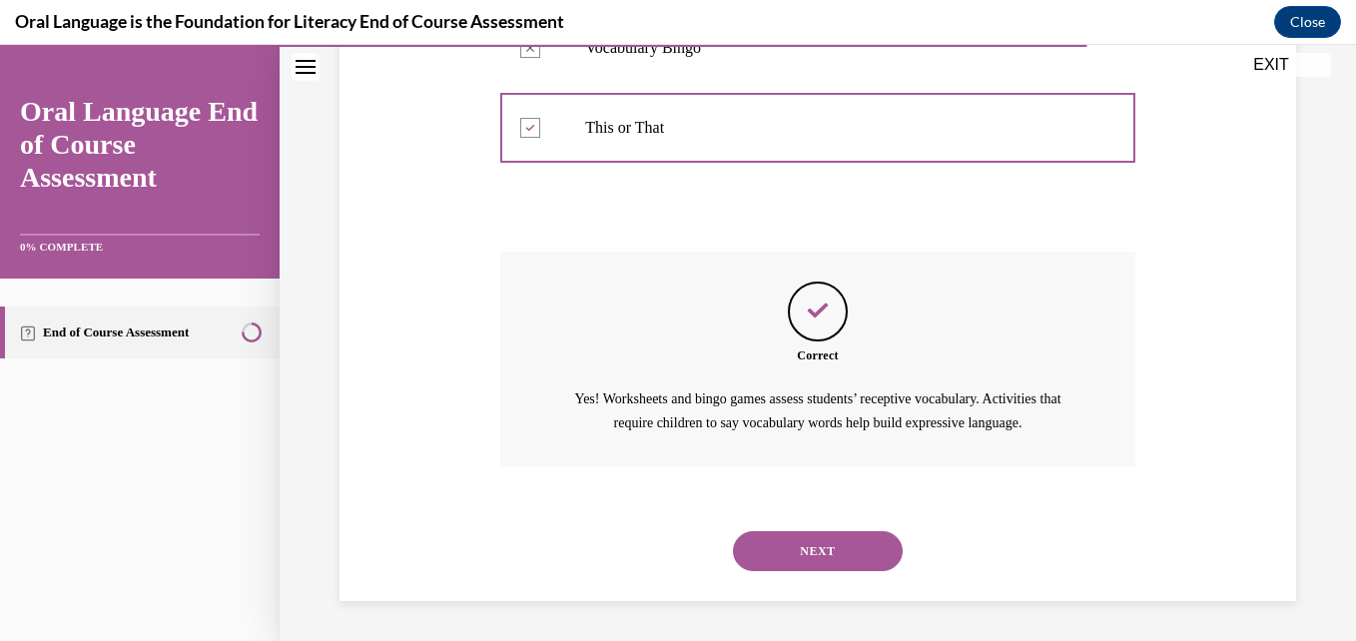
scroll to position [688, 0]
click at [789, 555] on button "NEXT" at bounding box center [818, 551] width 170 height 40
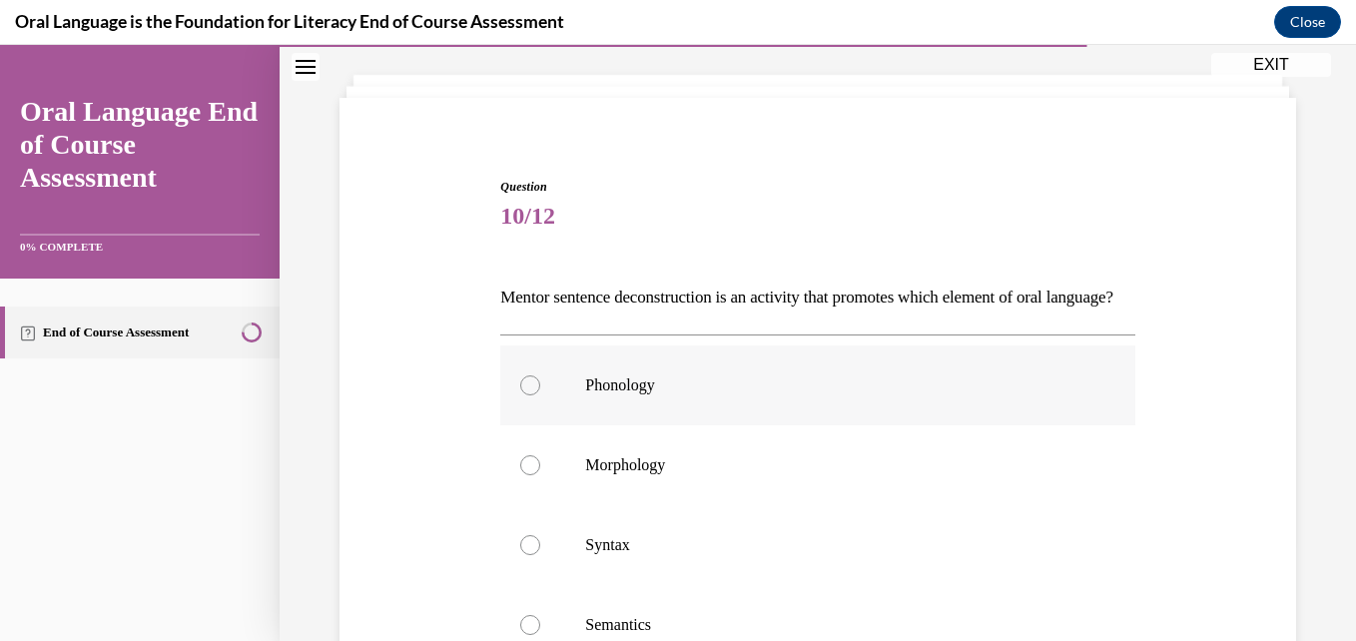
scroll to position [200, 0]
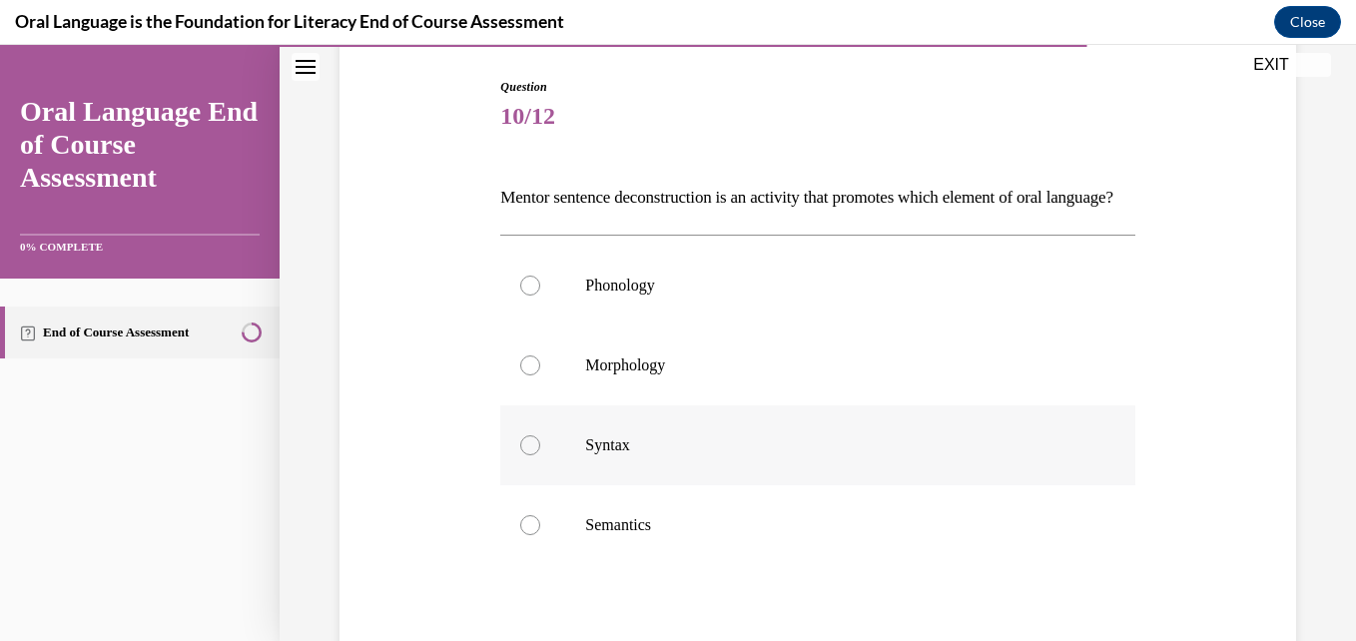
click at [537, 455] on div at bounding box center [530, 445] width 20 height 20
click at [537, 455] on input "Syntax" at bounding box center [530, 445] width 20 height 20
radio input "true"
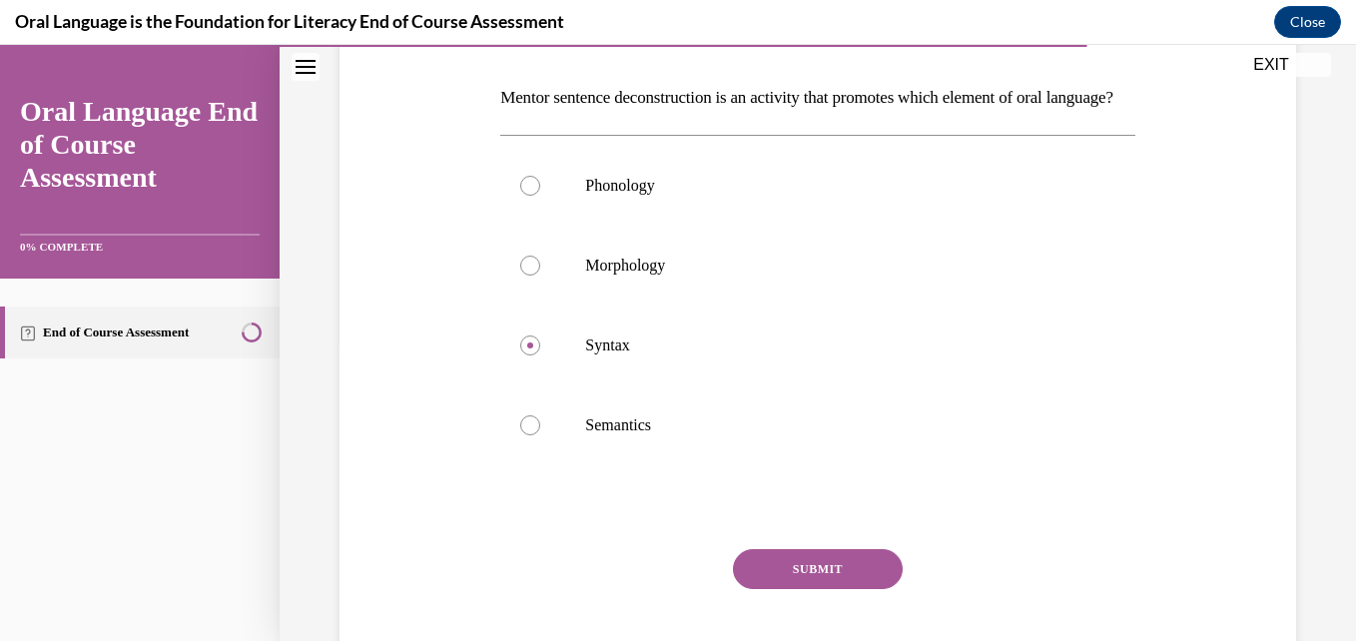
click at [841, 589] on button "SUBMIT" at bounding box center [818, 569] width 170 height 40
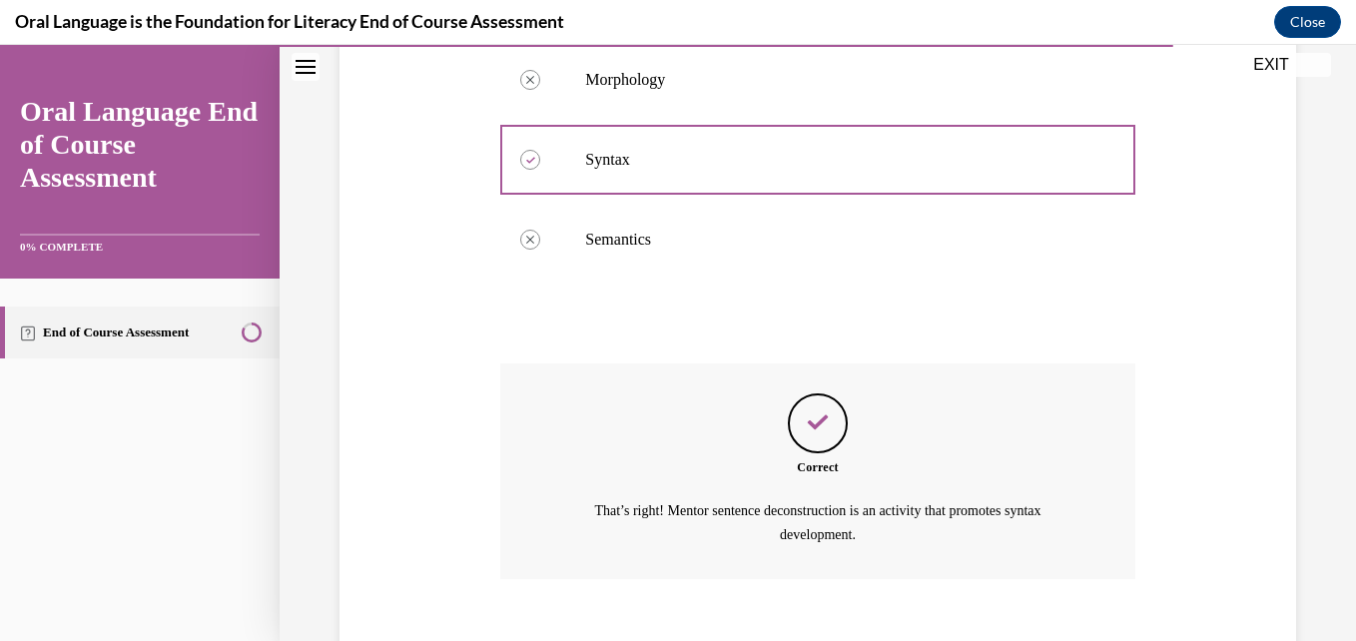
scroll to position [631, 0]
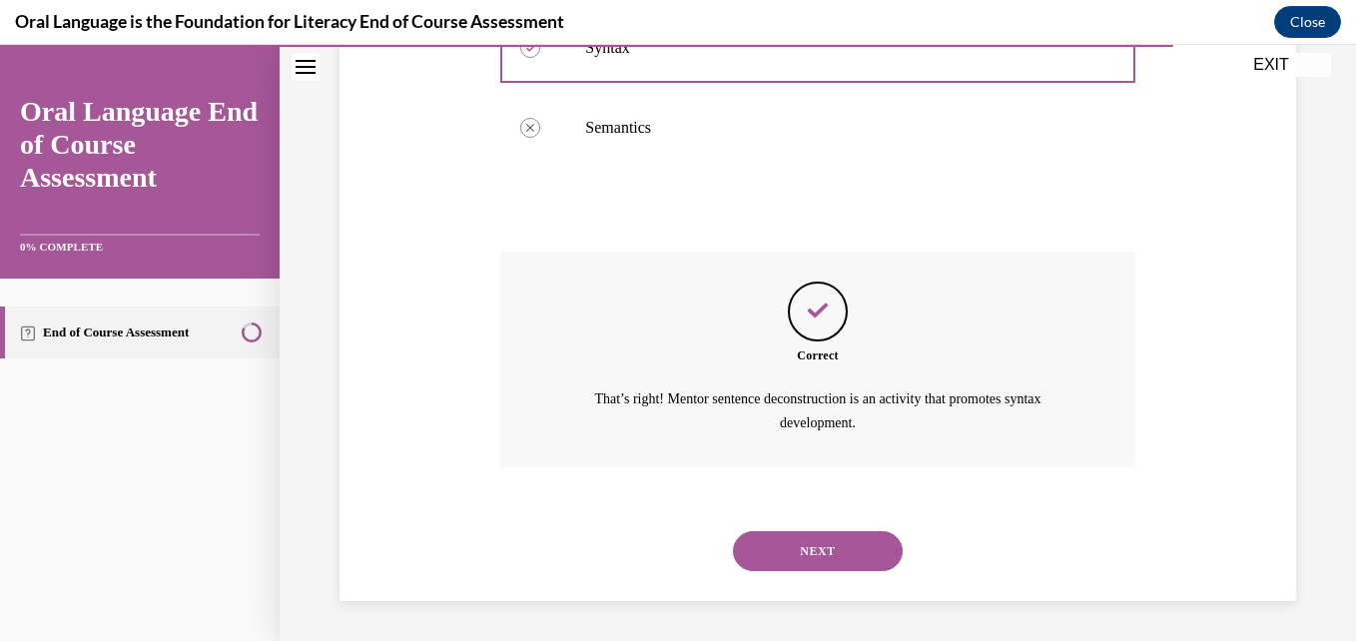
click at [842, 550] on button "NEXT" at bounding box center [818, 551] width 170 height 40
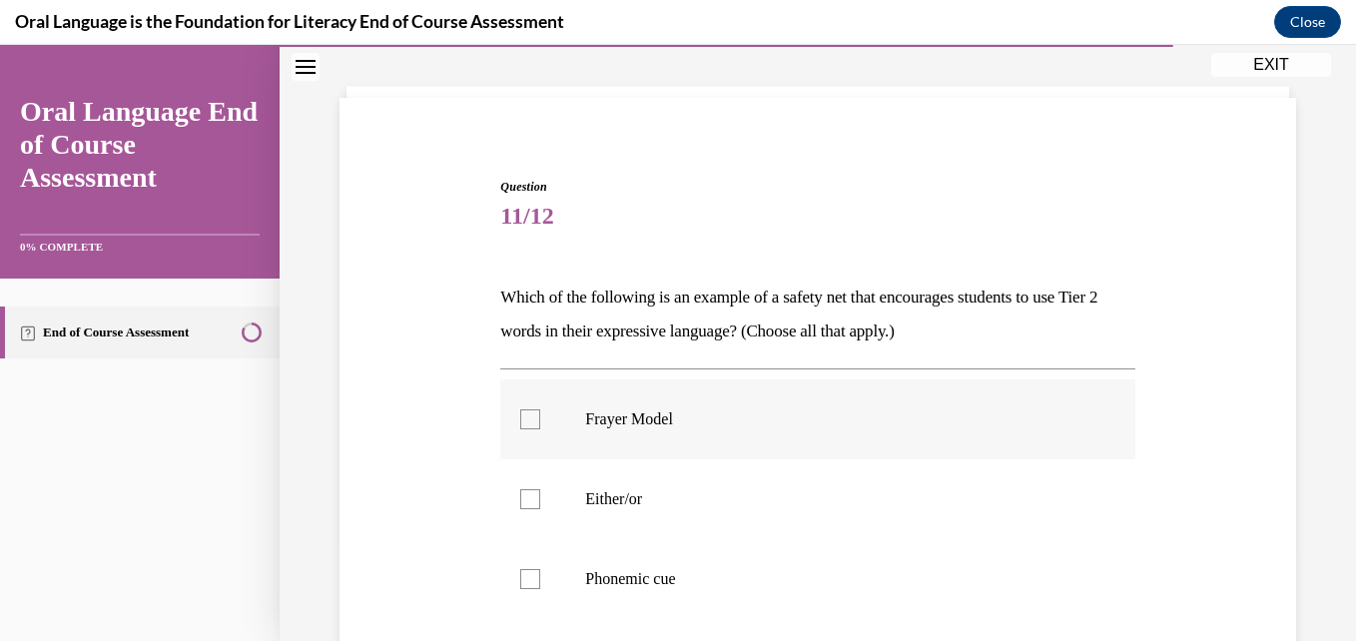
scroll to position [200, 0]
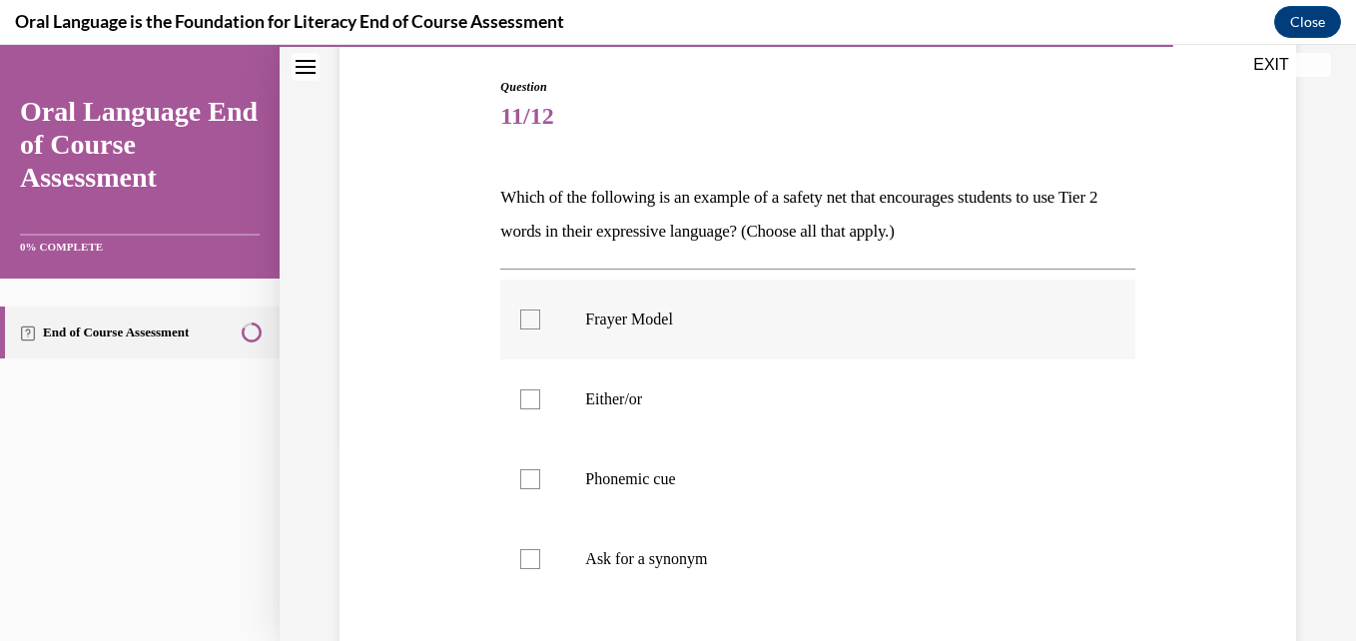
click at [534, 320] on div at bounding box center [530, 319] width 20 height 20
click at [534, 320] on input "Frayer Model" at bounding box center [530, 319] width 20 height 20
checkbox input "true"
click at [529, 471] on div at bounding box center [530, 479] width 20 height 20
click at [529, 471] on input "Phonemic cue" at bounding box center [530, 479] width 20 height 20
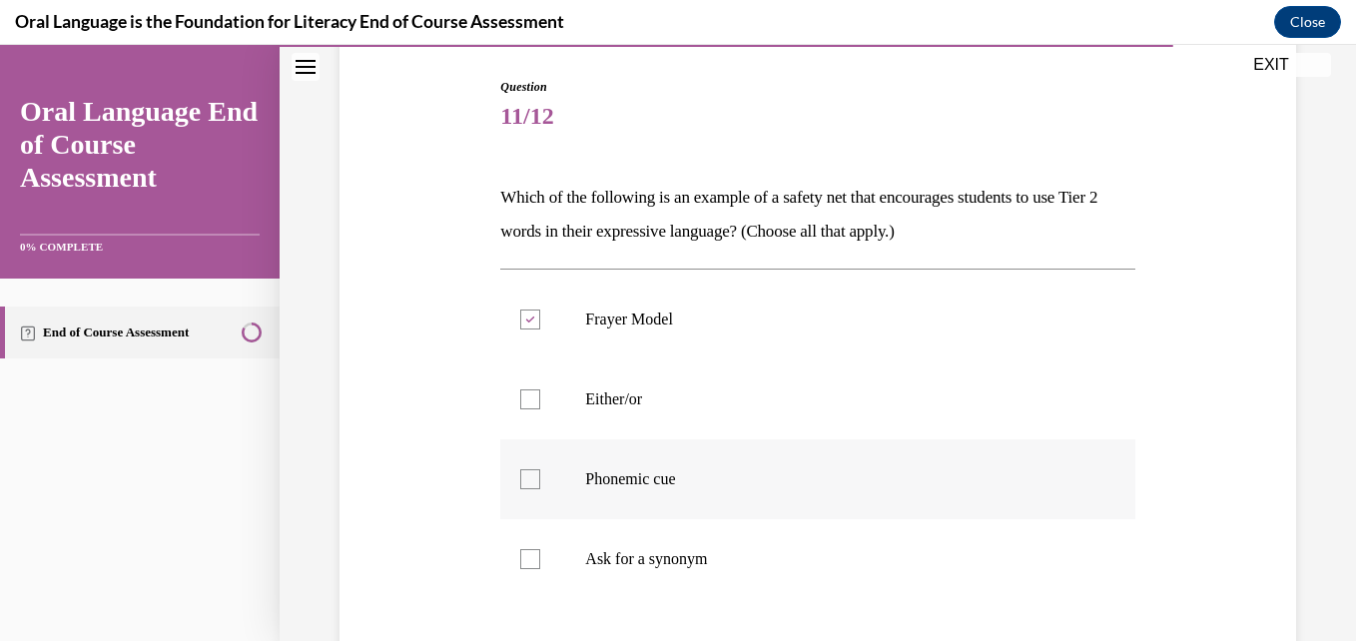
checkbox input "true"
click at [524, 394] on div at bounding box center [530, 399] width 20 height 20
click at [524, 394] on input "Either/or" at bounding box center [530, 399] width 20 height 20
checkbox input "true"
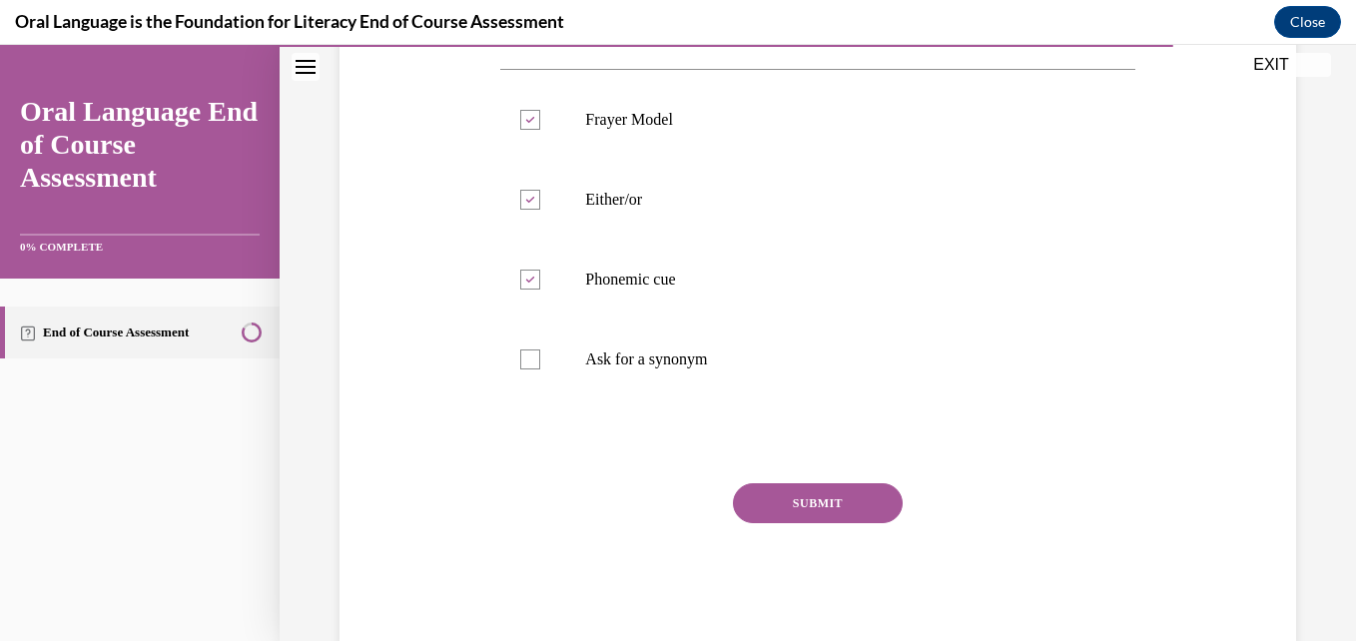
click at [806, 508] on button "SUBMIT" at bounding box center [818, 503] width 170 height 40
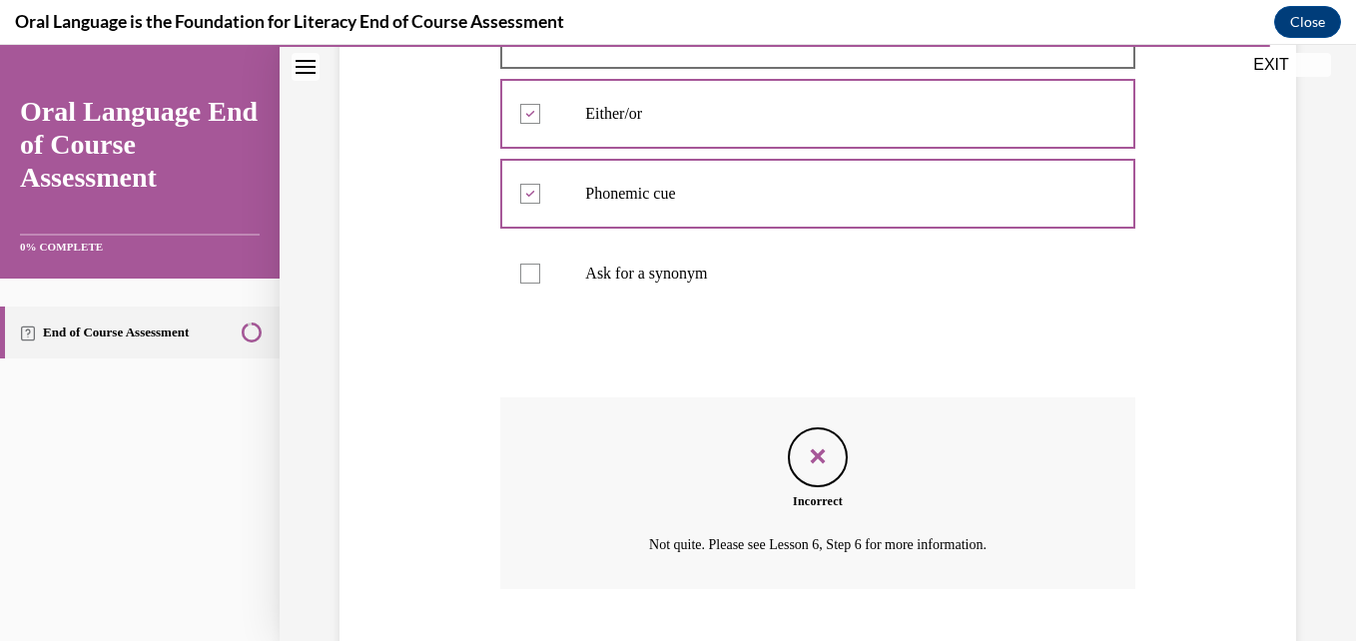
scroll to position [607, 0]
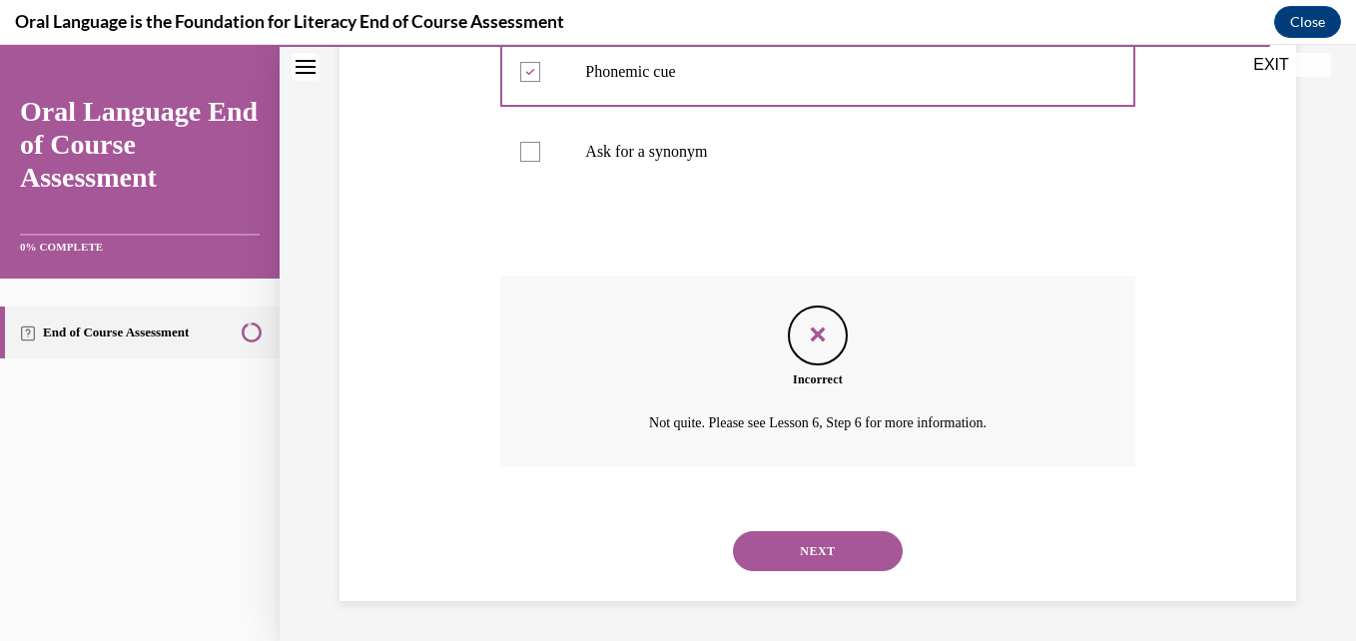
click at [795, 541] on button "NEXT" at bounding box center [818, 551] width 170 height 40
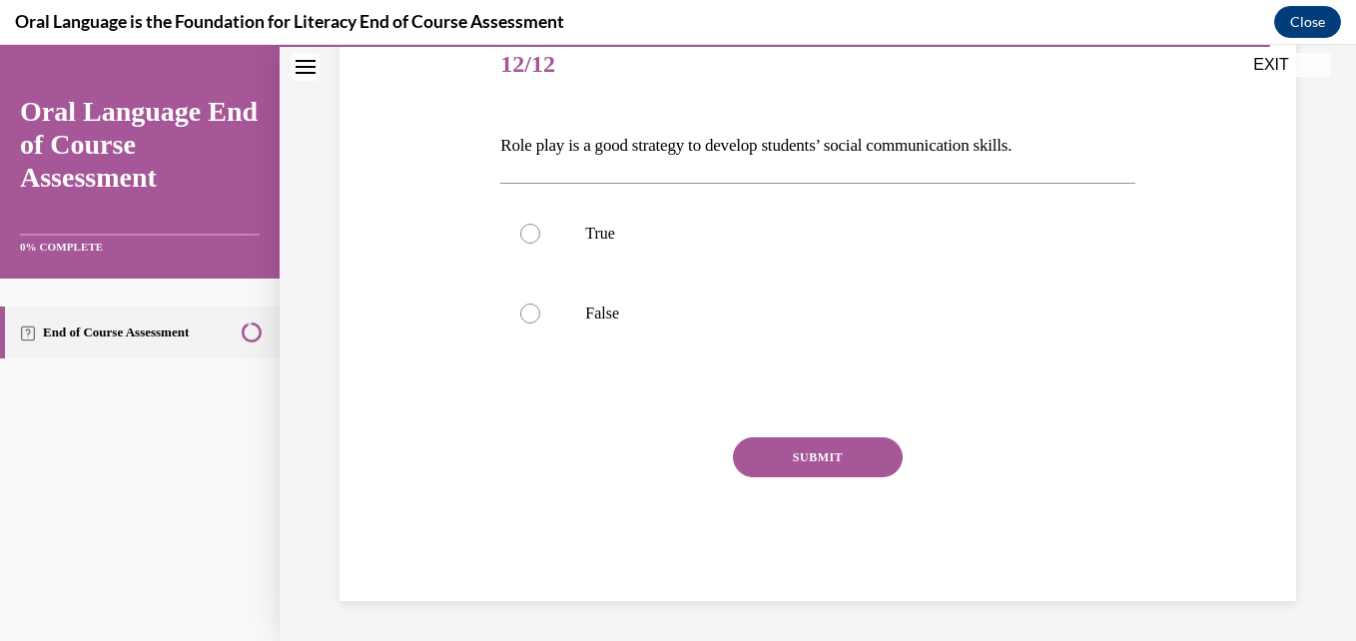
scroll to position [222, 0]
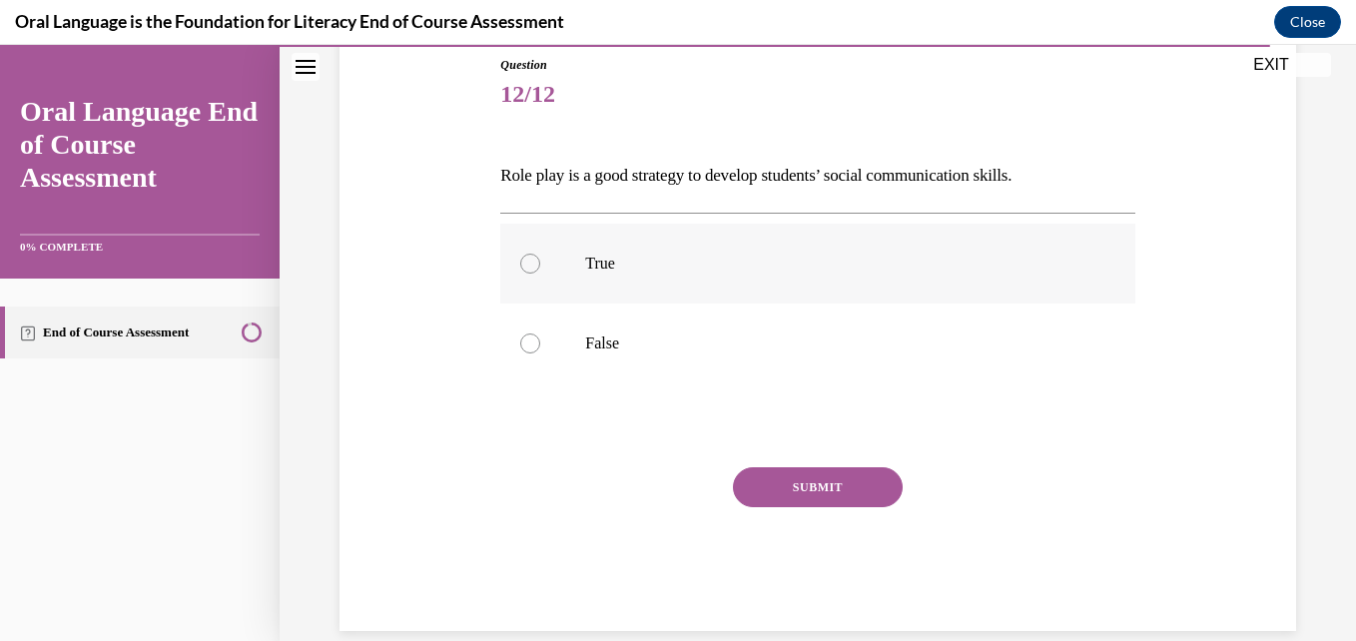
click at [543, 261] on label "True" at bounding box center [817, 264] width 634 height 80
click at [540, 261] on input "True" at bounding box center [530, 264] width 20 height 20
radio input "true"
click at [802, 479] on button "SUBMIT" at bounding box center [818, 487] width 170 height 40
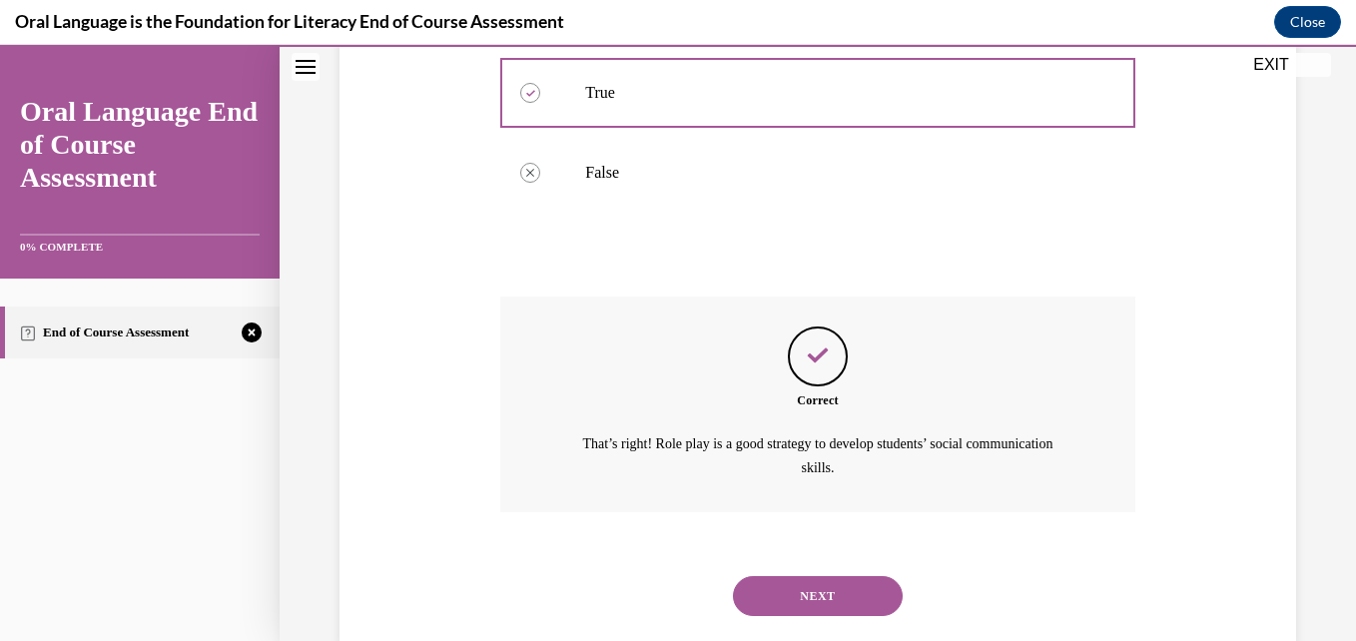
scroll to position [437, 0]
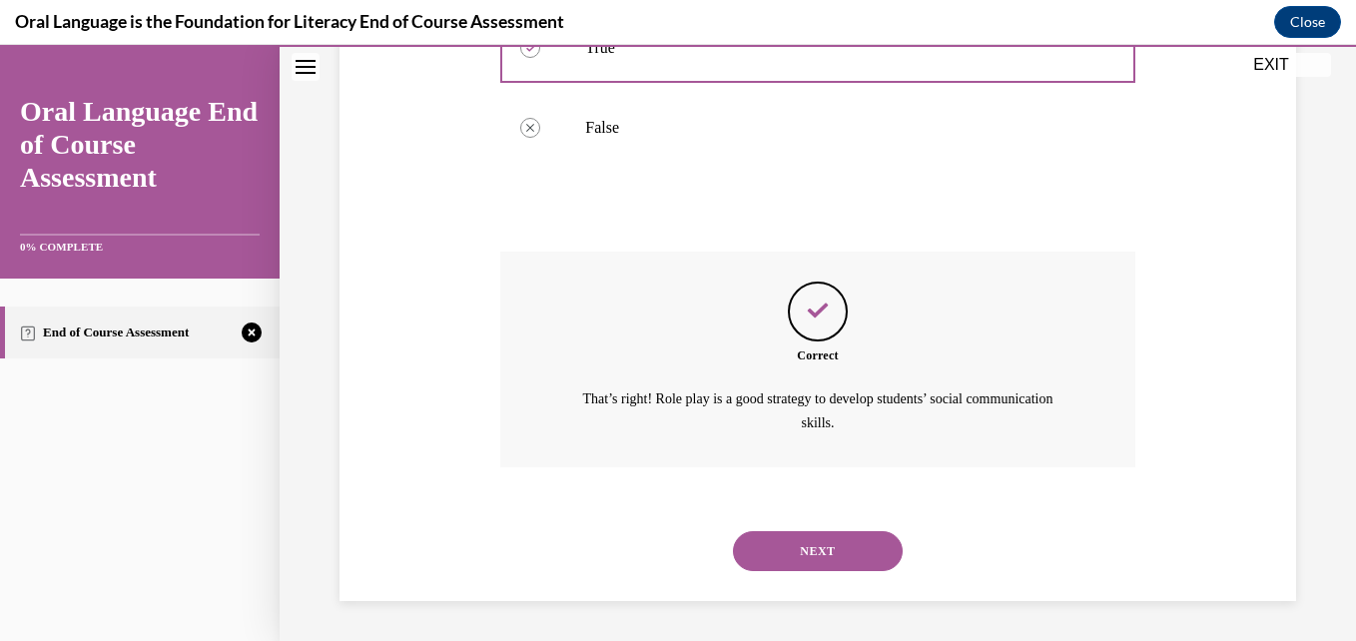
click at [799, 546] on button "NEXT" at bounding box center [818, 551] width 170 height 40
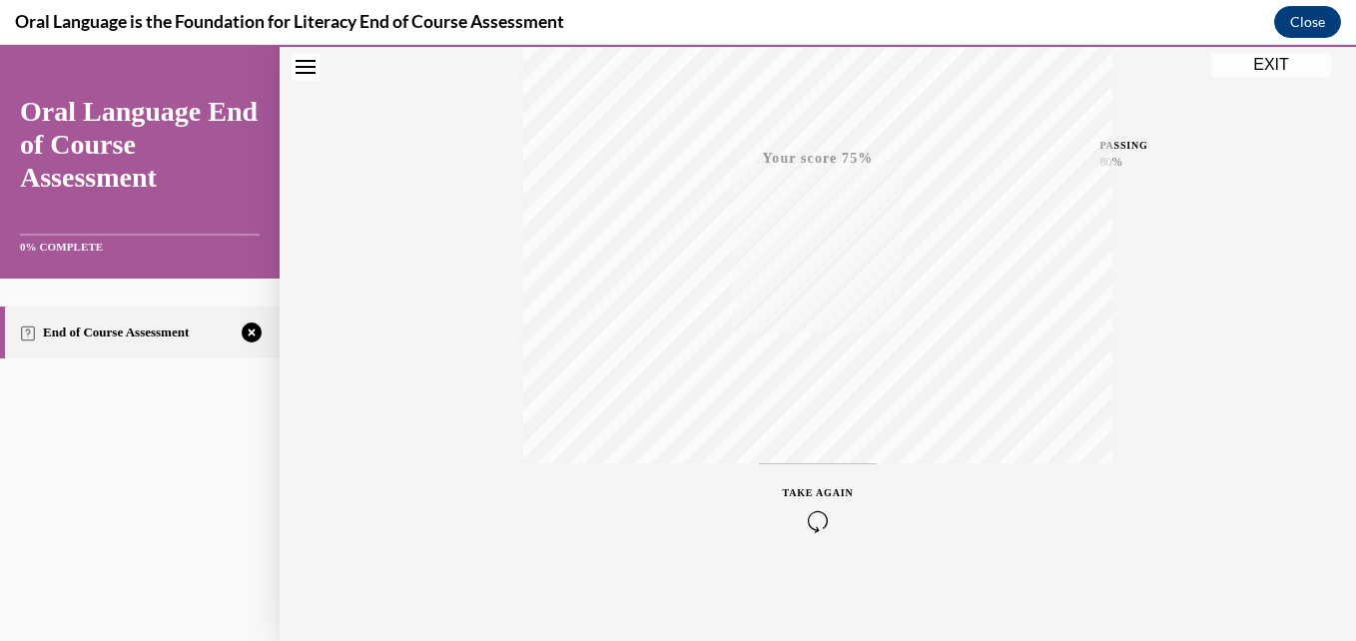
scroll to position [427, 0]
click at [825, 500] on div "TAKE AGAIN" at bounding box center [818, 506] width 71 height 47
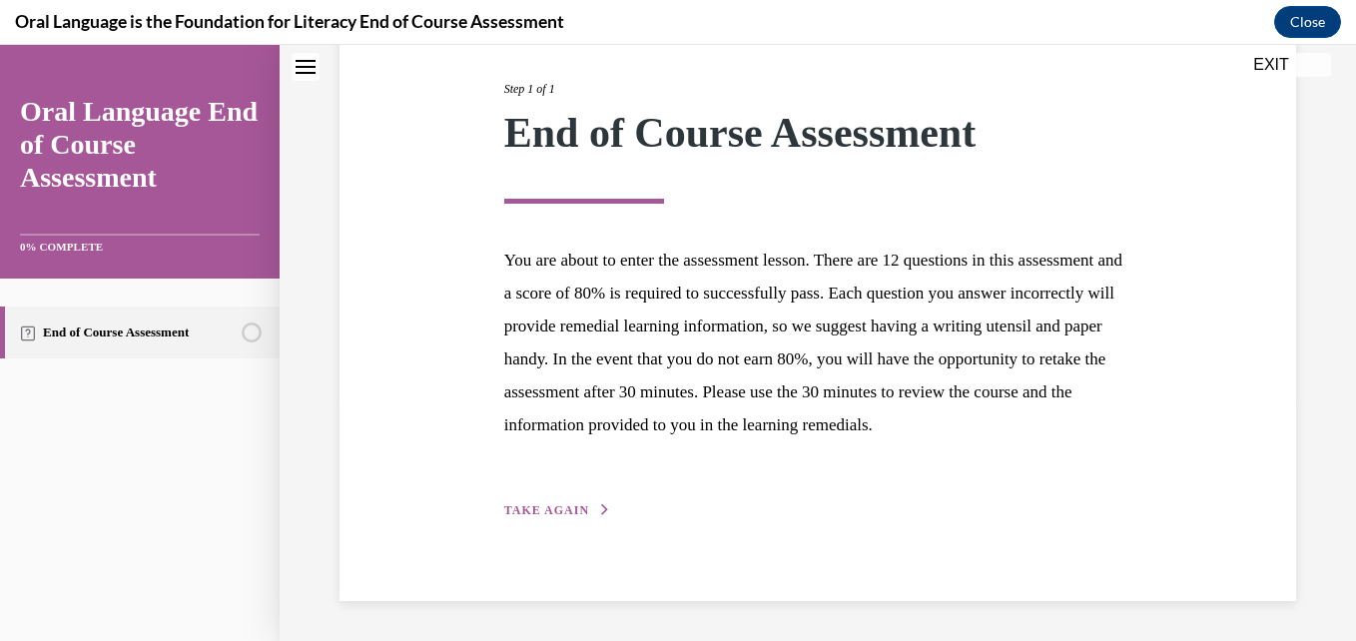
scroll to position [277, 0]
click at [572, 509] on span "TAKE AGAIN" at bounding box center [546, 510] width 85 height 14
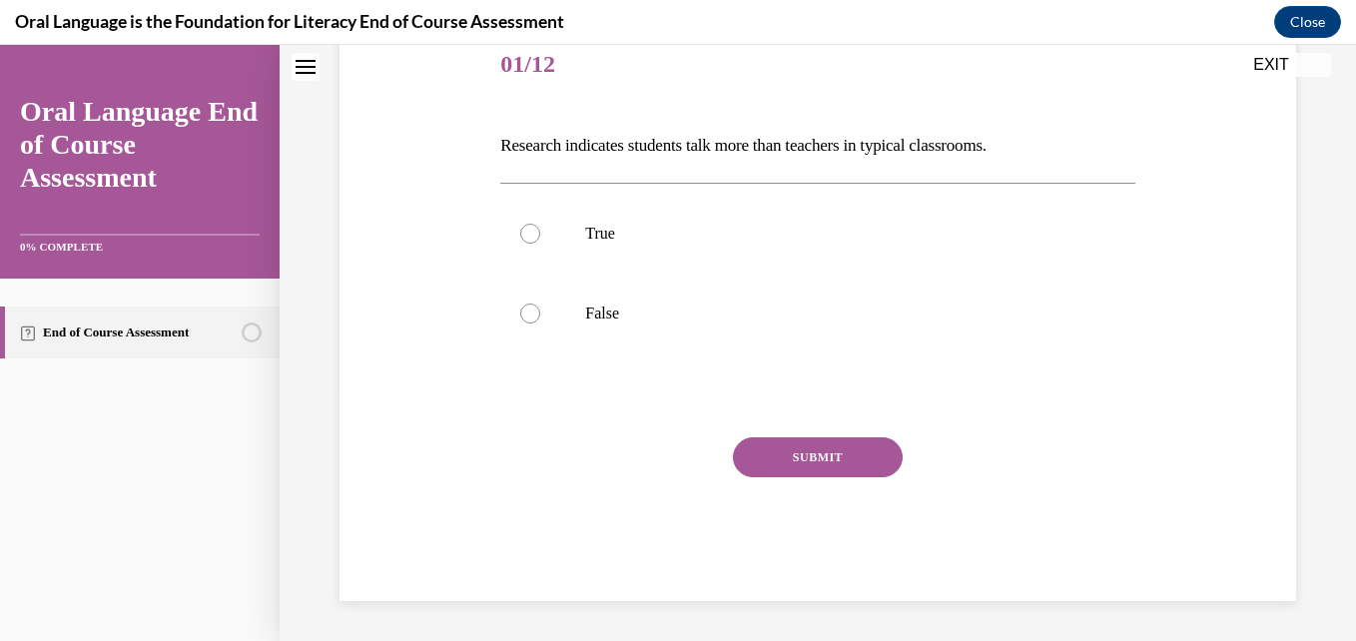
scroll to position [222, 0]
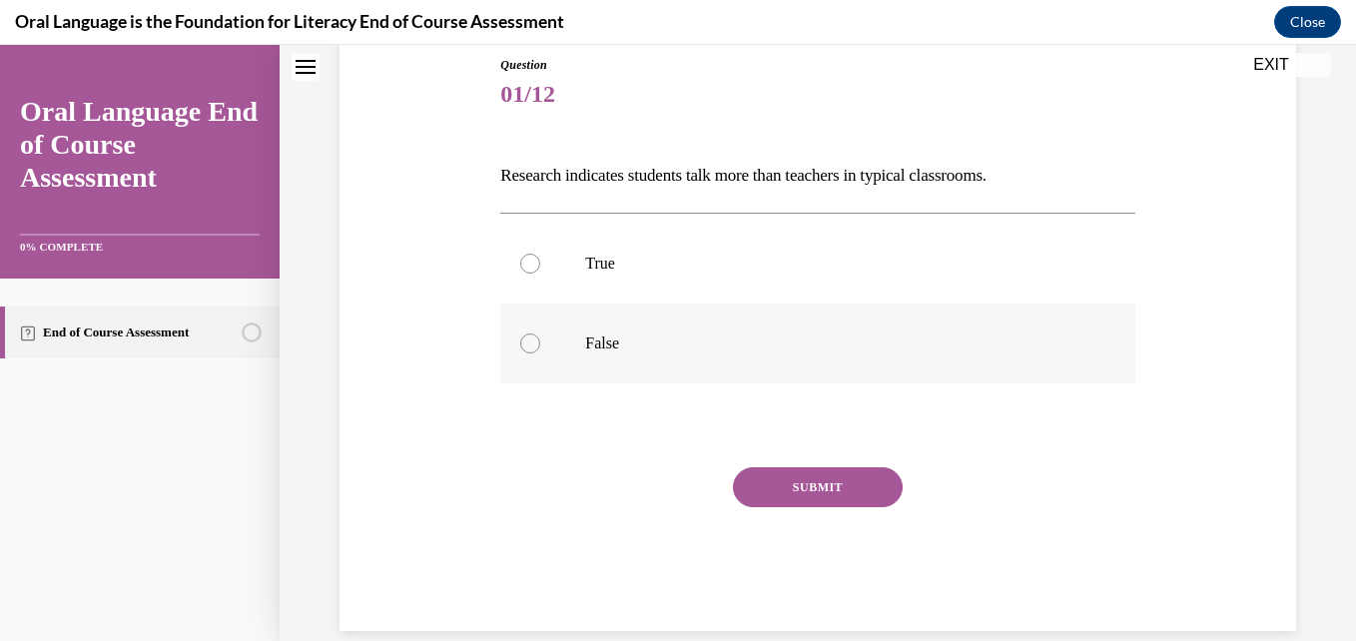
click at [536, 336] on label "False" at bounding box center [817, 344] width 634 height 80
click at [536, 336] on input "False" at bounding box center [530, 343] width 20 height 20
radio input "true"
click at [756, 477] on button "SUBMIT" at bounding box center [818, 487] width 170 height 40
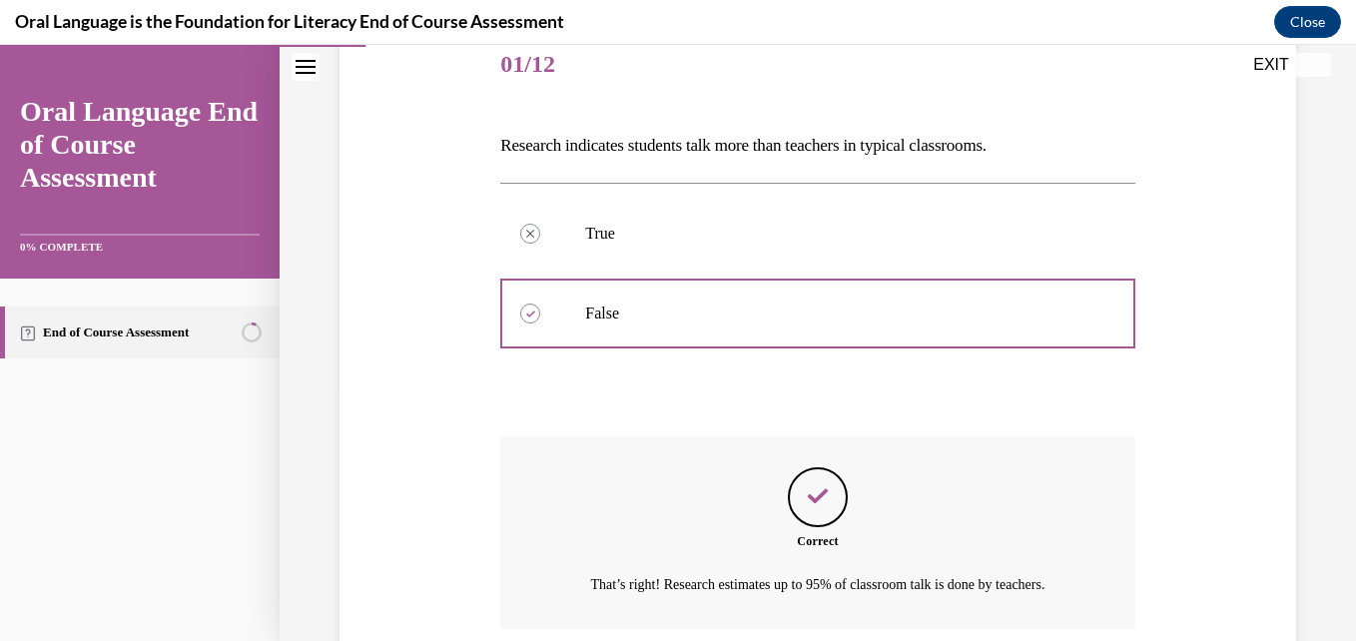
scroll to position [437, 0]
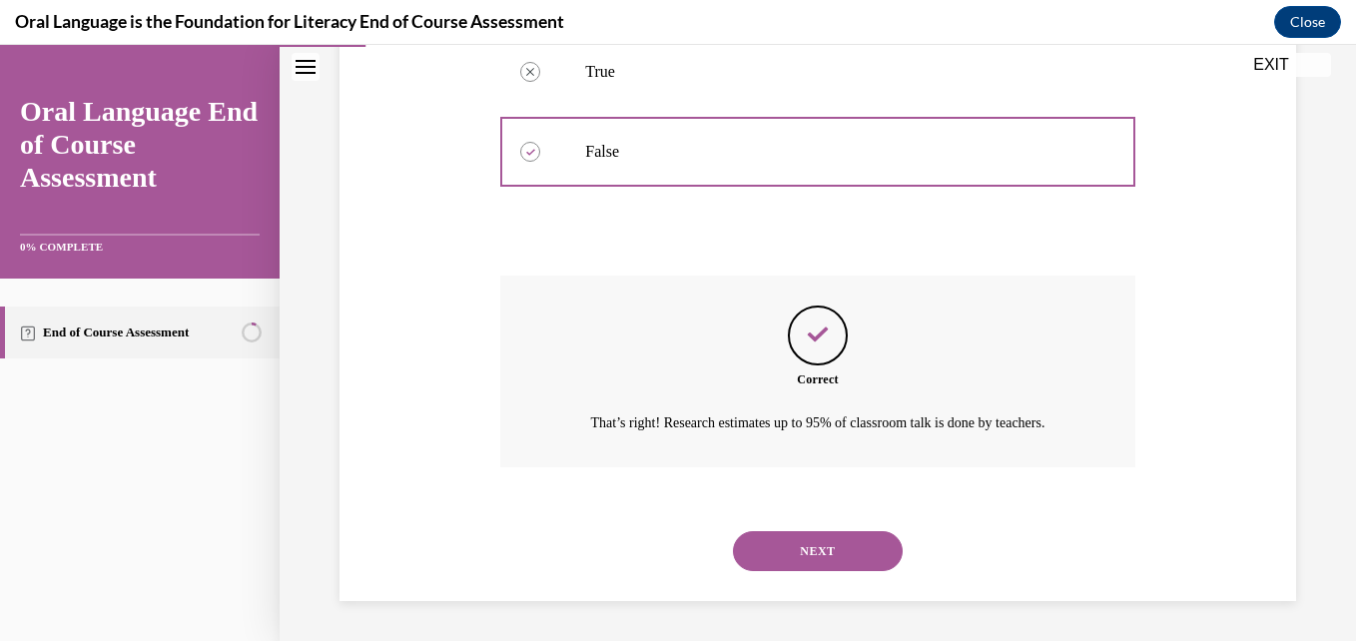
click at [826, 544] on button "NEXT" at bounding box center [818, 551] width 170 height 40
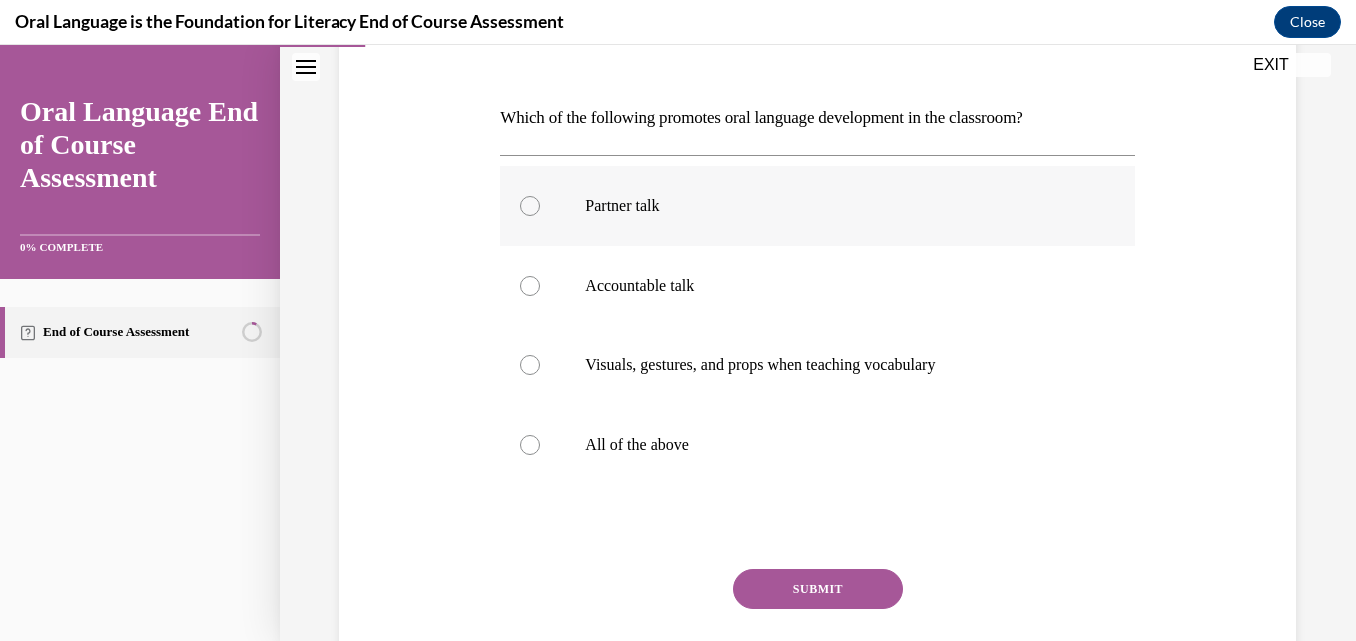
scroll to position [300, 0]
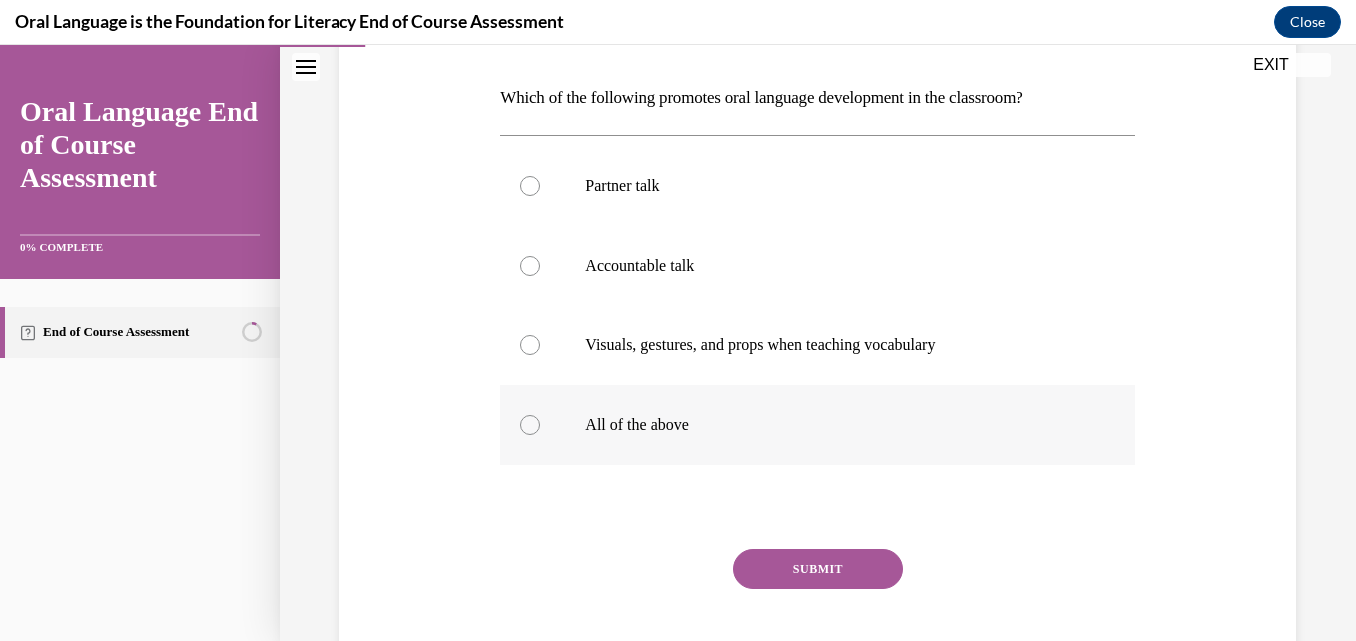
click at [558, 427] on label "All of the above" at bounding box center [817, 425] width 634 height 80
click at [540, 427] on input "All of the above" at bounding box center [530, 425] width 20 height 20
radio input "true"
click at [832, 564] on button "SUBMIT" at bounding box center [818, 569] width 170 height 40
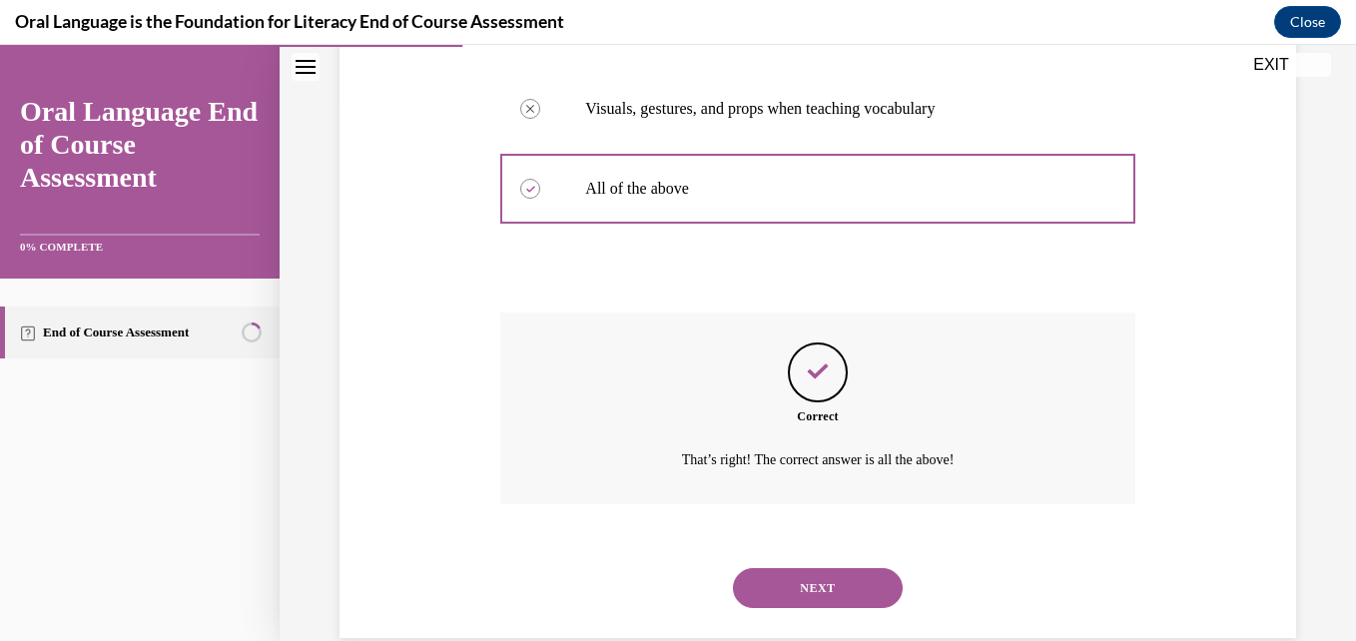
scroll to position [573, 0]
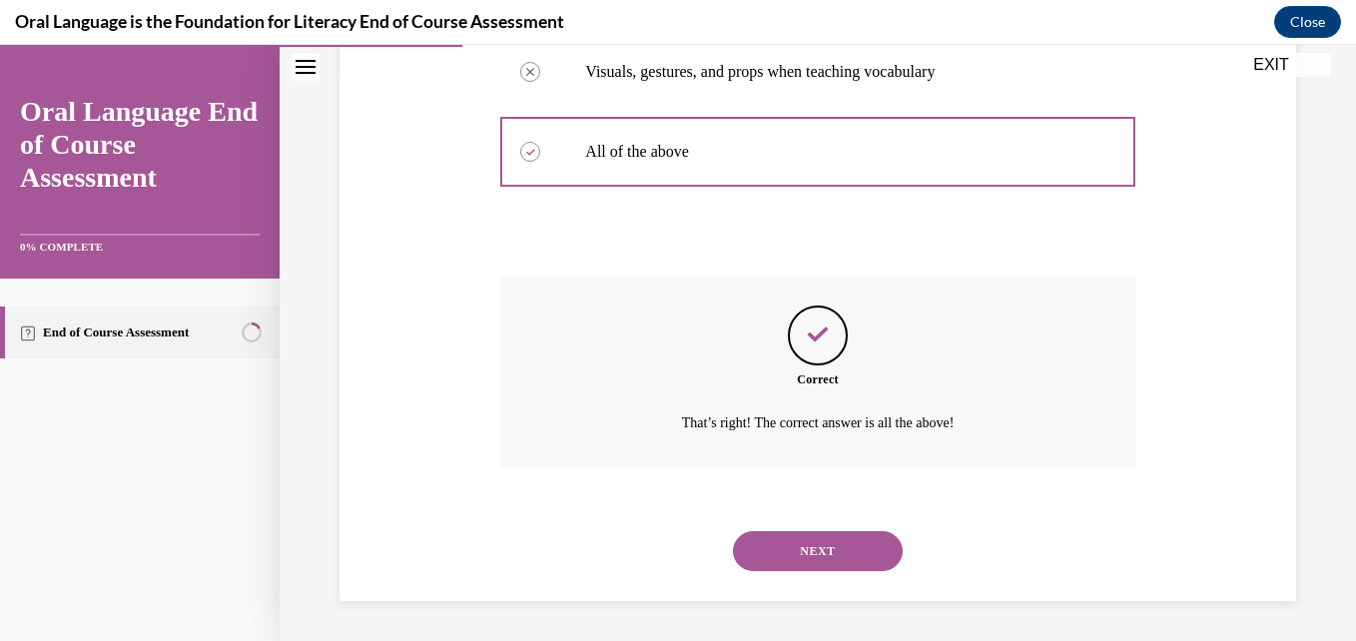
click at [836, 549] on button "NEXT" at bounding box center [818, 551] width 170 height 40
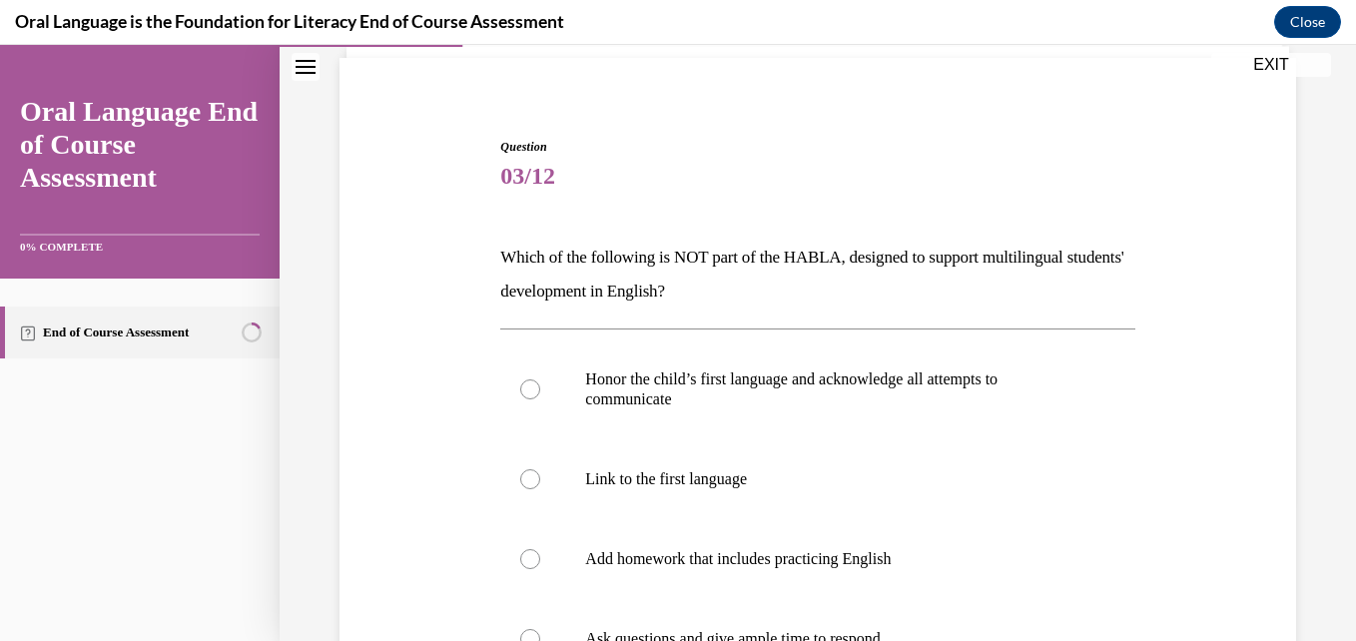
scroll to position [300, 0]
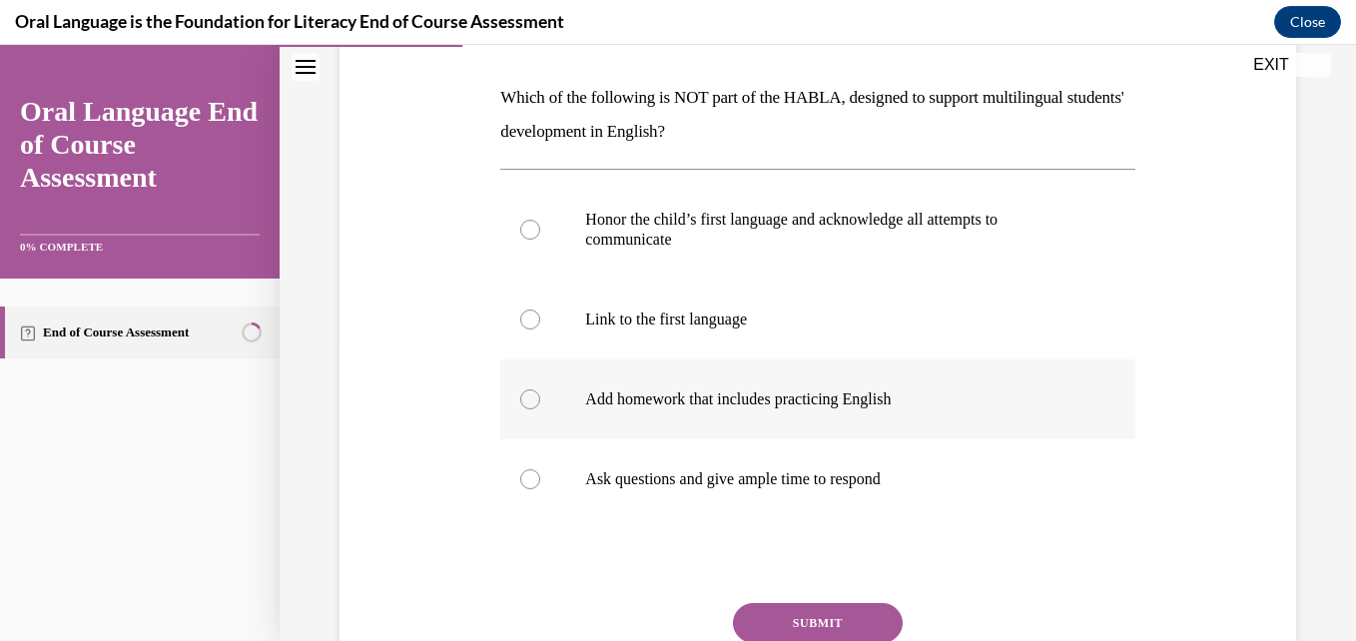
click at [548, 402] on label "Add homework that includes practicing English" at bounding box center [817, 399] width 634 height 80
click at [540, 402] on input "Add homework that includes practicing English" at bounding box center [530, 399] width 20 height 20
radio input "true"
click at [822, 616] on button "SUBMIT" at bounding box center [818, 623] width 170 height 40
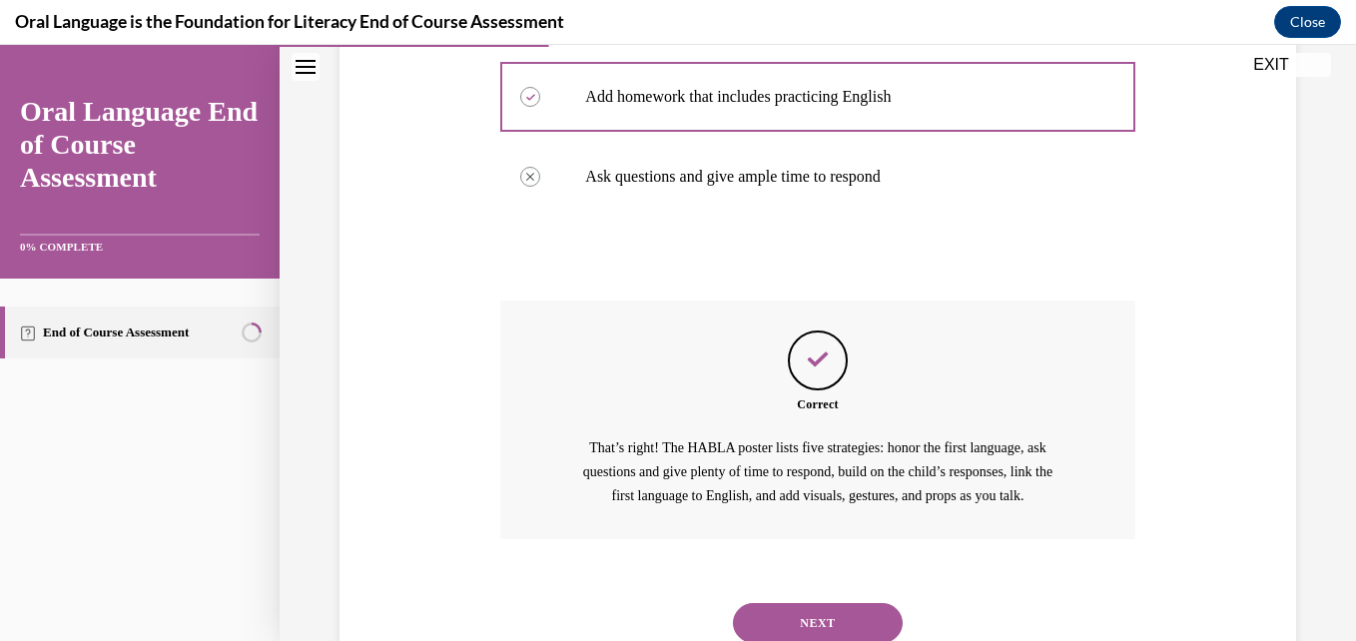
scroll to position [674, 0]
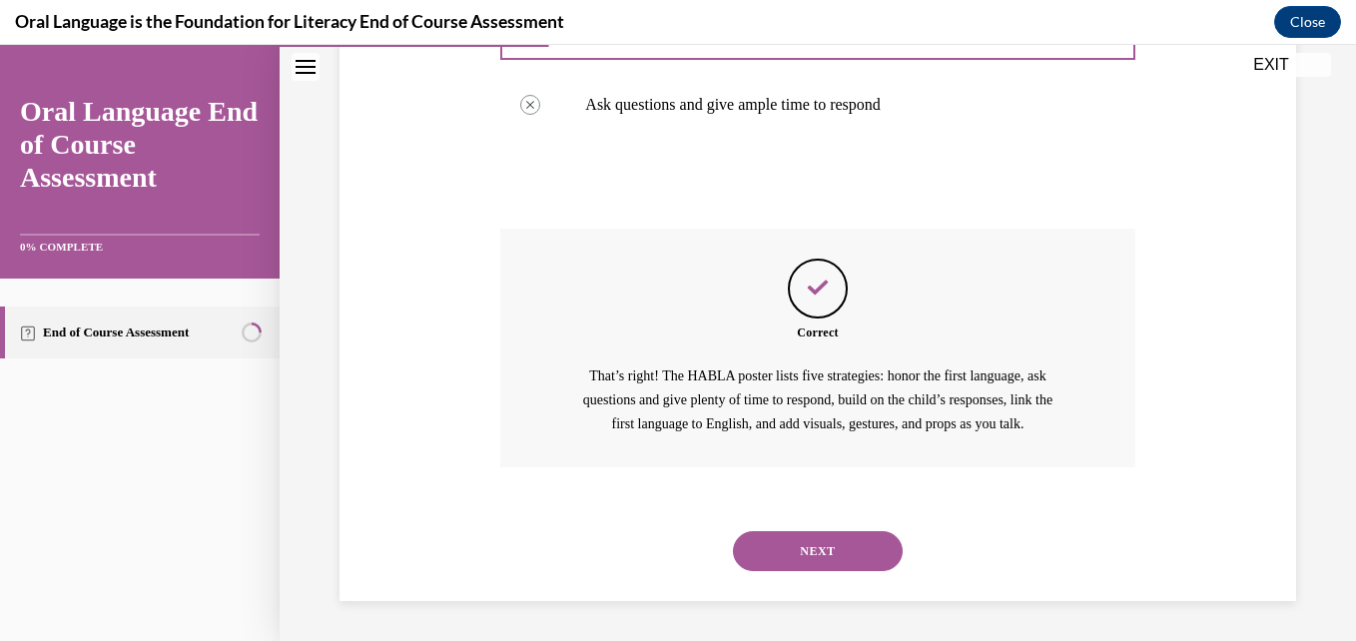
click at [811, 552] on button "NEXT" at bounding box center [818, 551] width 170 height 40
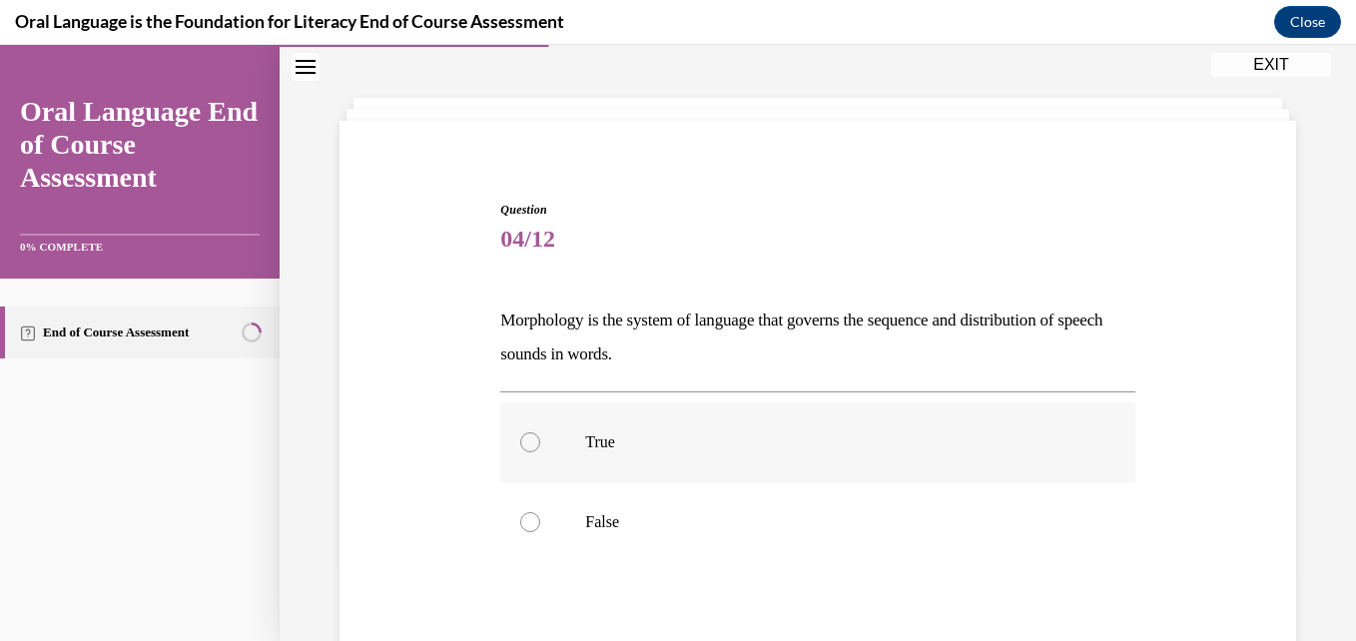
scroll to position [100, 0]
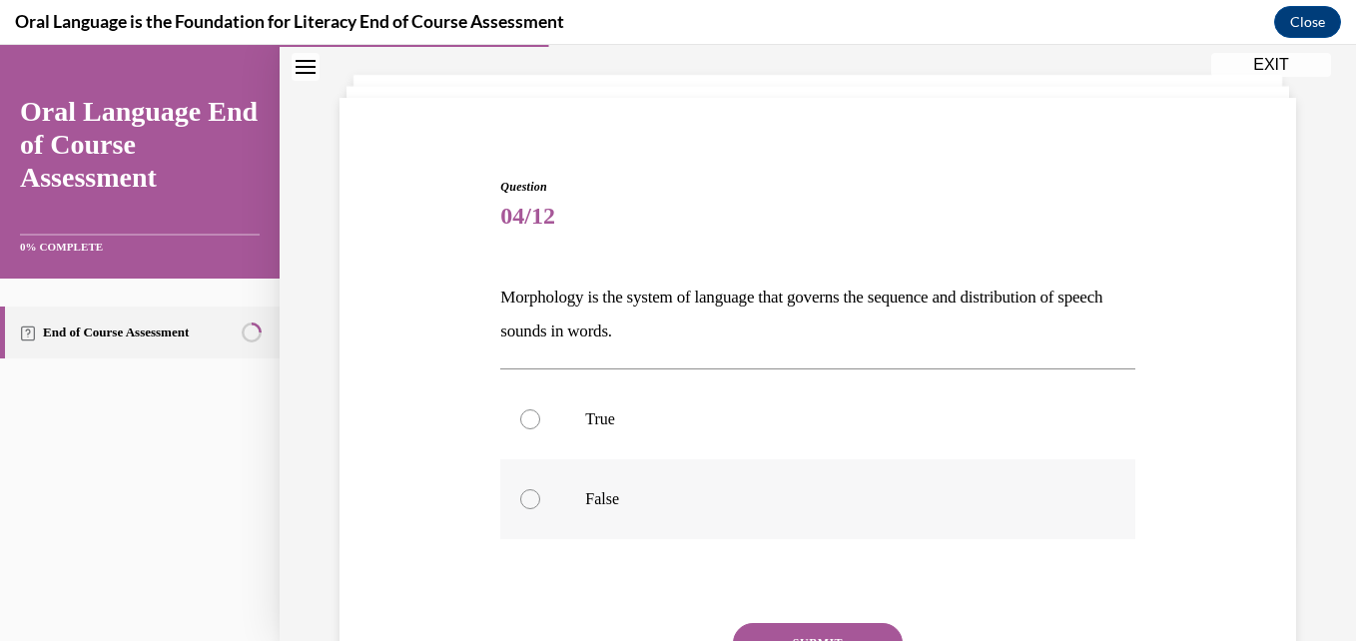
click at [548, 501] on label "False" at bounding box center [817, 499] width 634 height 80
click at [540, 501] on input "False" at bounding box center [530, 499] width 20 height 20
radio input "true"
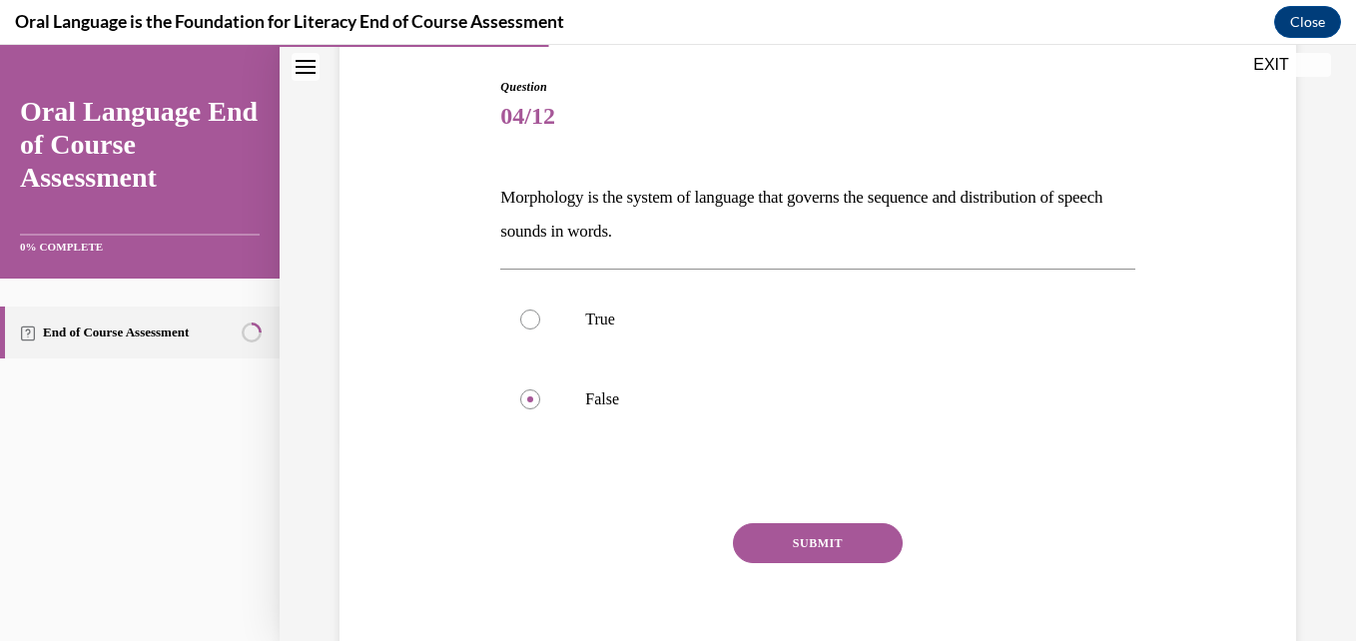
click at [806, 540] on button "SUBMIT" at bounding box center [818, 543] width 170 height 40
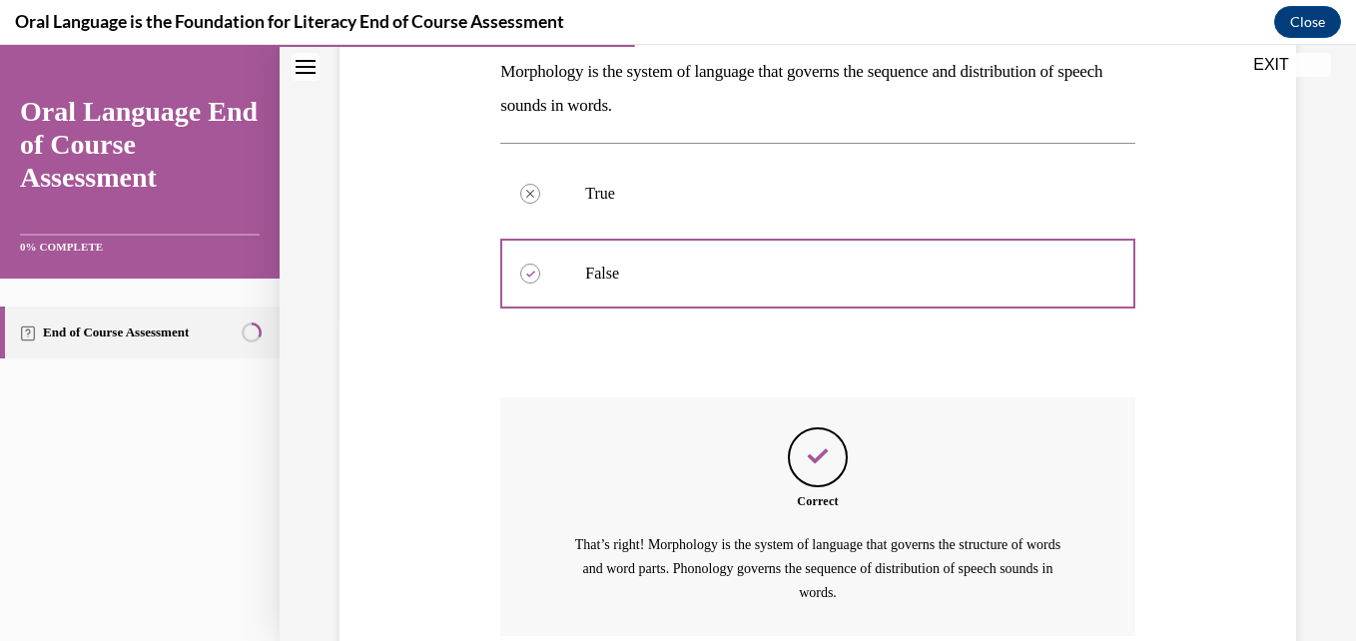
scroll to position [494, 0]
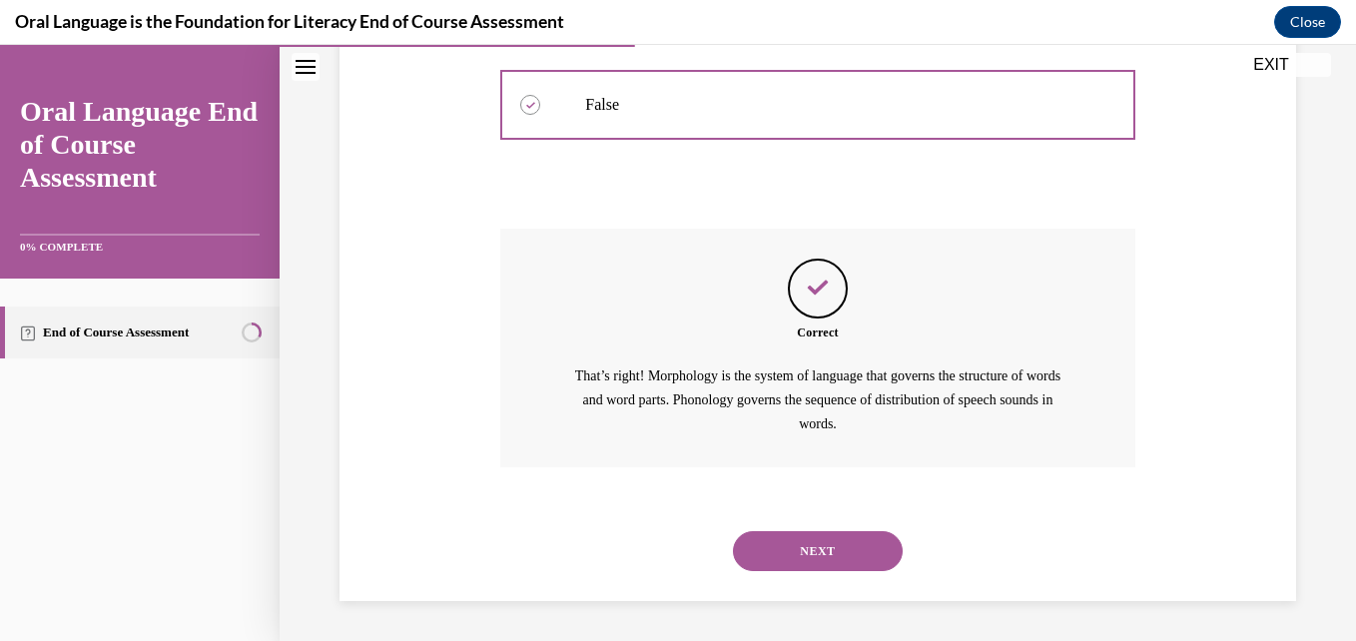
click at [805, 548] on button "NEXT" at bounding box center [818, 551] width 170 height 40
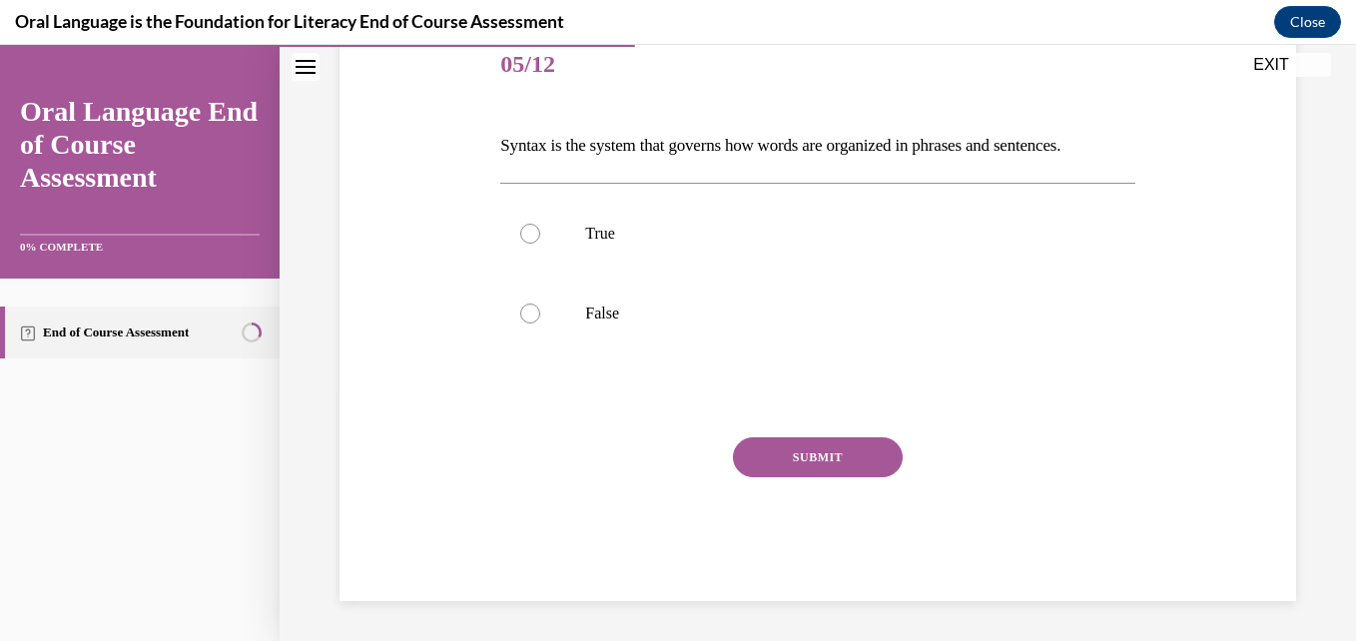
scroll to position [222, 0]
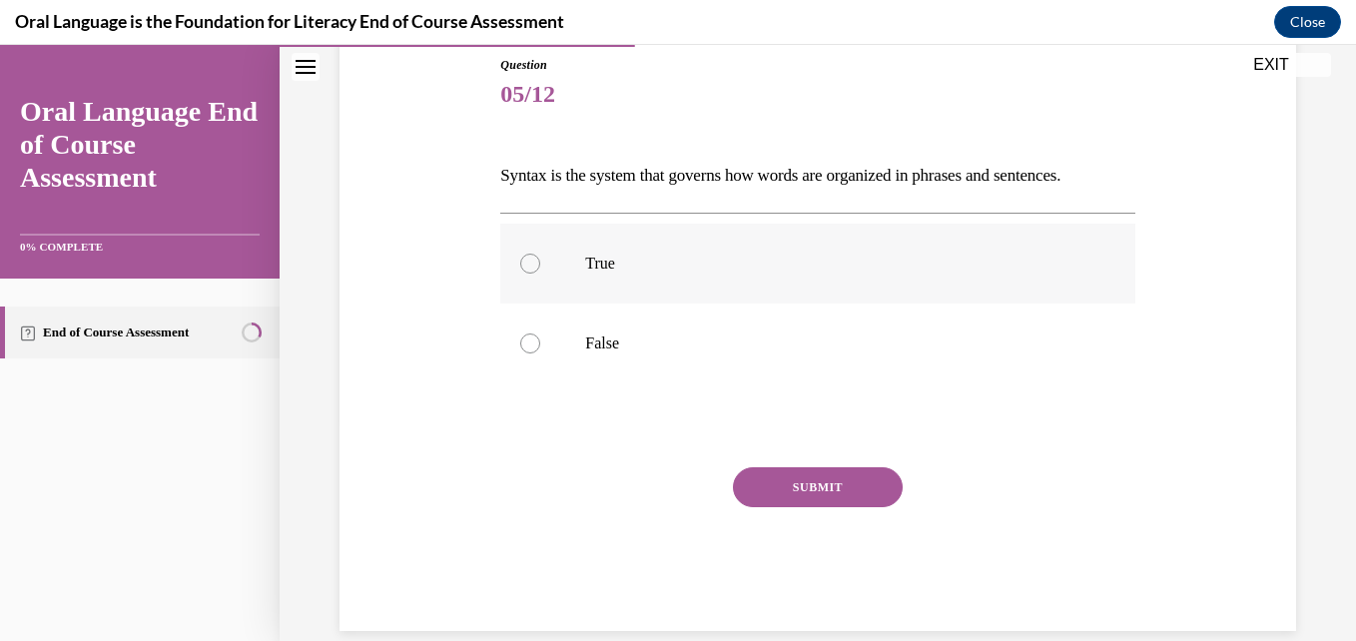
click at [531, 264] on div at bounding box center [530, 264] width 20 height 20
click at [531, 264] on input "True" at bounding box center [530, 264] width 20 height 20
radio input "true"
click at [804, 488] on button "SUBMIT" at bounding box center [818, 487] width 170 height 40
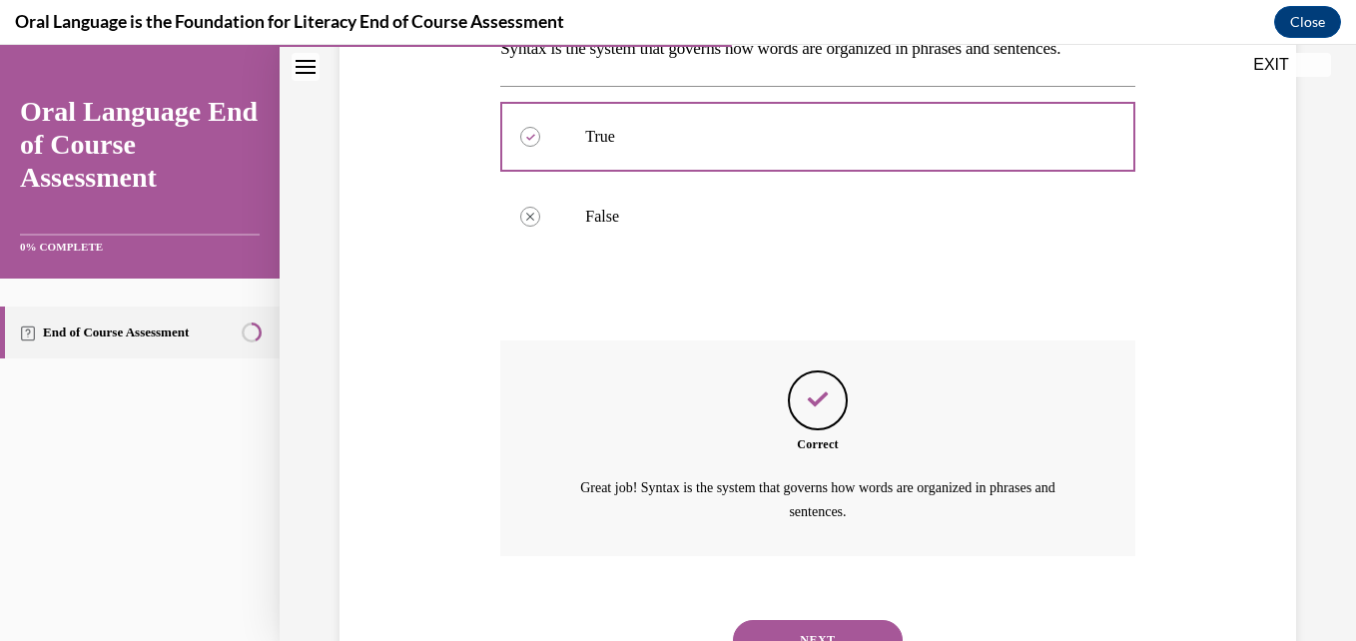
scroll to position [437, 0]
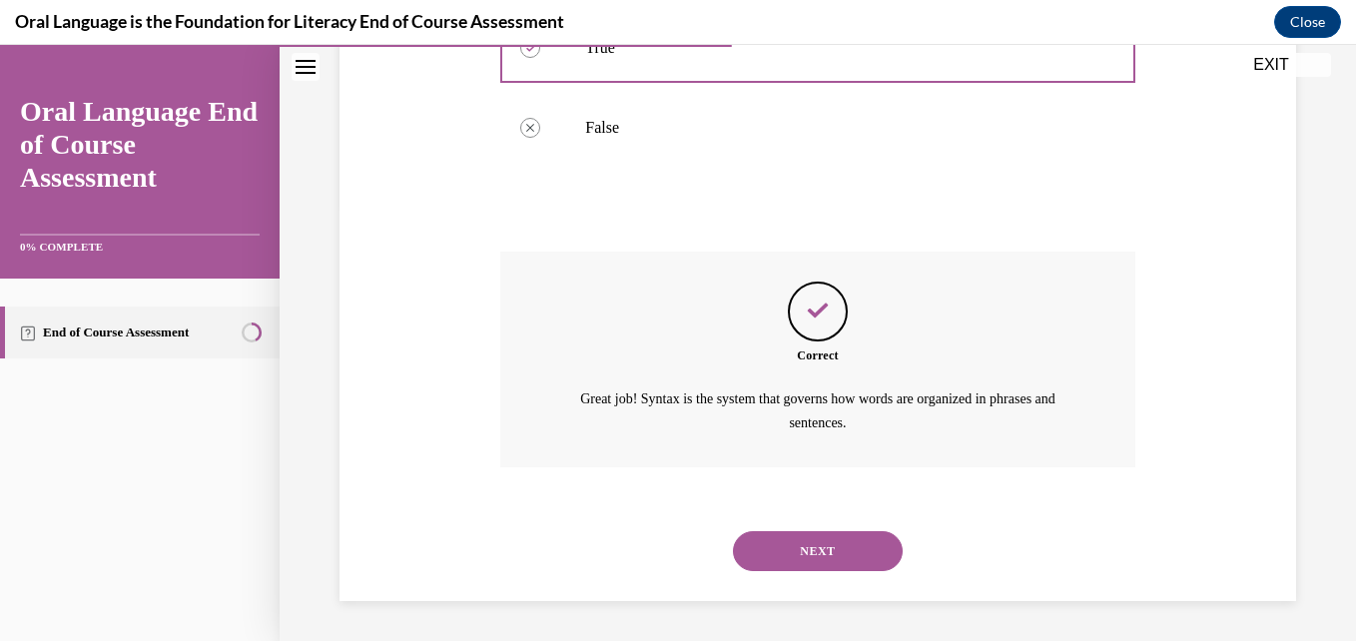
click at [804, 552] on button "NEXT" at bounding box center [818, 551] width 170 height 40
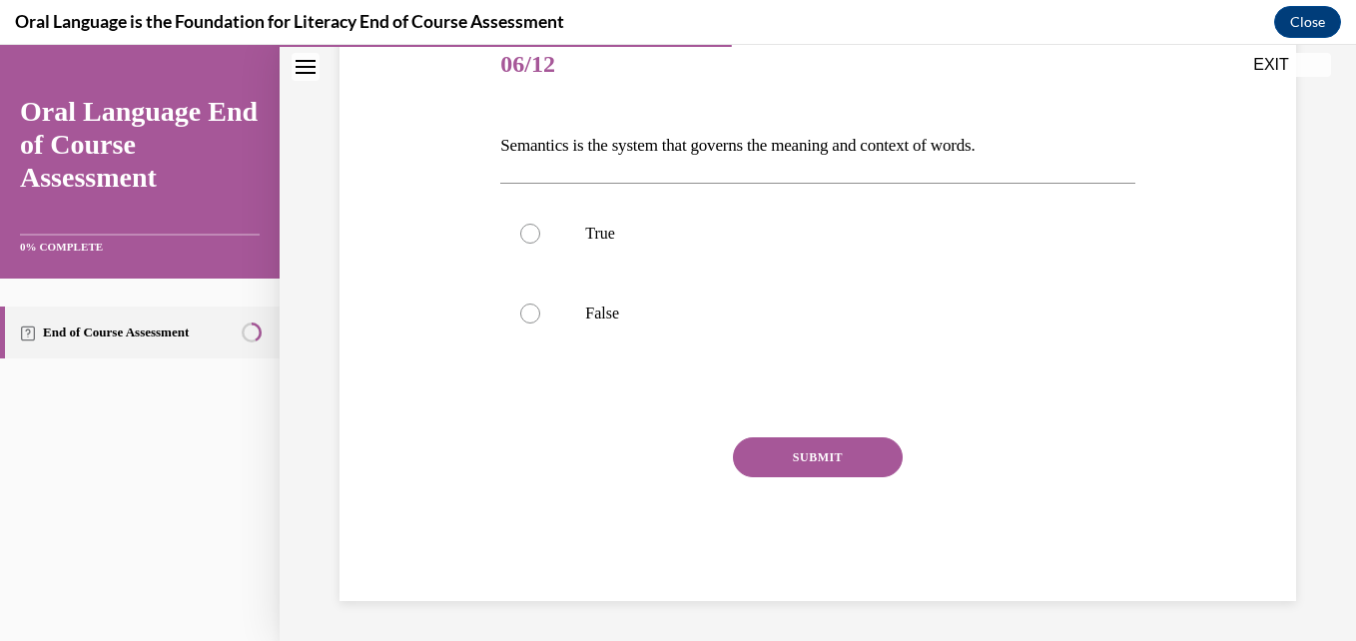
scroll to position [222, 0]
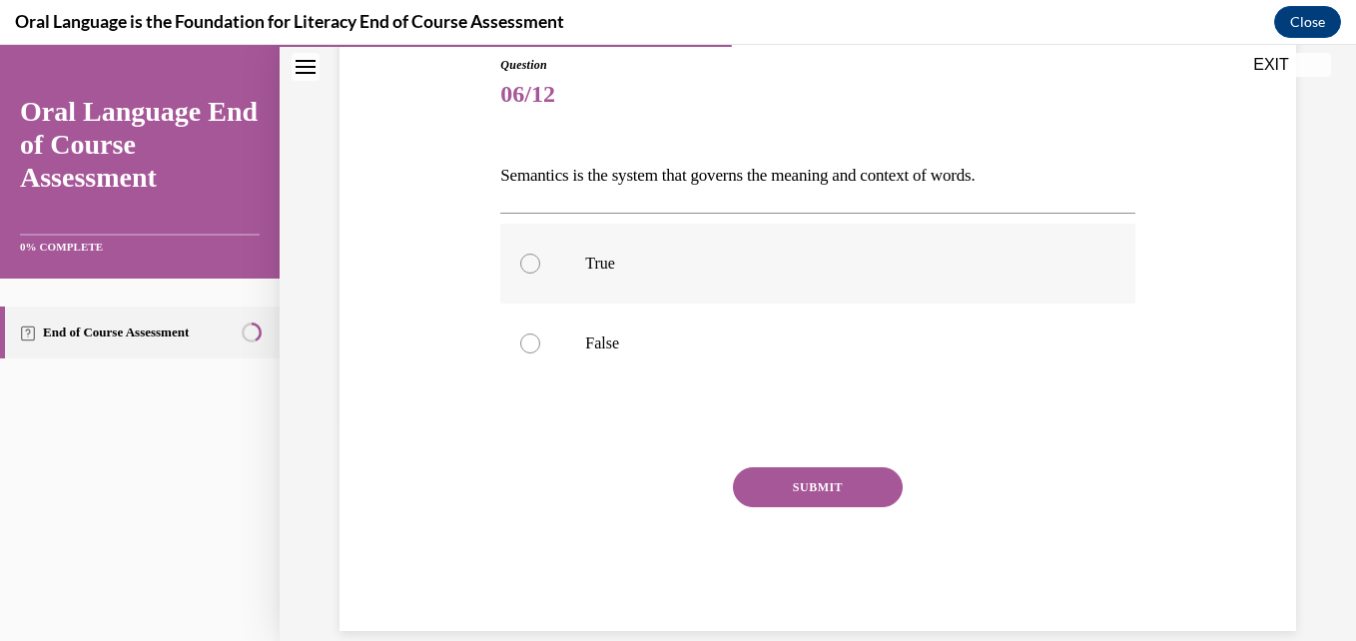
click at [533, 264] on div at bounding box center [530, 264] width 20 height 20
click at [533, 264] on input "True" at bounding box center [530, 264] width 20 height 20
radio input "true"
click at [803, 484] on button "SUBMIT" at bounding box center [818, 487] width 170 height 40
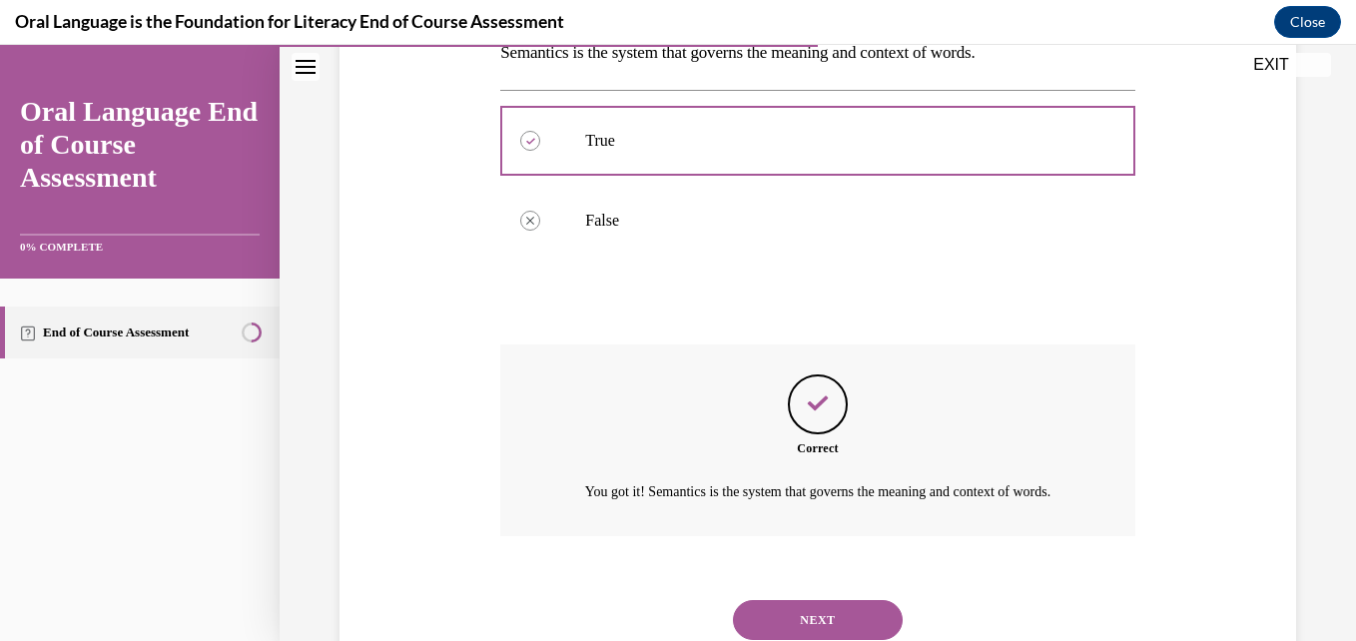
scroll to position [437, 0]
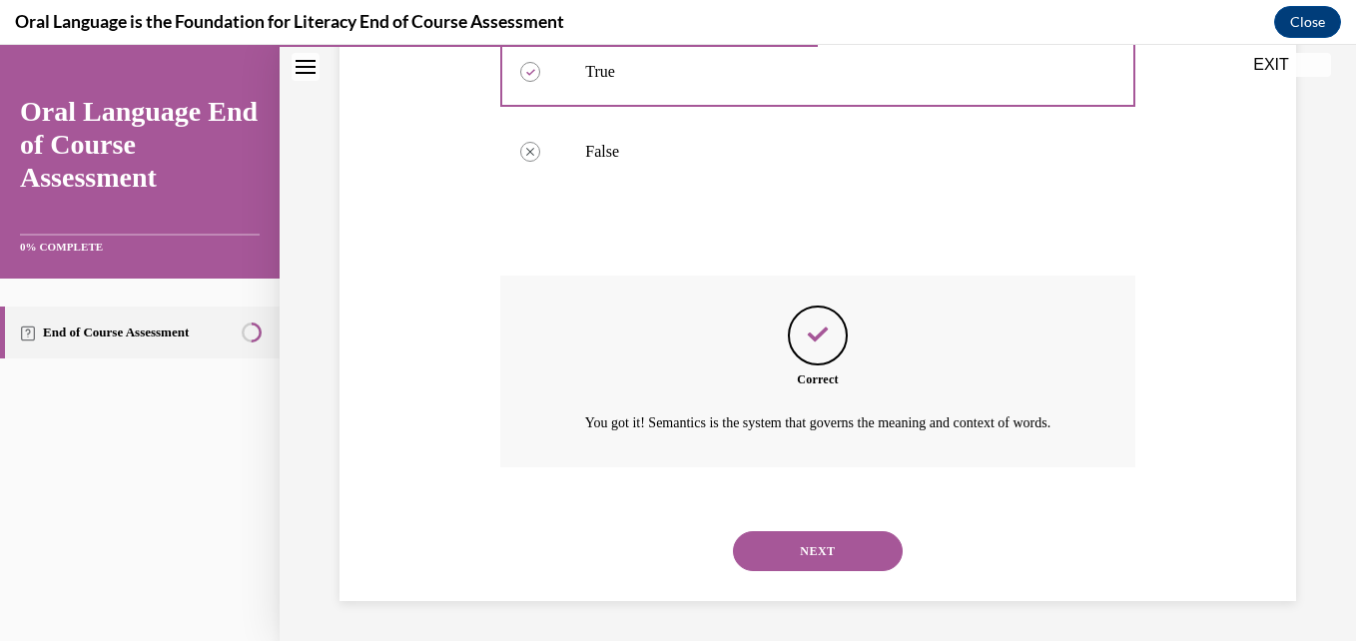
click at [806, 541] on button "NEXT" at bounding box center [818, 551] width 170 height 40
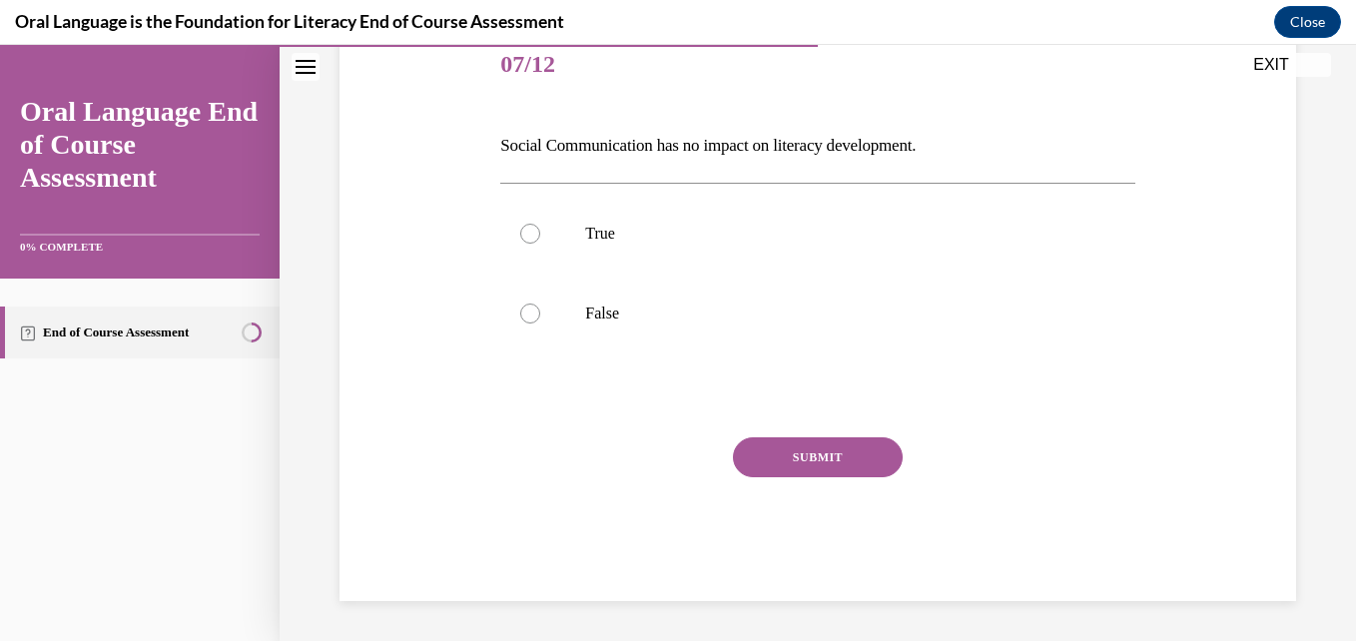
scroll to position [222, 0]
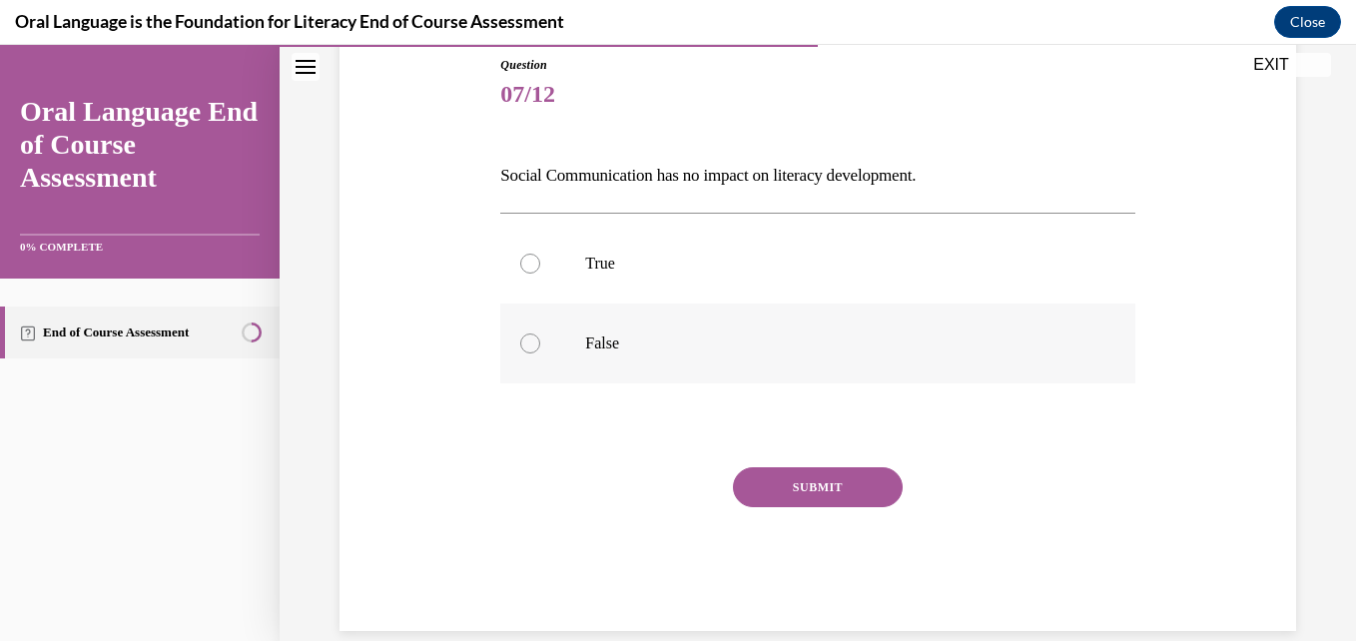
click at [535, 346] on div at bounding box center [530, 343] width 20 height 20
click at [535, 346] on input "False" at bounding box center [530, 343] width 20 height 20
radio input "true"
click at [820, 485] on button "SUBMIT" at bounding box center [818, 487] width 170 height 40
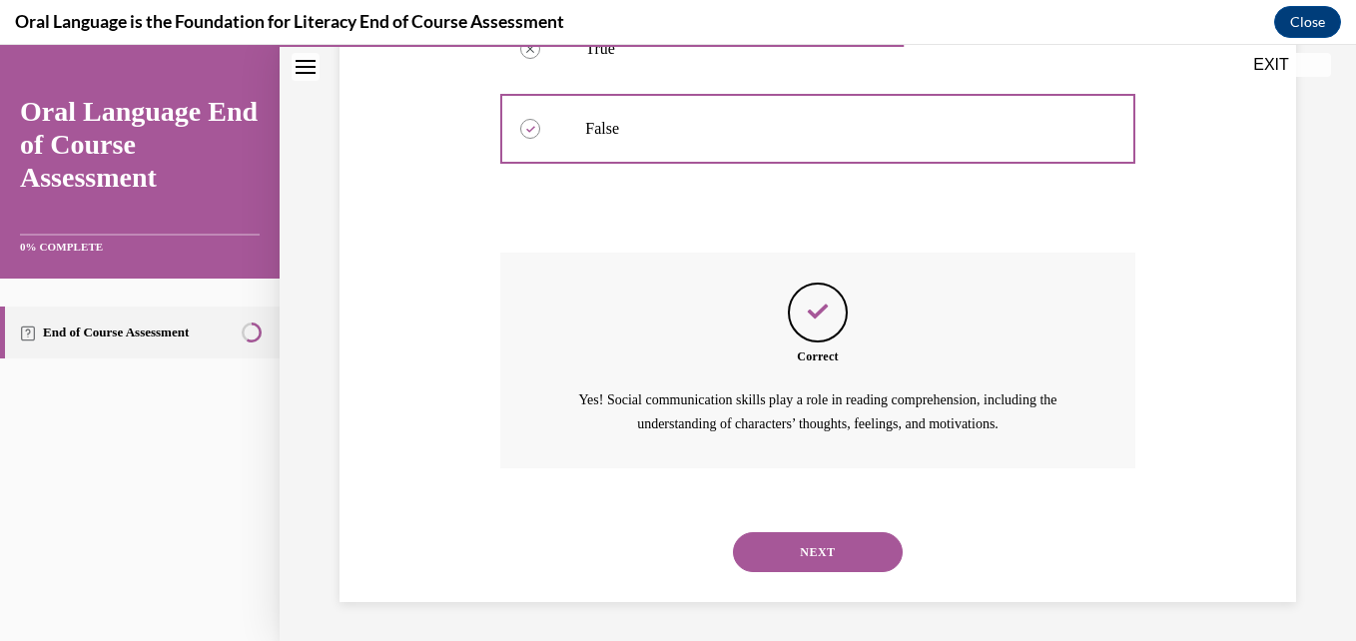
scroll to position [437, 0]
click at [825, 544] on button "NEXT" at bounding box center [818, 551] width 170 height 40
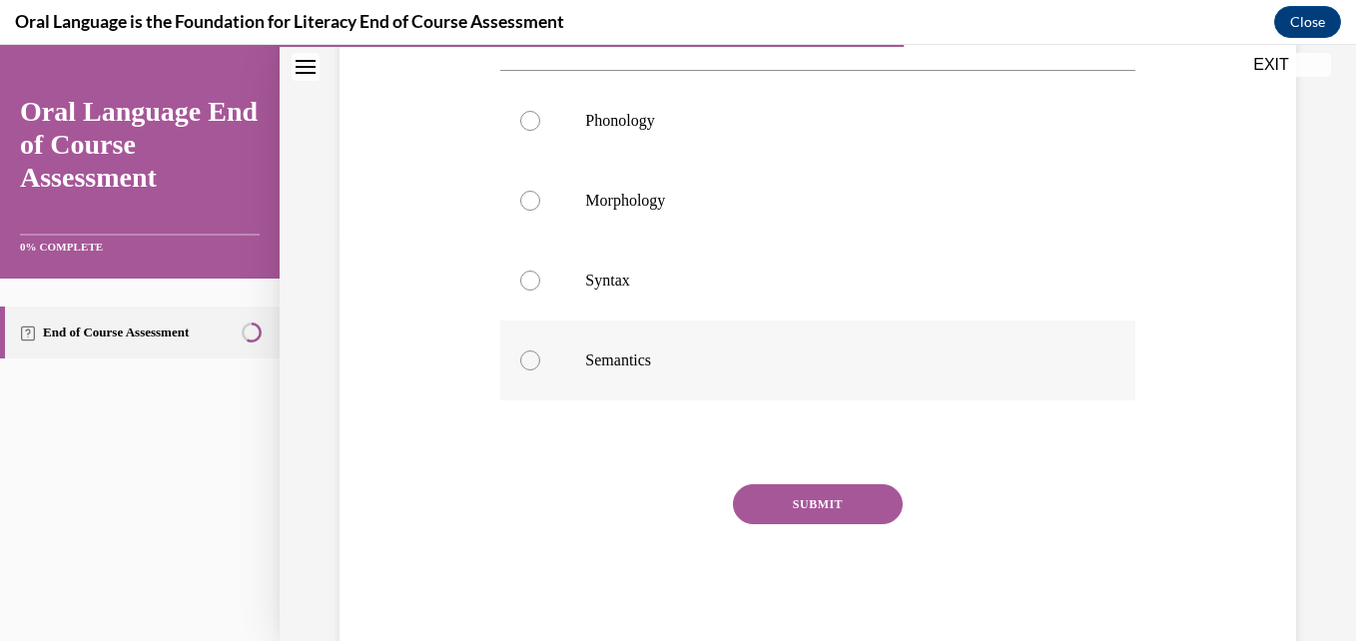
scroll to position [400, 0]
click at [534, 286] on div at bounding box center [530, 279] width 20 height 20
click at [534, 286] on input "Syntax" at bounding box center [530, 279] width 20 height 20
radio input "true"
click at [833, 504] on button "SUBMIT" at bounding box center [818, 502] width 170 height 40
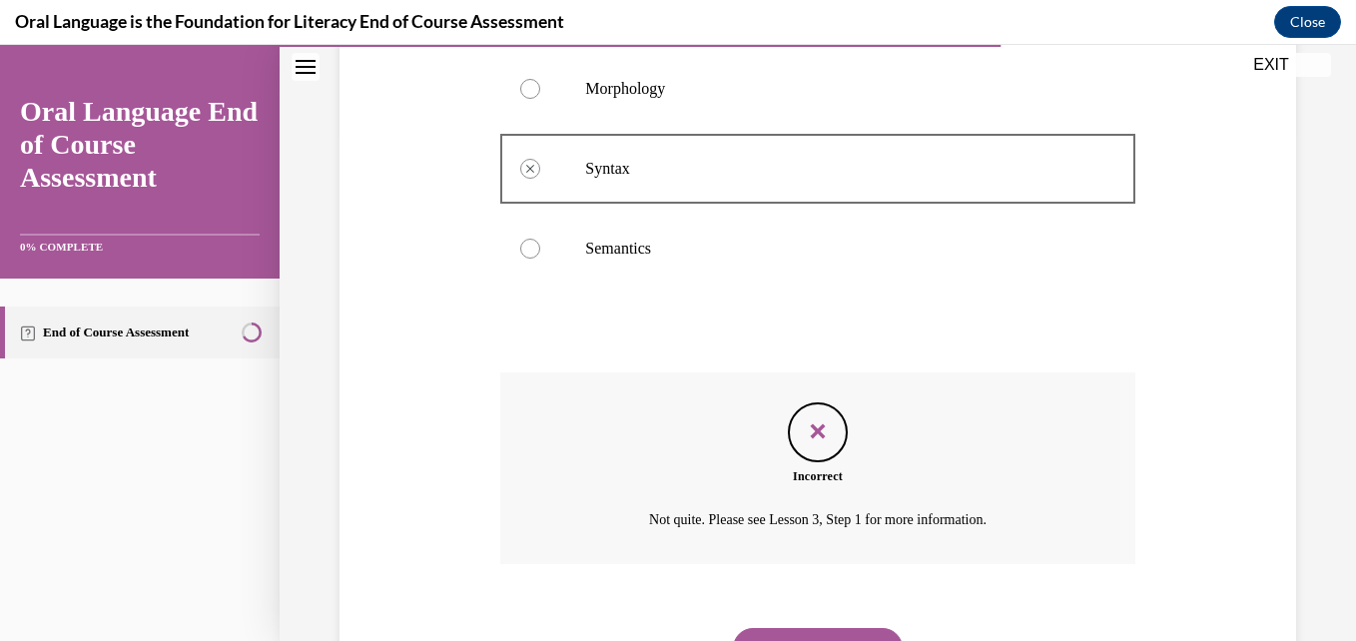
scroll to position [607, 0]
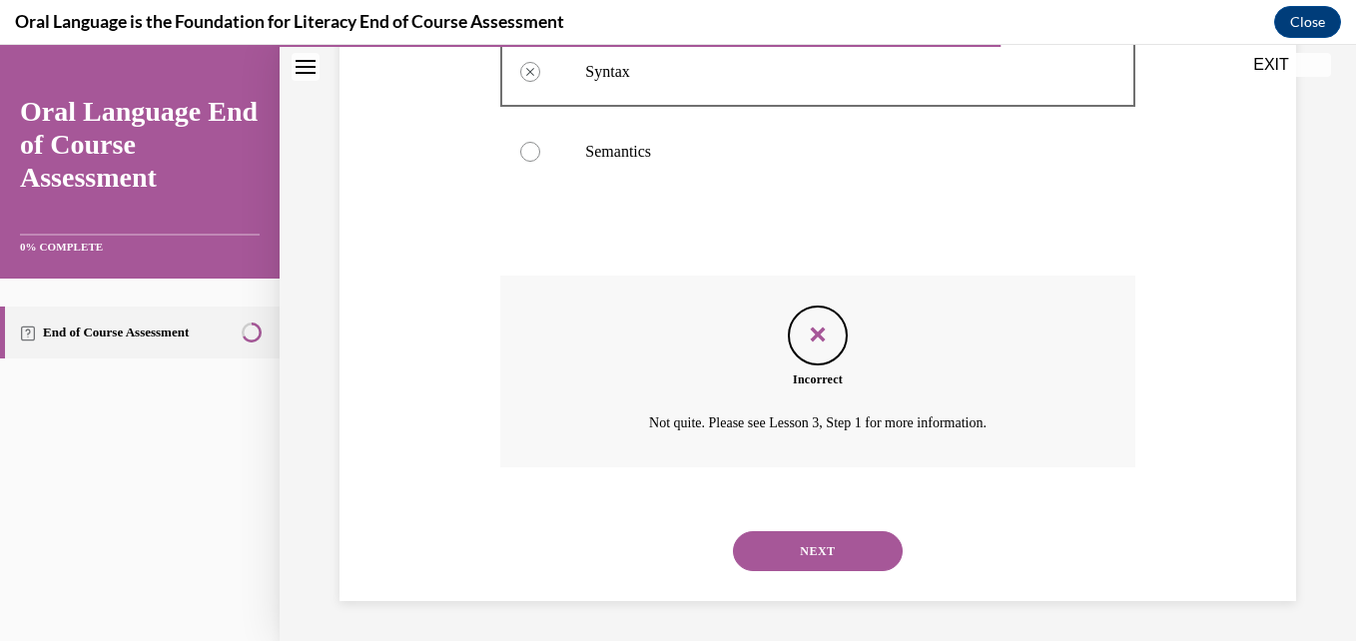
click at [835, 544] on button "NEXT" at bounding box center [818, 551] width 170 height 40
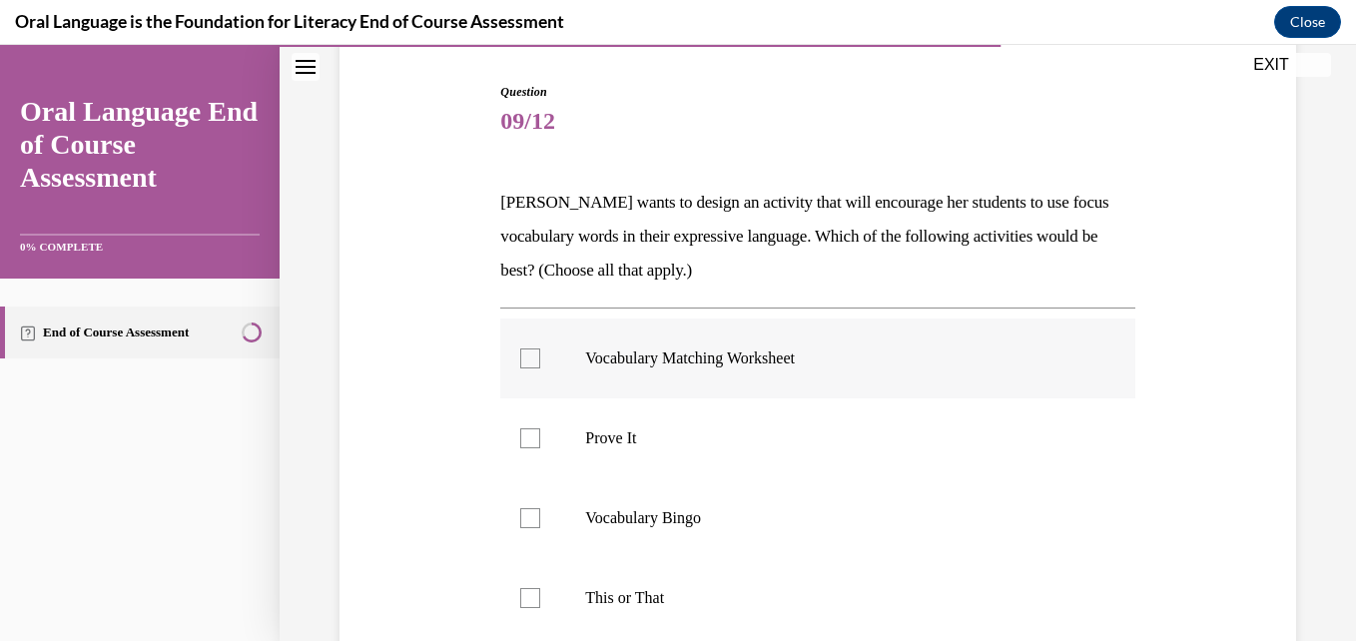
scroll to position [200, 0]
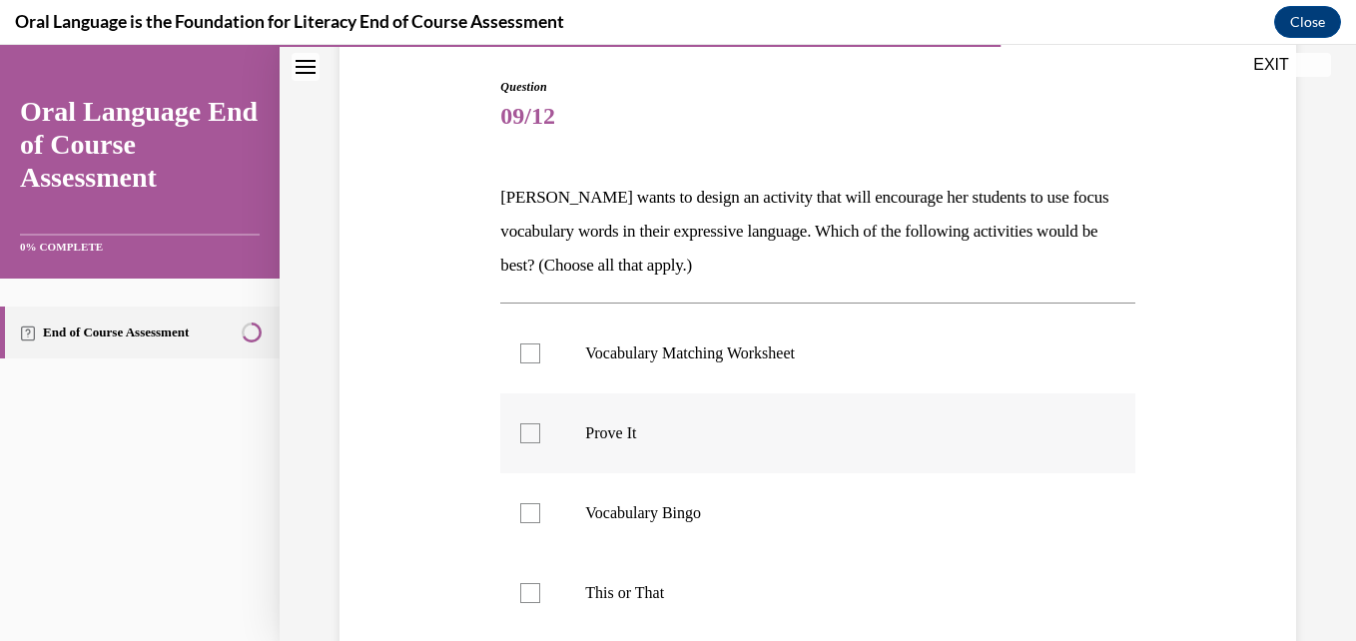
click at [538, 427] on label "Prove It" at bounding box center [817, 433] width 634 height 80
click at [538, 427] on input "Prove It" at bounding box center [530, 433] width 20 height 20
checkbox input "true"
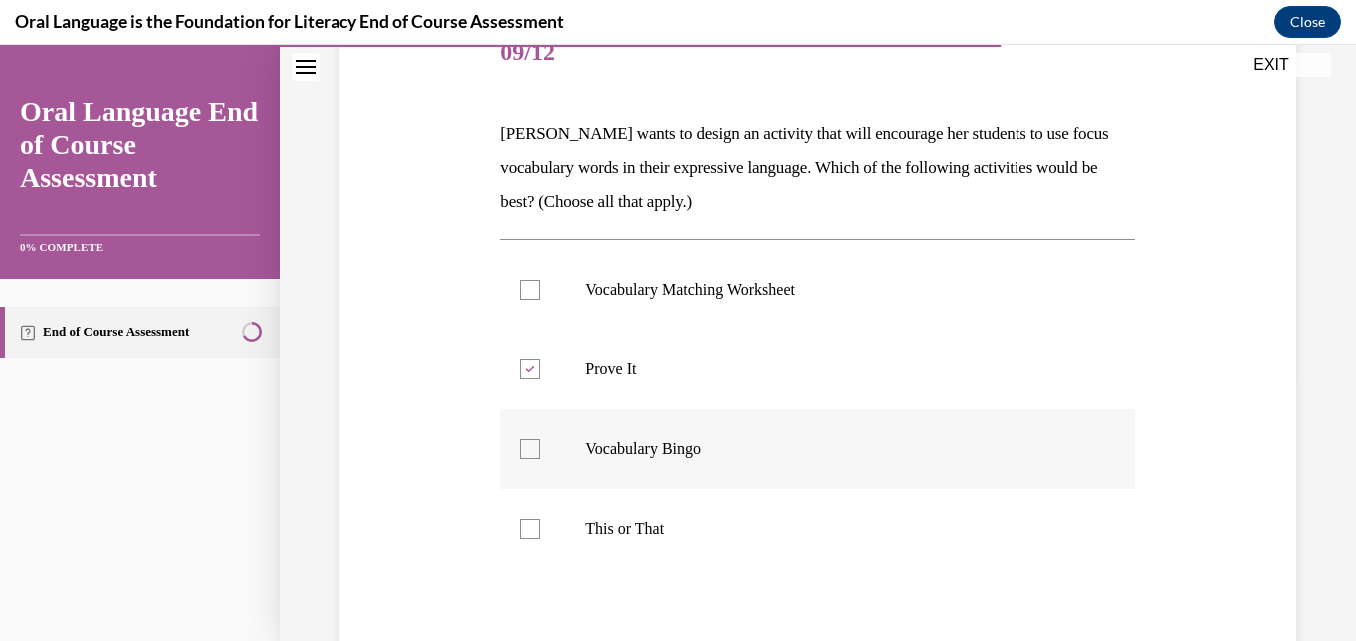
scroll to position [300, 0]
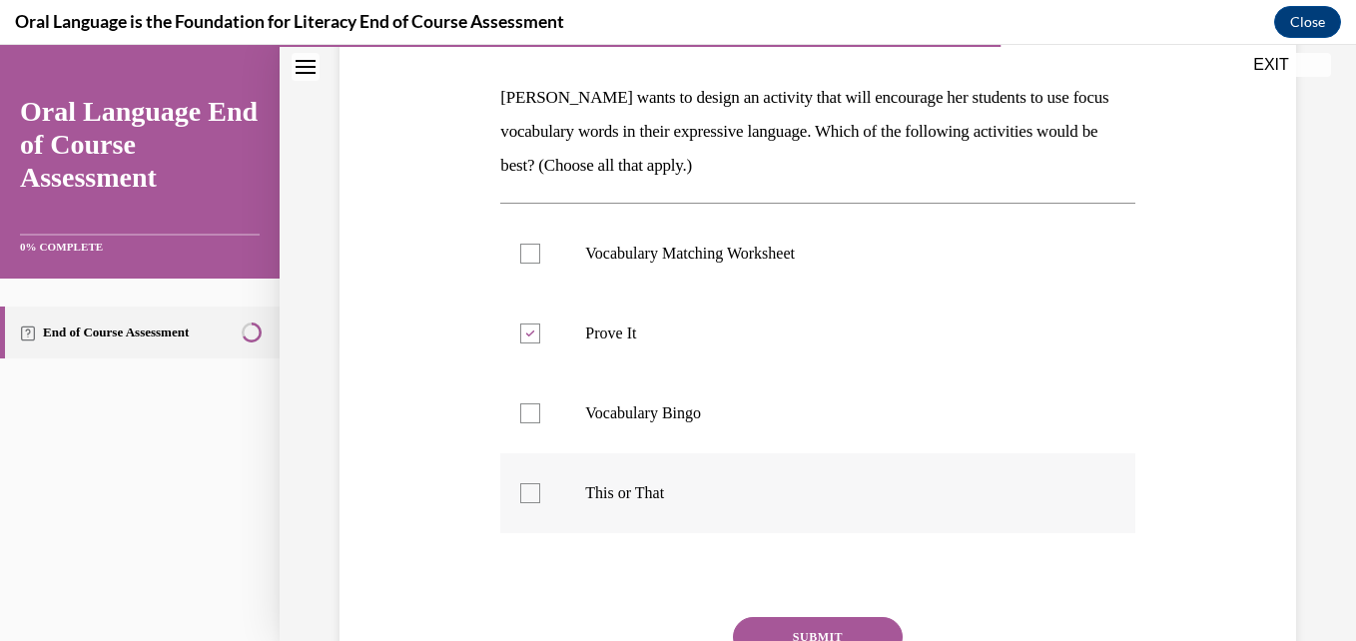
click at [544, 491] on label "This or That" at bounding box center [817, 493] width 634 height 80
click at [540, 491] on input "This or That" at bounding box center [530, 493] width 20 height 20
checkbox input "true"
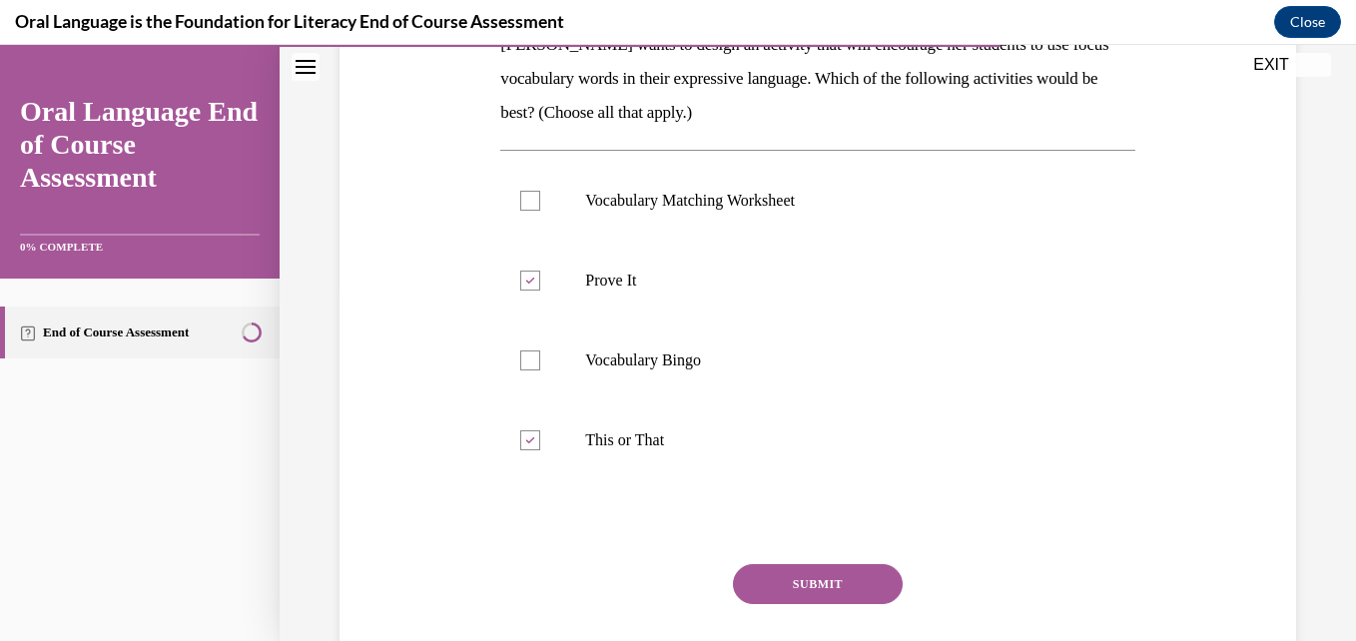
scroll to position [479, 0]
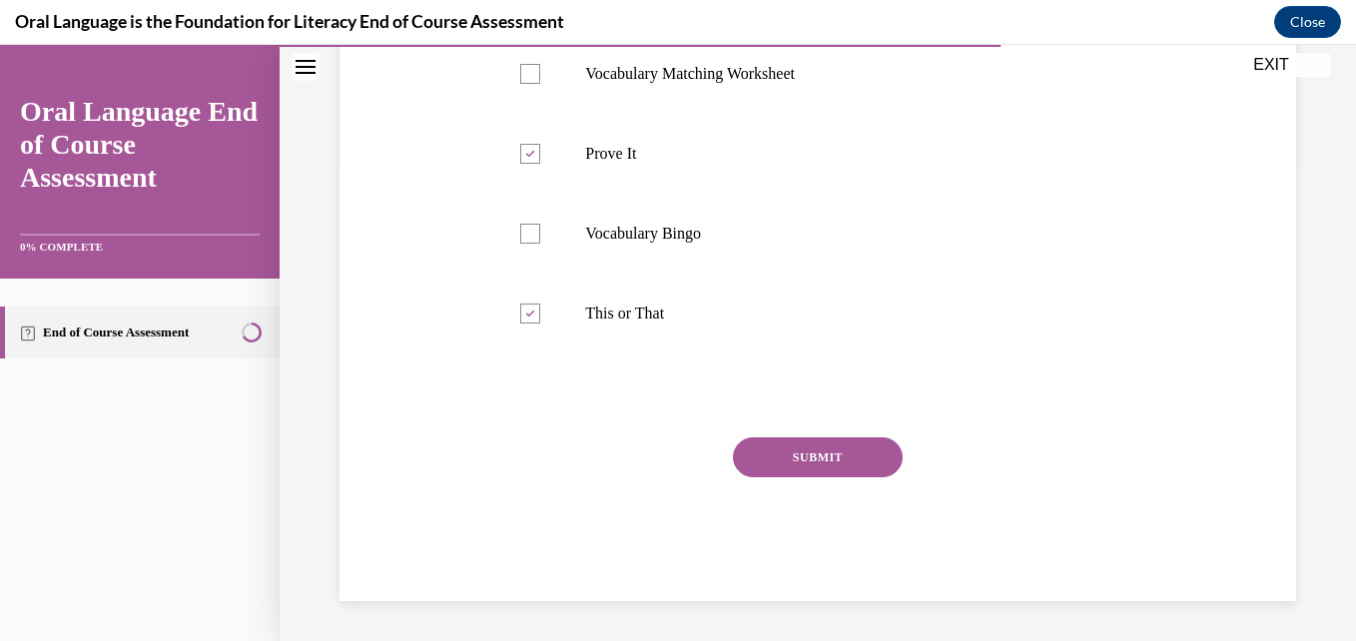
click at [793, 457] on button "SUBMIT" at bounding box center [818, 457] width 170 height 40
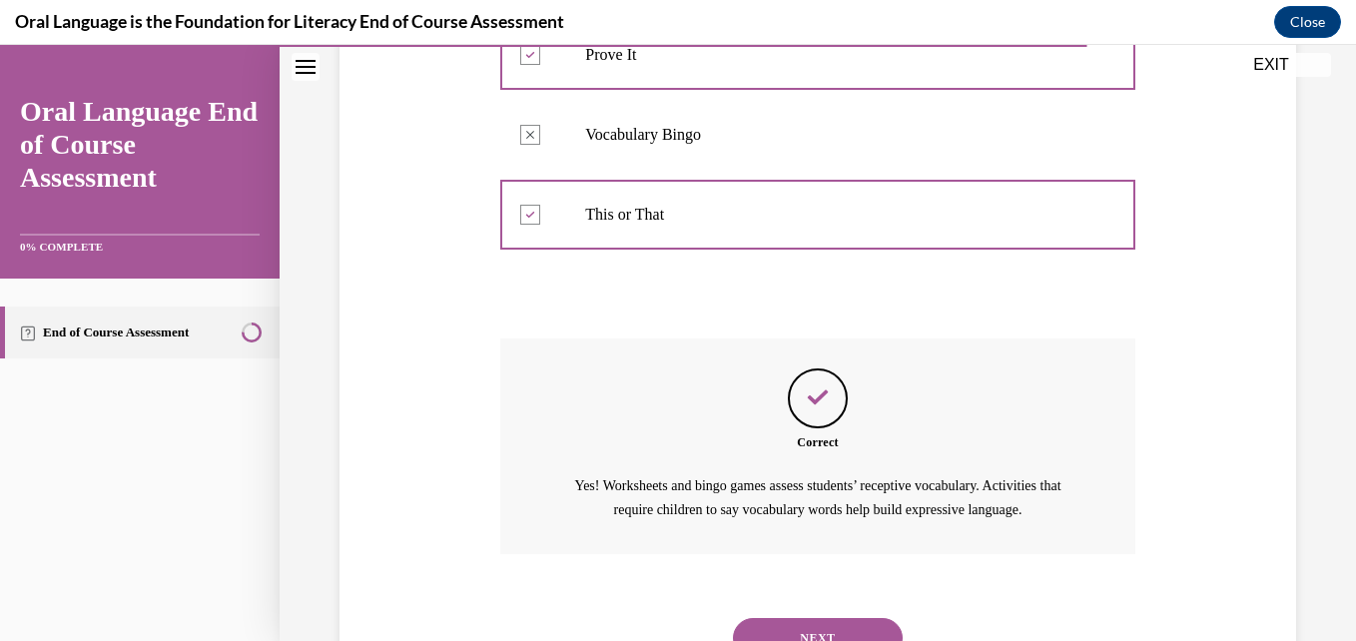
scroll to position [688, 0]
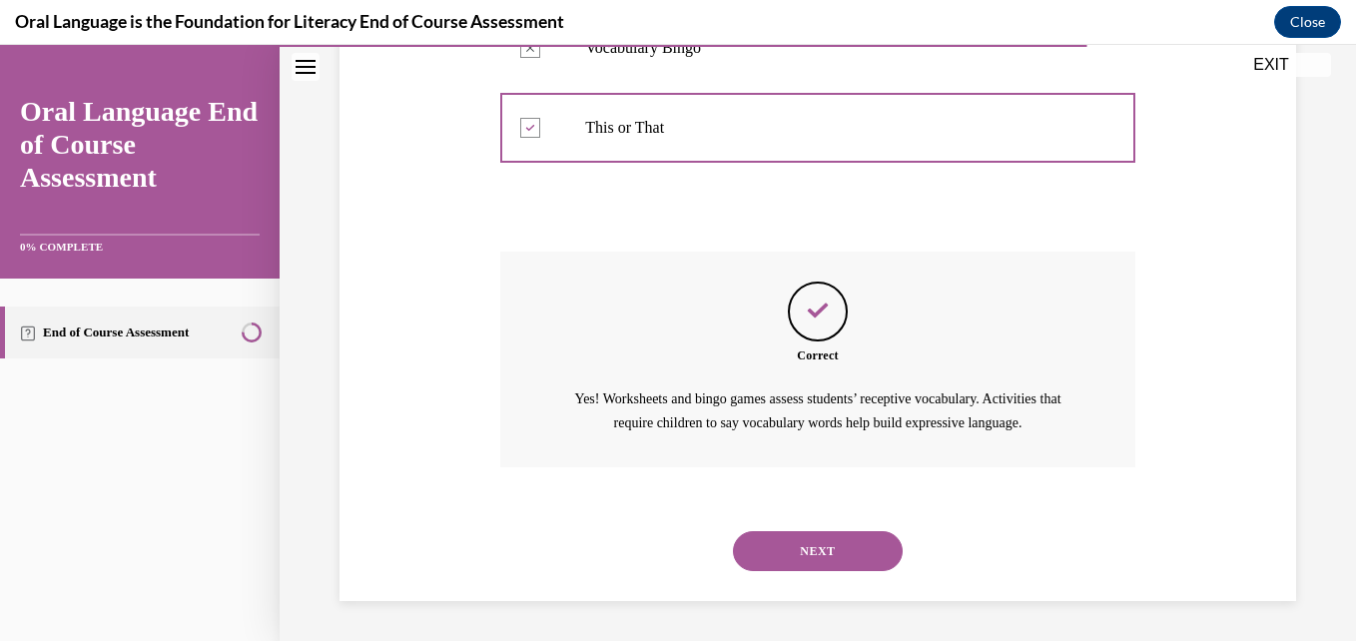
click at [801, 545] on button "NEXT" at bounding box center [818, 551] width 170 height 40
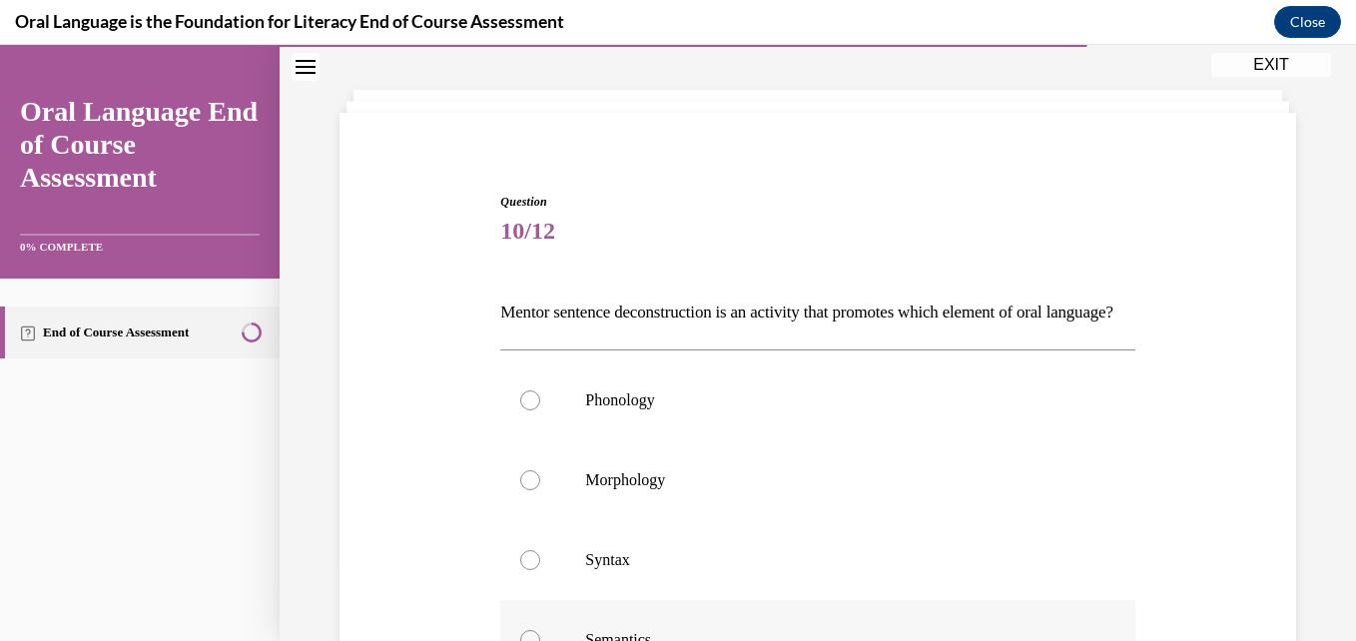
scroll to position [200, 0]
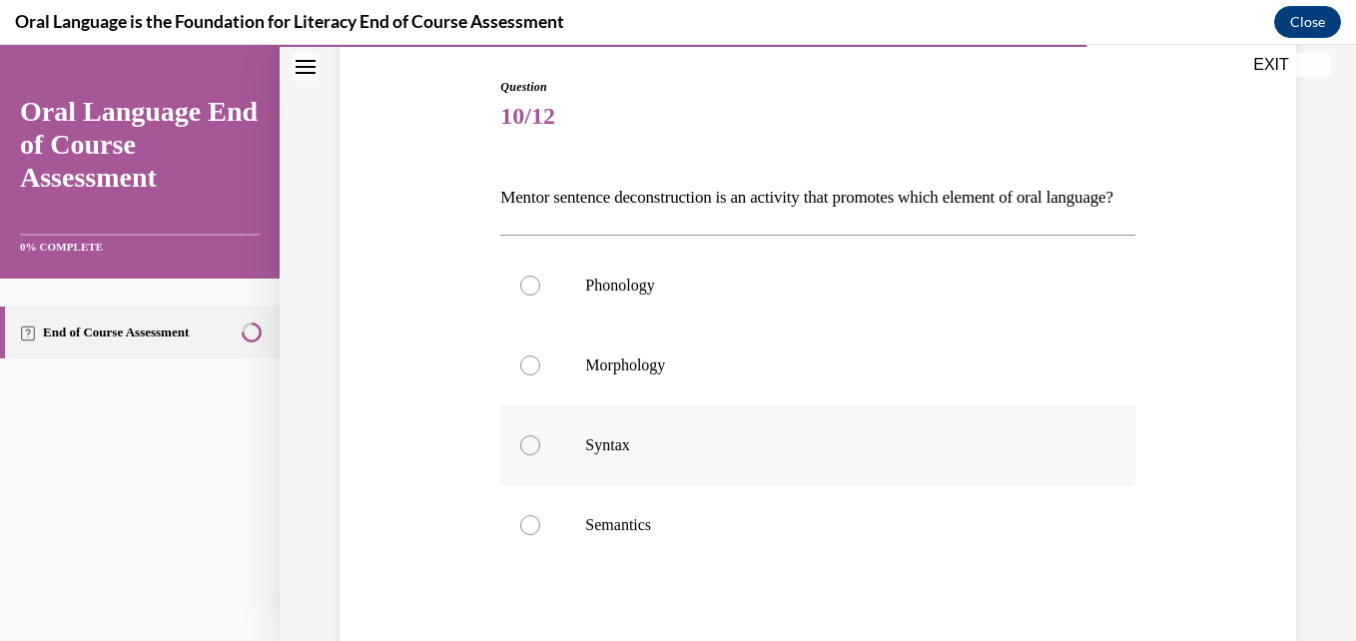
click at [536, 471] on label "Syntax" at bounding box center [817, 445] width 634 height 80
click at [536, 455] on input "Syntax" at bounding box center [530, 445] width 20 height 20
radio input "true"
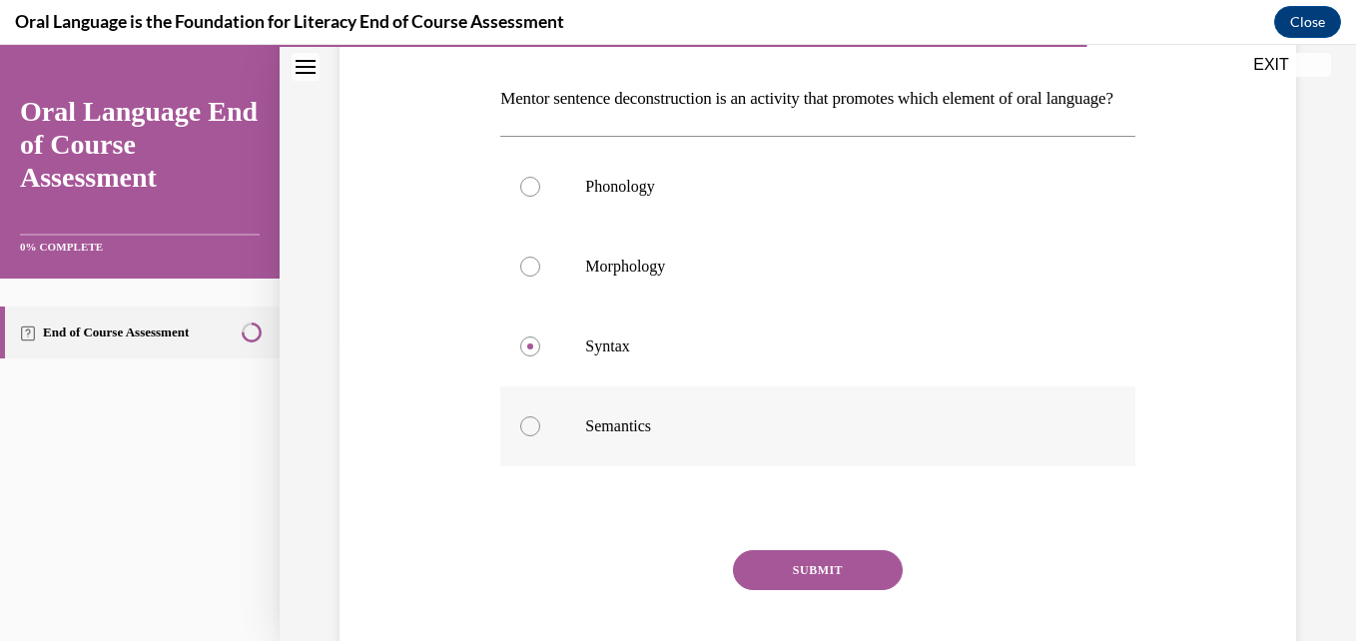
scroll to position [300, 0]
click at [776, 589] on button "SUBMIT" at bounding box center [818, 569] width 170 height 40
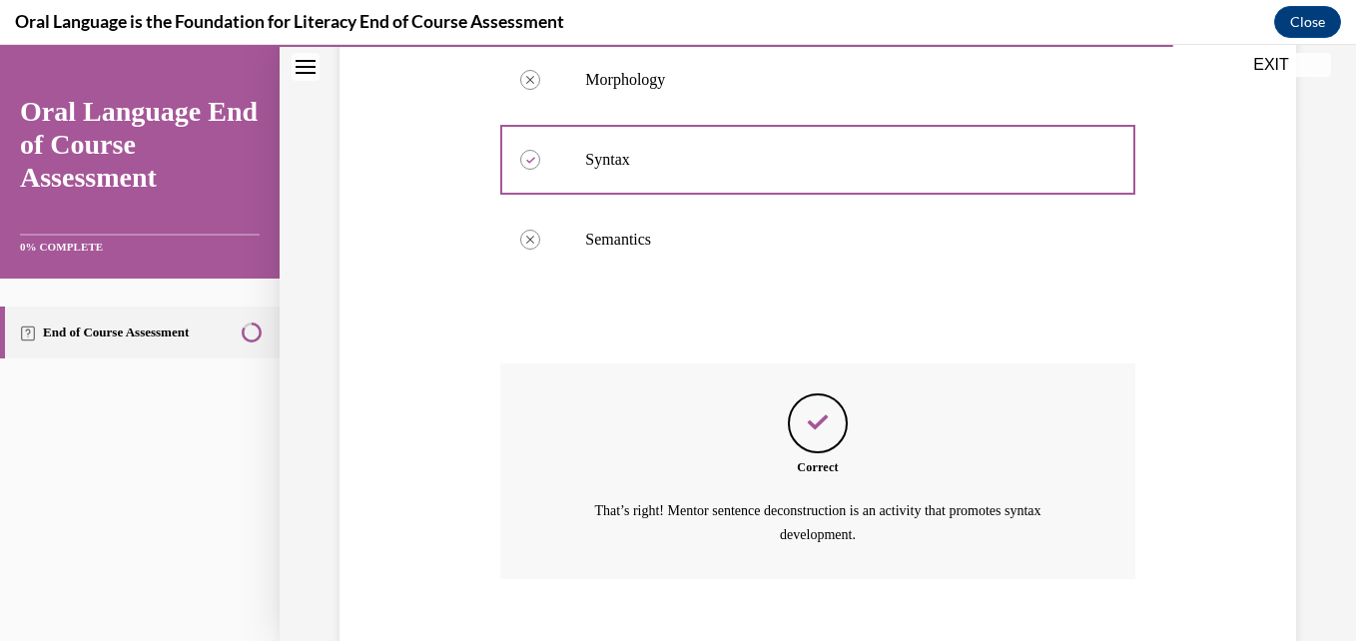
scroll to position [631, 0]
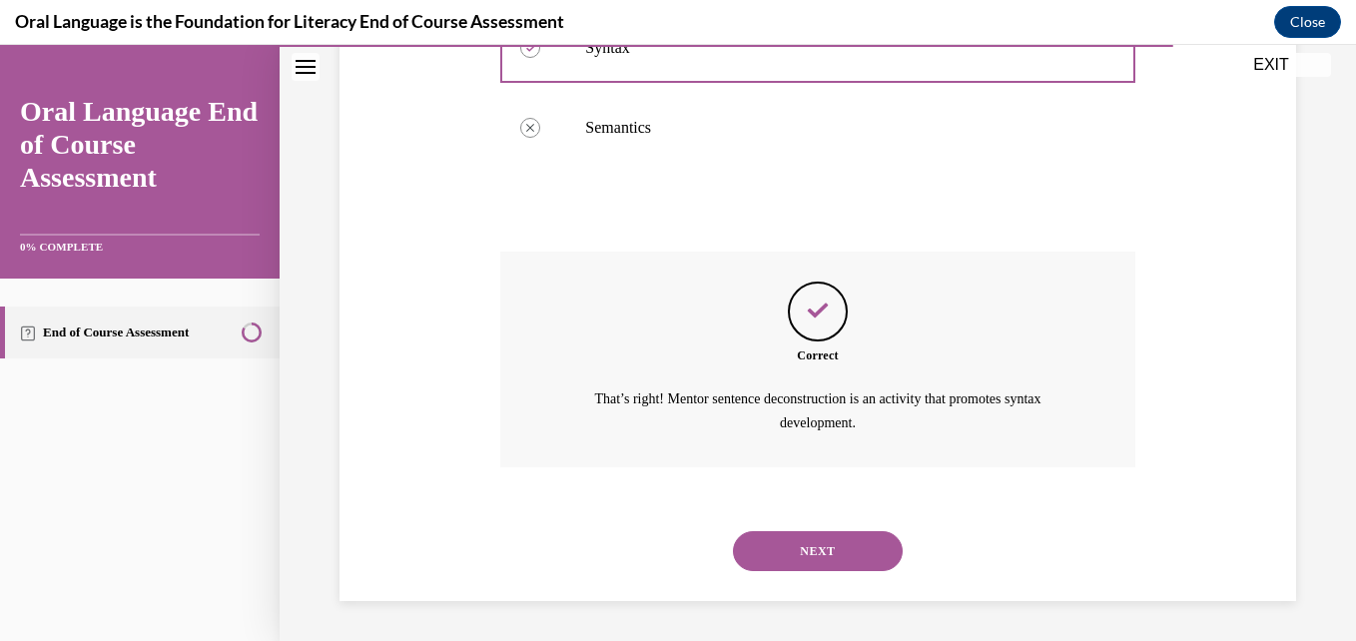
click at [804, 548] on button "NEXT" at bounding box center [818, 551] width 170 height 40
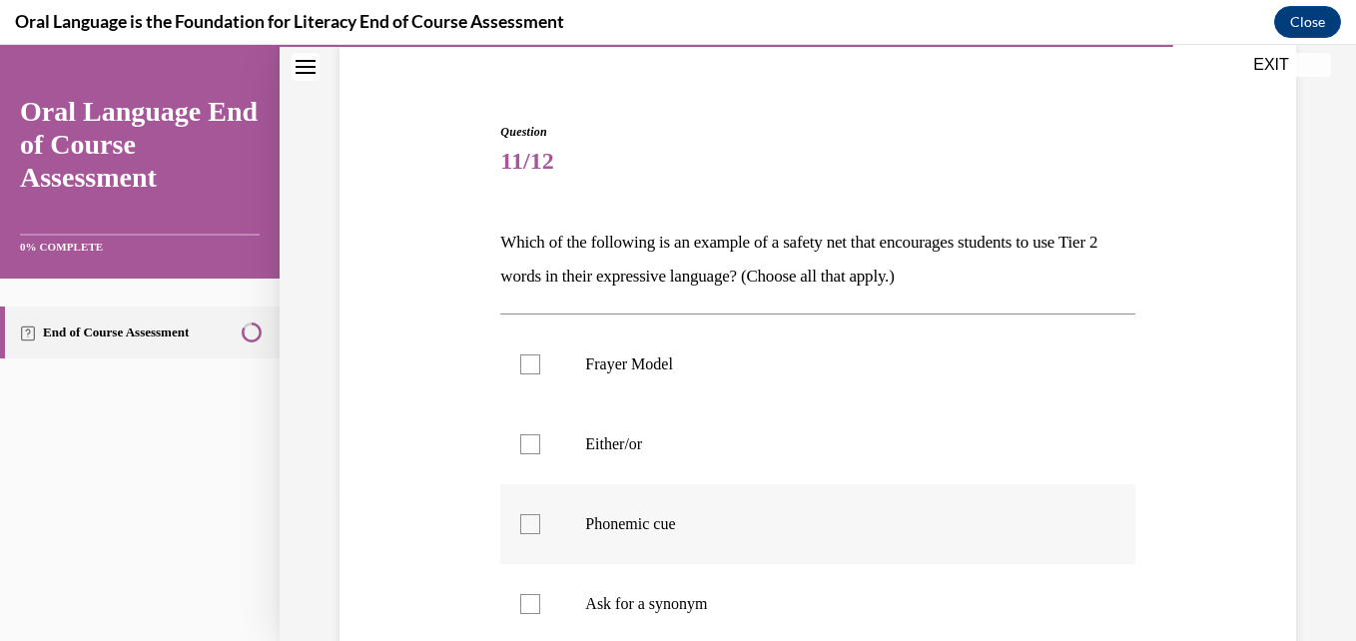
scroll to position [200, 0]
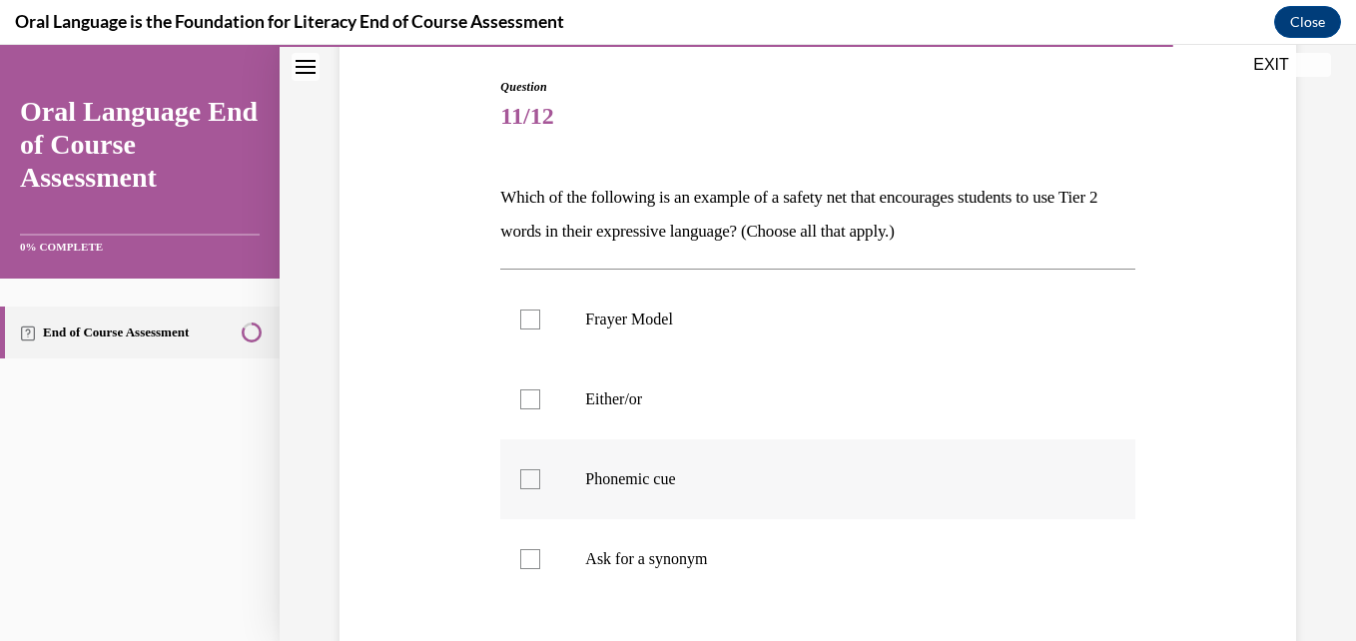
click at [540, 473] on label "Phonemic cue" at bounding box center [817, 479] width 634 height 80
click at [540, 473] on input "Phonemic cue" at bounding box center [530, 479] width 20 height 20
checkbox input "true"
click at [533, 553] on div at bounding box center [530, 559] width 20 height 20
click at [533, 553] on input "Ask for a synonym" at bounding box center [530, 559] width 20 height 20
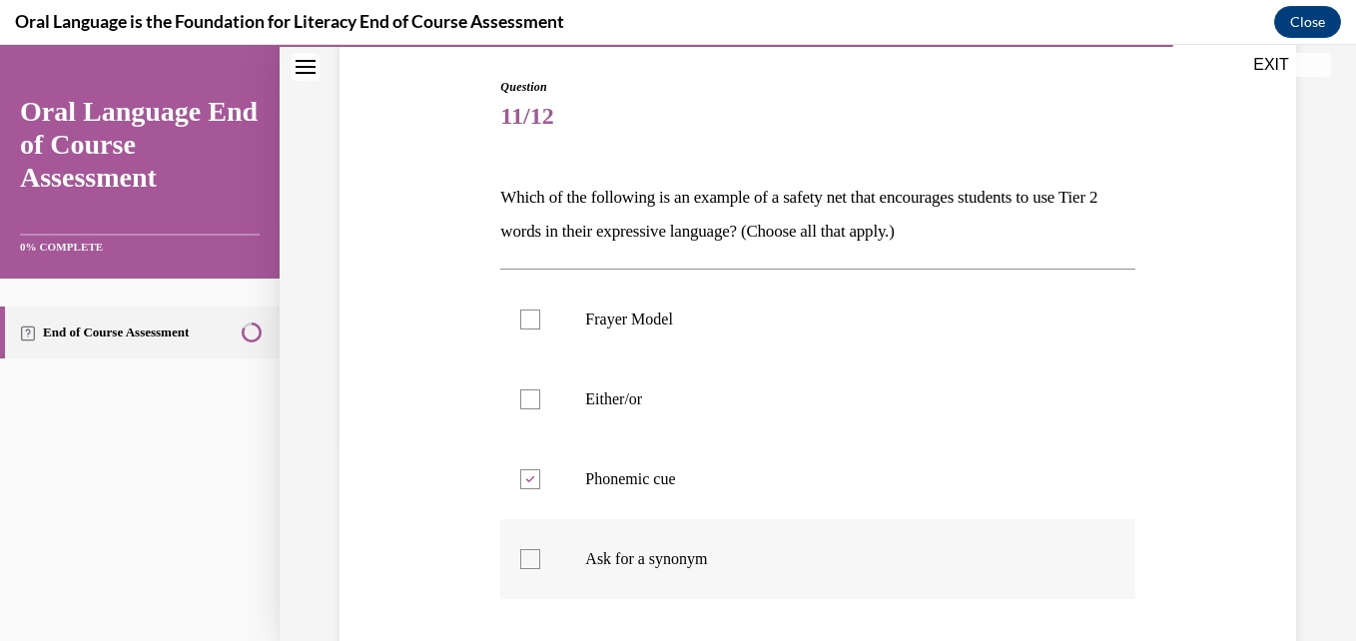
checkbox input "true"
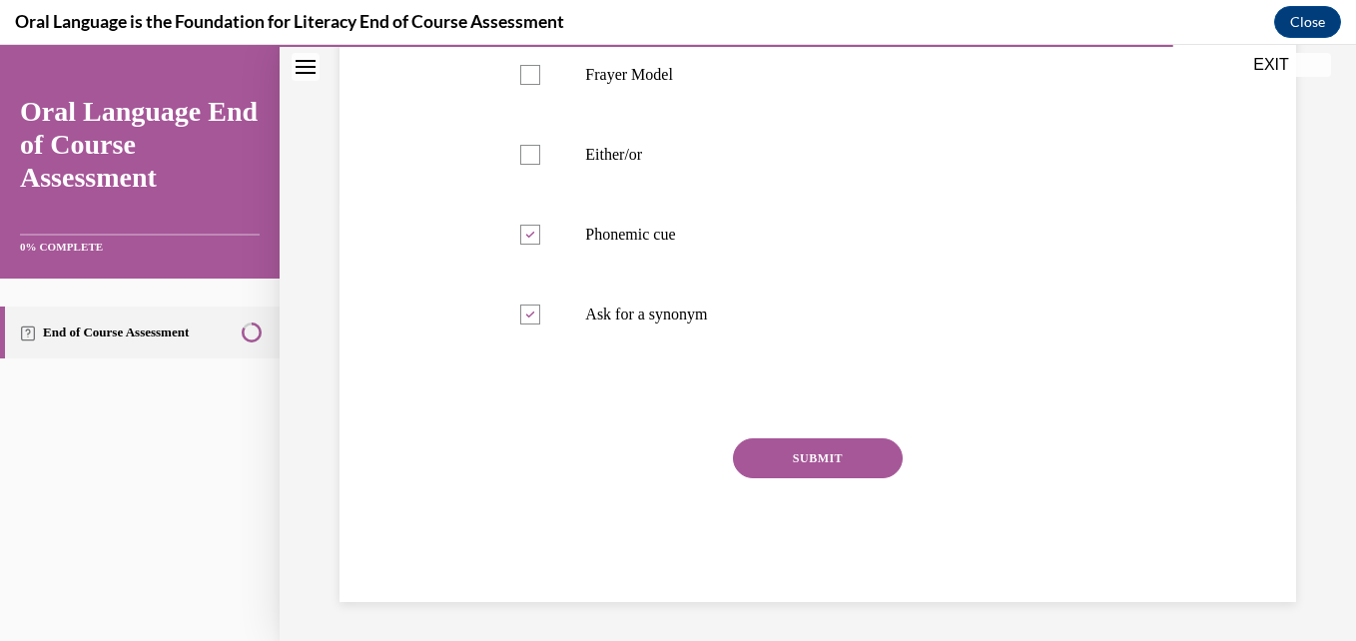
scroll to position [445, 0]
drag, startPoint x: 810, startPoint y: 429, endPoint x: 803, endPoint y: 439, distance: 12.2
click at [810, 430] on div "Question 11/12 Which of the following is an example of a safety net that encour…" at bounding box center [817, 216] width 634 height 769
click at [795, 452] on button "SUBMIT" at bounding box center [818, 457] width 170 height 40
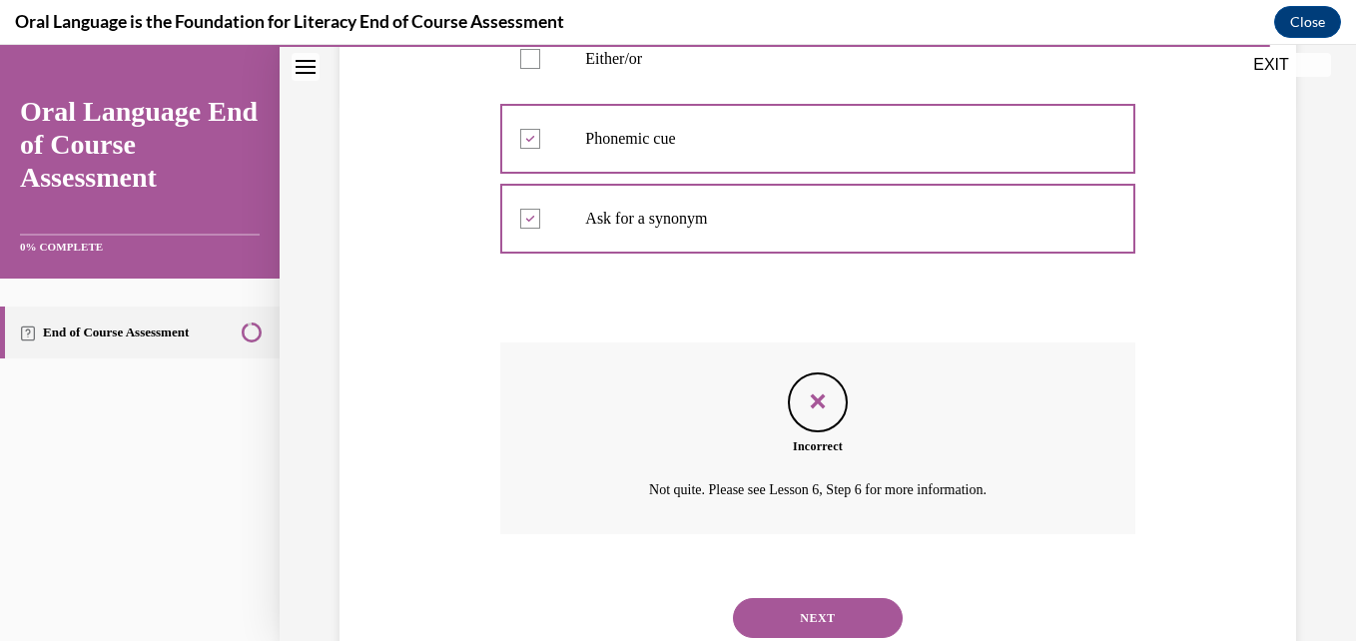
scroll to position [607, 0]
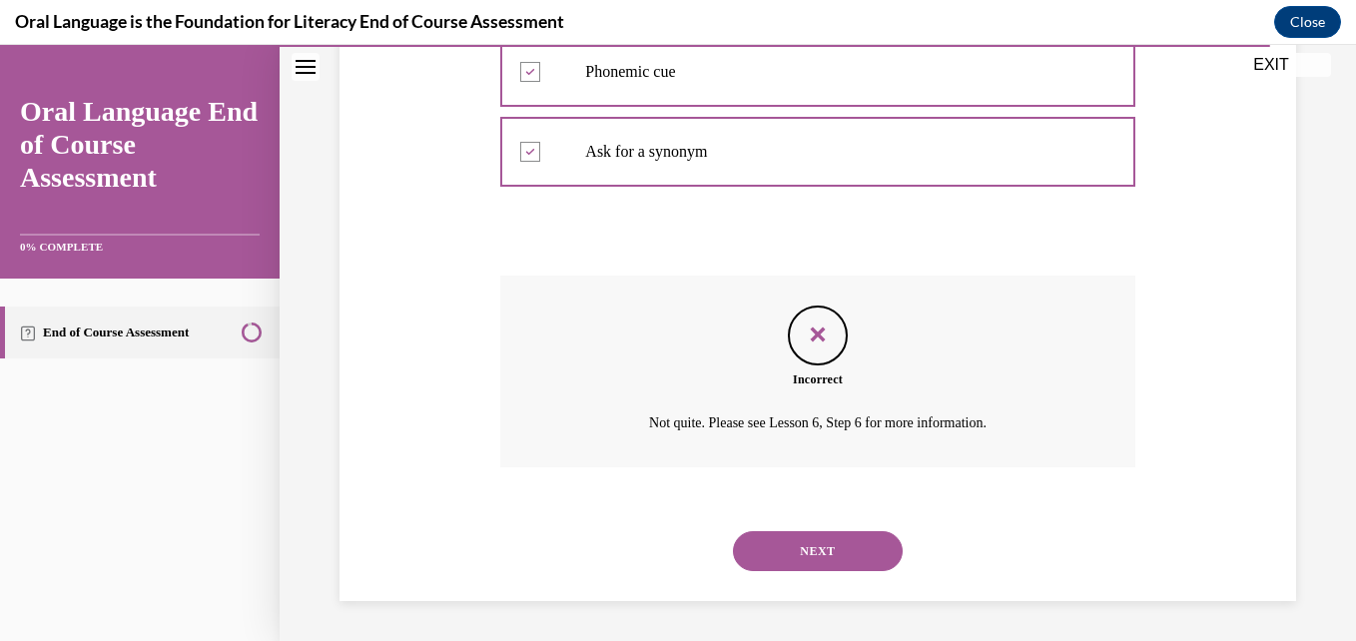
click at [778, 536] on button "NEXT" at bounding box center [818, 551] width 170 height 40
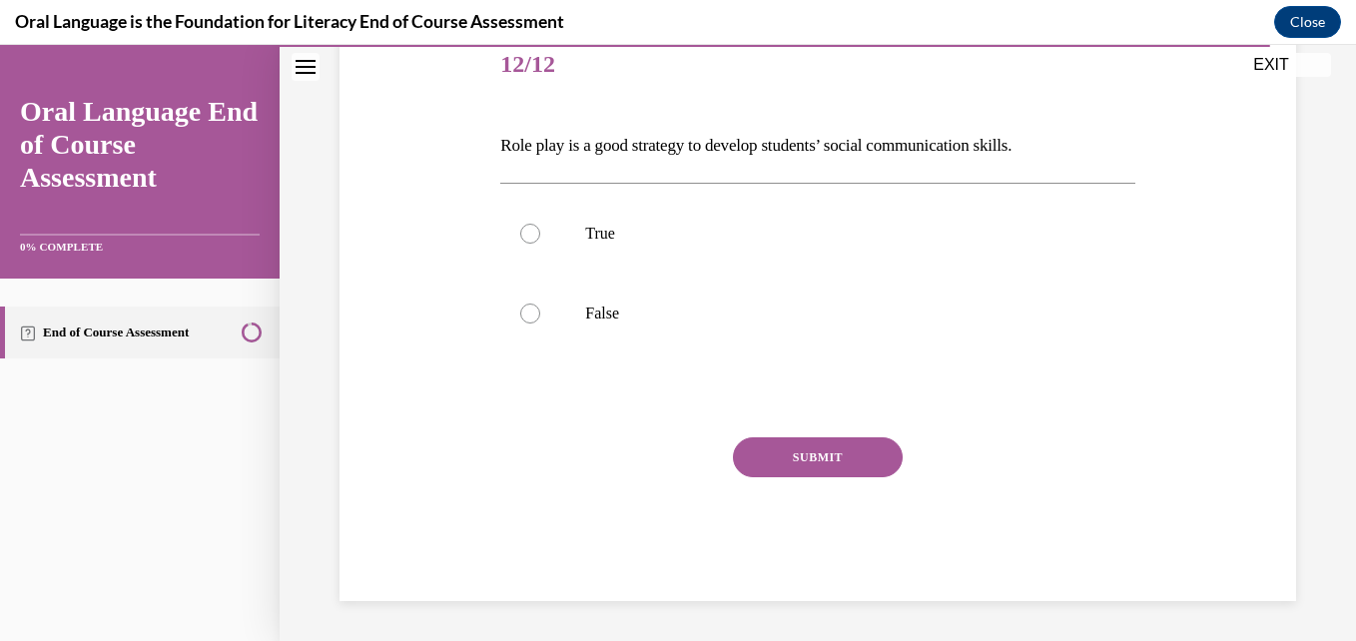
scroll to position [222, 0]
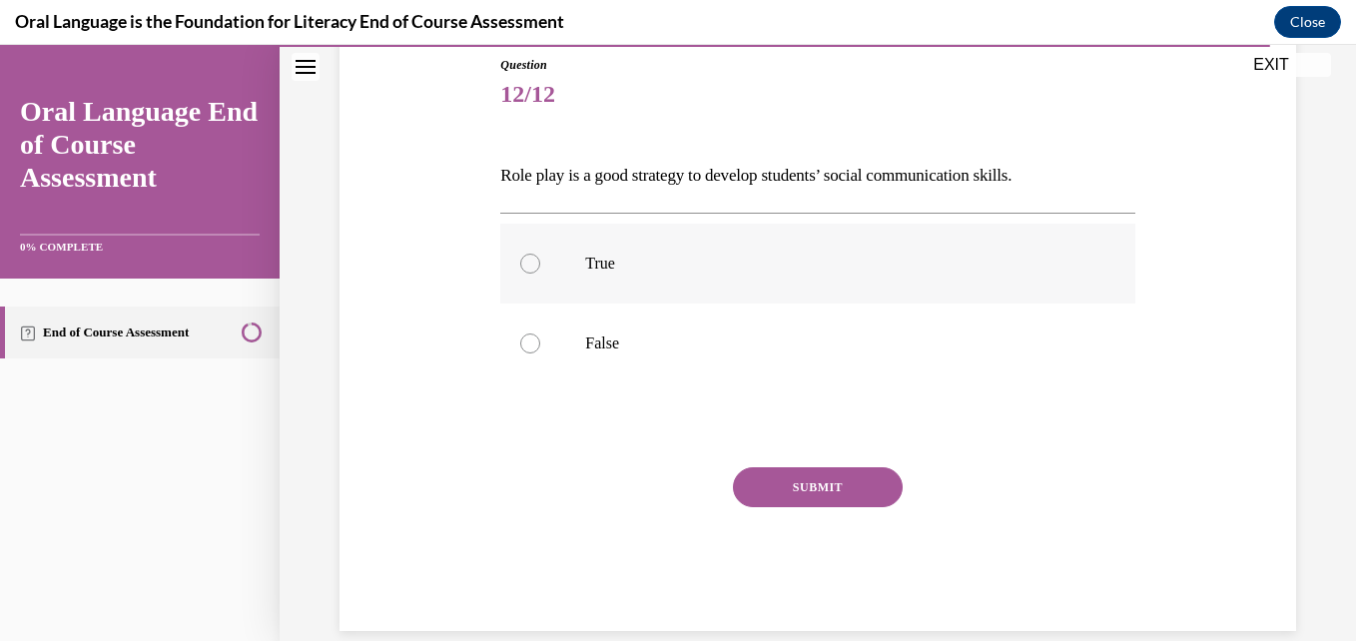
click at [533, 260] on div at bounding box center [530, 264] width 20 height 20
click at [533, 260] on input "True" at bounding box center [530, 264] width 20 height 20
radio input "true"
click at [792, 486] on button "SUBMIT" at bounding box center [818, 487] width 170 height 40
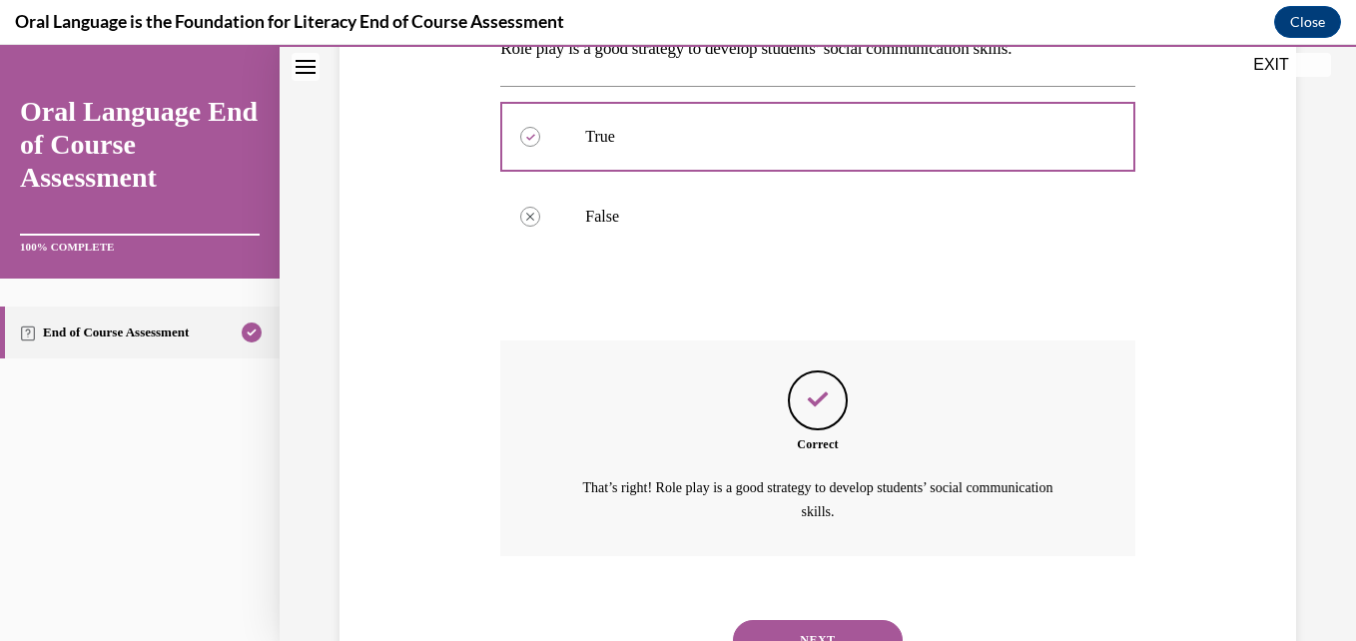
scroll to position [437, 0]
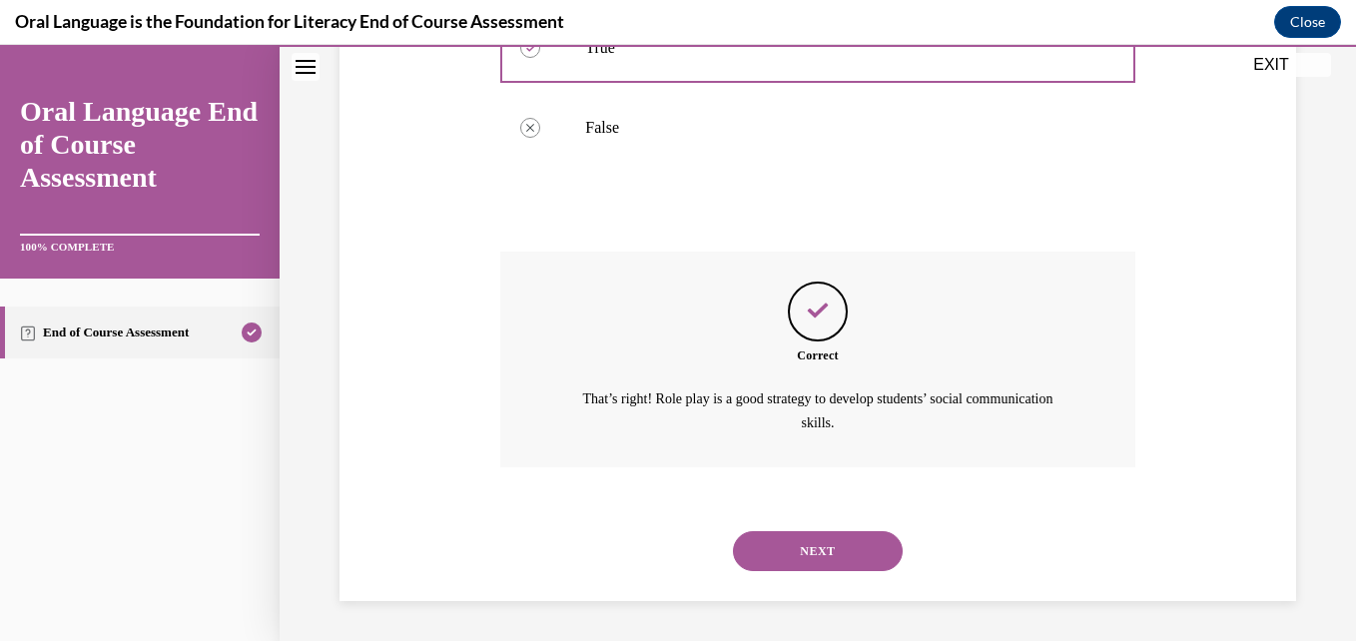
click at [800, 545] on button "NEXT" at bounding box center [818, 551] width 170 height 40
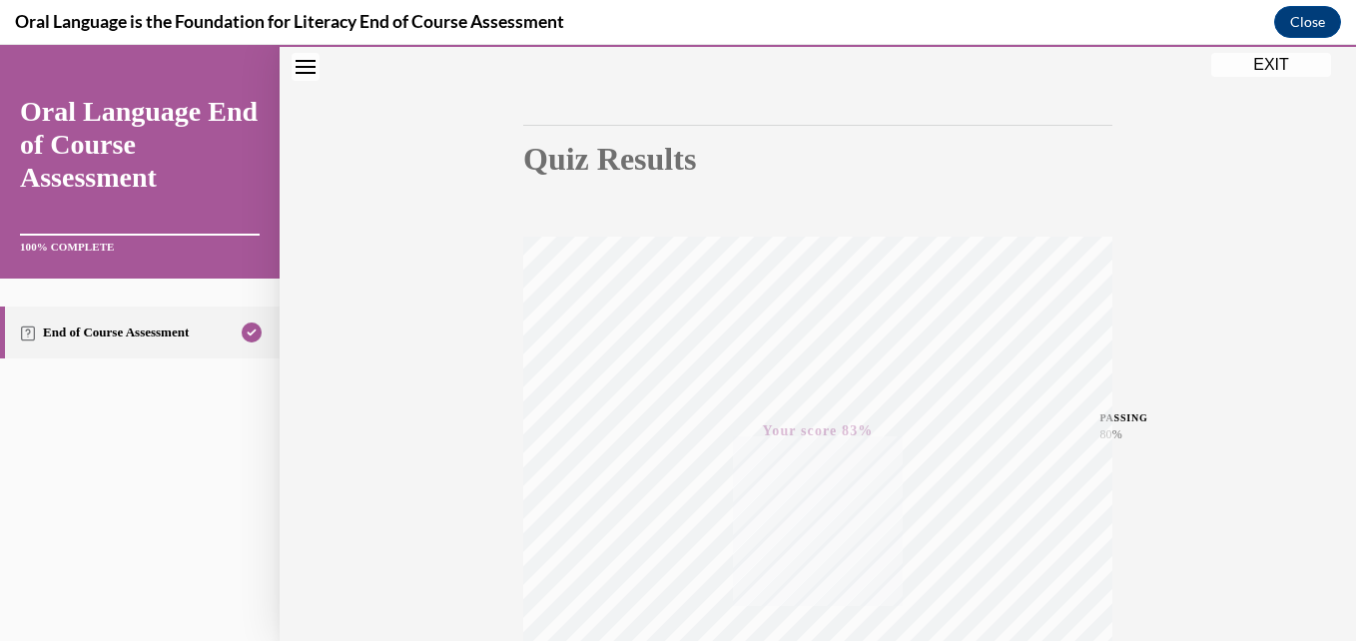
scroll to position [128, 0]
click at [1267, 68] on button "EXIT" at bounding box center [1271, 65] width 120 height 24
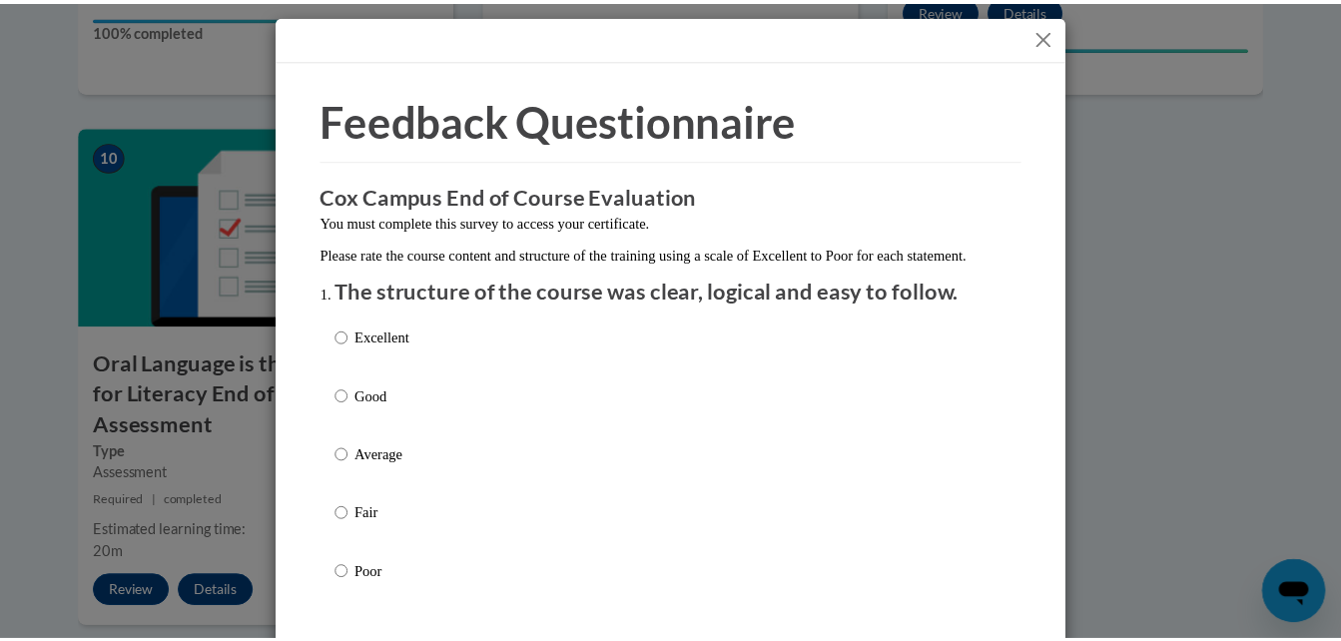
scroll to position [0, 0]
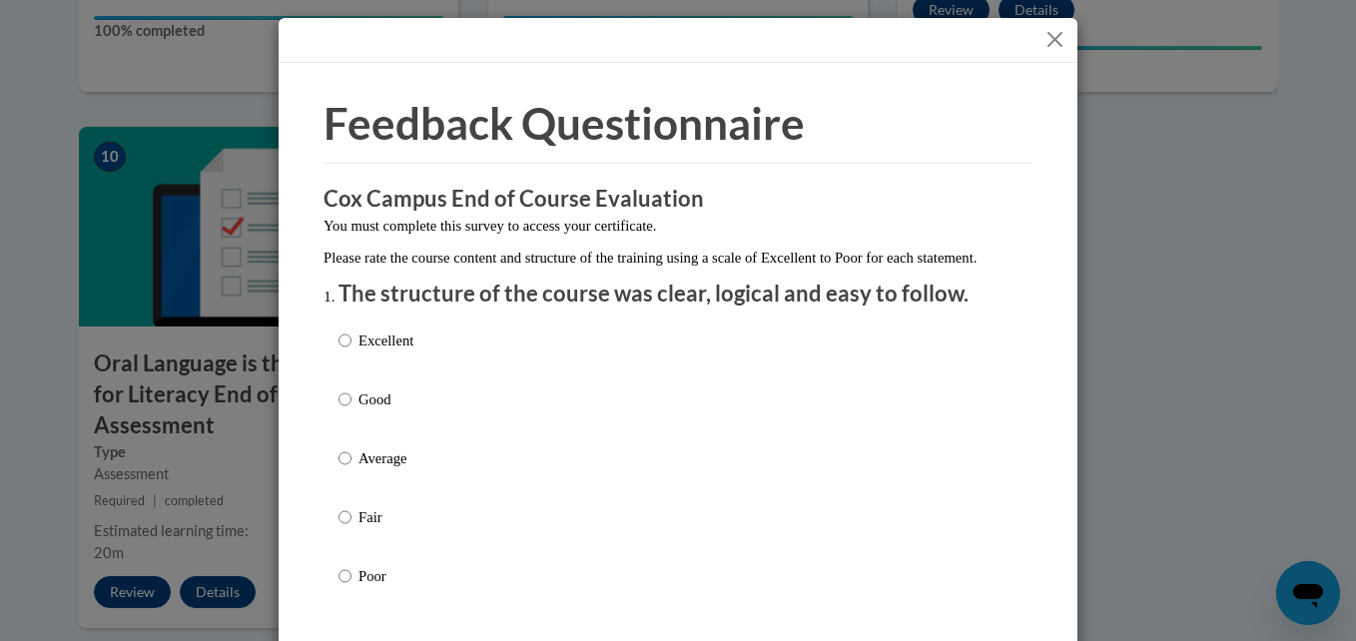
click at [1047, 32] on button "Close" at bounding box center [1054, 39] width 25 height 25
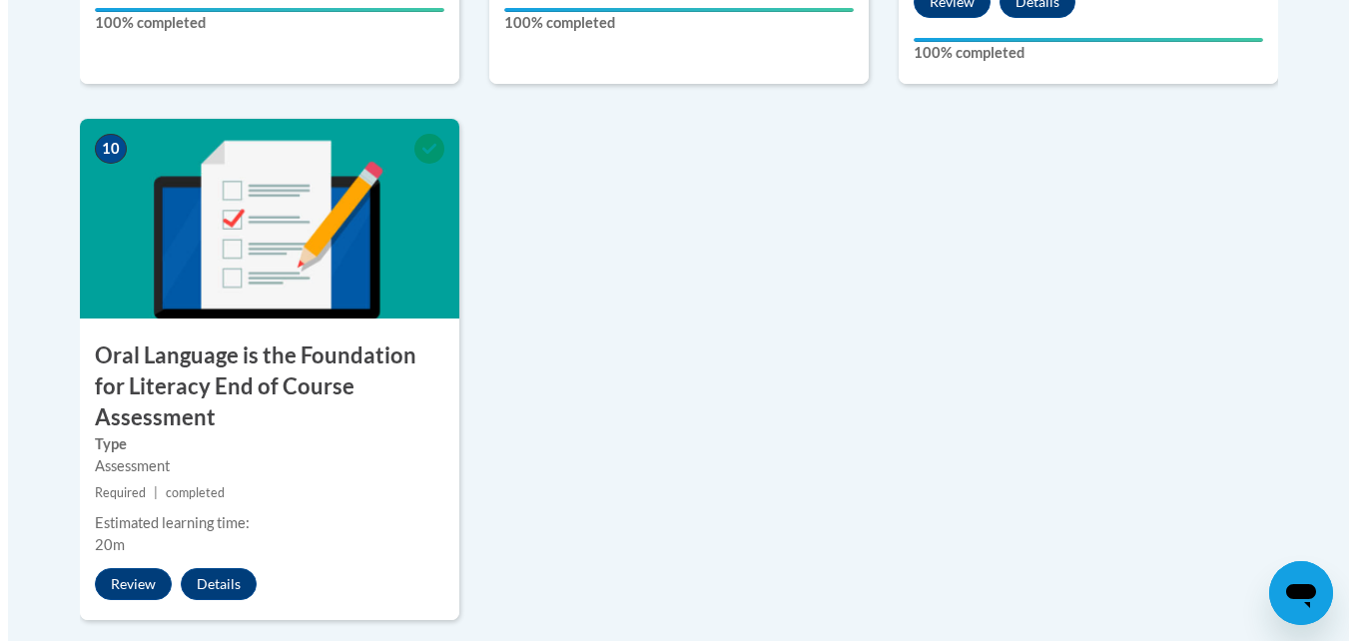
scroll to position [2264, 0]
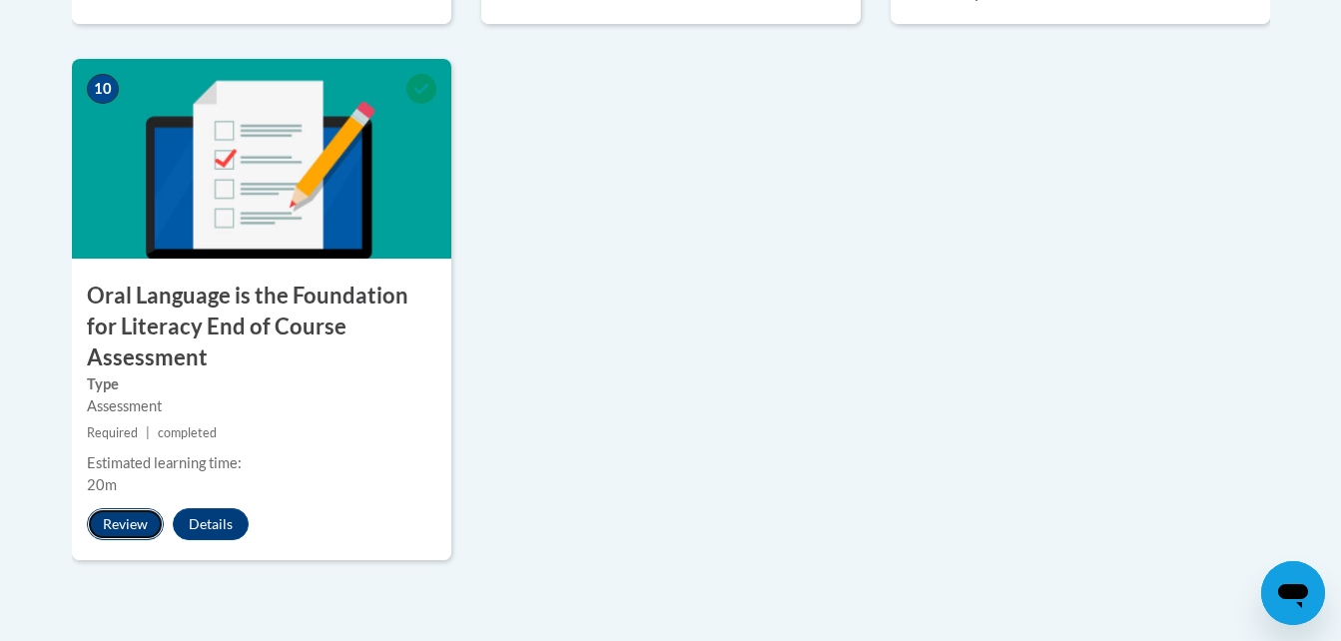
click at [133, 508] on button "Review" at bounding box center [125, 524] width 77 height 32
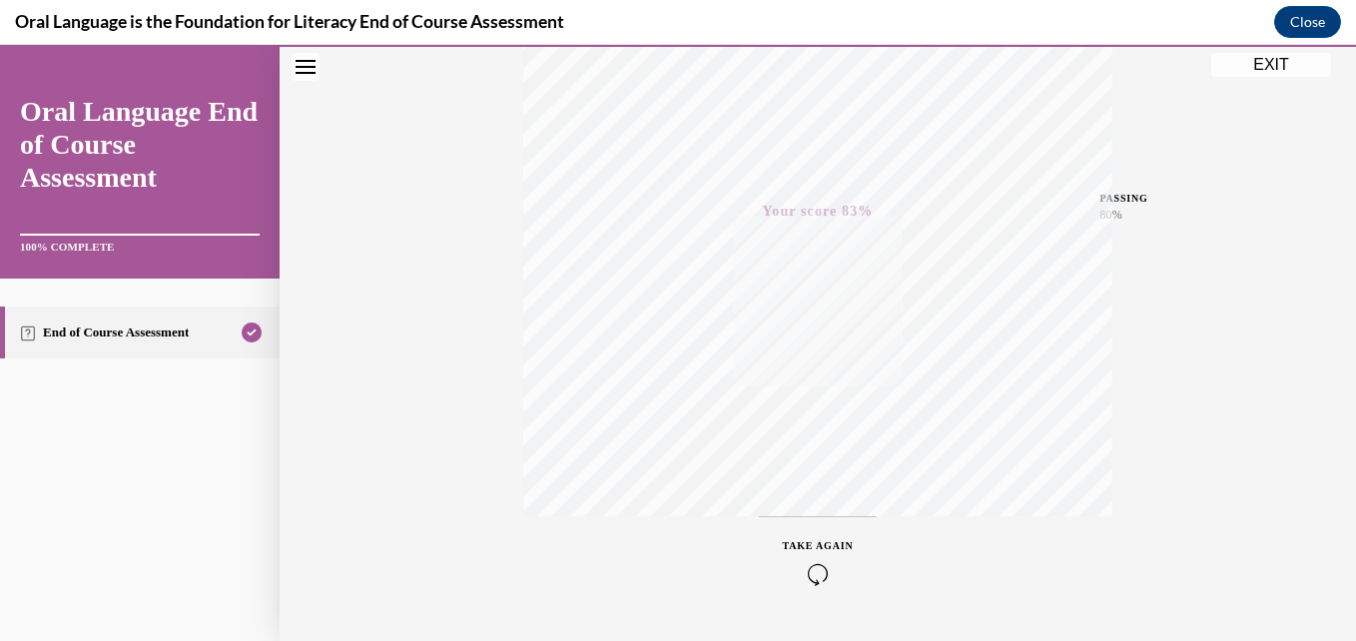
scroll to position [427, 0]
click at [1272, 63] on button "EXIT" at bounding box center [1271, 65] width 120 height 24
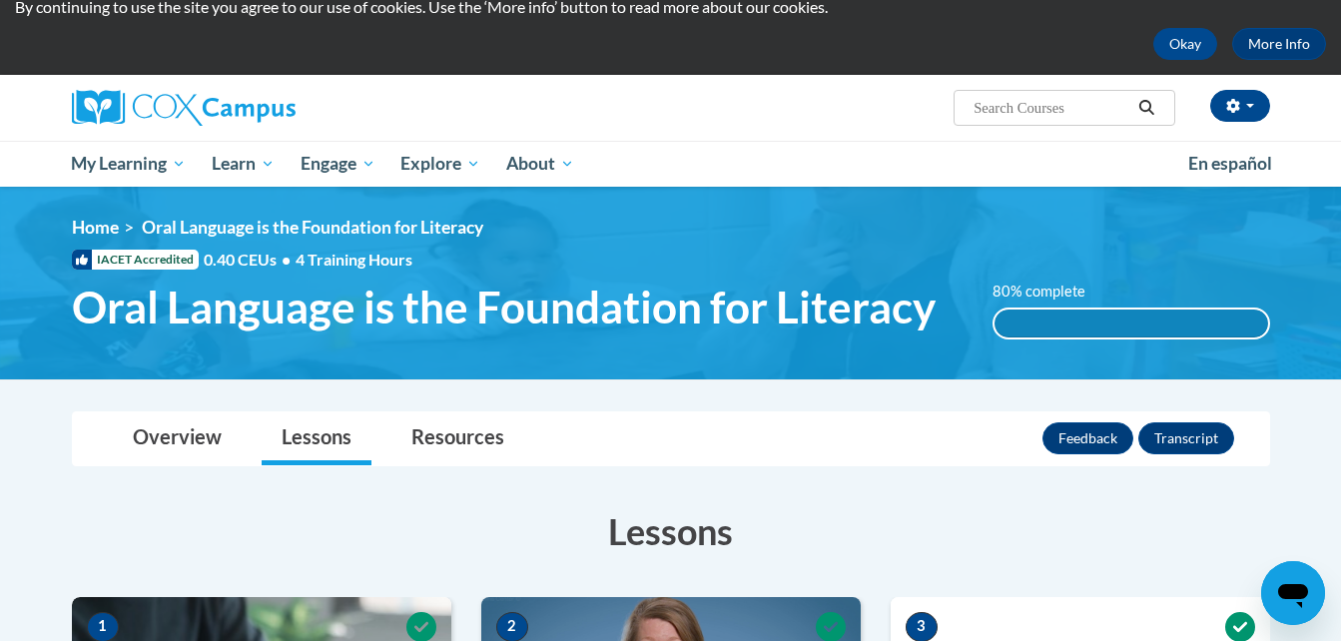
scroll to position [0, 0]
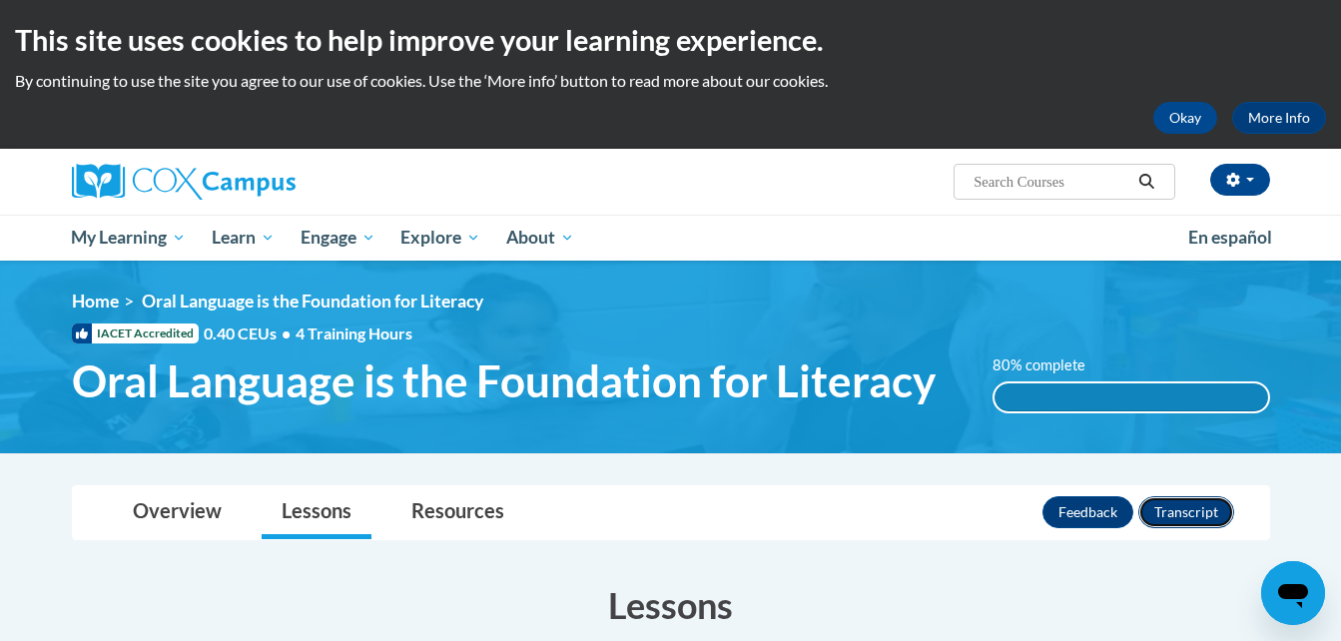
click at [1191, 513] on button "Transcript" at bounding box center [1186, 512] width 96 height 32
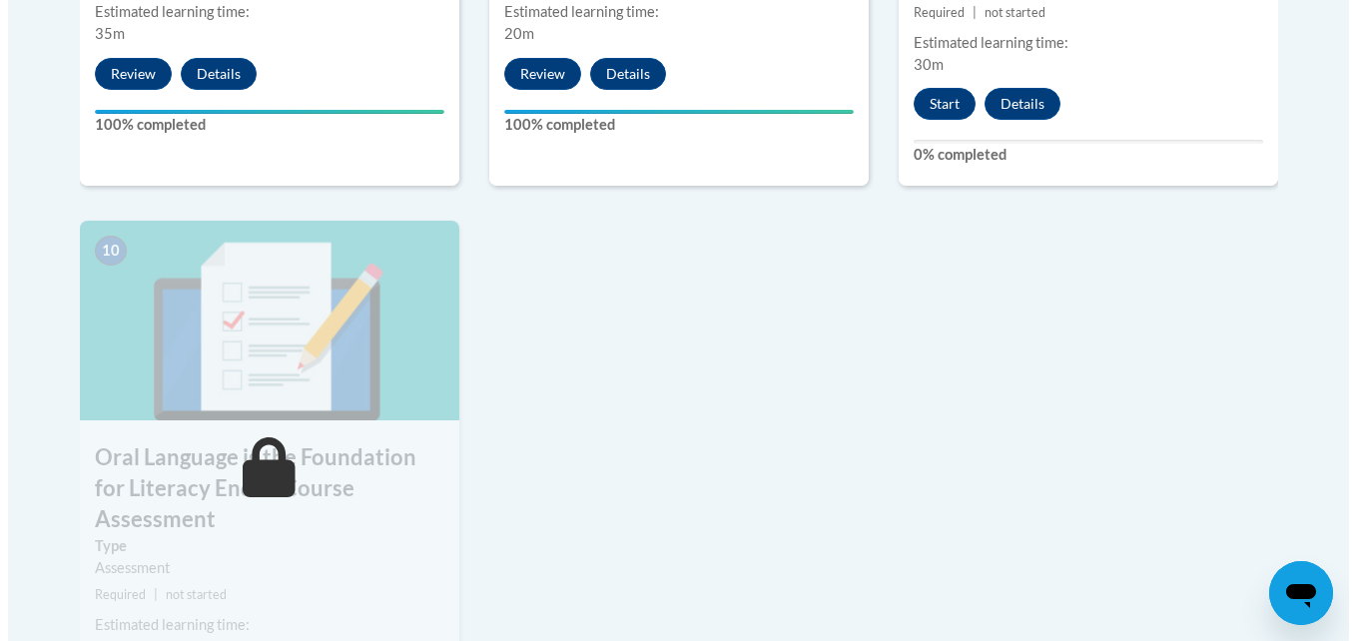
scroll to position [1797, 0]
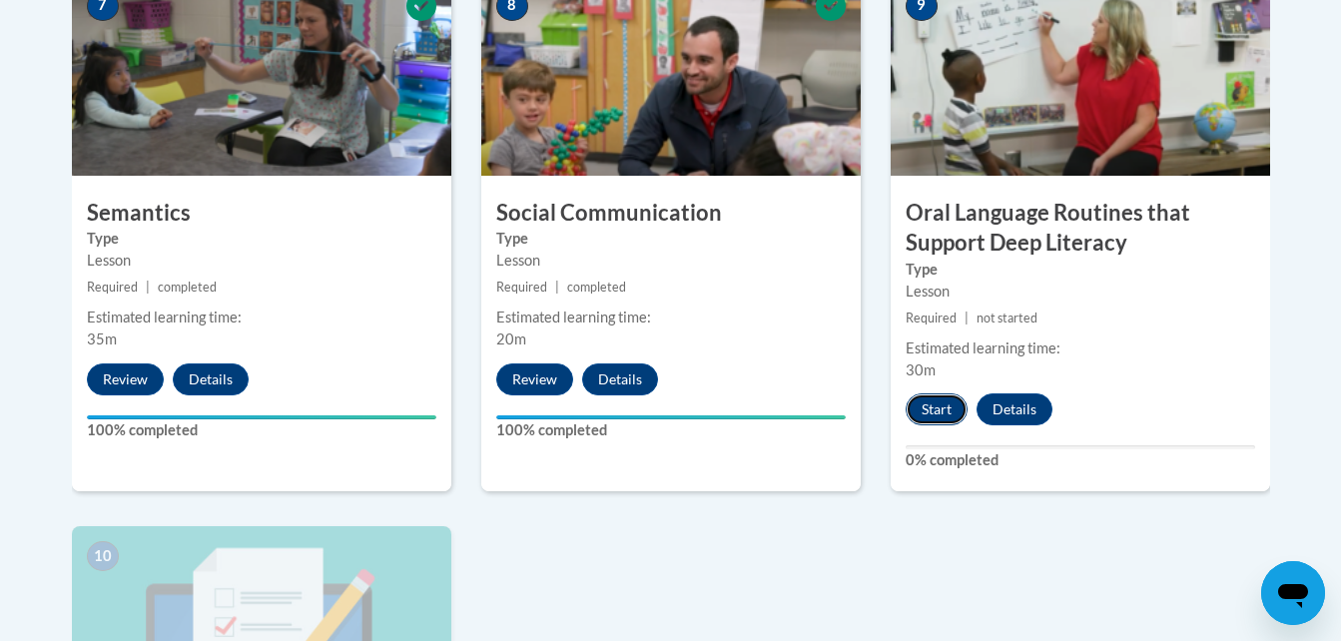
click at [936, 407] on button "Start" at bounding box center [937, 409] width 62 height 32
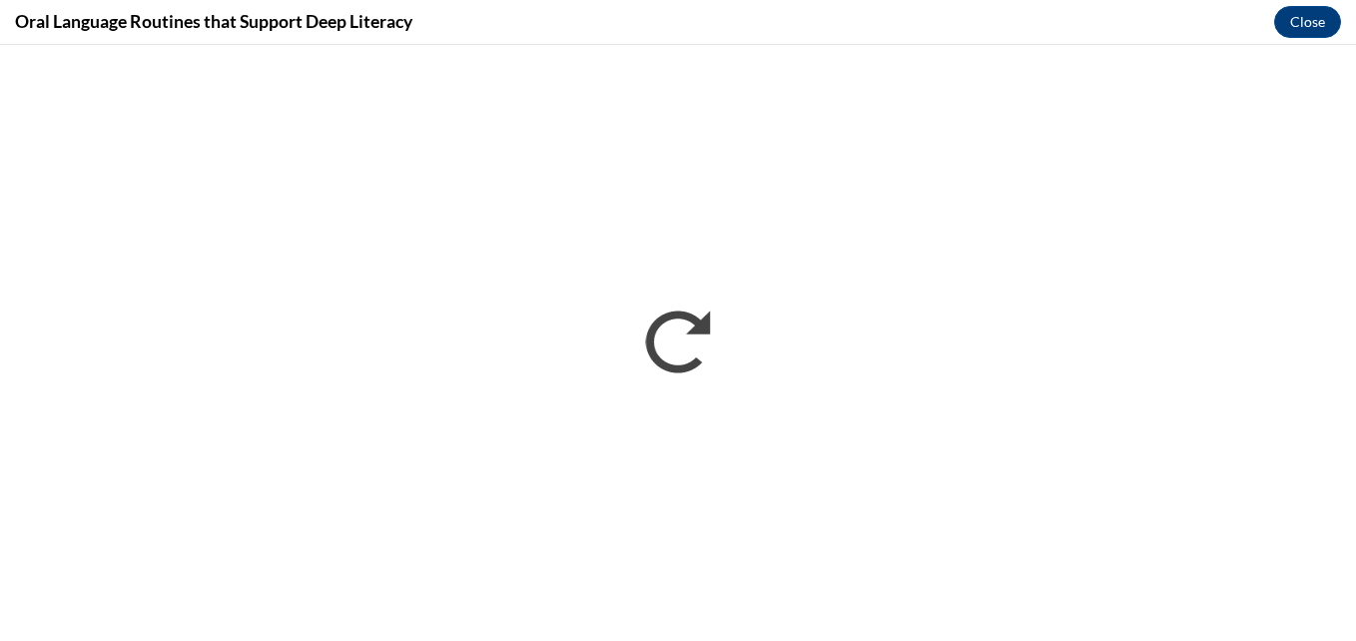
scroll to position [0, 0]
click at [1297, 16] on button "Close" at bounding box center [1307, 22] width 67 height 32
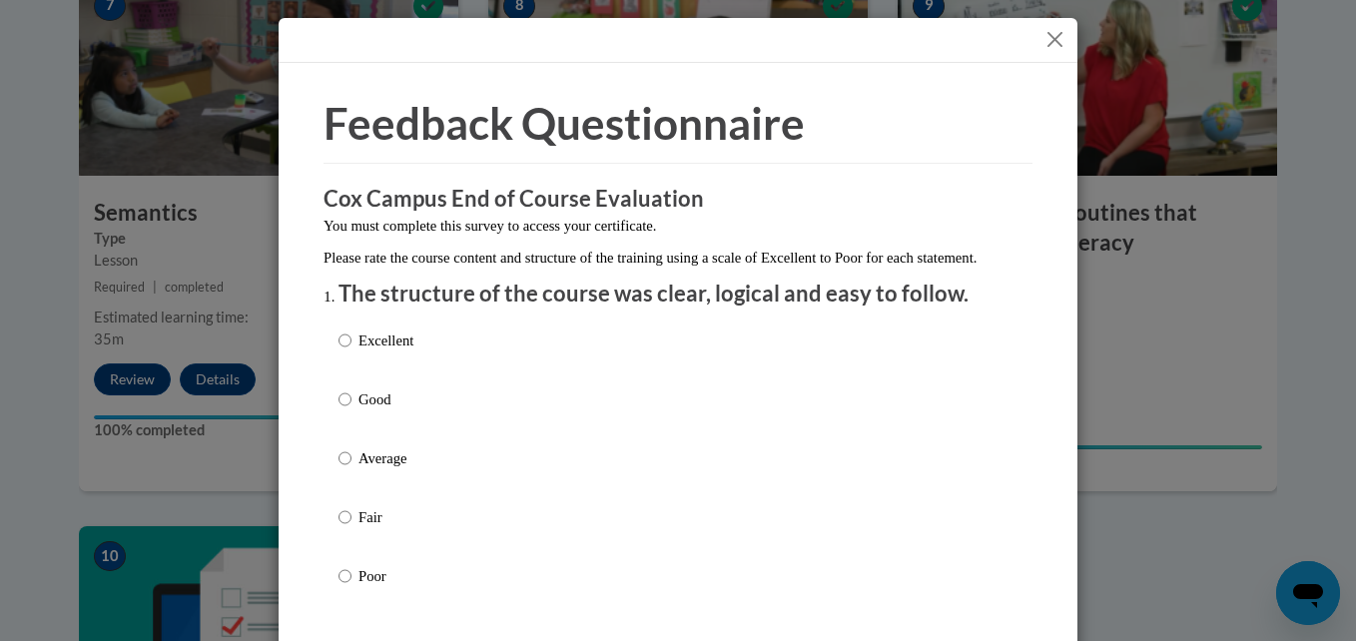
scroll to position [100, 0]
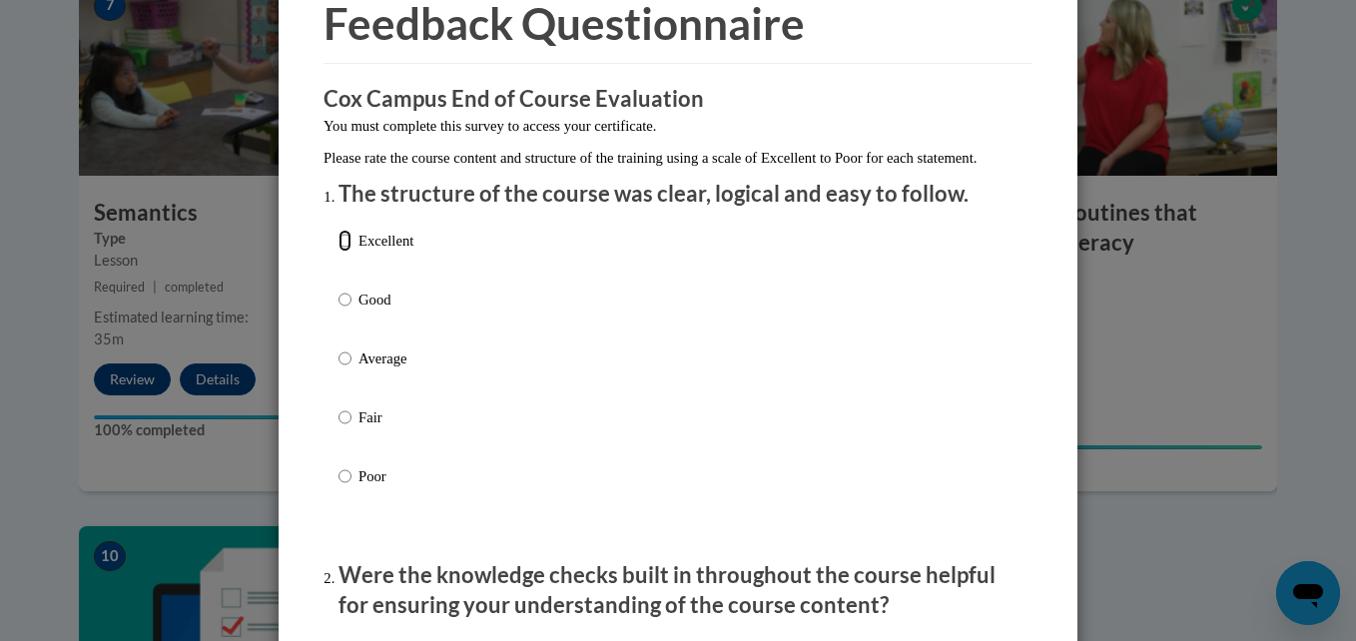
click at [343, 252] on input "Excellent" at bounding box center [344, 241] width 13 height 22
radio input "true"
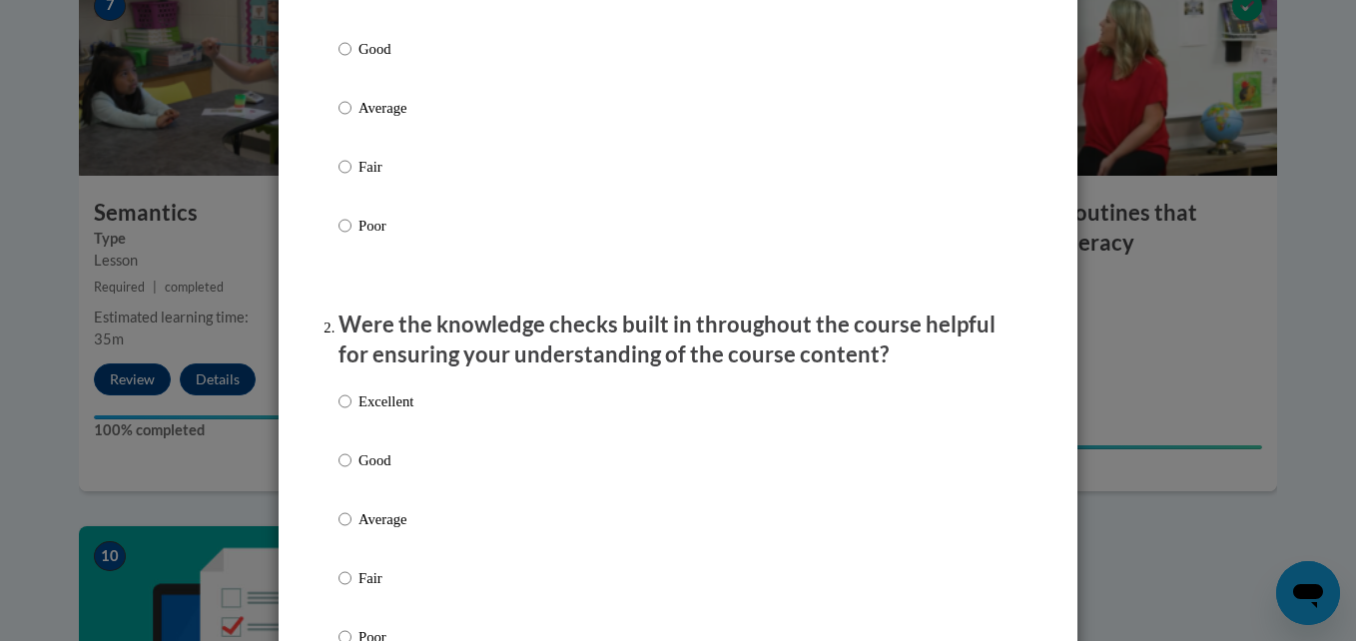
scroll to position [399, 0]
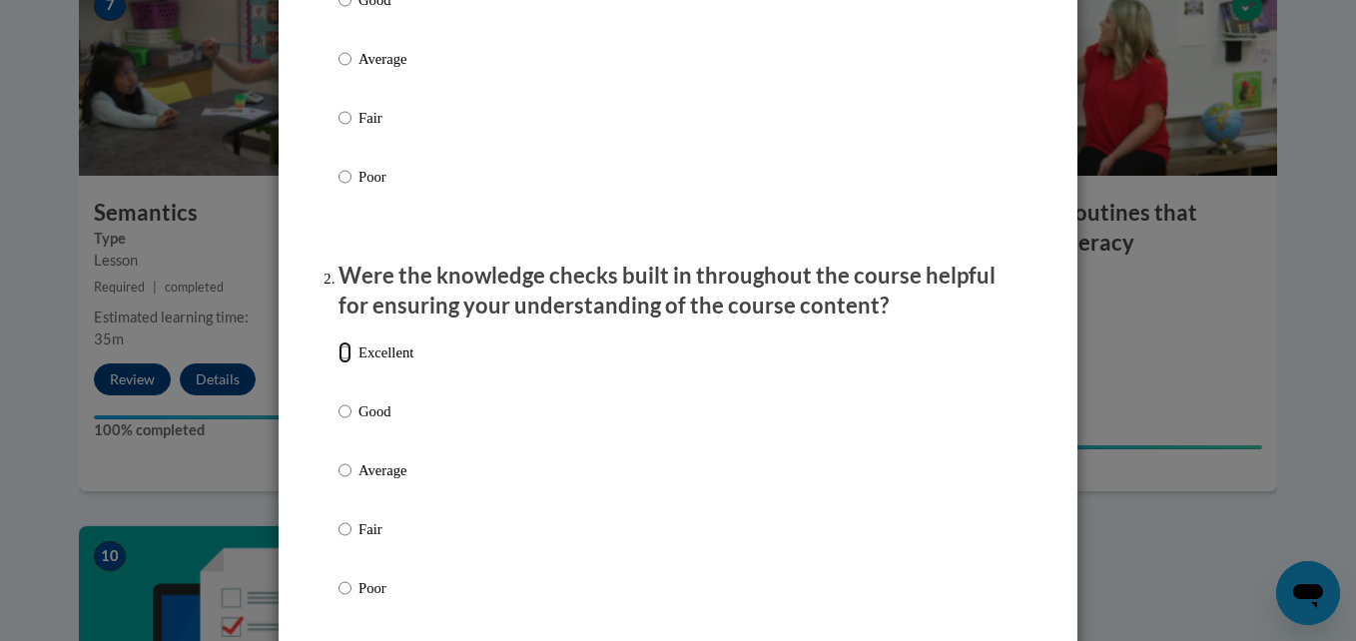
click at [338, 363] on input "Excellent" at bounding box center [344, 352] width 13 height 22
radio input "true"
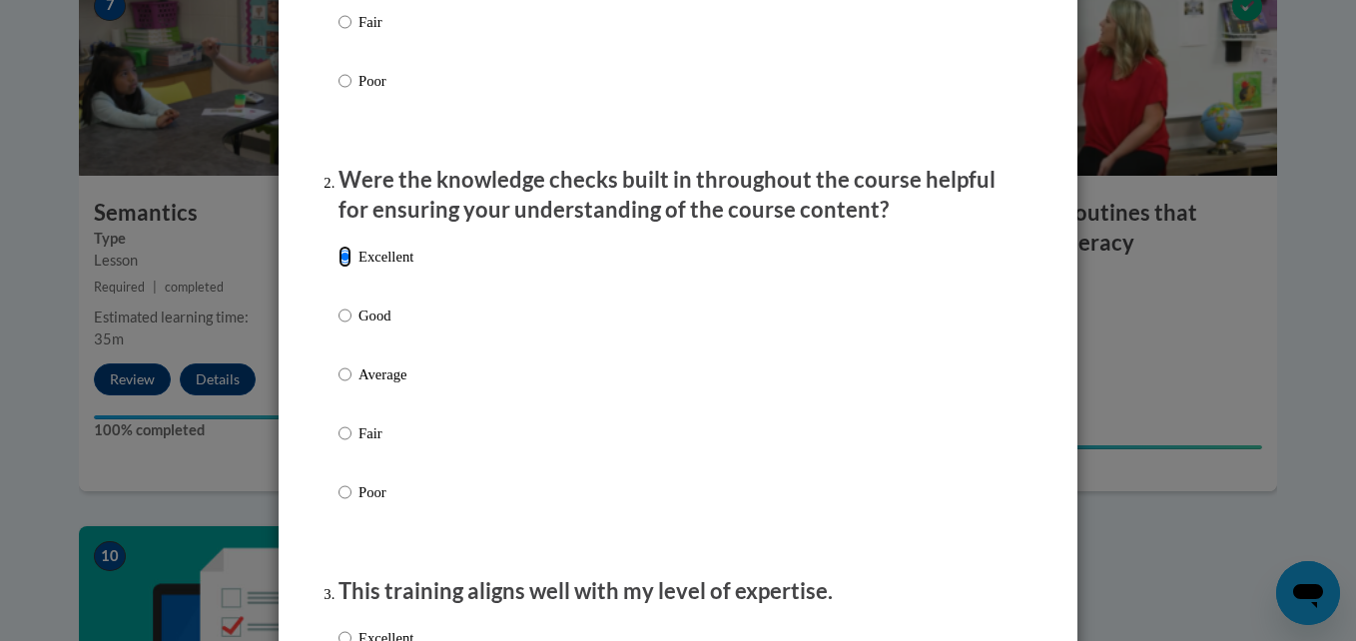
scroll to position [699, 0]
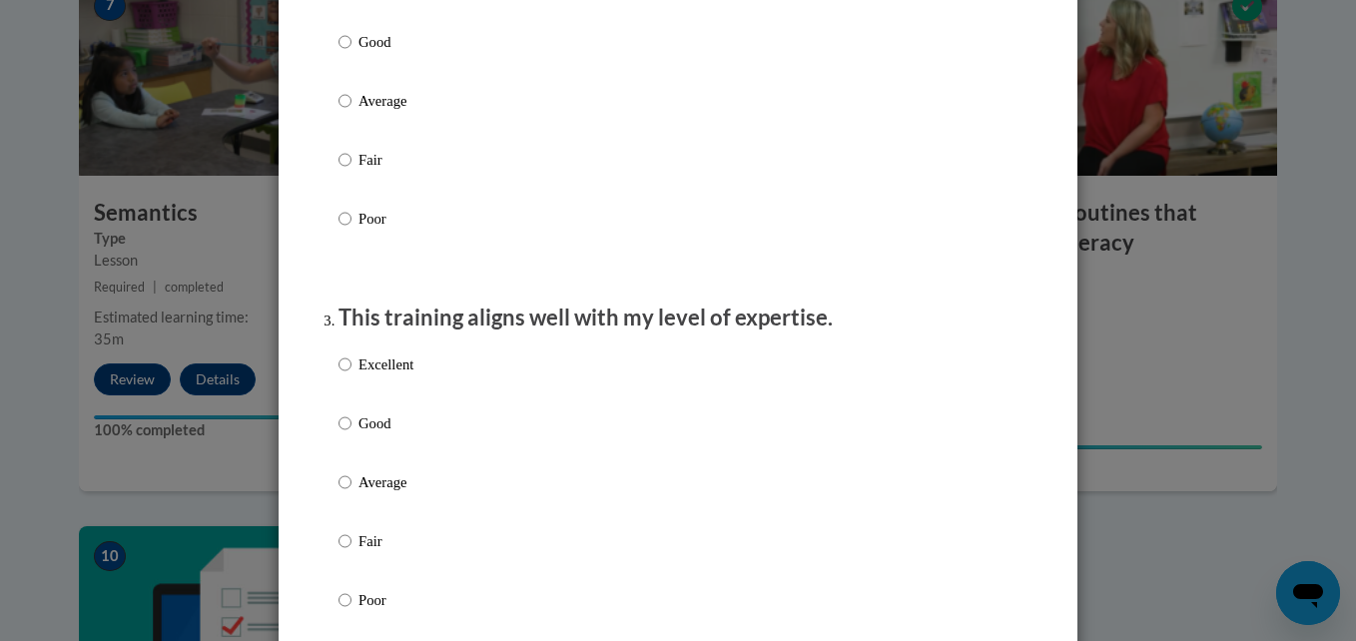
scroll to position [799, 0]
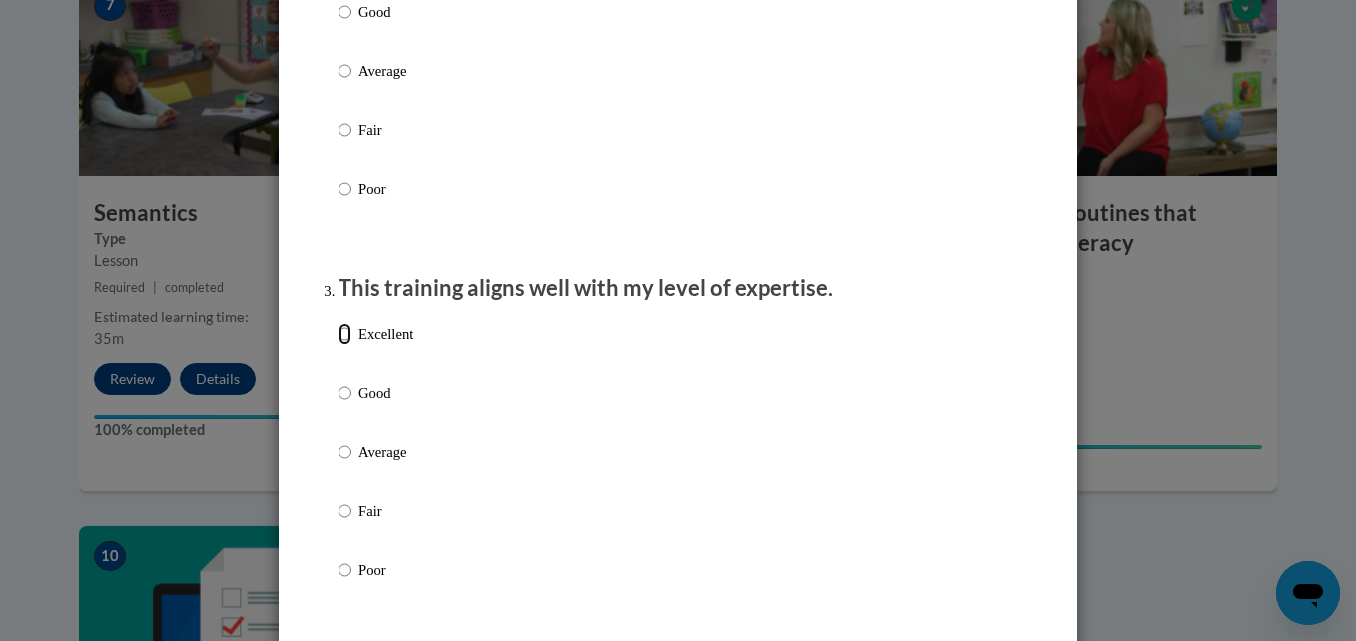
click at [338, 345] on input "Excellent" at bounding box center [344, 334] width 13 height 22
radio input "true"
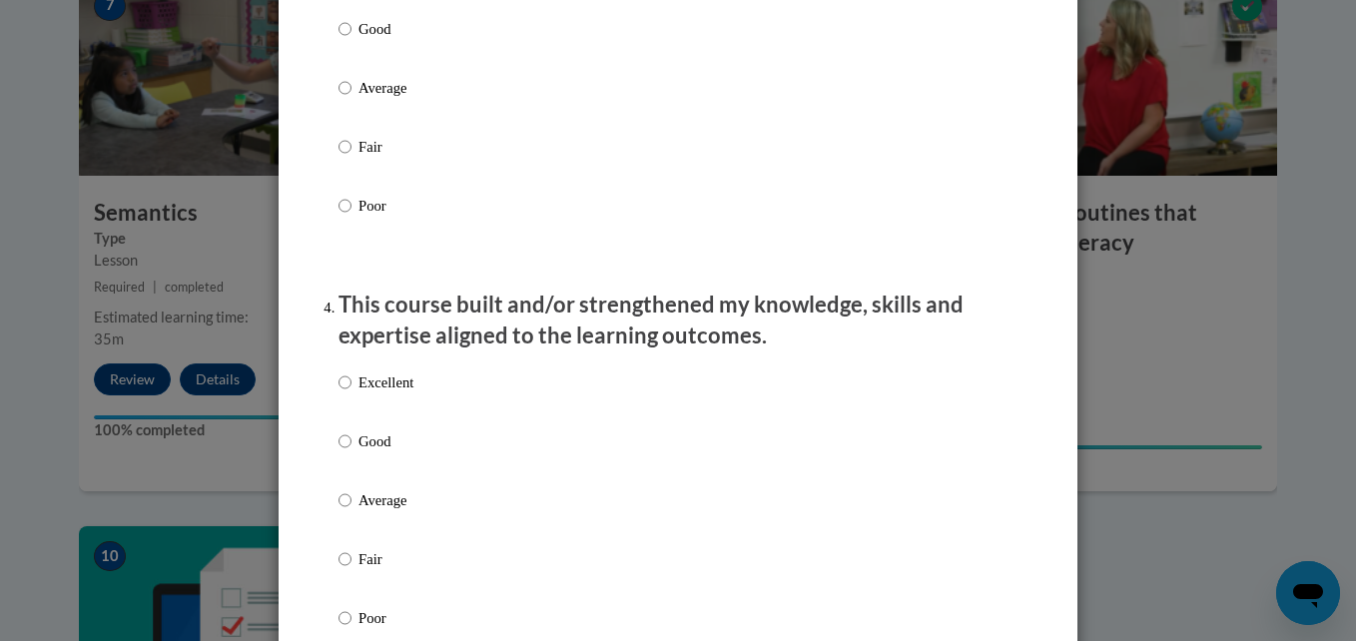
scroll to position [1198, 0]
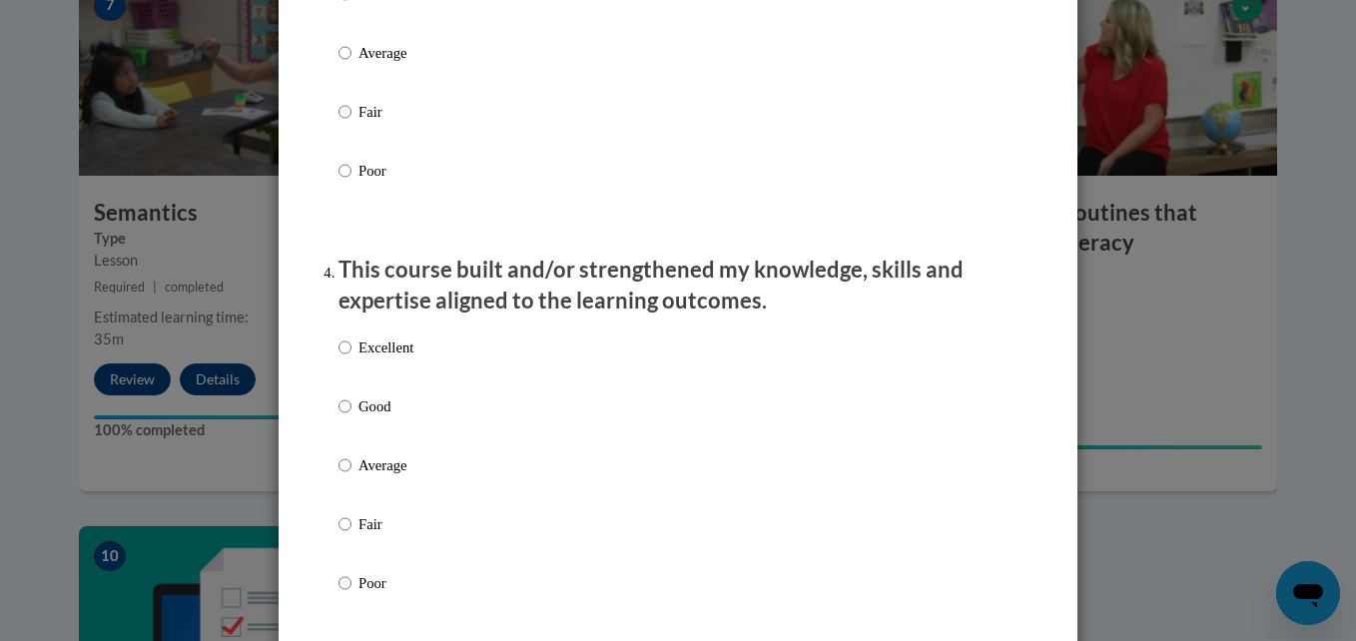
click at [344, 370] on label "Excellent" at bounding box center [375, 363] width 75 height 54
click at [344, 358] on input "Excellent" at bounding box center [344, 347] width 13 height 22
radio input "true"
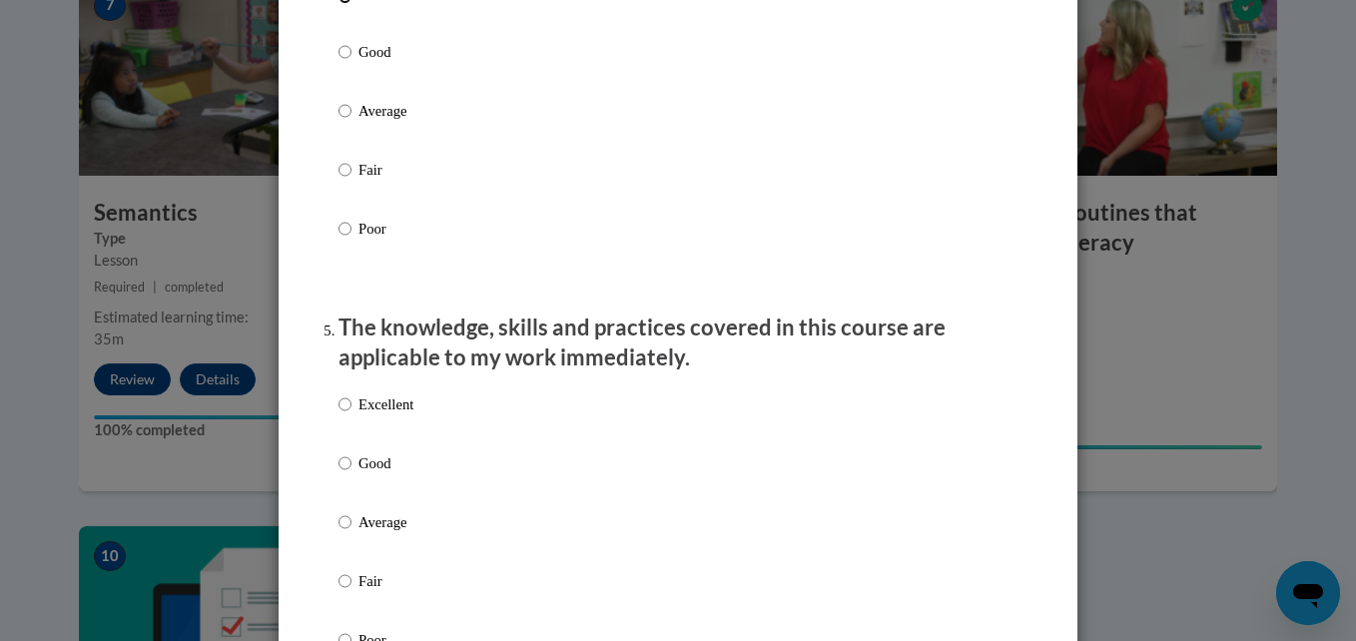
scroll to position [1597, 0]
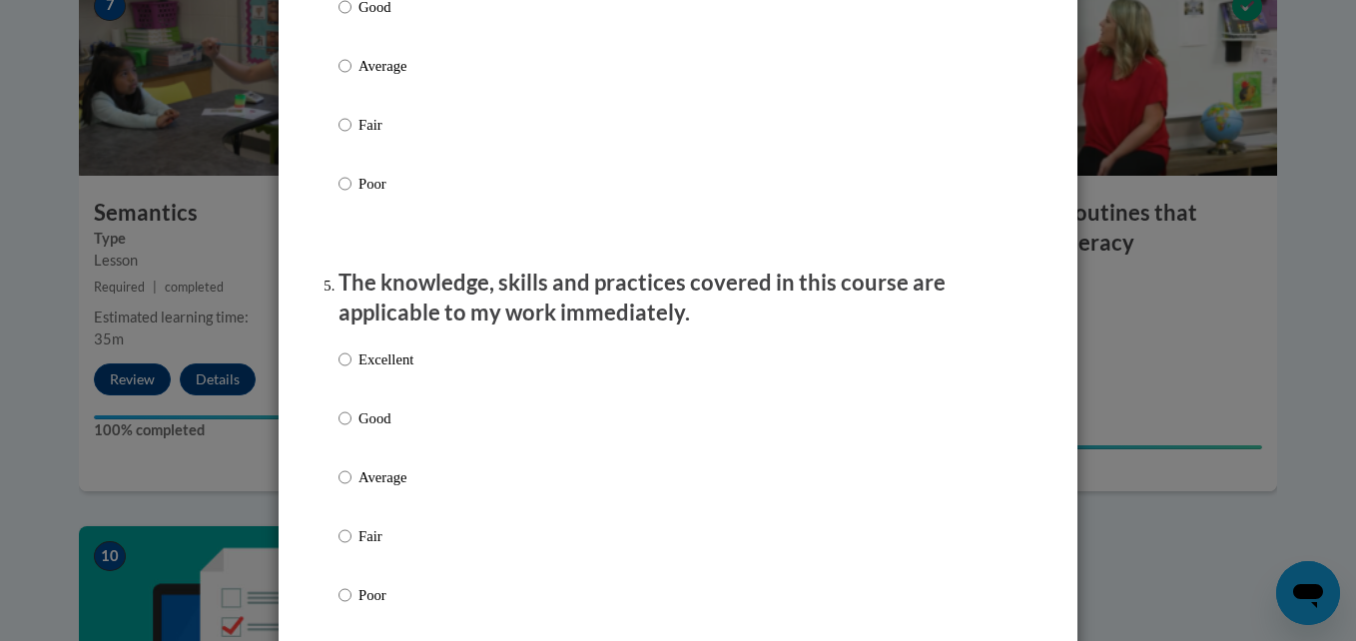
click at [346, 393] on label "Excellent" at bounding box center [375, 375] width 75 height 54
click at [346, 370] on input "Excellent" at bounding box center [344, 359] width 13 height 22
radio input "true"
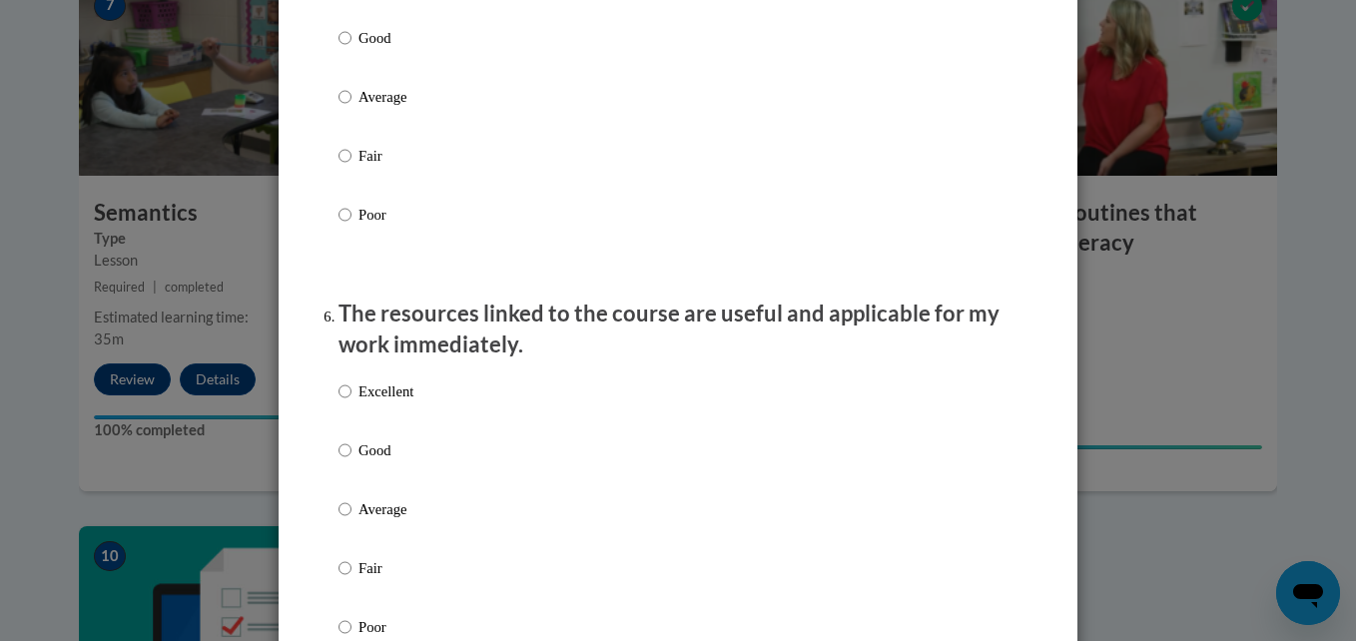
scroll to position [1997, 0]
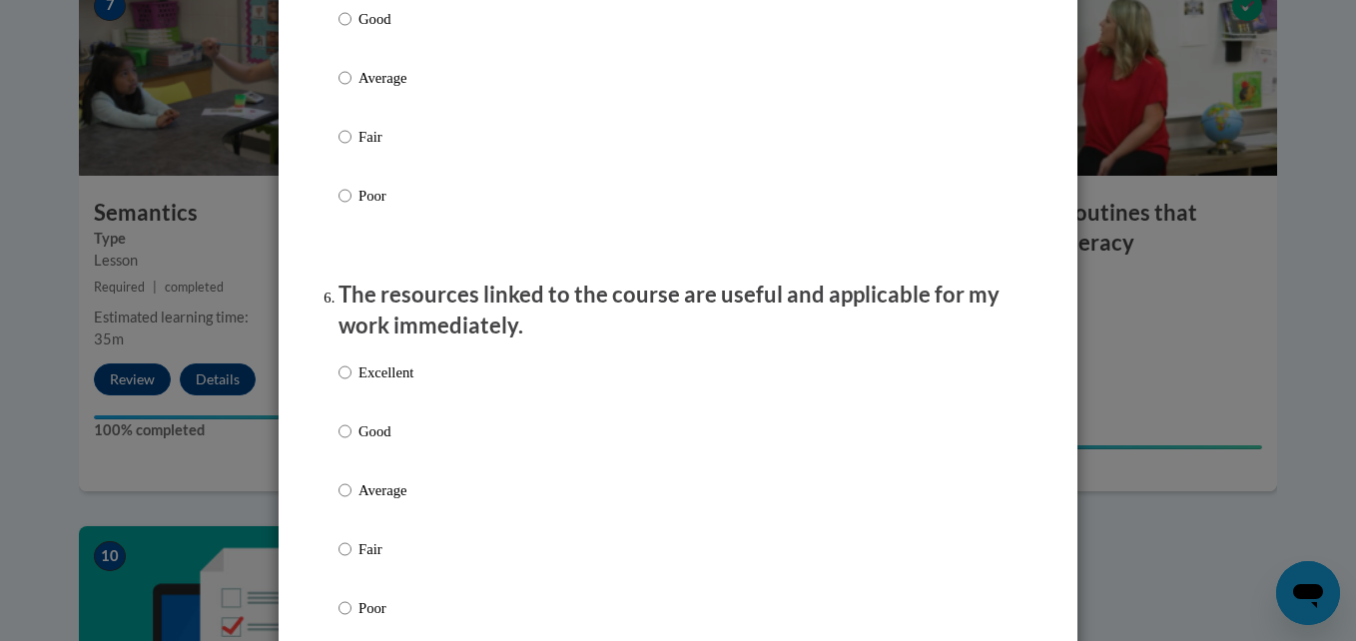
click at [364, 383] on p "Excellent" at bounding box center [385, 372] width 55 height 22
click at [351, 383] on input "Excellent" at bounding box center [344, 372] width 13 height 22
radio input "true"
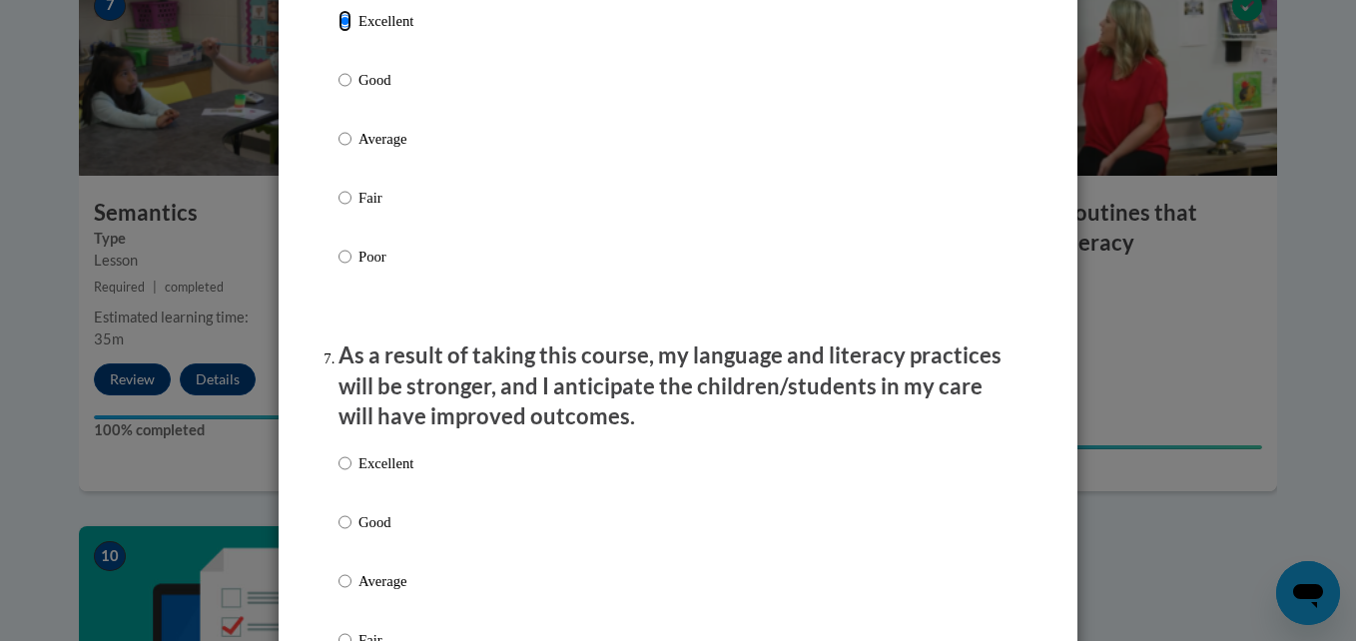
scroll to position [2396, 0]
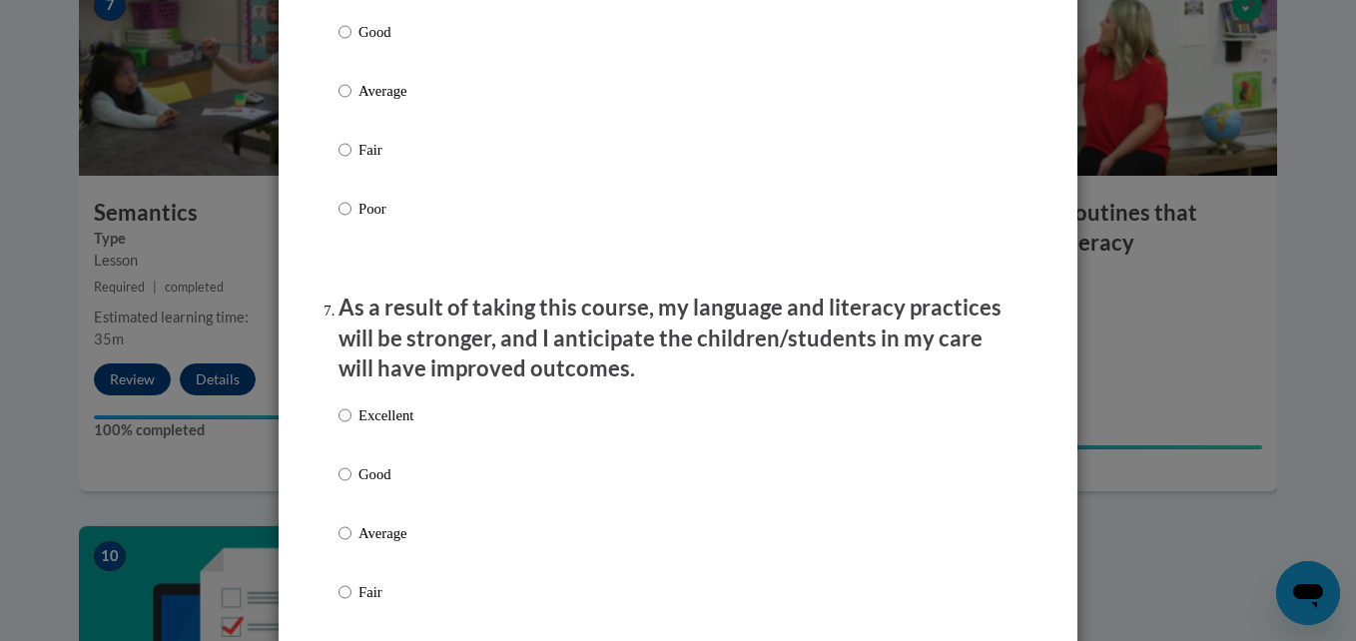
click at [377, 426] on p "Excellent" at bounding box center [385, 415] width 55 height 22
click at [351, 426] on input "Excellent" at bounding box center [344, 415] width 13 height 22
radio input "true"
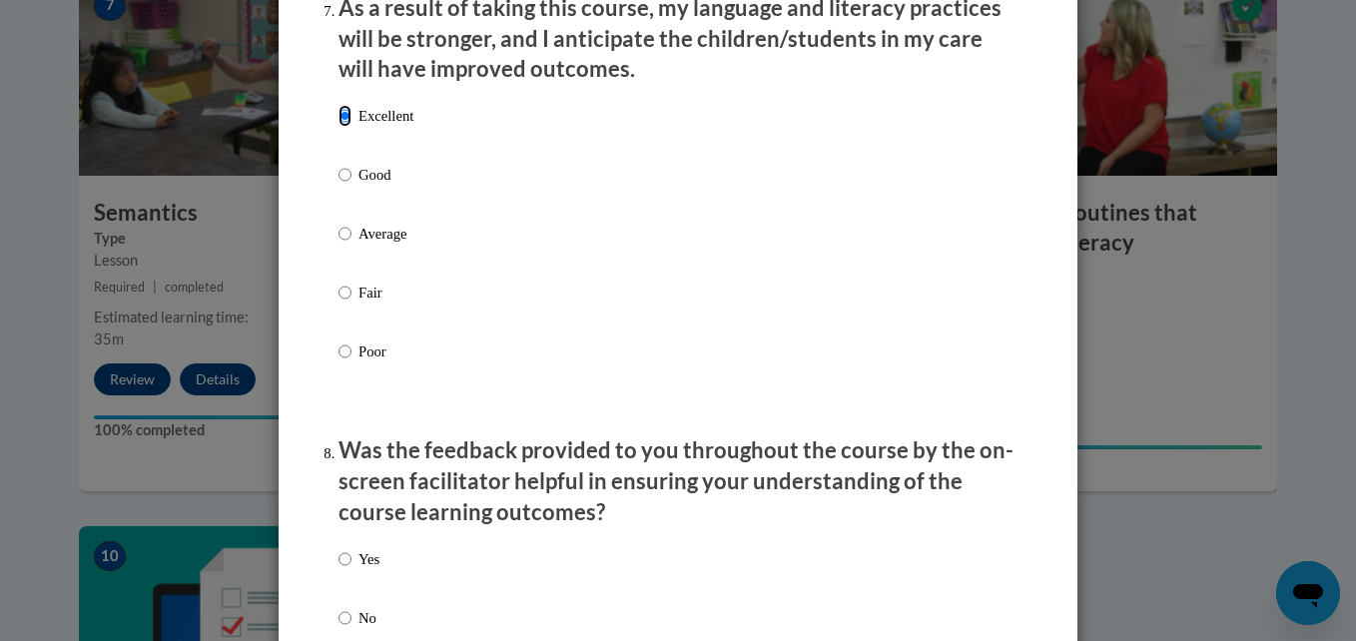
scroll to position [2795, 0]
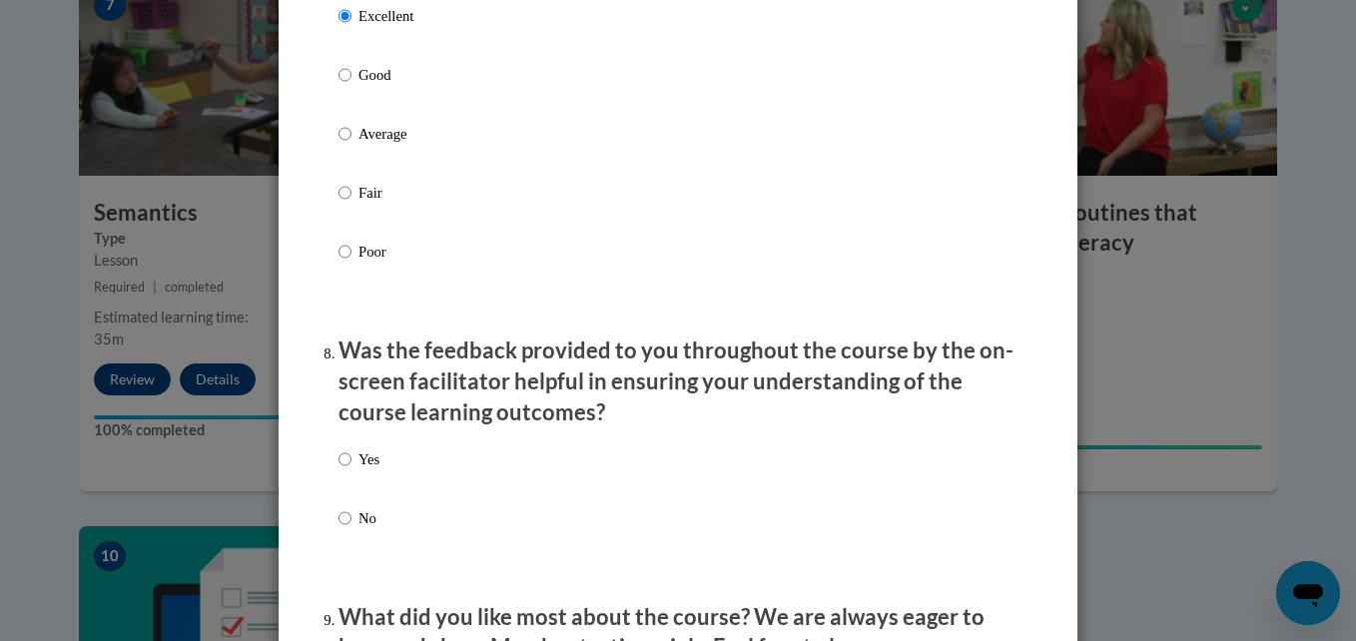
click at [358, 470] on p "Yes" at bounding box center [368, 459] width 21 height 22
click at [350, 470] on input "Yes" at bounding box center [344, 459] width 13 height 22
radio input "true"
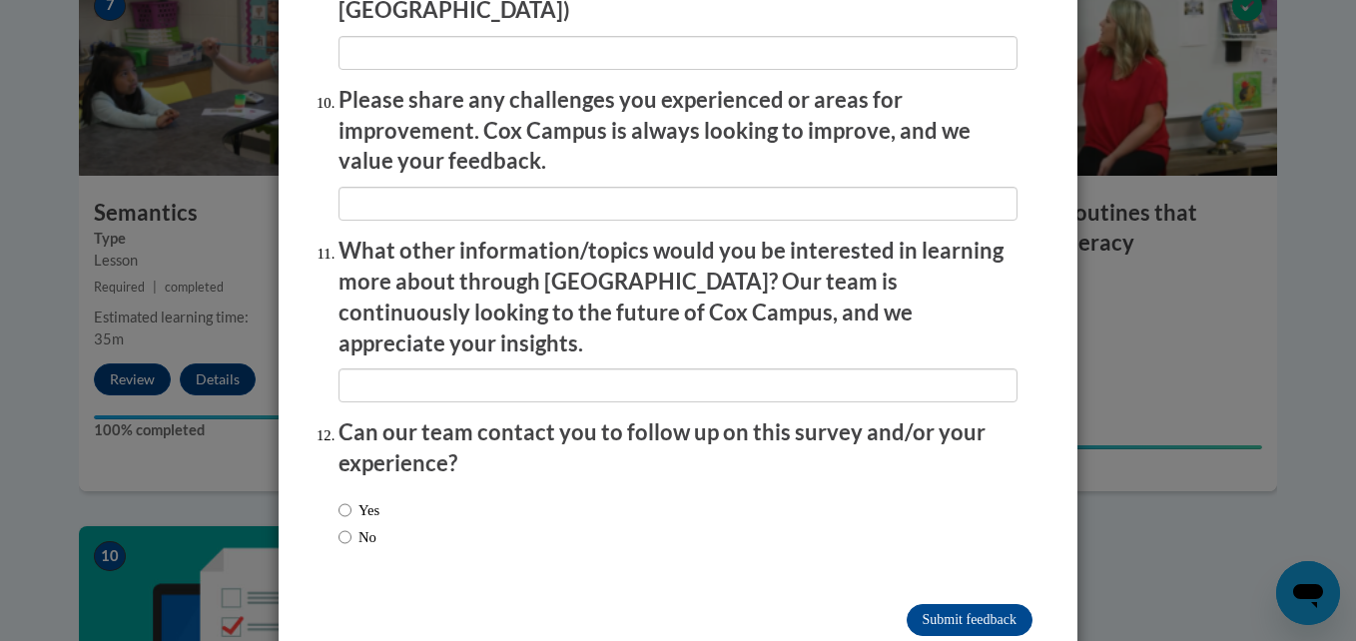
scroll to position [3507, 0]
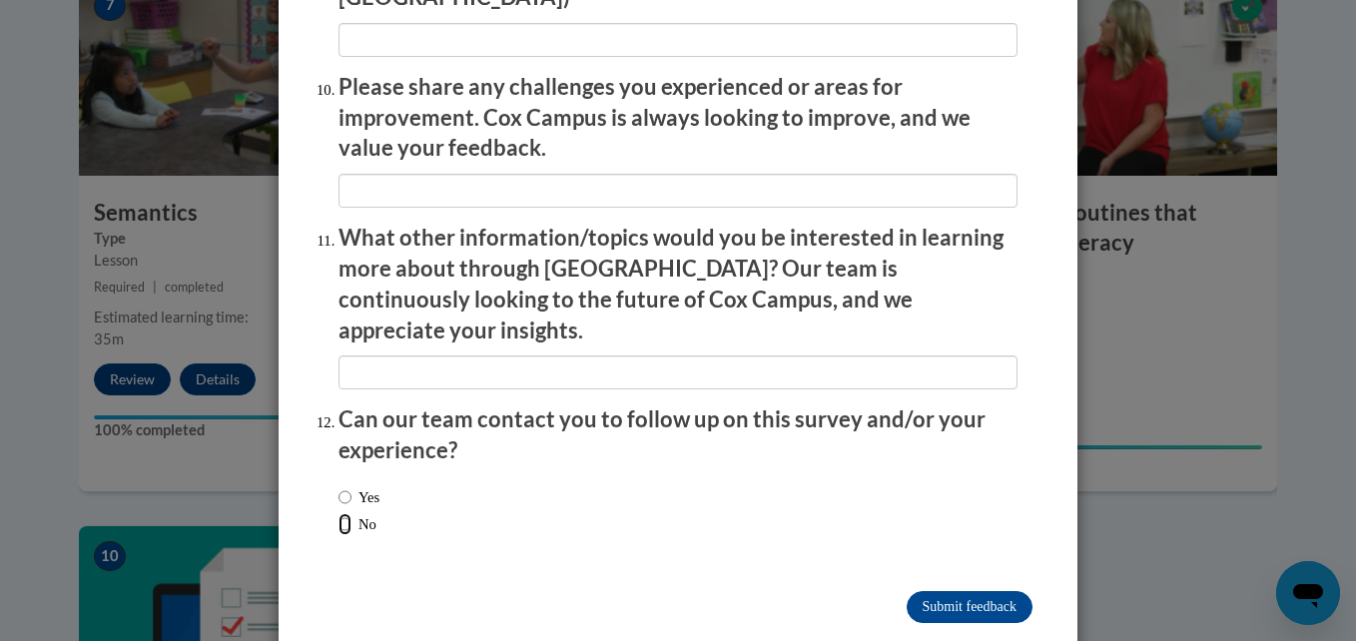
click at [338, 513] on input "No" at bounding box center [344, 524] width 13 height 22
radio input "true"
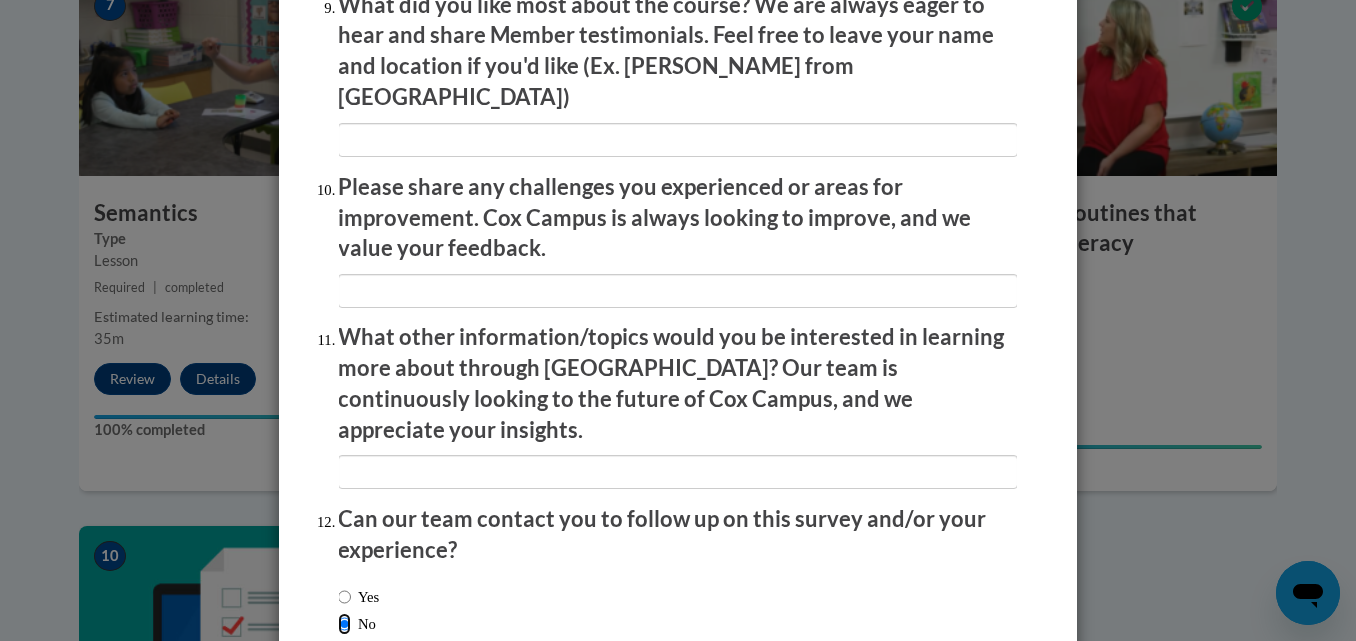
scroll to position [3308, 0]
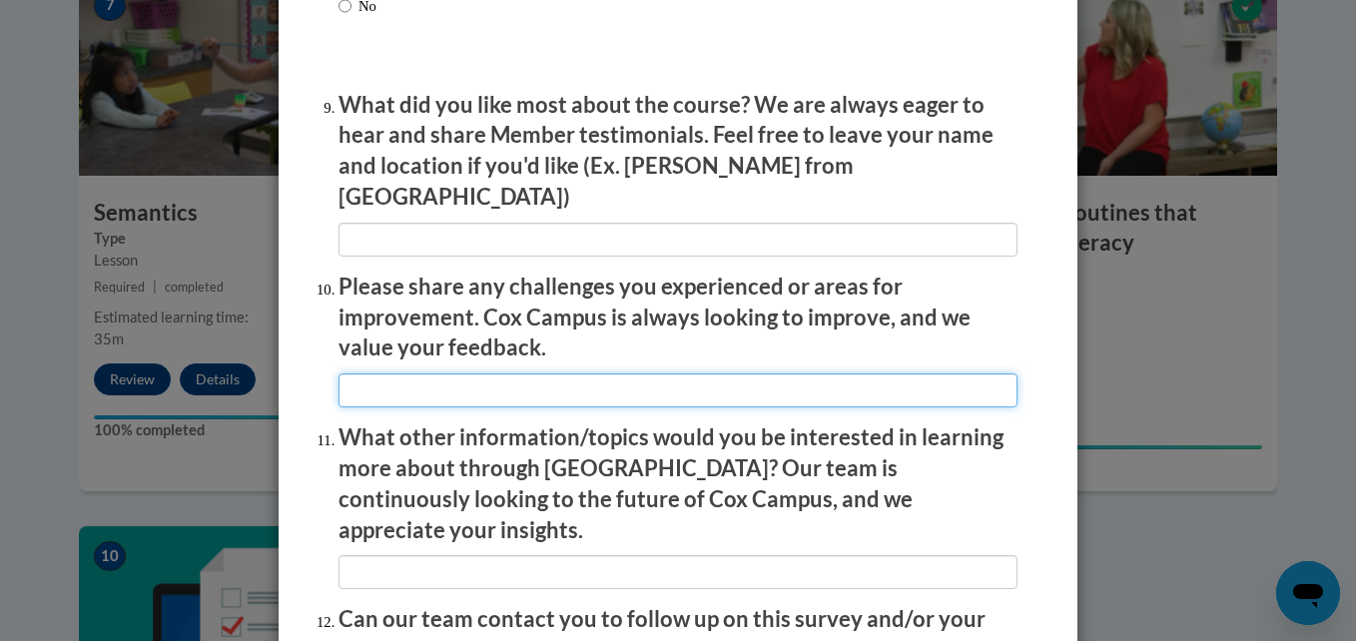
click at [439, 380] on input "textbox" at bounding box center [677, 390] width 679 height 34
click at [395, 373] on input "textbox" at bounding box center [677, 390] width 679 height 34
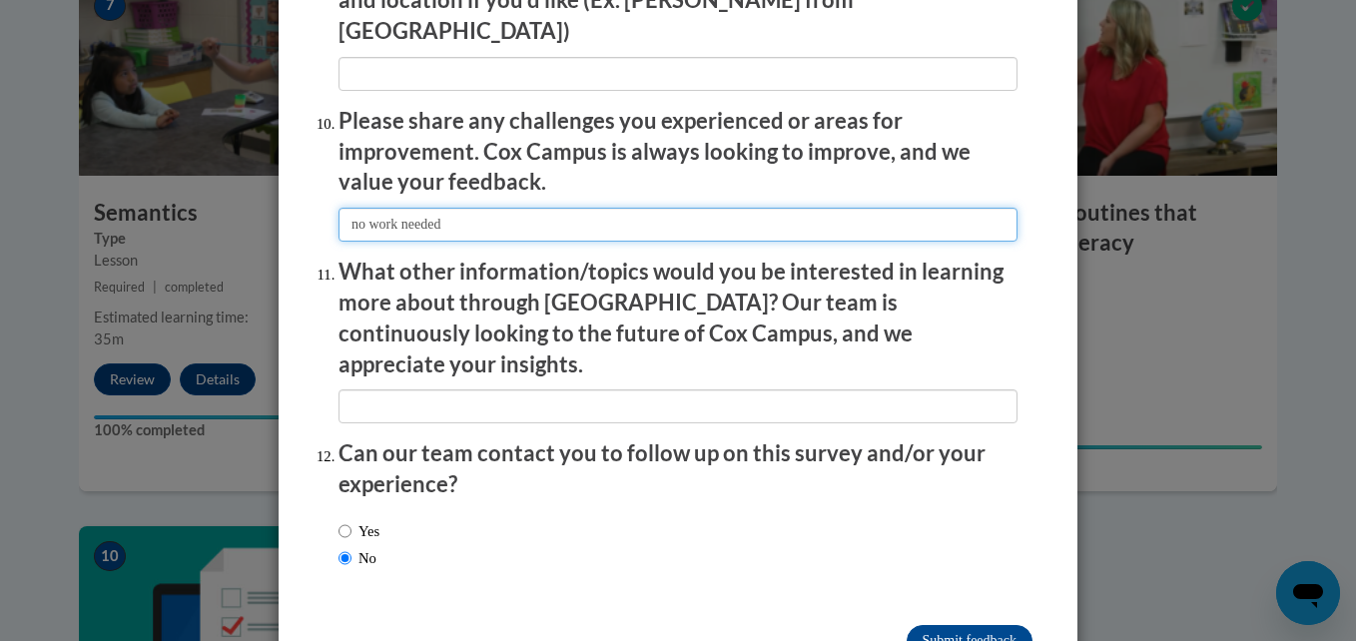
scroll to position [3507, 0]
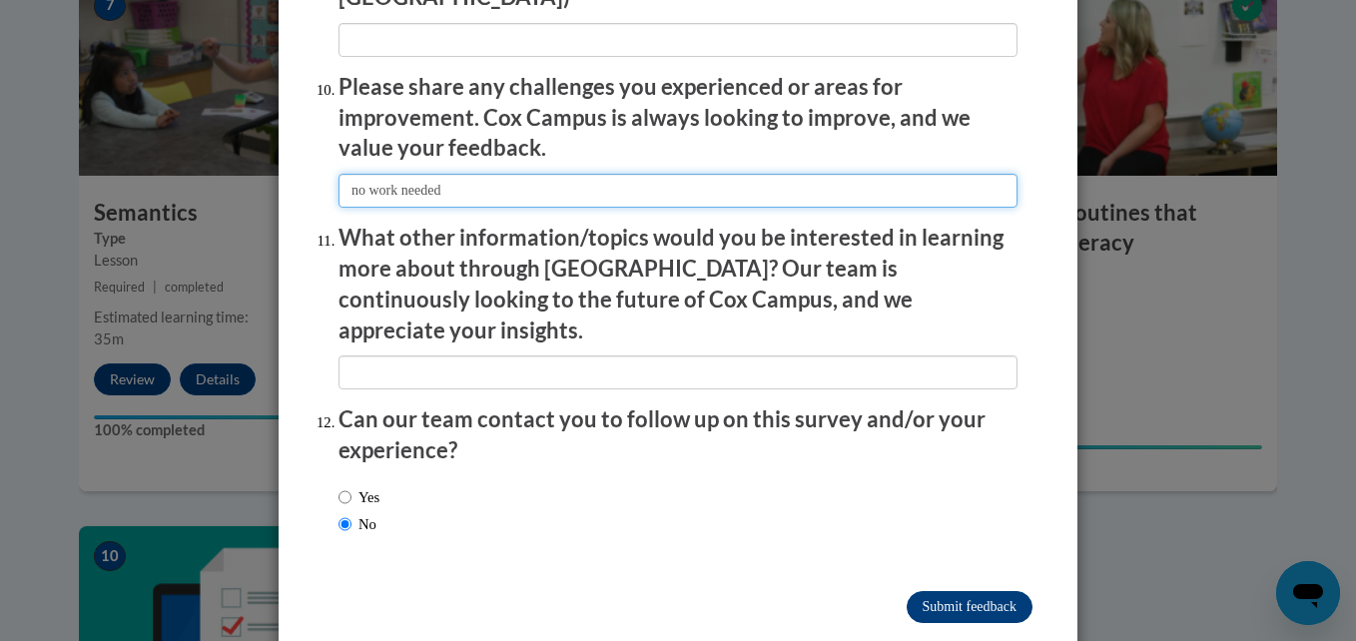
type input "no work needed"
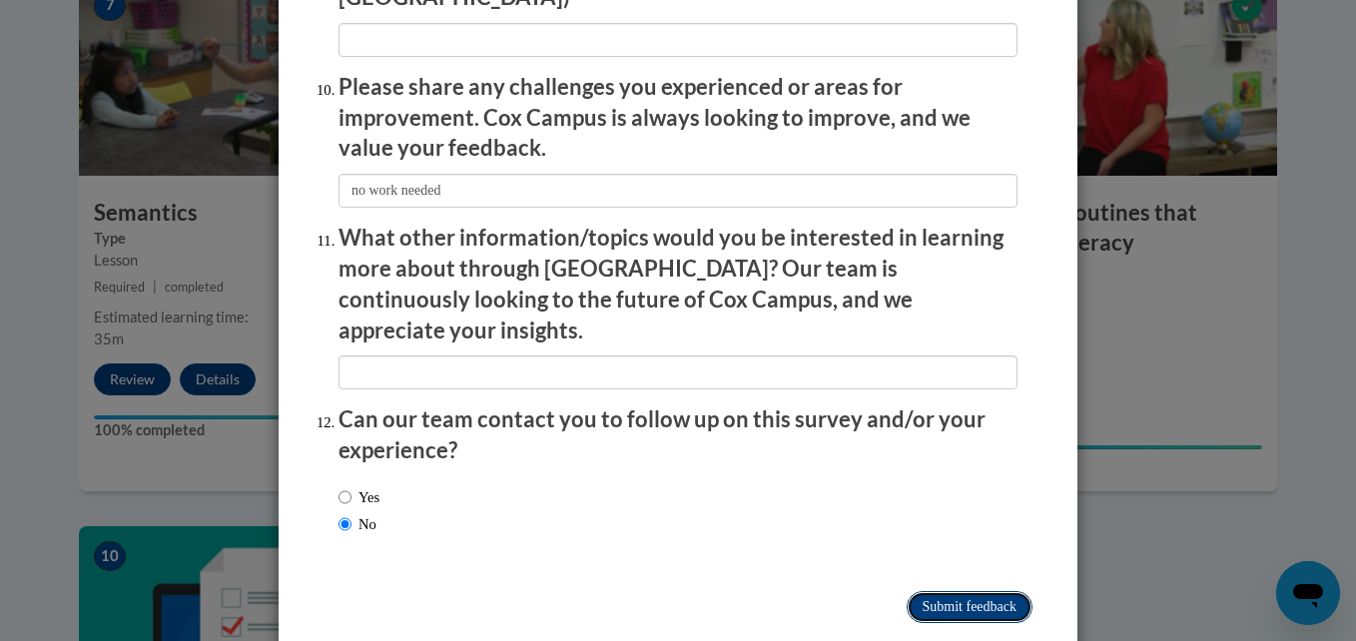
click at [933, 591] on input "Submit feedback" at bounding box center [970, 607] width 126 height 32
